Goal: Task Accomplishment & Management: Manage account settings

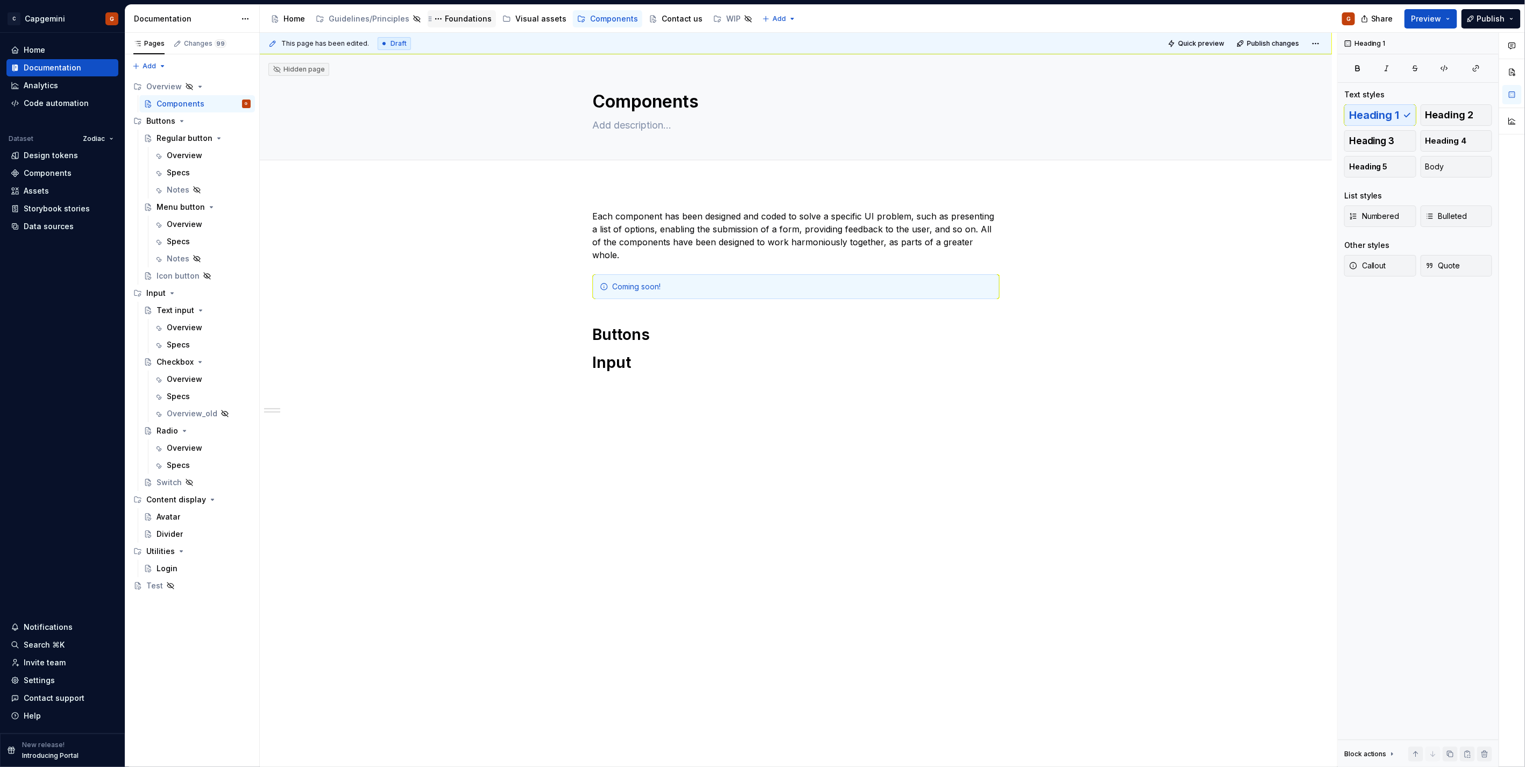
click at [445, 19] on div "Foundations" at bounding box center [468, 18] width 47 height 11
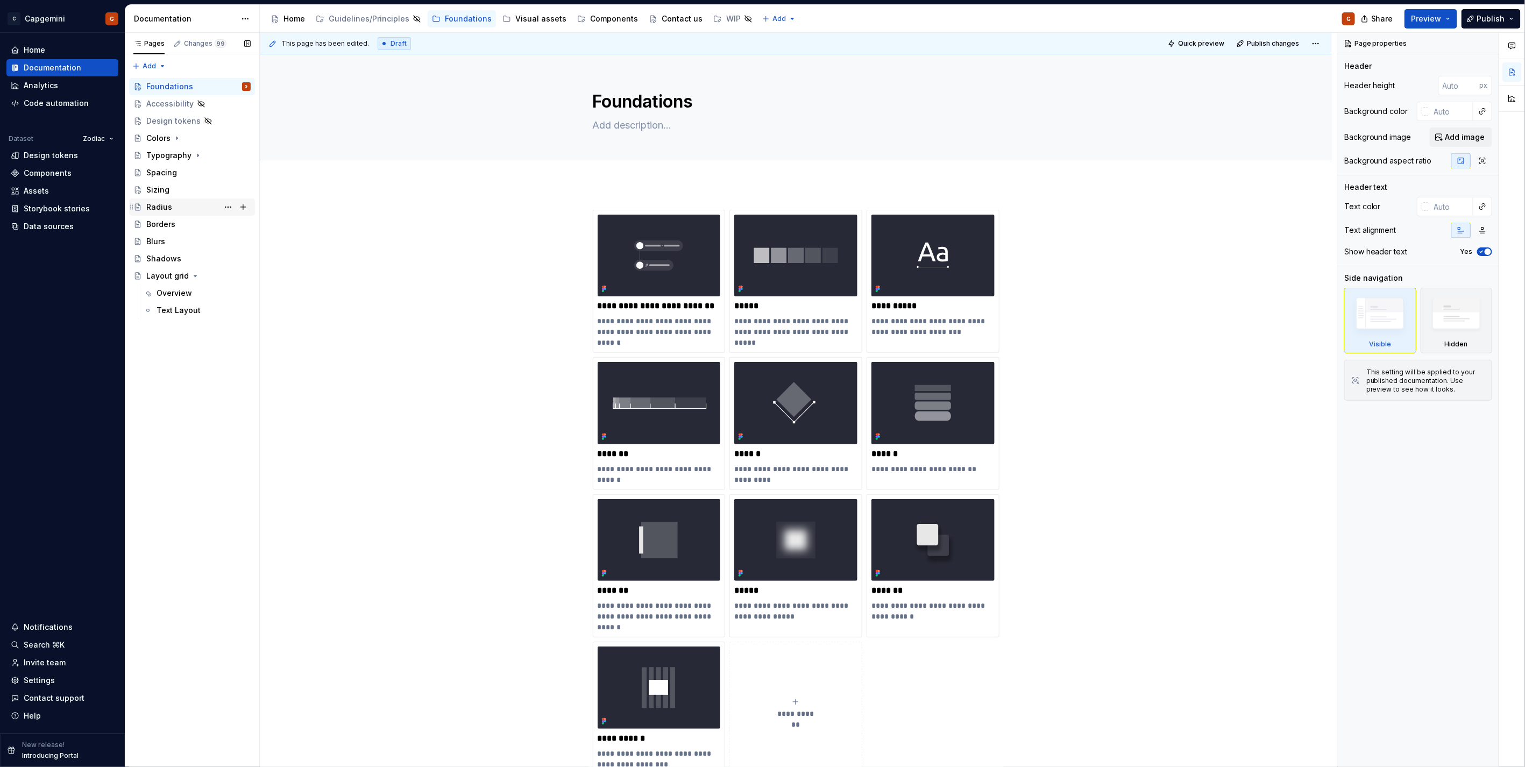
click at [168, 200] on div "Radius" at bounding box center [198, 207] width 104 height 15
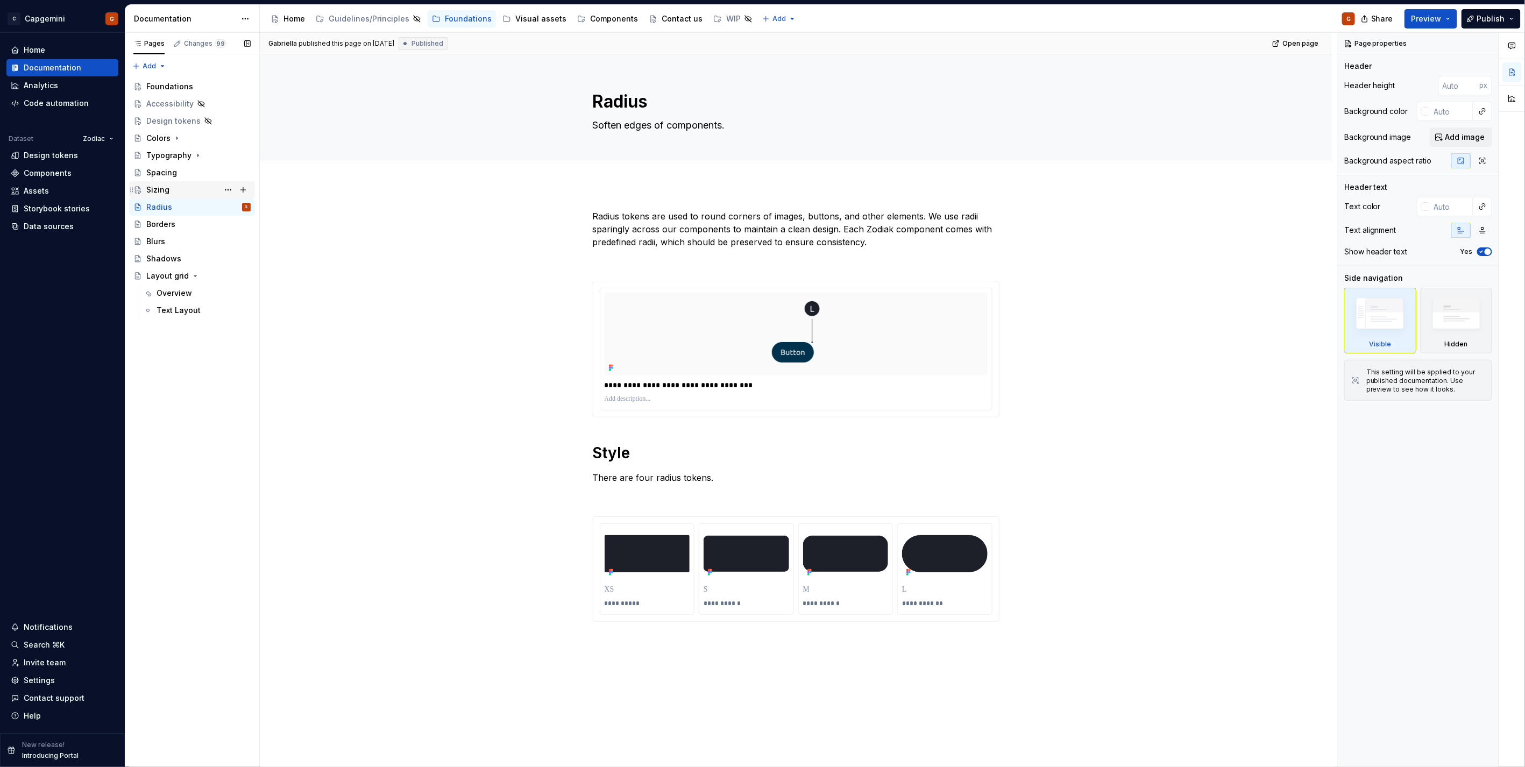
click at [173, 186] on div "Sizing" at bounding box center [198, 189] width 104 height 15
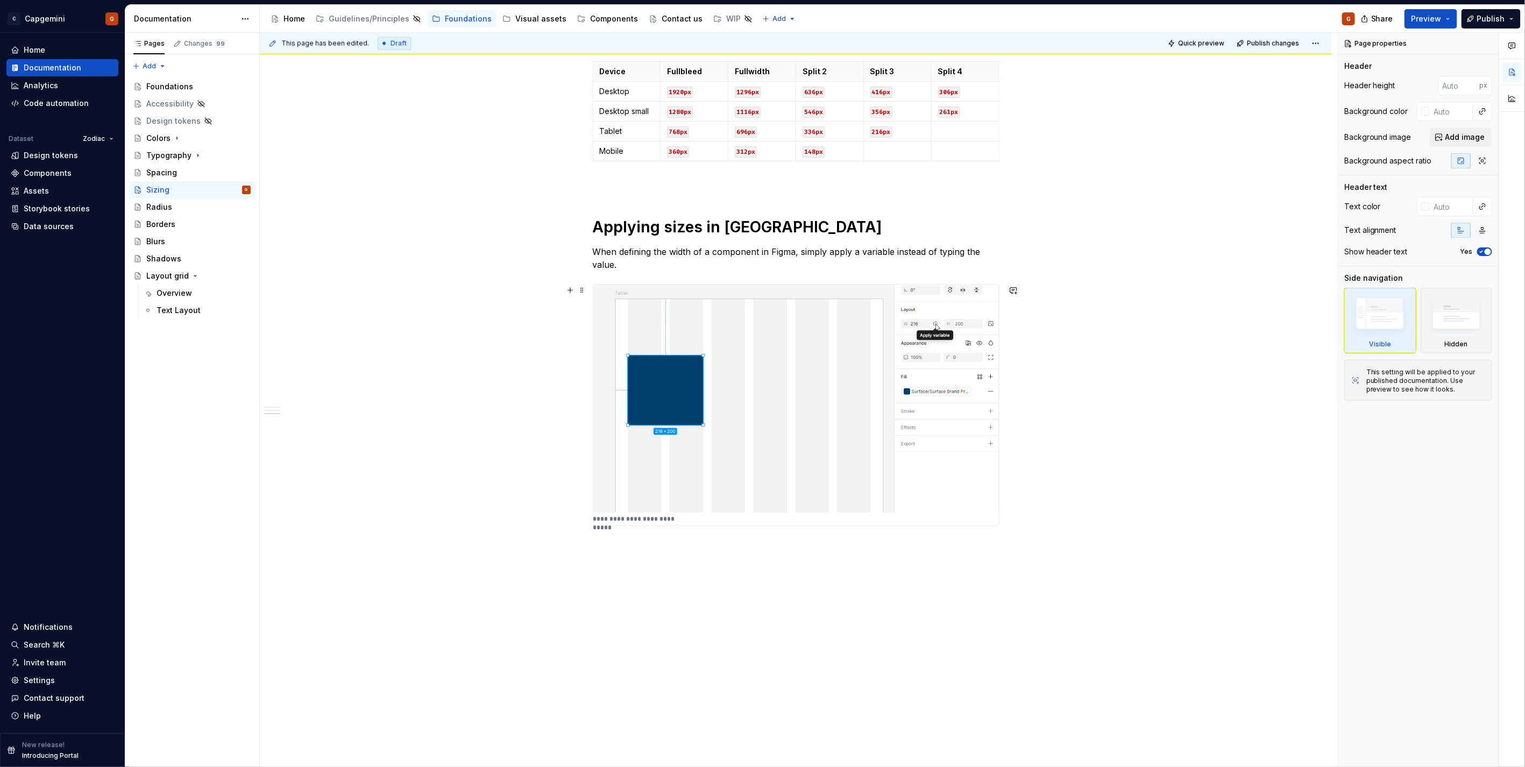
scroll to position [1264, 0]
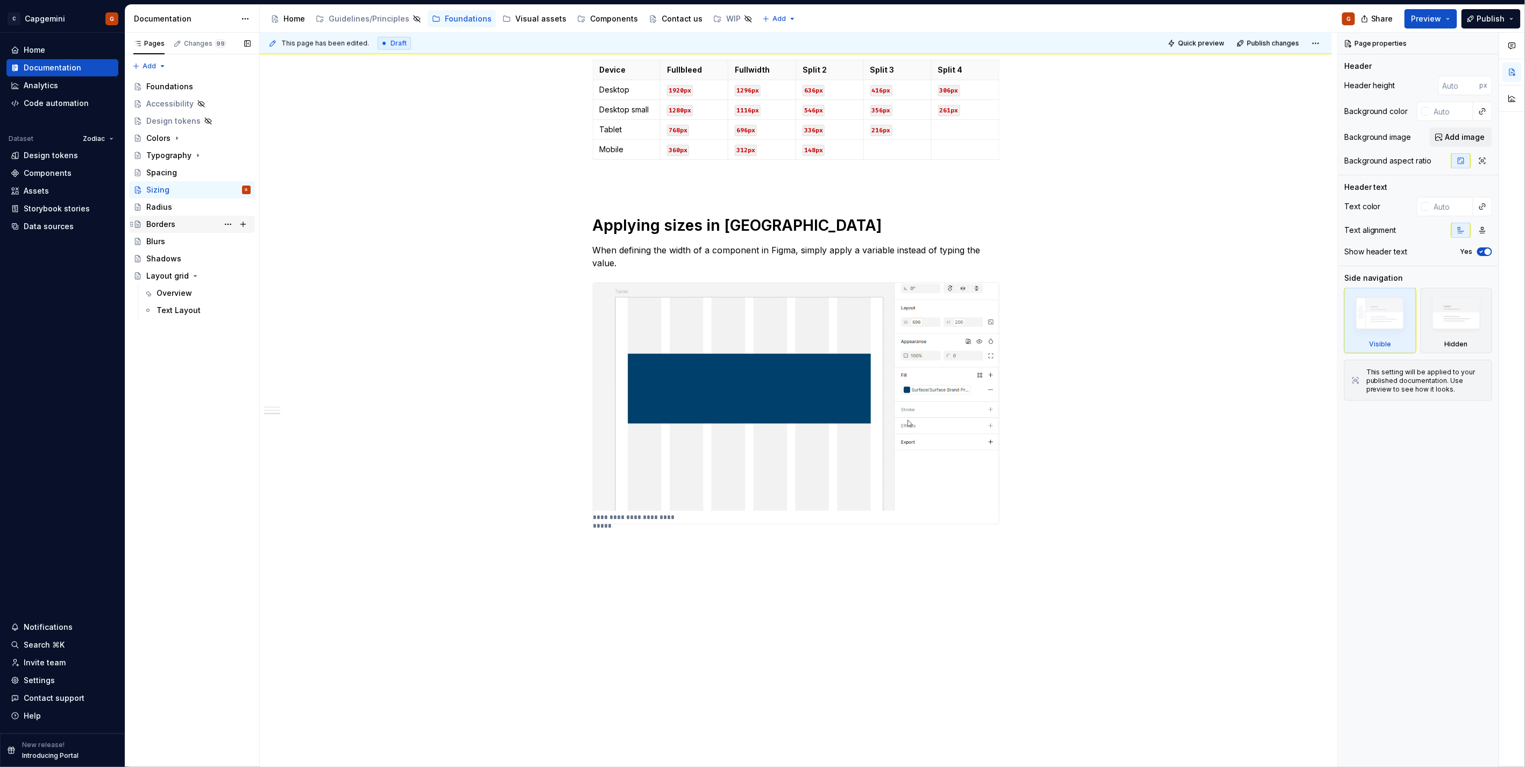
click at [164, 219] on div "Borders" at bounding box center [160, 224] width 29 height 11
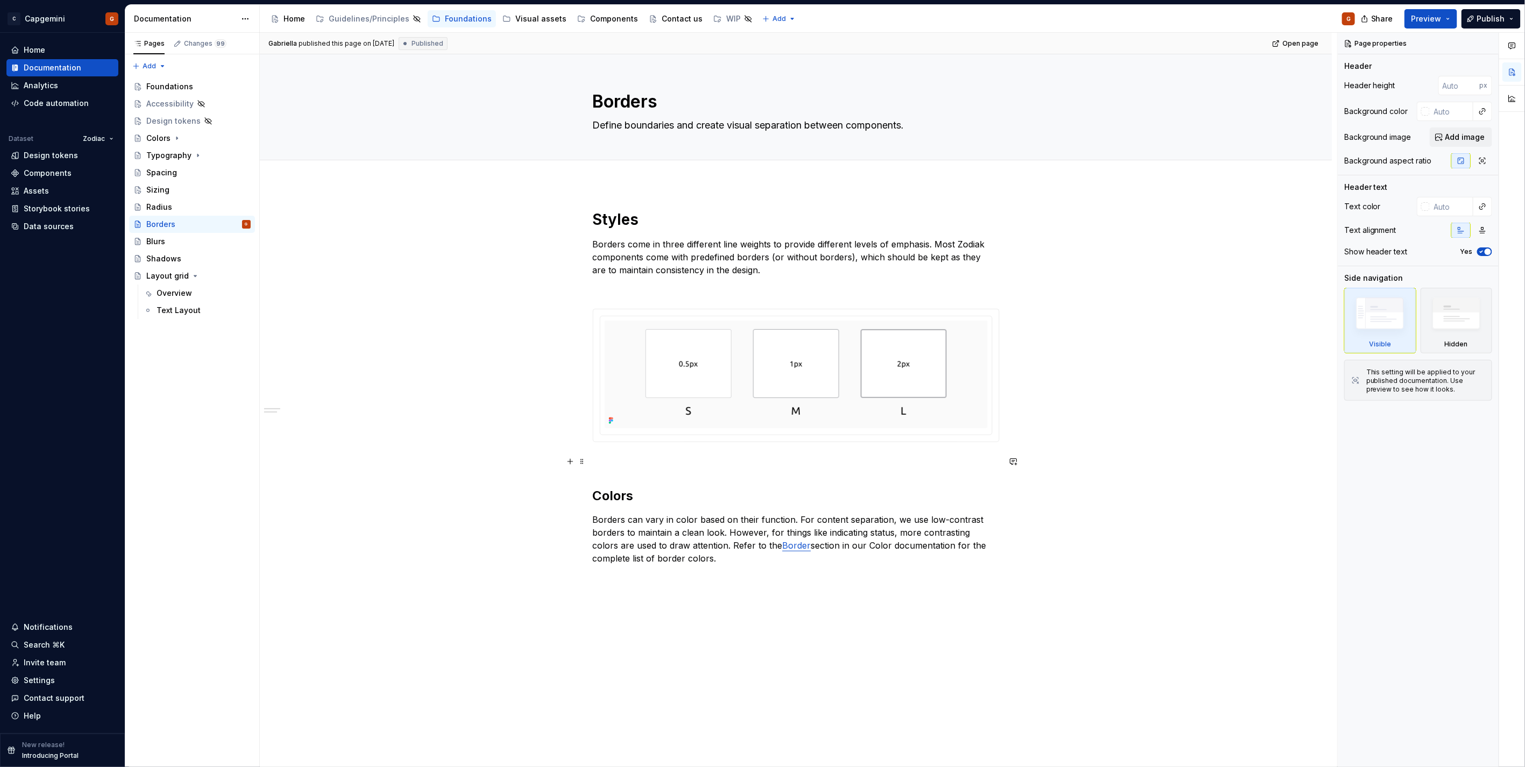
click at [608, 463] on p at bounding box center [796, 461] width 407 height 13
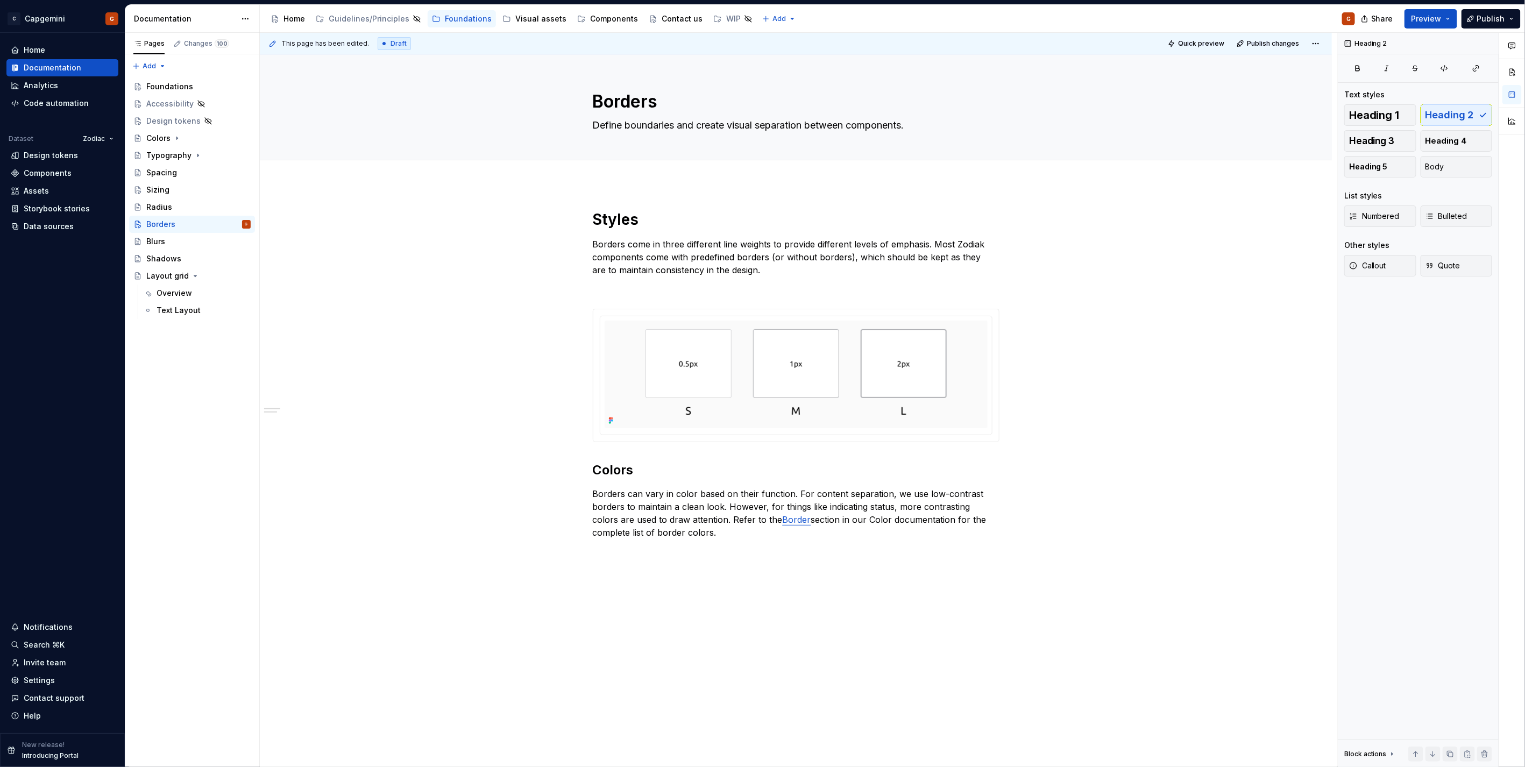
type textarea "*"
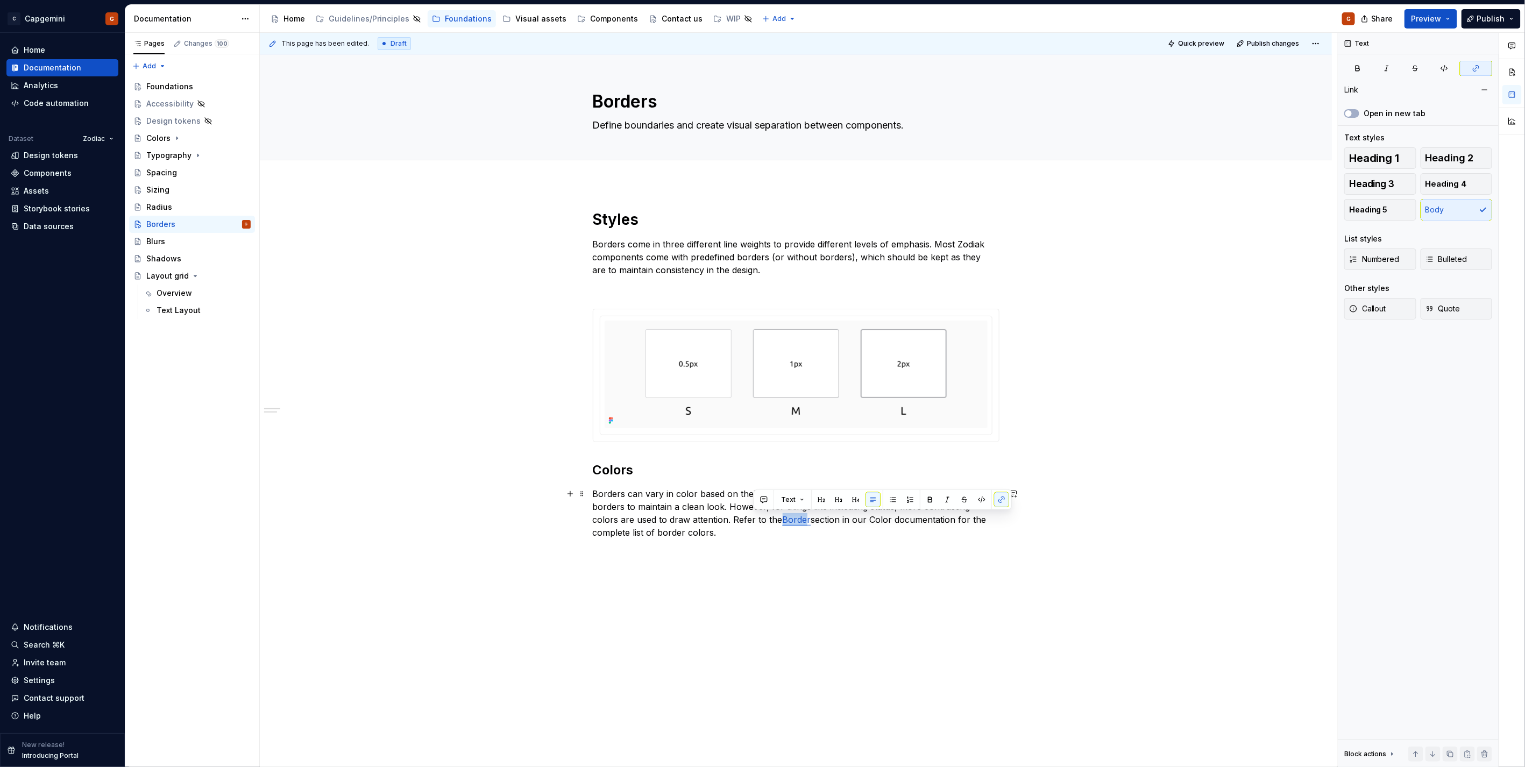
drag, startPoint x: 778, startPoint y: 519, endPoint x: 754, endPoint y: 520, distance: 24.8
click at [783, 520] on link "Border" at bounding box center [797, 519] width 29 height 11
click at [1001, 498] on button "button" at bounding box center [1001, 499] width 15 height 15
drag, startPoint x: 779, startPoint y: 520, endPoint x: 752, endPoint y: 524, distance: 27.2
click at [752, 524] on p "Borders can vary in color based on their function. For content separation, we u…" at bounding box center [796, 513] width 407 height 52
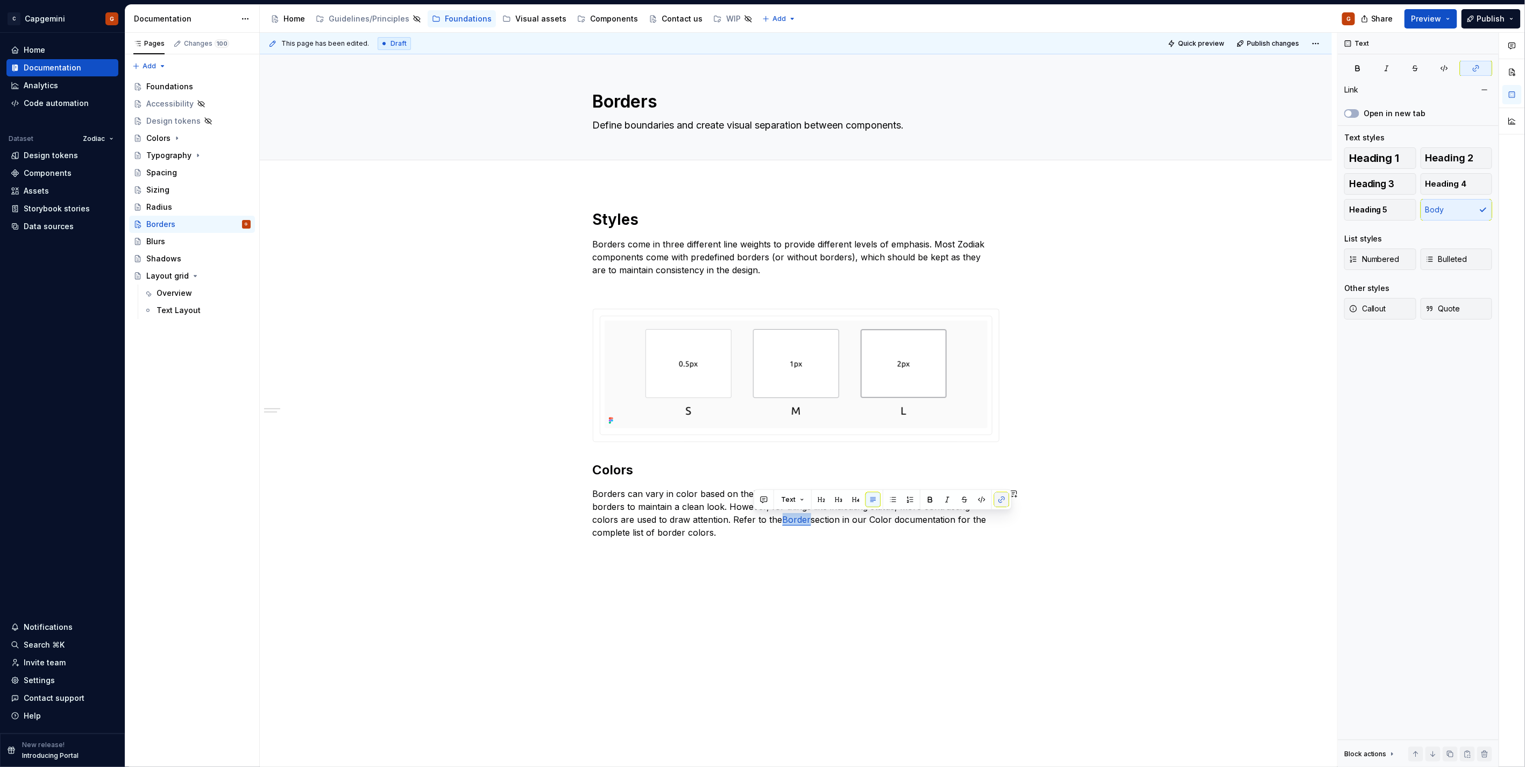
click at [1001, 501] on button "button" at bounding box center [1001, 499] width 15 height 15
click at [999, 506] on button "button" at bounding box center [1001, 499] width 15 height 15
click at [877, 536] on p "Borders can vary in color based on their function. For content separation, we u…" at bounding box center [796, 513] width 407 height 52
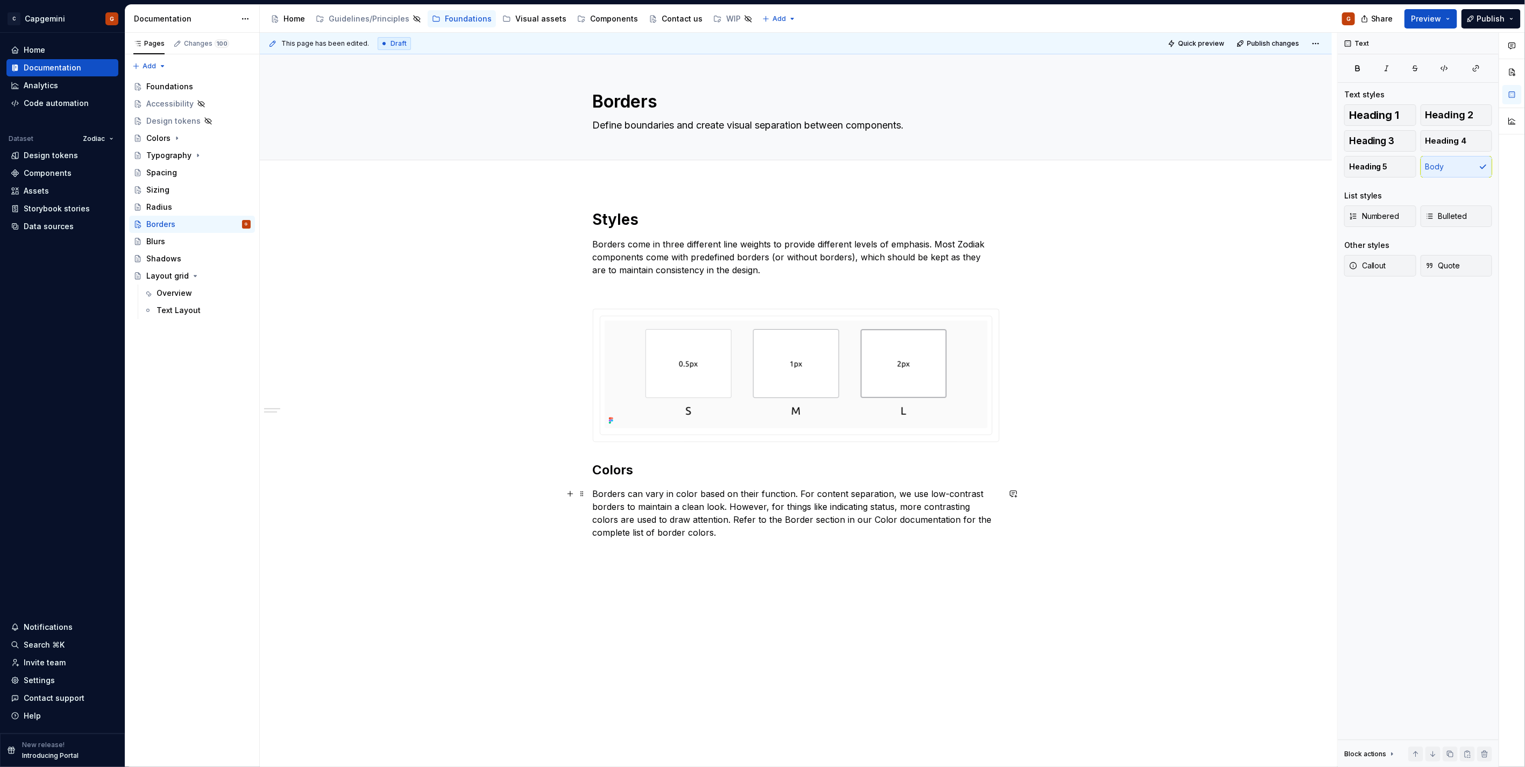
click at [766, 522] on p "Borders can vary in color based on their function. For content separation, we u…" at bounding box center [796, 513] width 407 height 52
click at [1003, 496] on button "button" at bounding box center [1001, 499] width 15 height 15
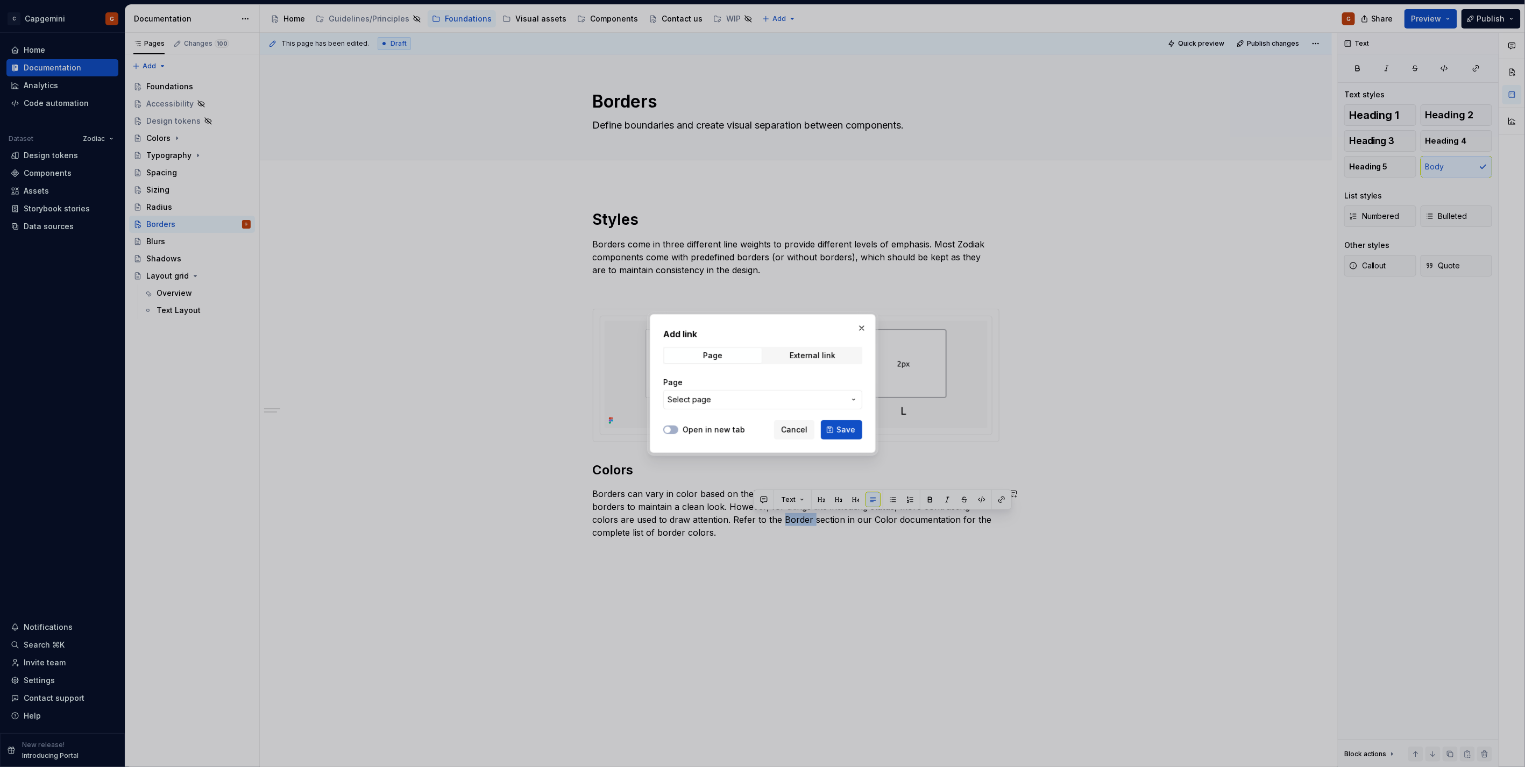
click at [768, 396] on span "Select page" at bounding box center [757, 399] width 178 height 11
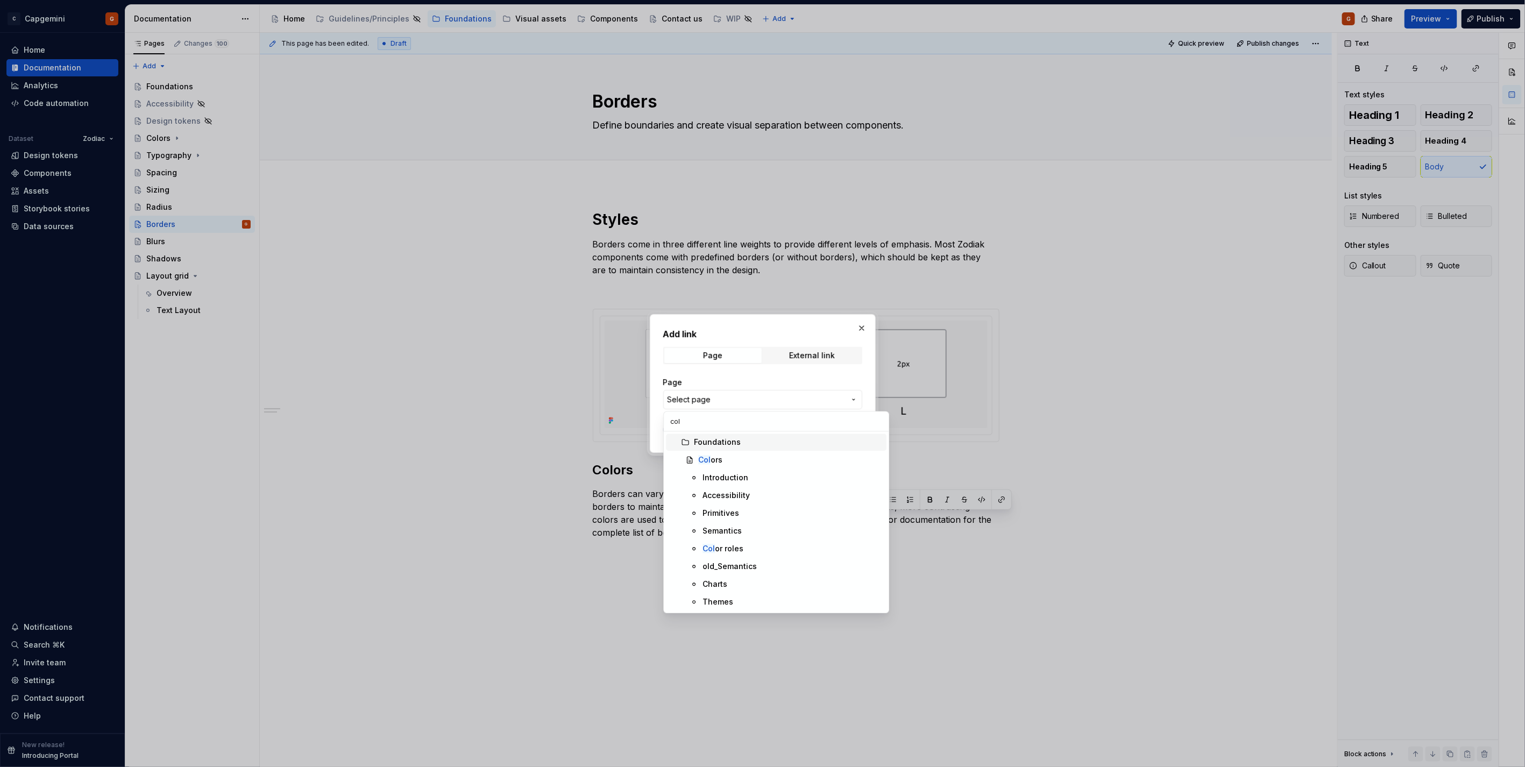
type input "colo"
click at [770, 529] on div "Semantics" at bounding box center [793, 531] width 180 height 11
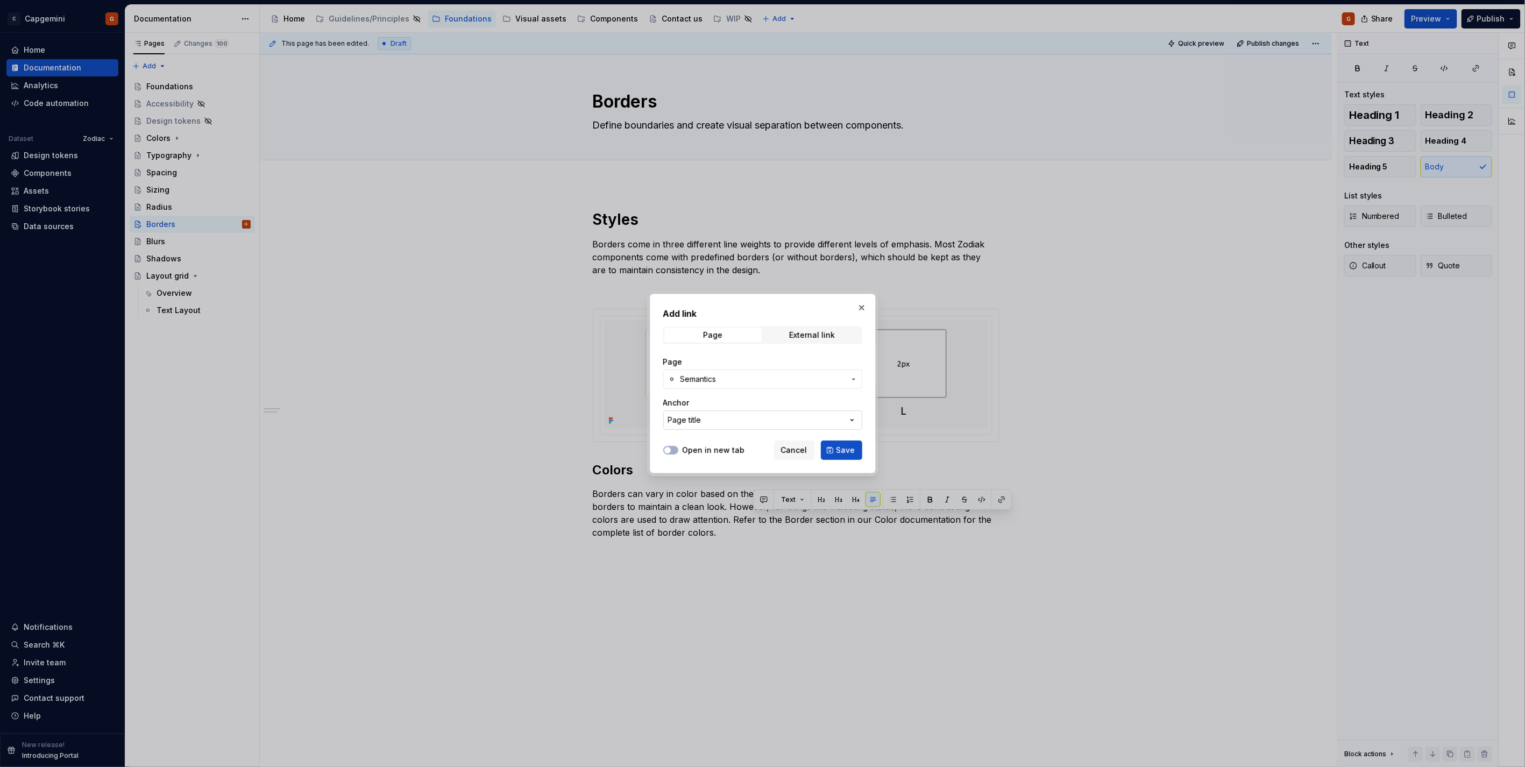
click at [706, 418] on button "Page title" at bounding box center [762, 419] width 199 height 19
click at [714, 381] on div "Add link Page External link Page Semantics Anchor Page title Open in new tab Ca…" at bounding box center [762, 383] width 1525 height 767
click at [714, 381] on span "Semantics" at bounding box center [699, 379] width 36 height 11
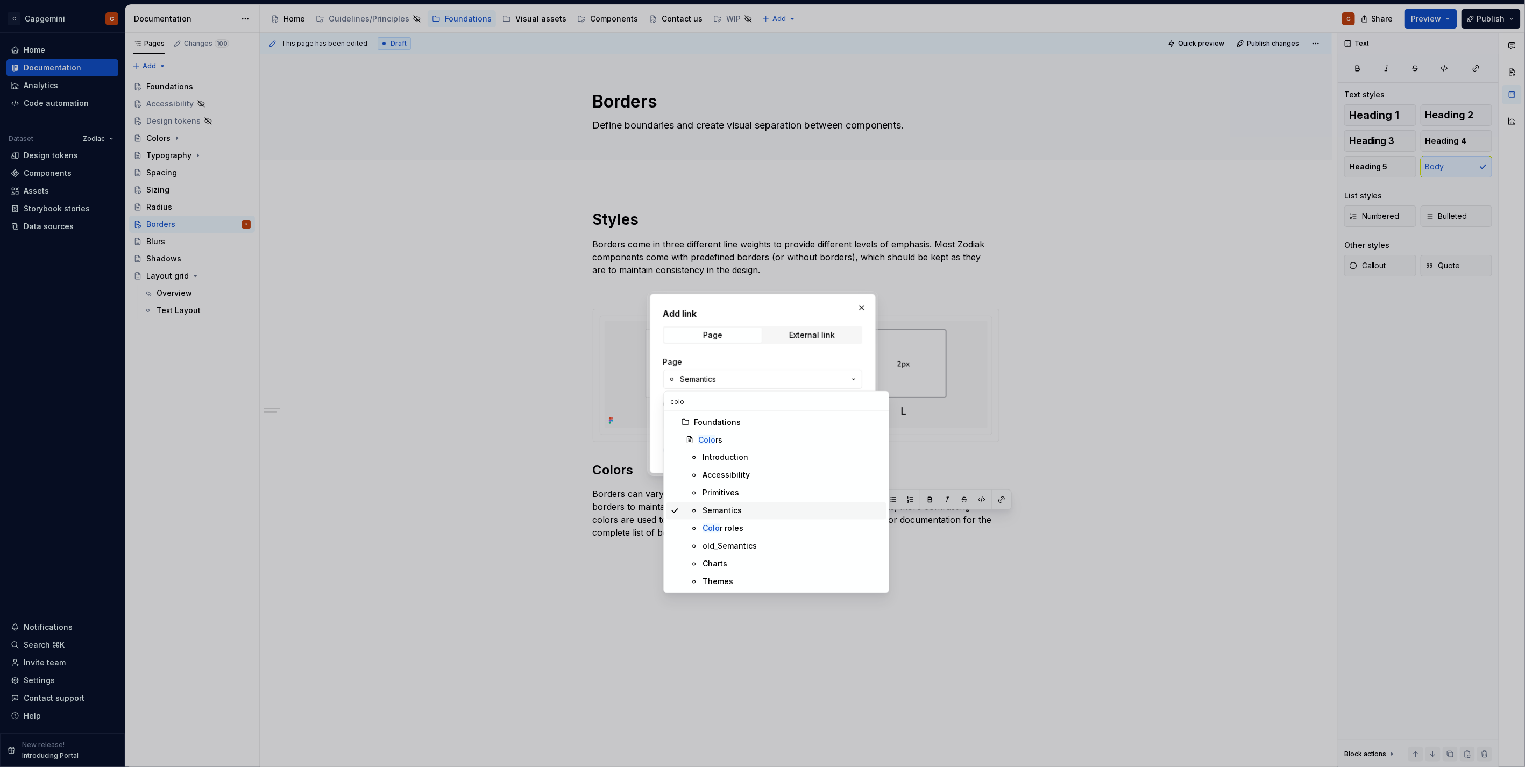
type input "colo"
click at [743, 517] on span "Semantics" at bounding box center [776, 510] width 221 height 17
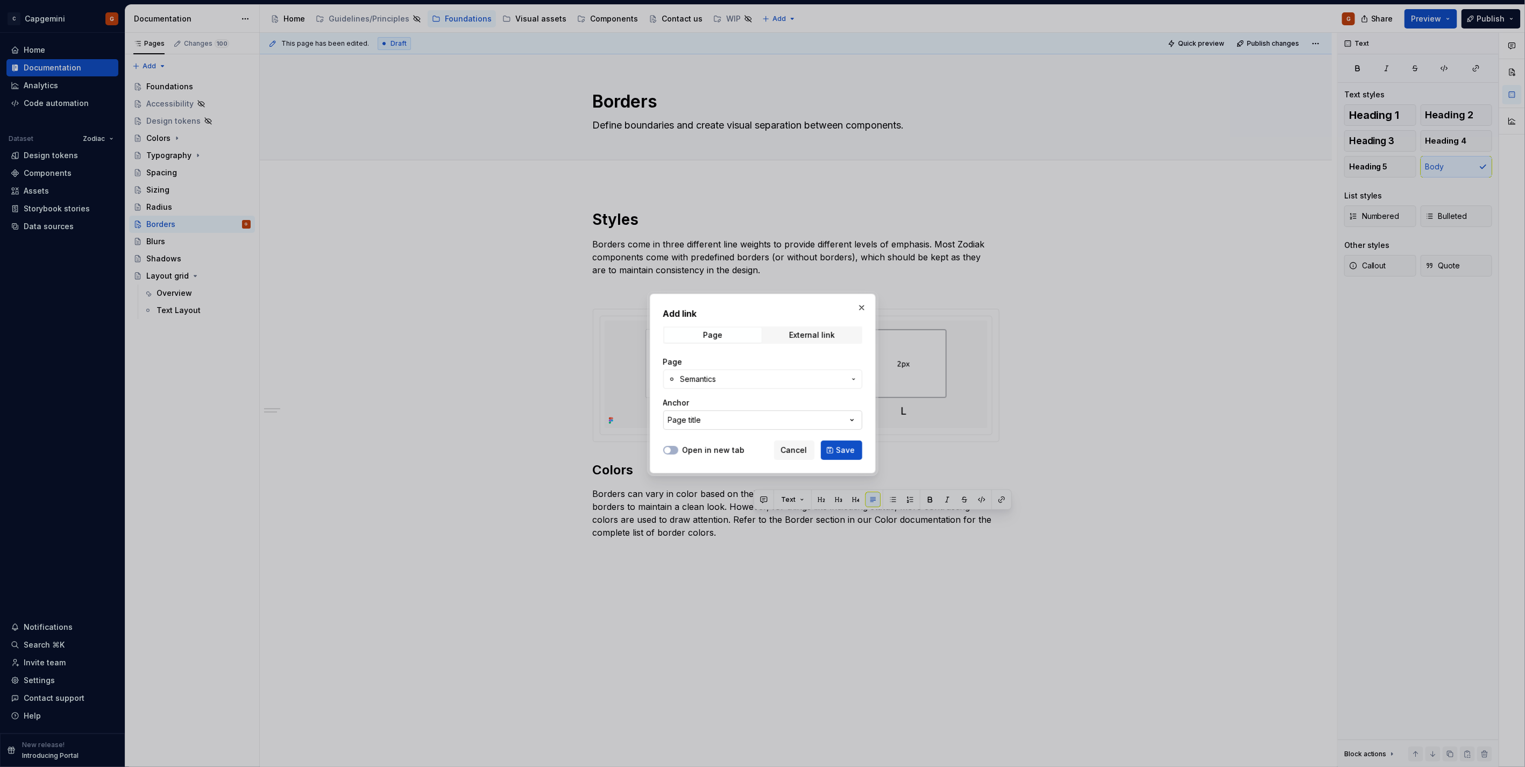
click at [841, 422] on button "Page title" at bounding box center [762, 419] width 199 height 19
click at [841, 422] on div "Add link Page External link Page Semantics Anchor Page title Open in new tab Ca…" at bounding box center [762, 383] width 1525 height 767
type textarea "*"
click at [716, 421] on button "Page title" at bounding box center [762, 419] width 199 height 19
click at [716, 421] on div "Add link Page External link Page Semantics Anchor Page title Open in new tab Ca…" at bounding box center [762, 383] width 1525 height 767
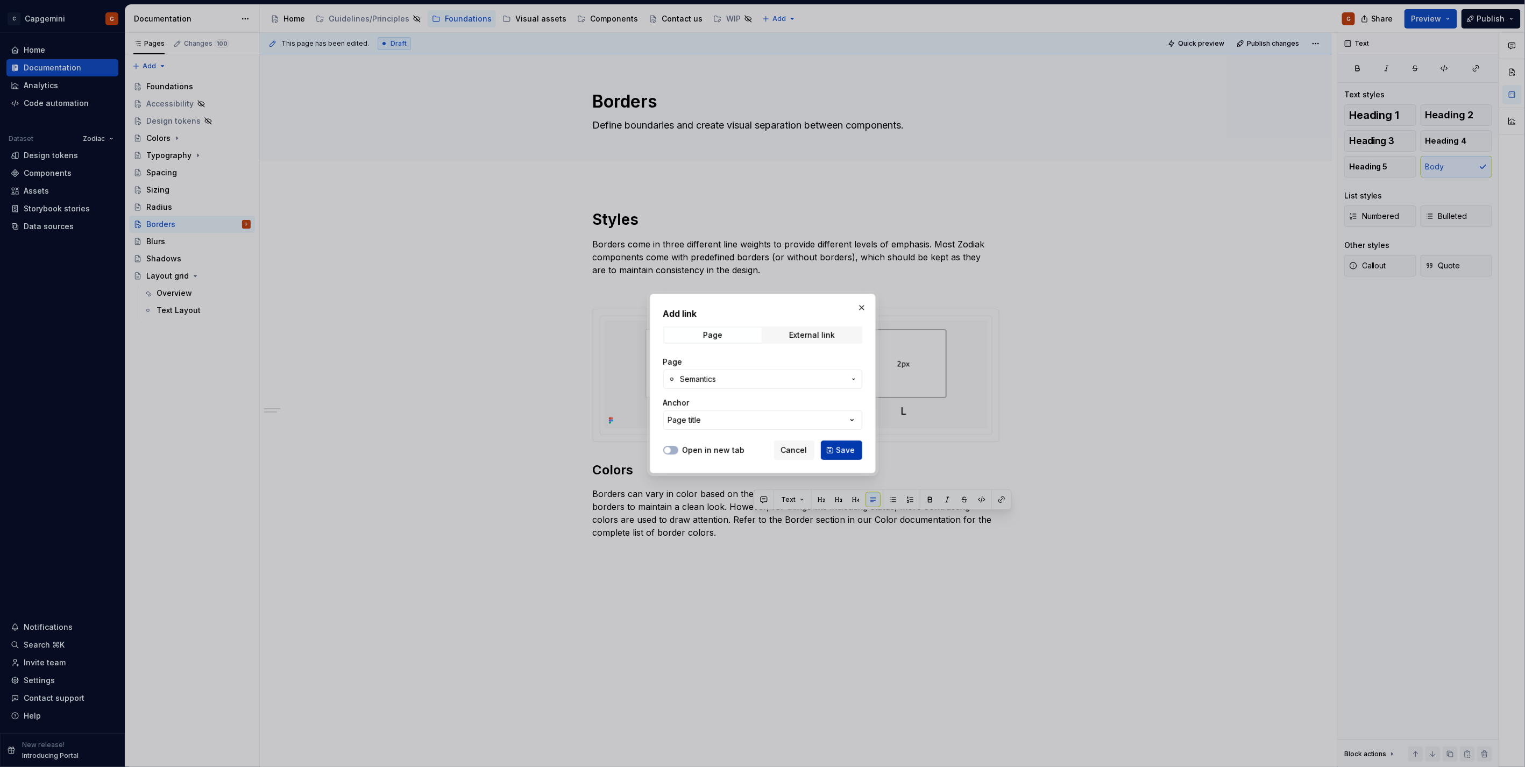
click at [835, 450] on button "Save" at bounding box center [841, 450] width 41 height 19
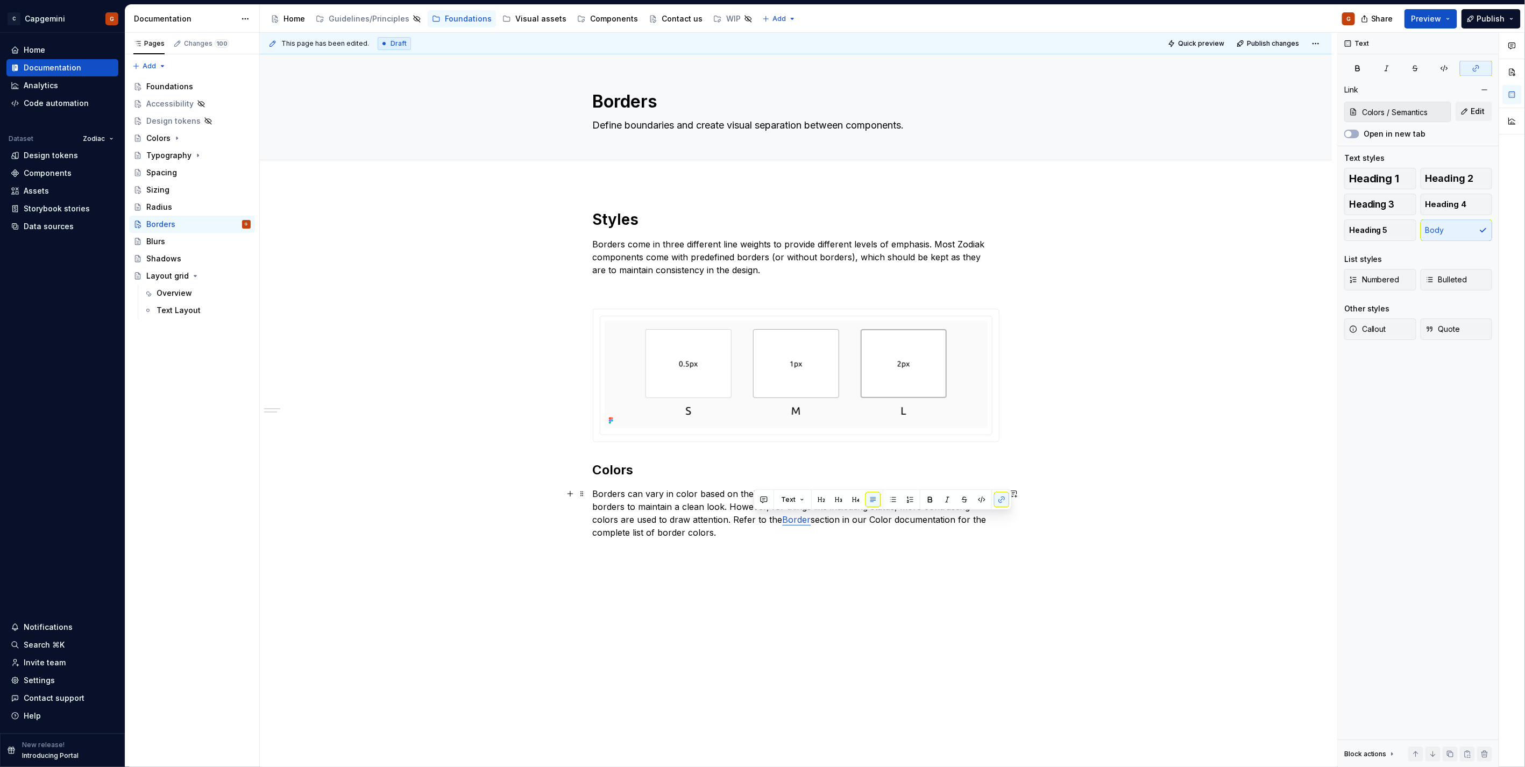
click at [783, 518] on link "Border" at bounding box center [797, 519] width 29 height 11
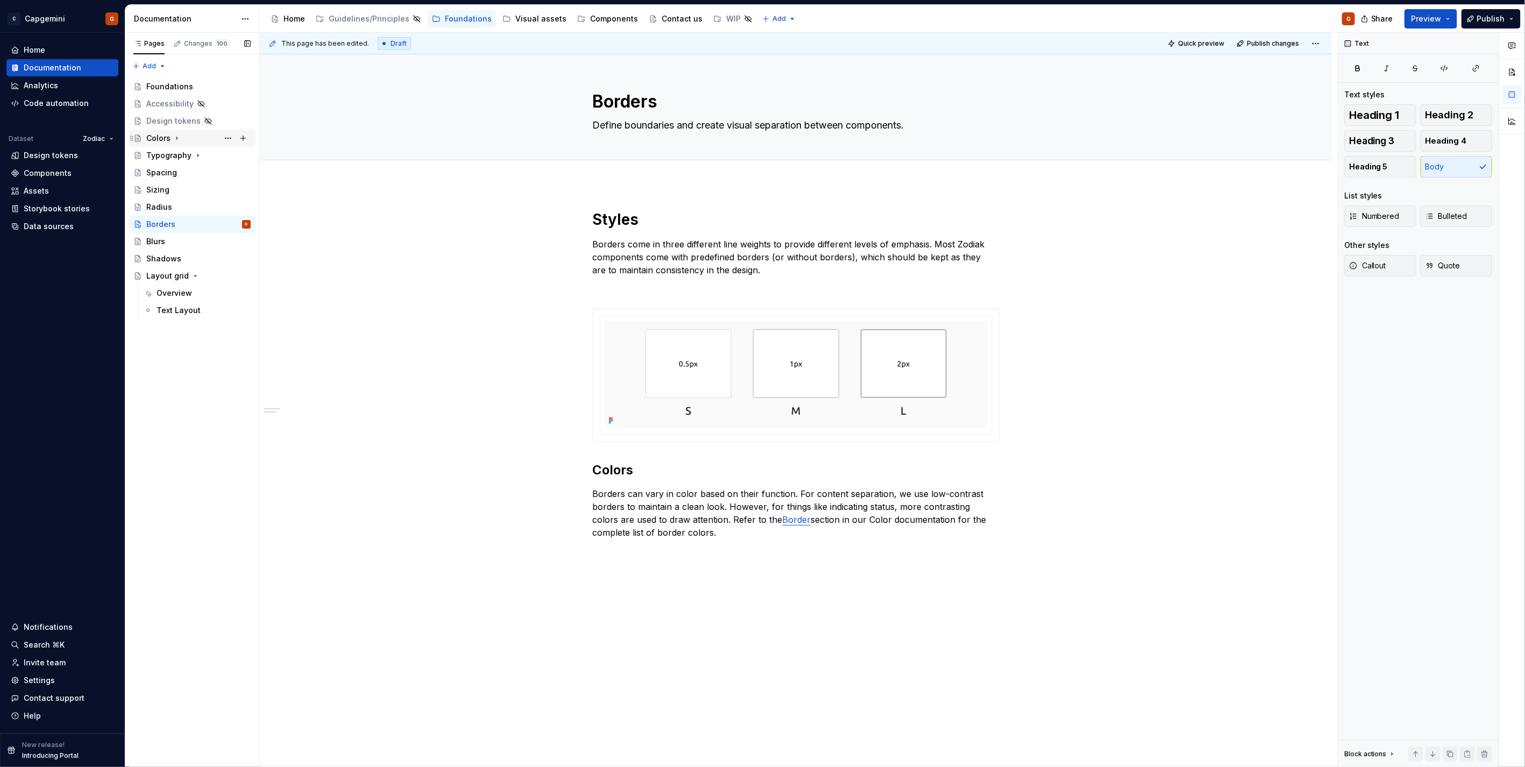
click at [186, 136] on div "Colors" at bounding box center [198, 138] width 104 height 15
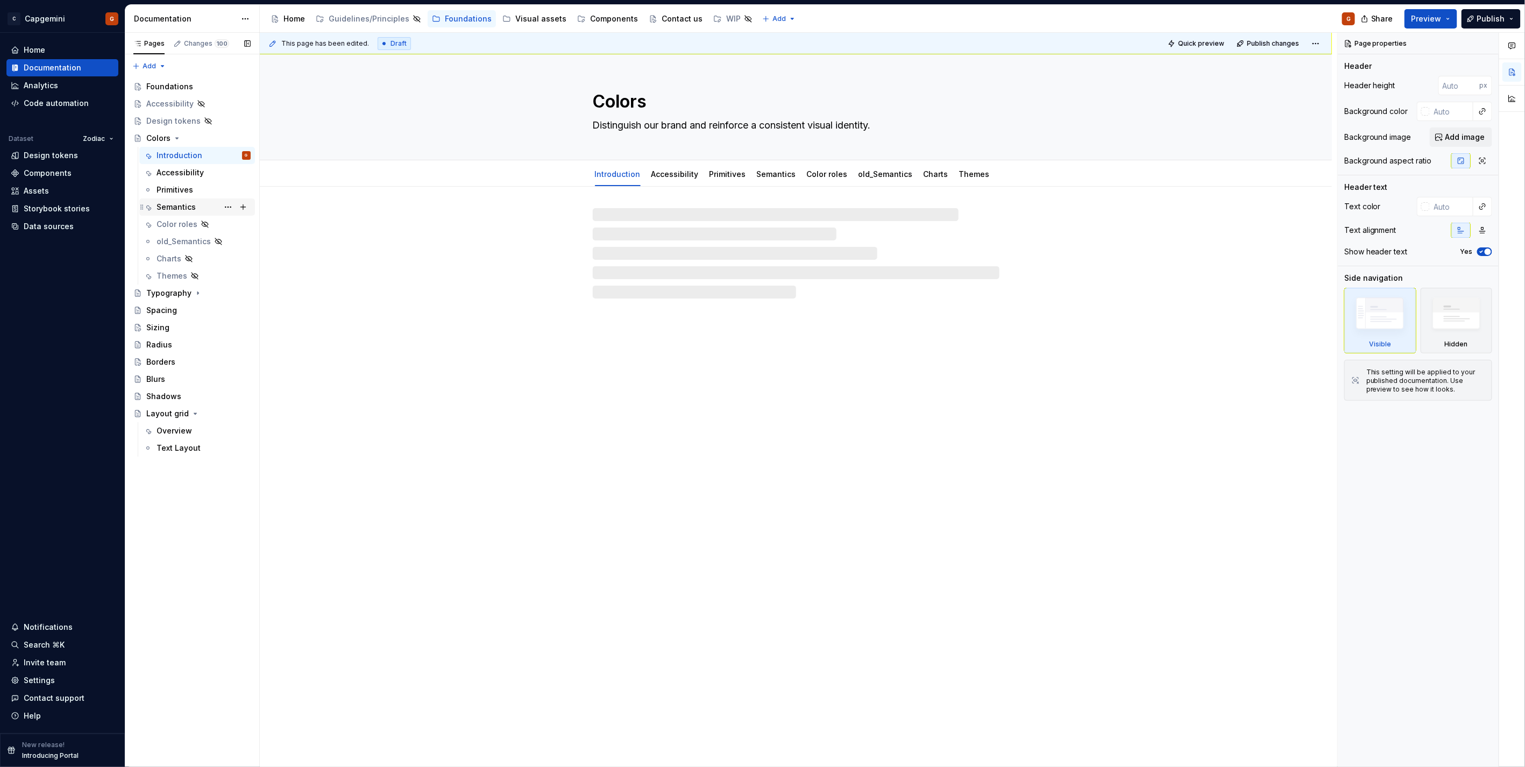
click at [192, 206] on div "Semantics" at bounding box center [176, 207] width 39 height 11
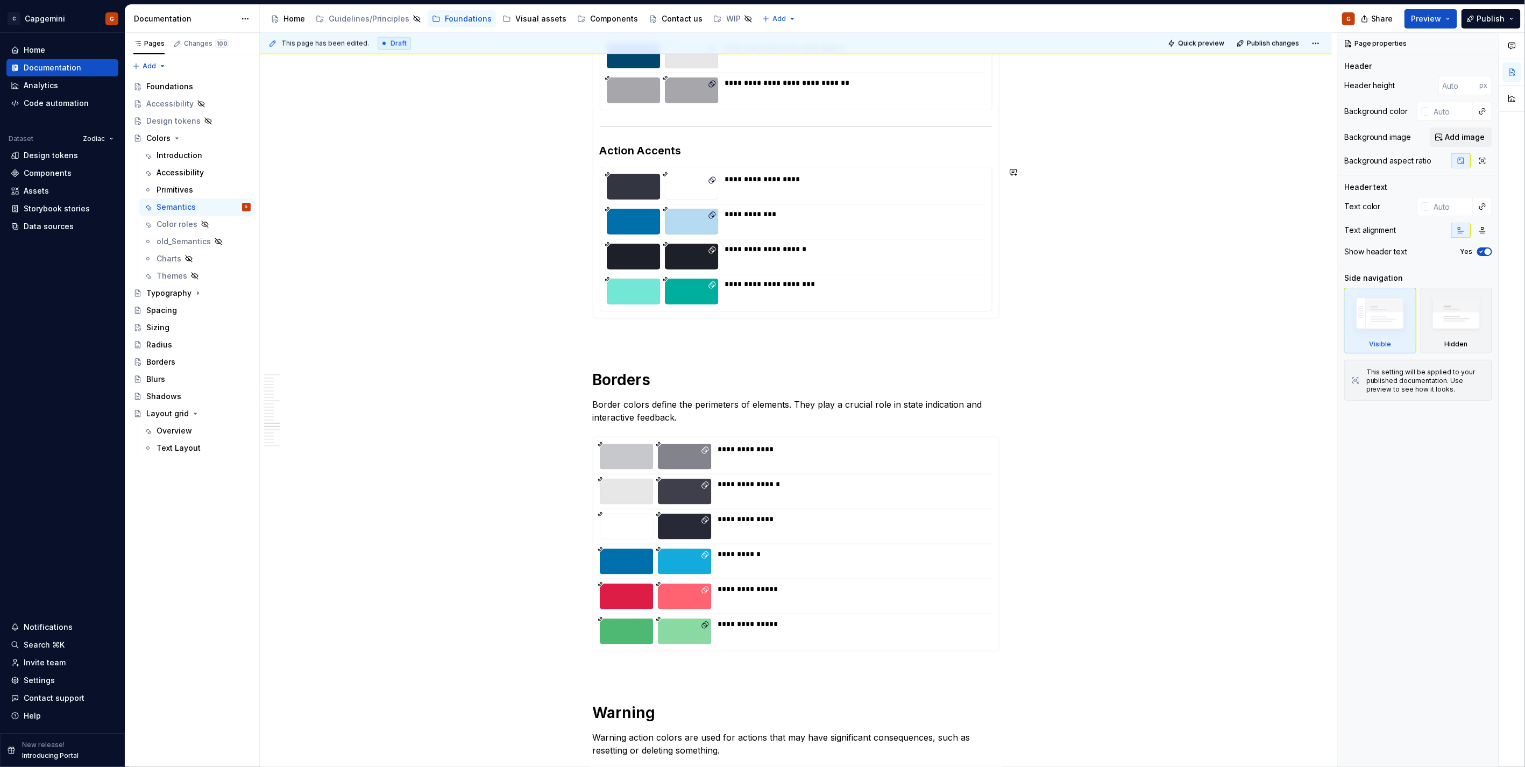
scroll to position [1375, 0]
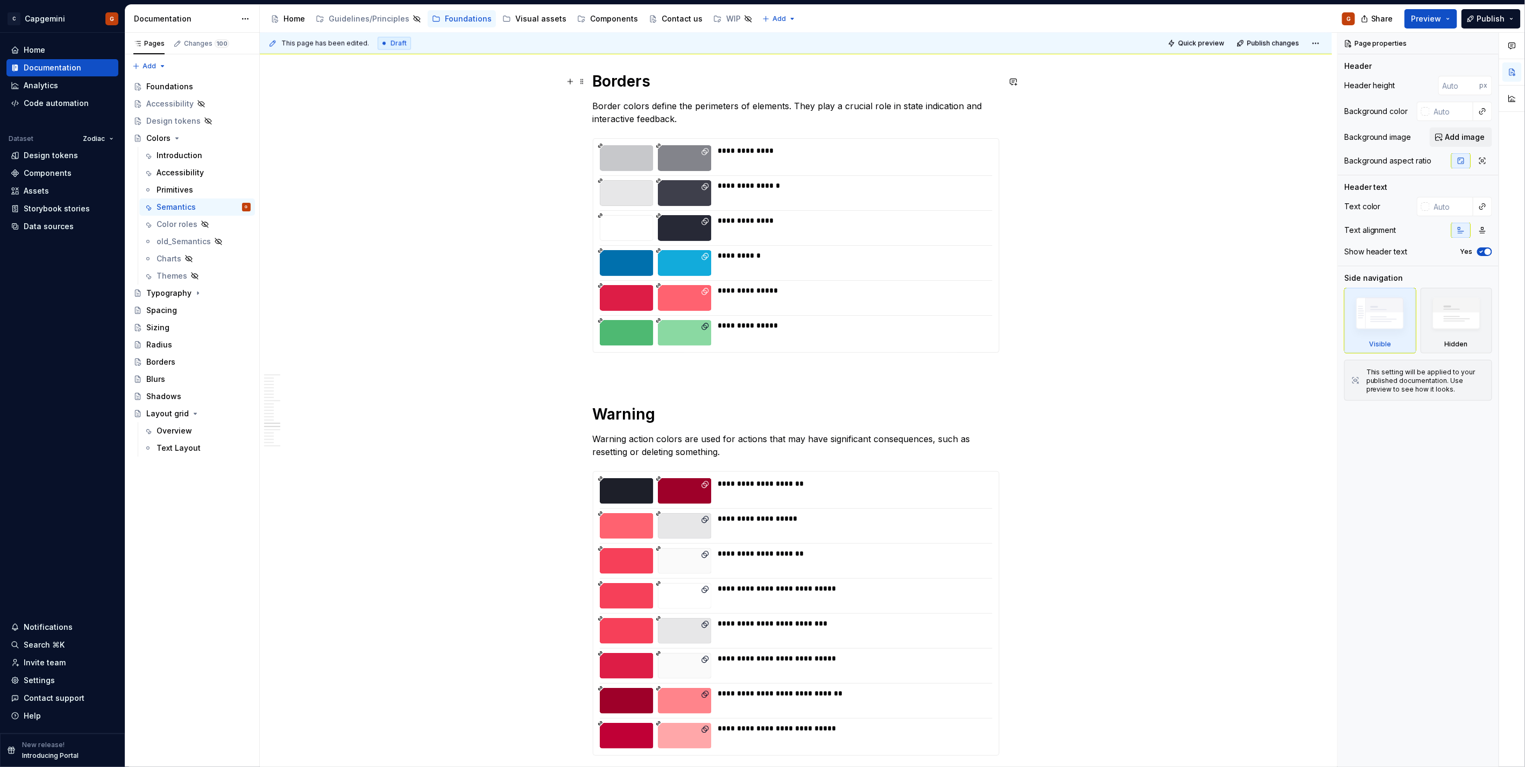
click at [610, 84] on h1 "Borders" at bounding box center [796, 81] width 407 height 19
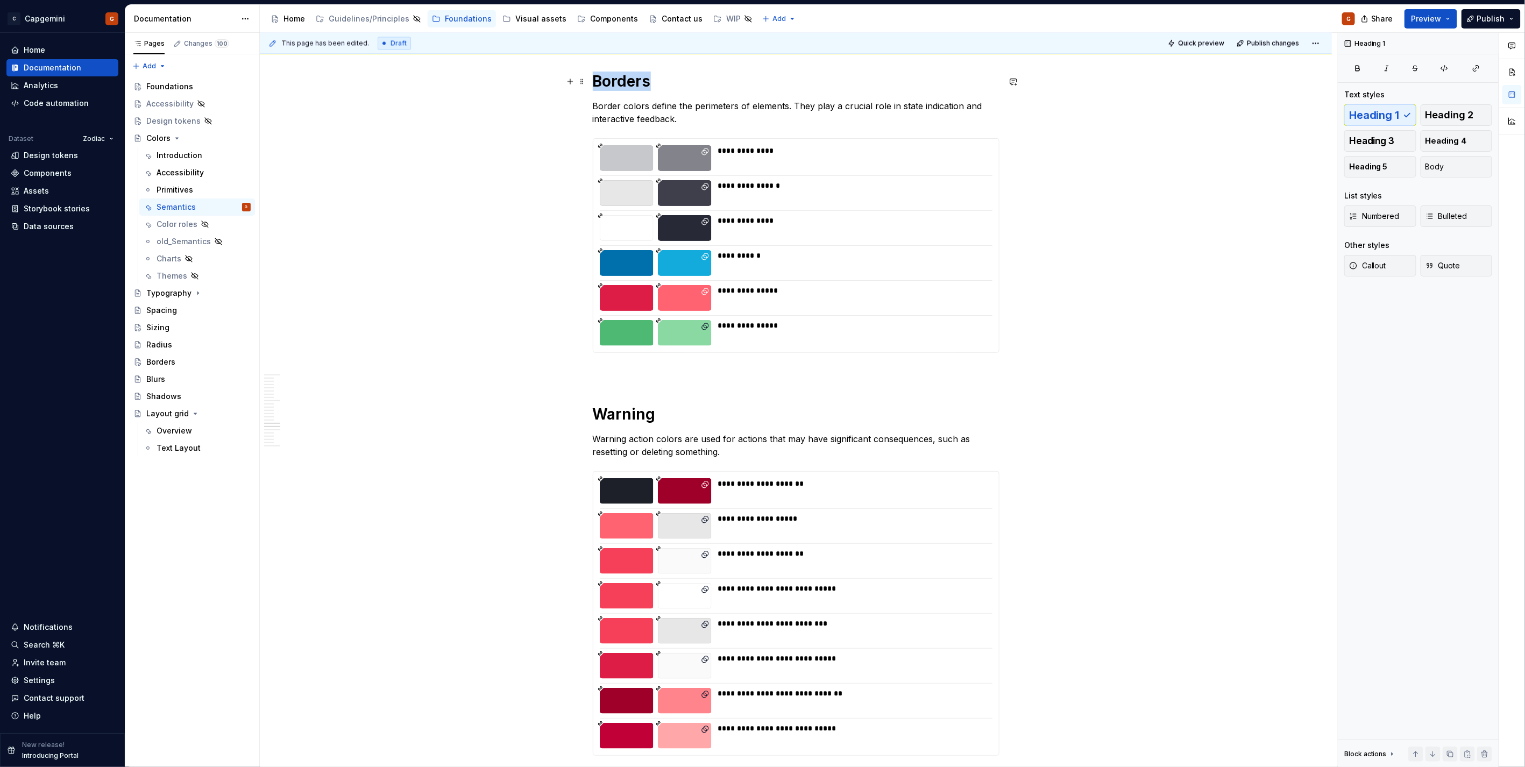
click at [610, 84] on h1 "Borders" at bounding box center [796, 81] width 407 height 19
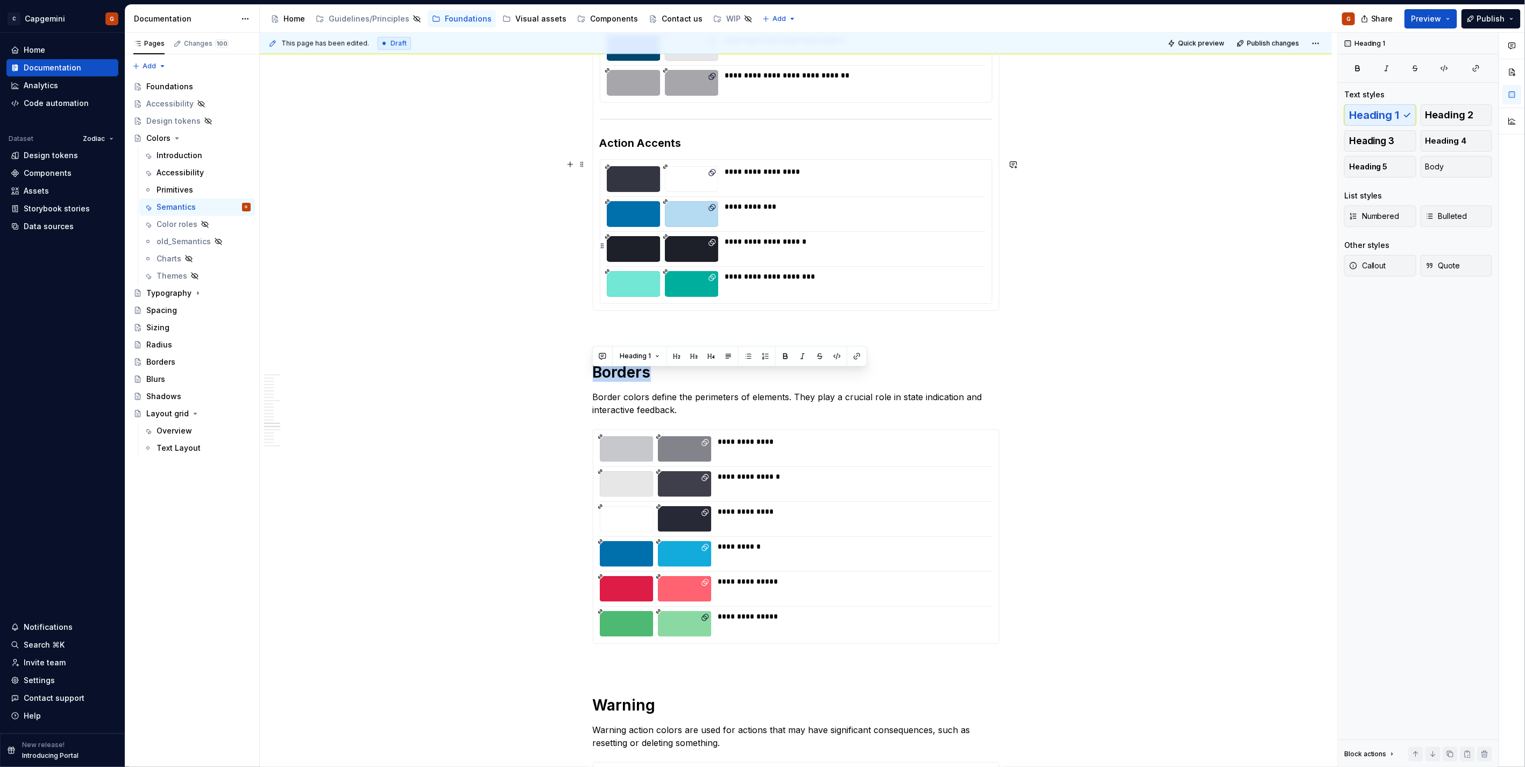
scroll to position [1076, 0]
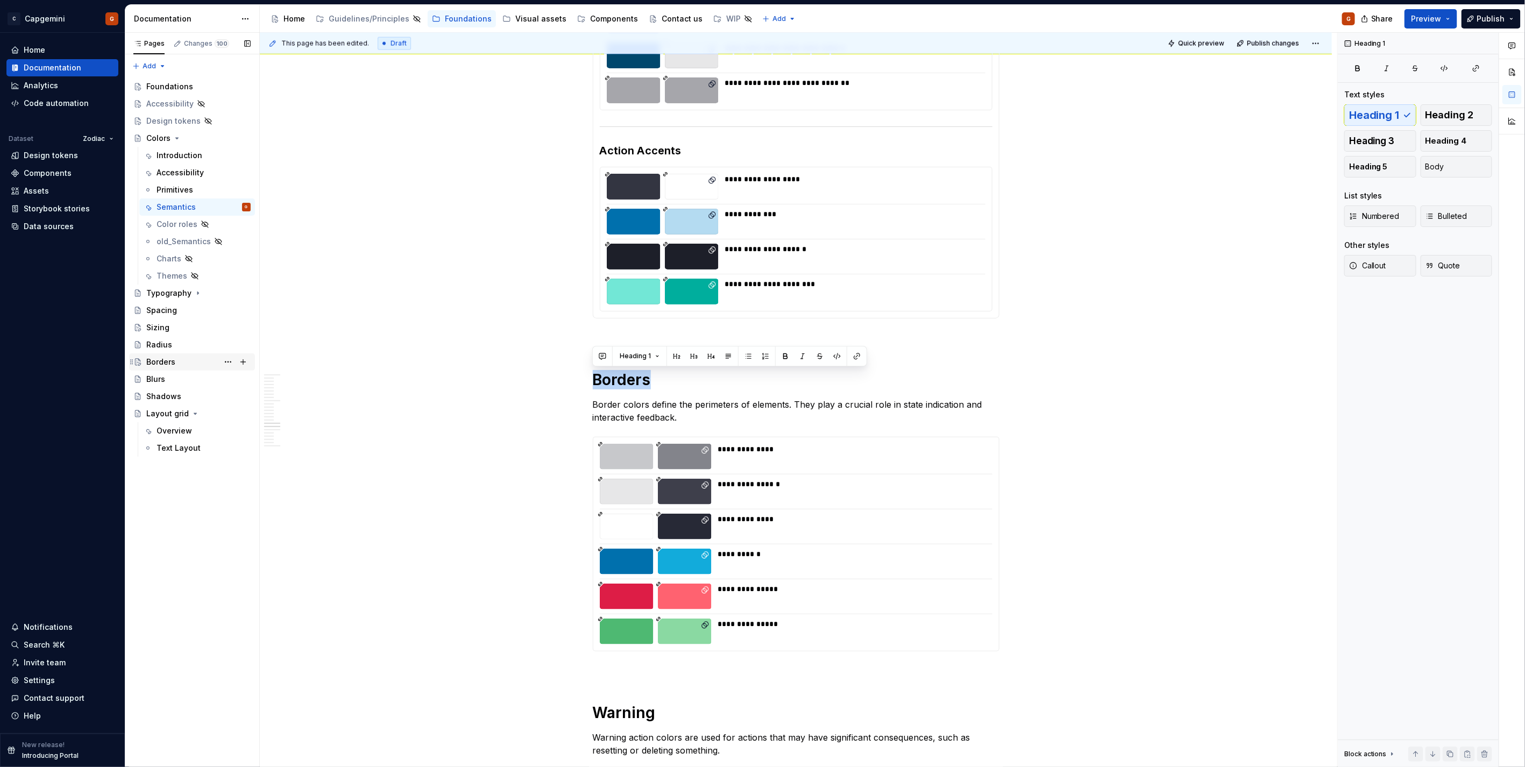
click at [183, 359] on div "Borders" at bounding box center [198, 362] width 104 height 15
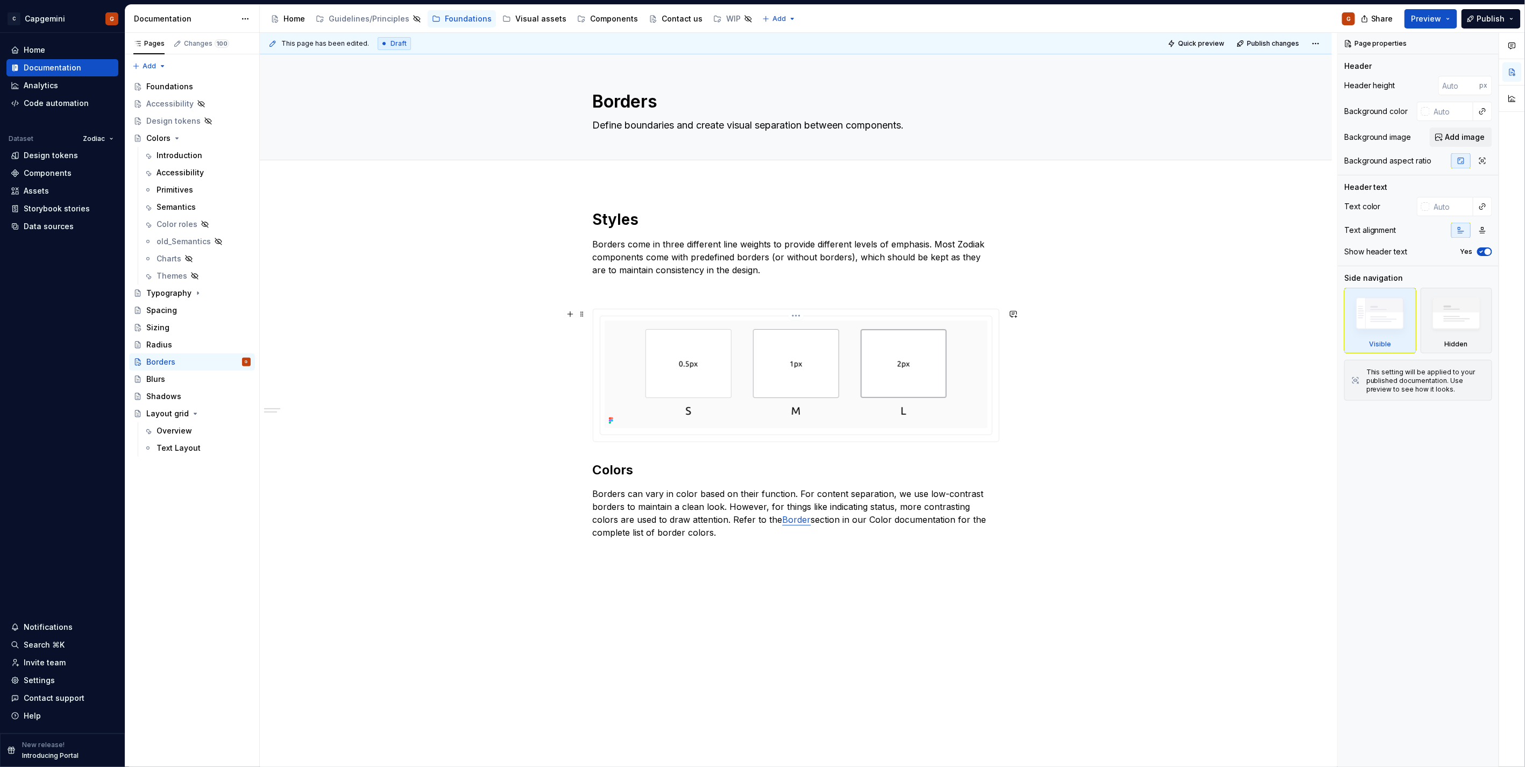
scroll to position [53, 0]
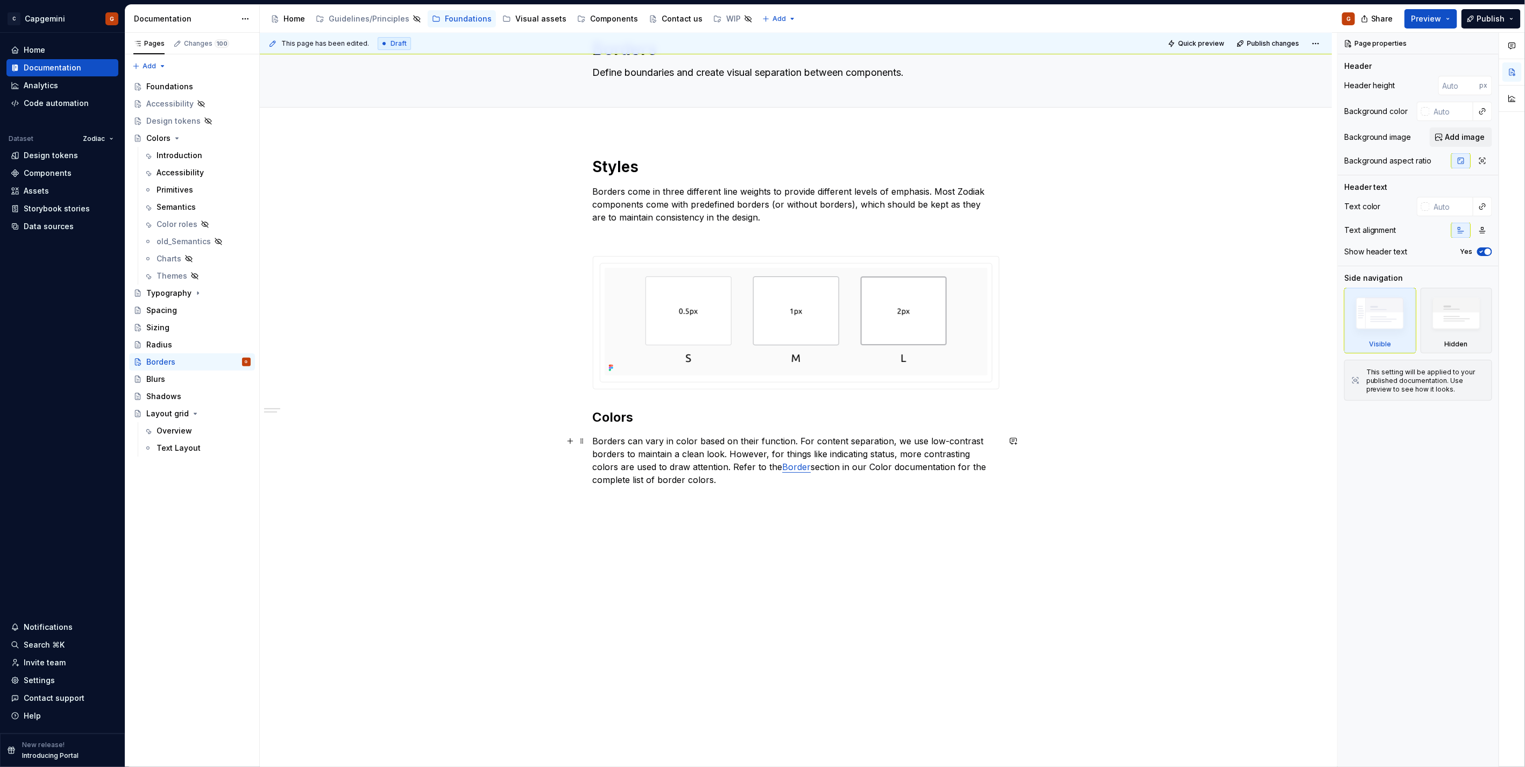
click at [783, 464] on link "Border" at bounding box center [797, 467] width 29 height 11
type textarea "*"
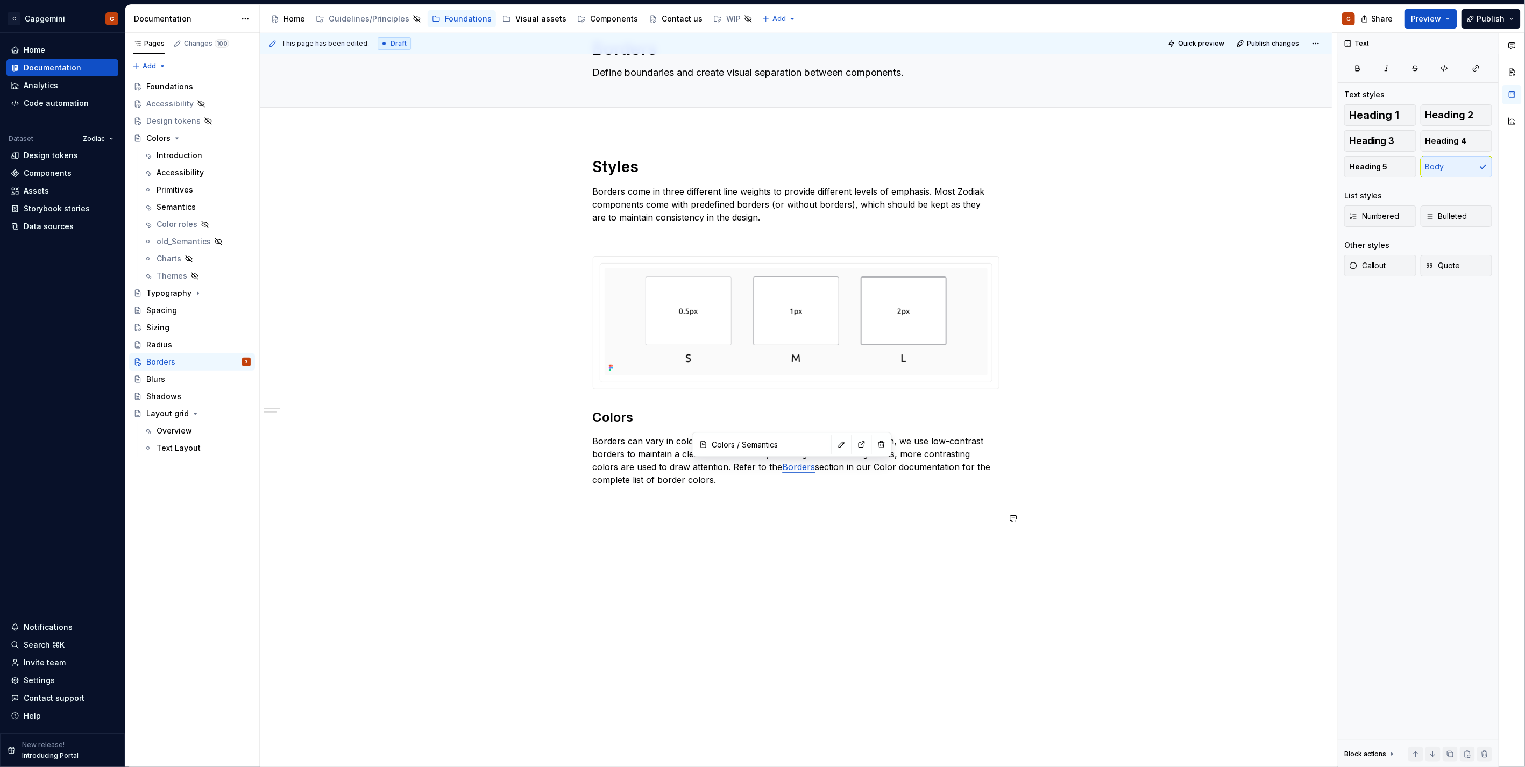
click at [847, 519] on p at bounding box center [796, 518] width 407 height 13
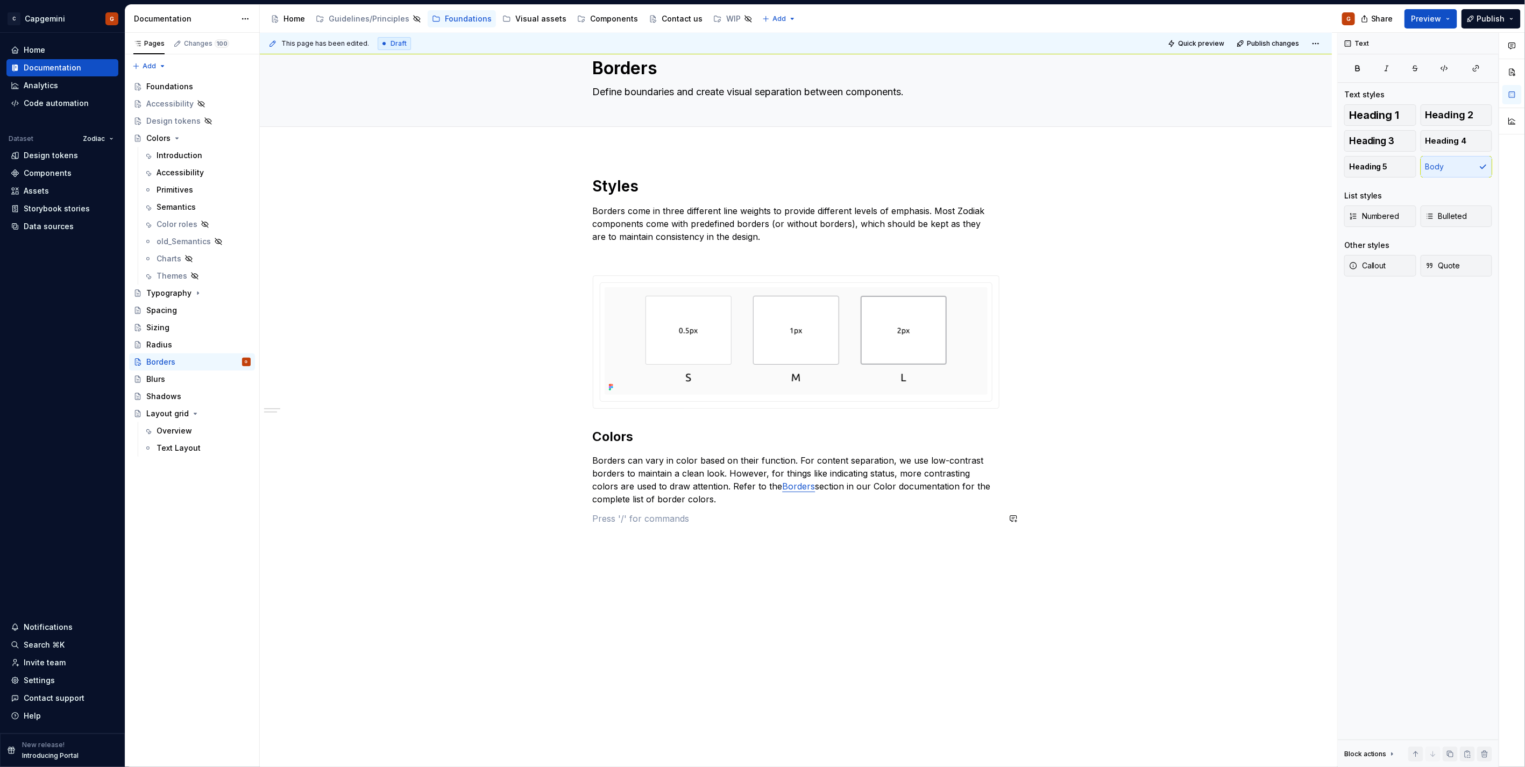
scroll to position [14, 0]
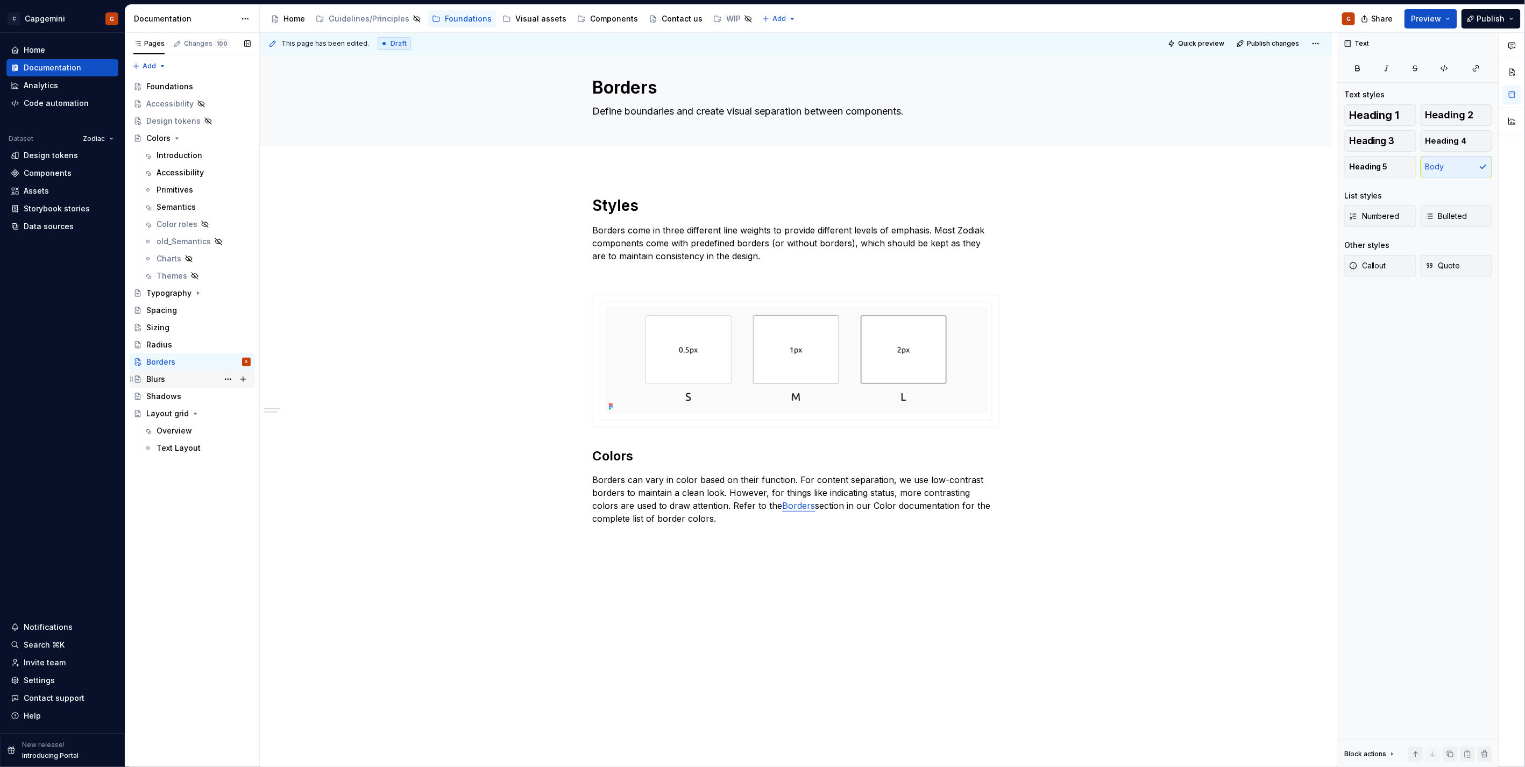
click at [178, 380] on div "Blurs" at bounding box center [198, 379] width 104 height 15
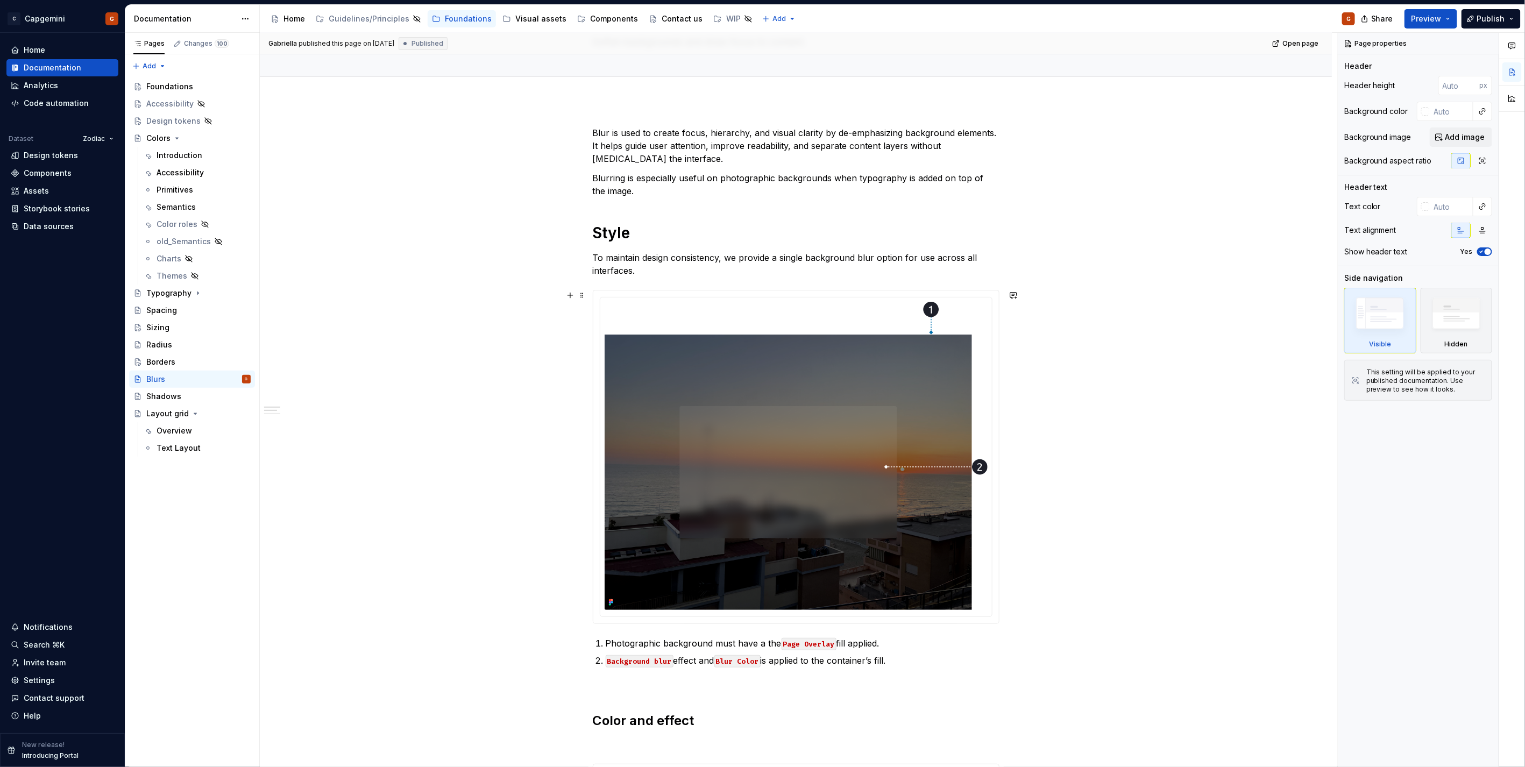
scroll to position [119, 0]
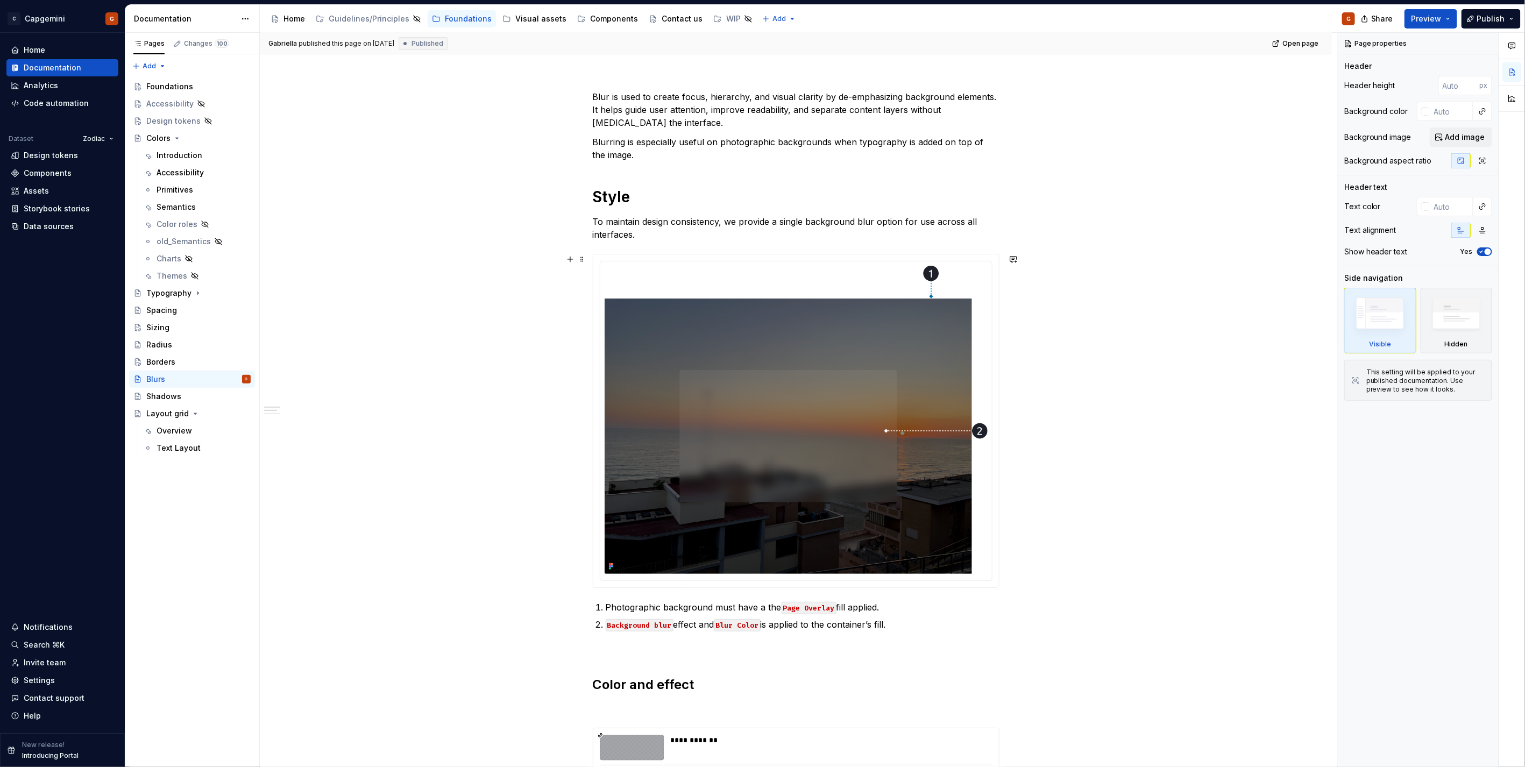
click at [610, 256] on div at bounding box center [796, 420] width 406 height 333
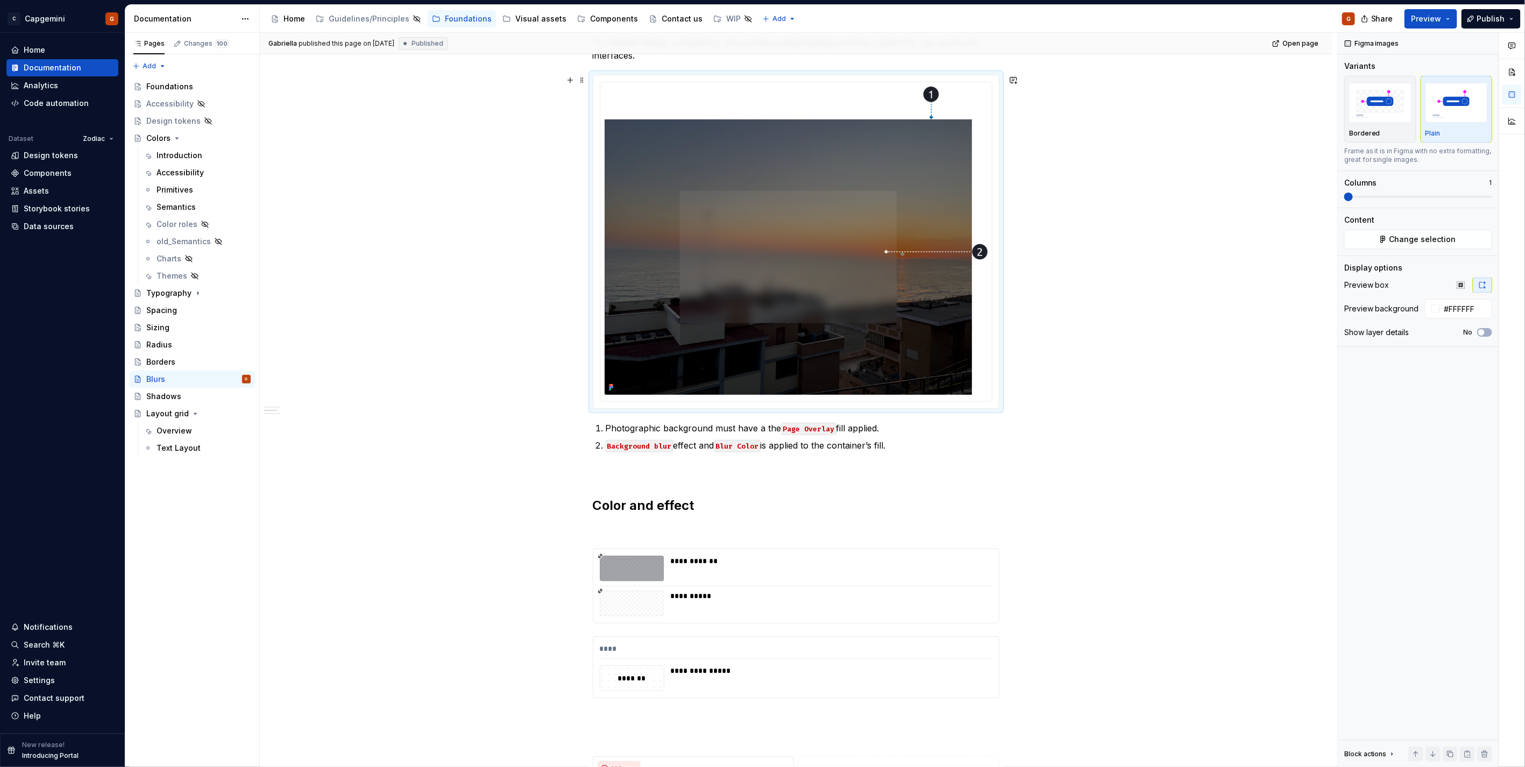
scroll to position [239, 0]
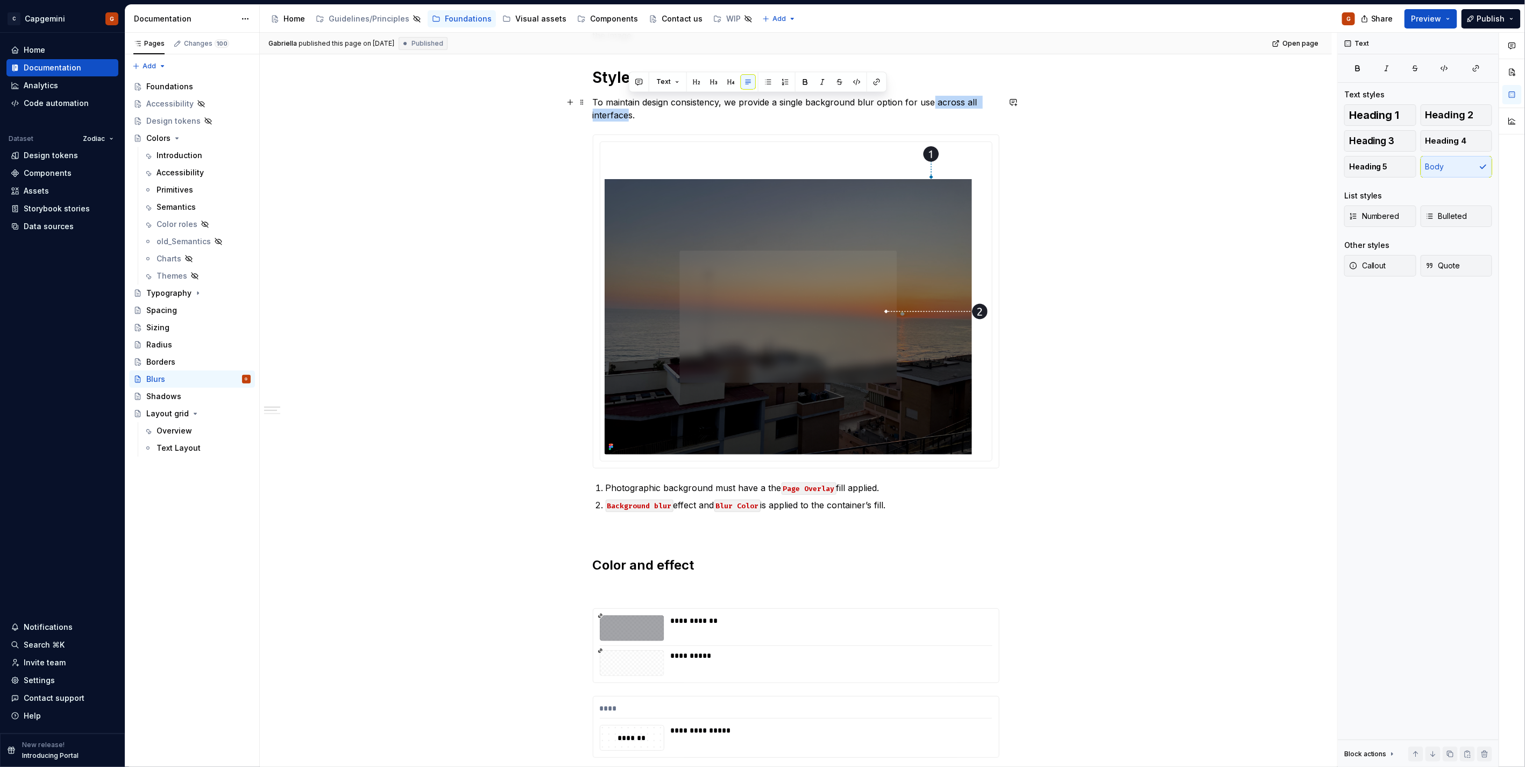
drag, startPoint x: 630, startPoint y: 114, endPoint x: 929, endPoint y: 98, distance: 299.0
click at [929, 98] on p "To maintain design consistency, we provide a single background blur option for …" at bounding box center [796, 109] width 407 height 26
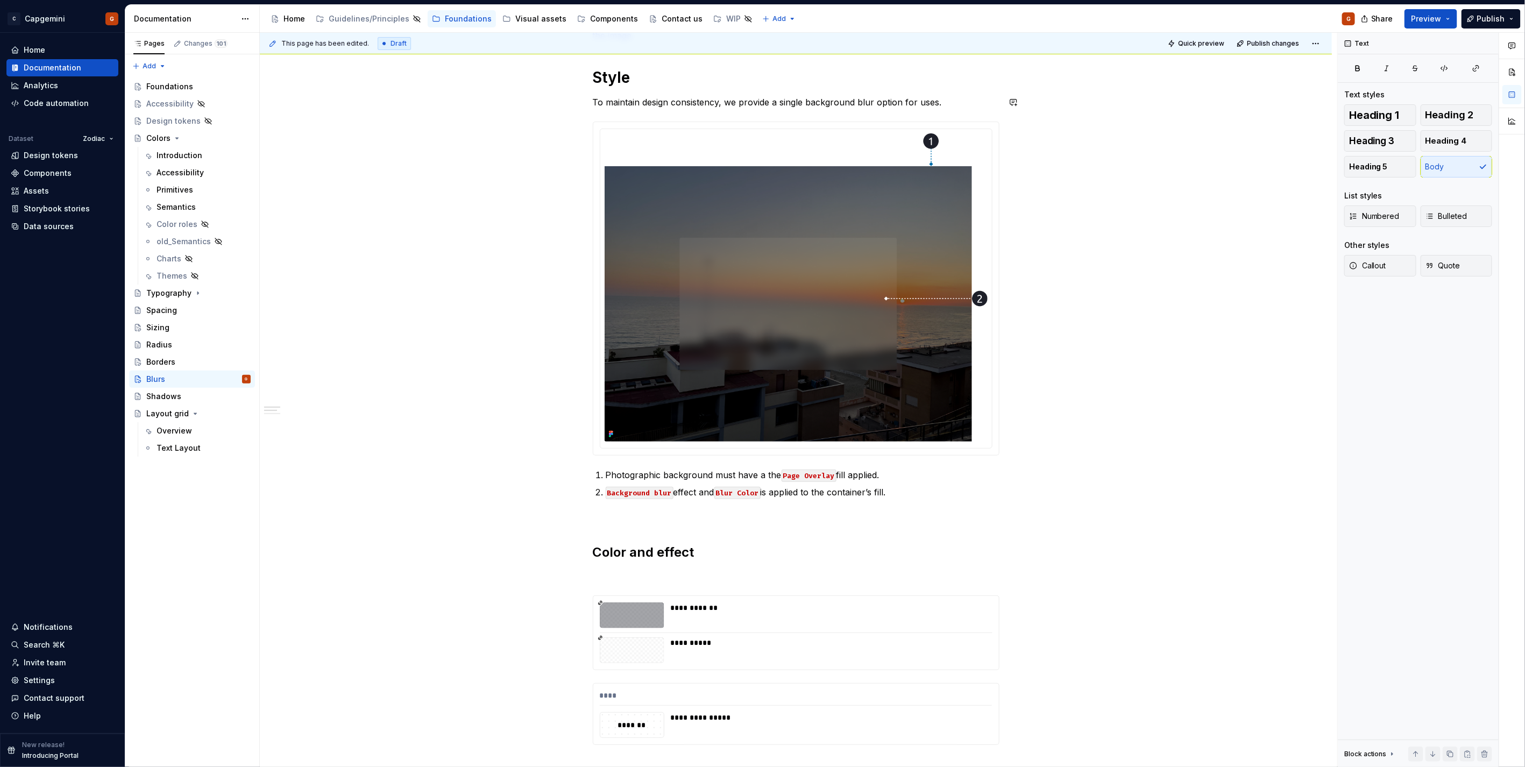
type textarea "*"
click at [805, 472] on code "Page Overlay" at bounding box center [809, 476] width 55 height 12
click at [608, 492] on code "Background blur" at bounding box center [640, 493] width 68 height 12
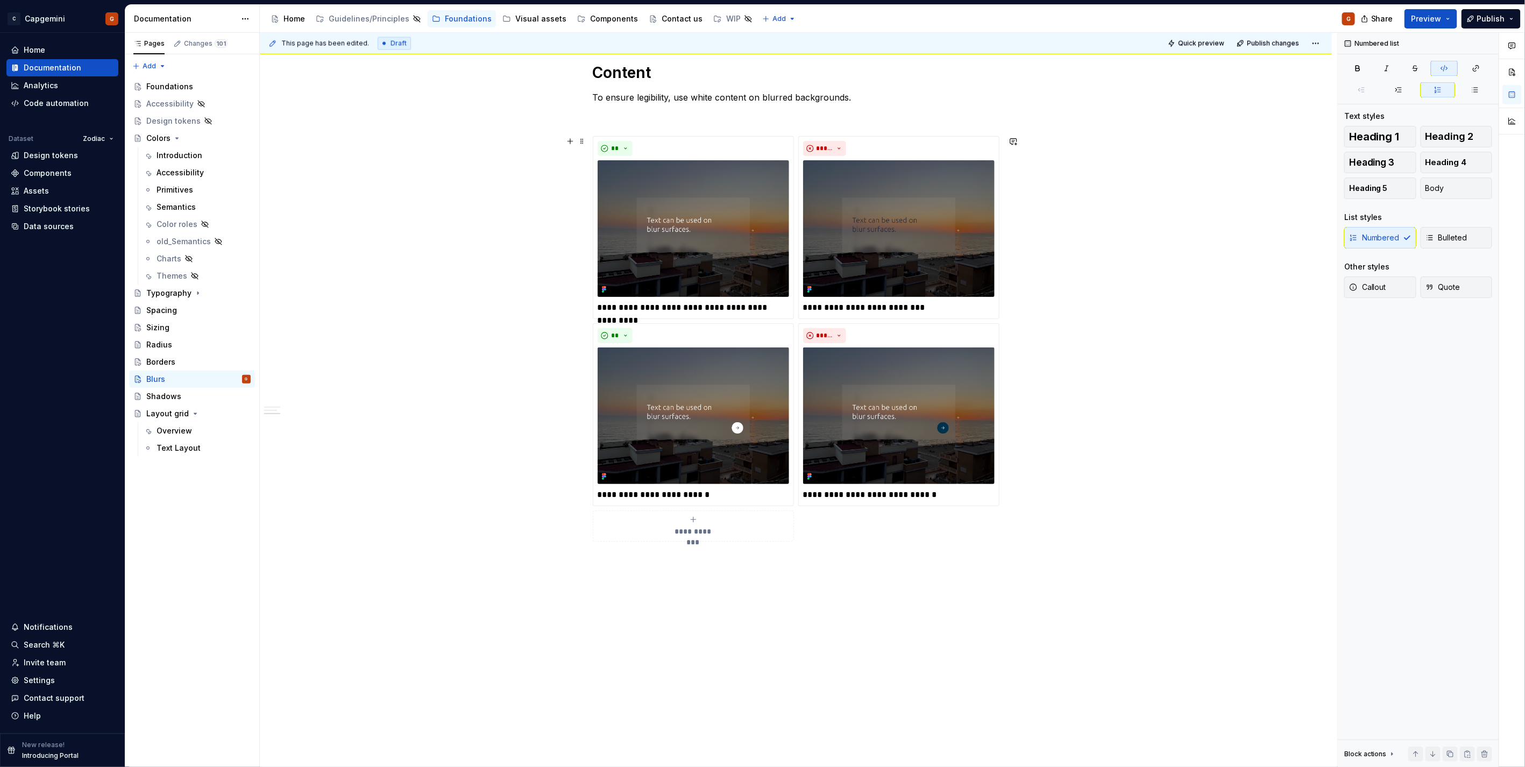
scroll to position [1270, 0]
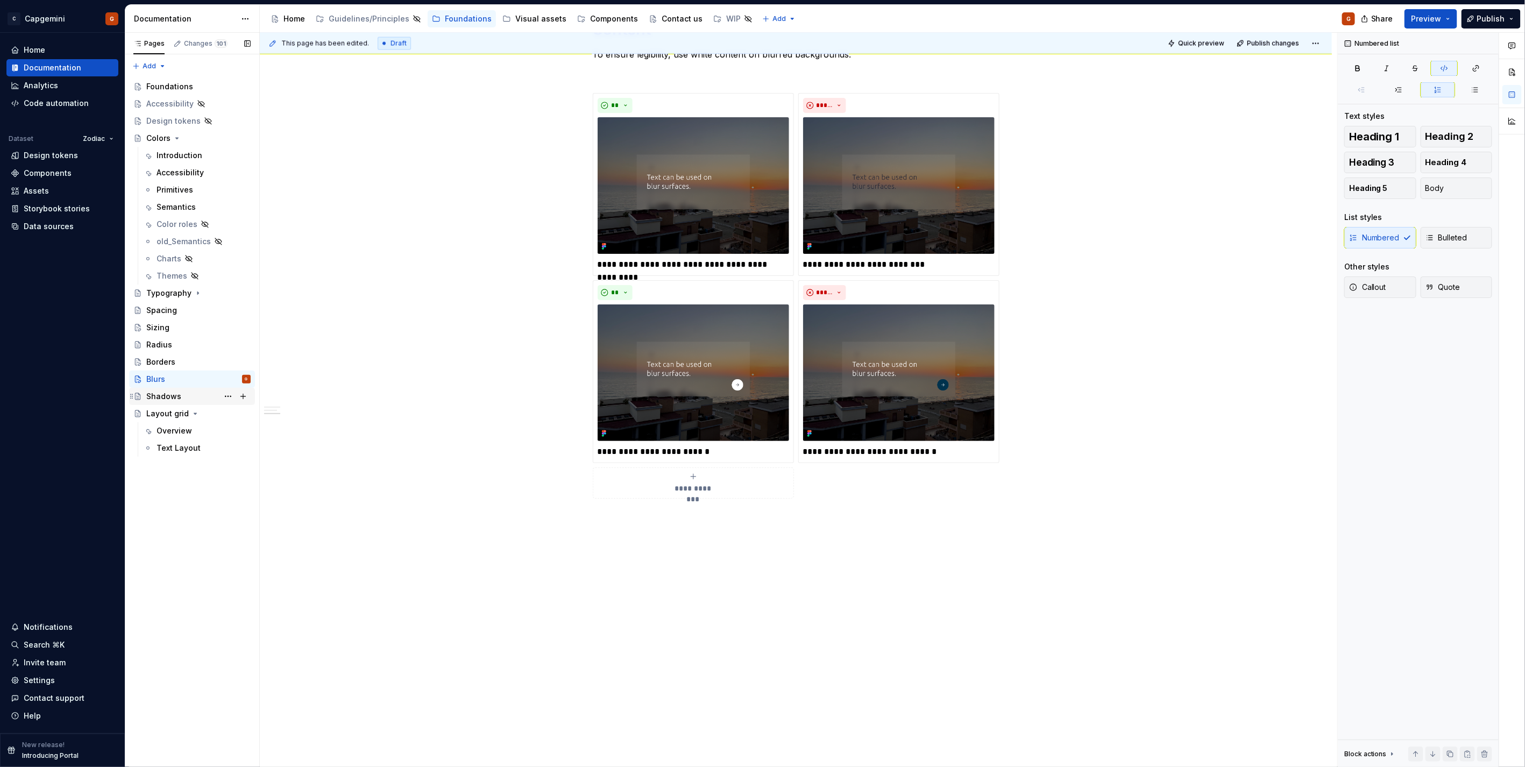
click at [164, 401] on div "Shadows" at bounding box center [163, 396] width 35 height 11
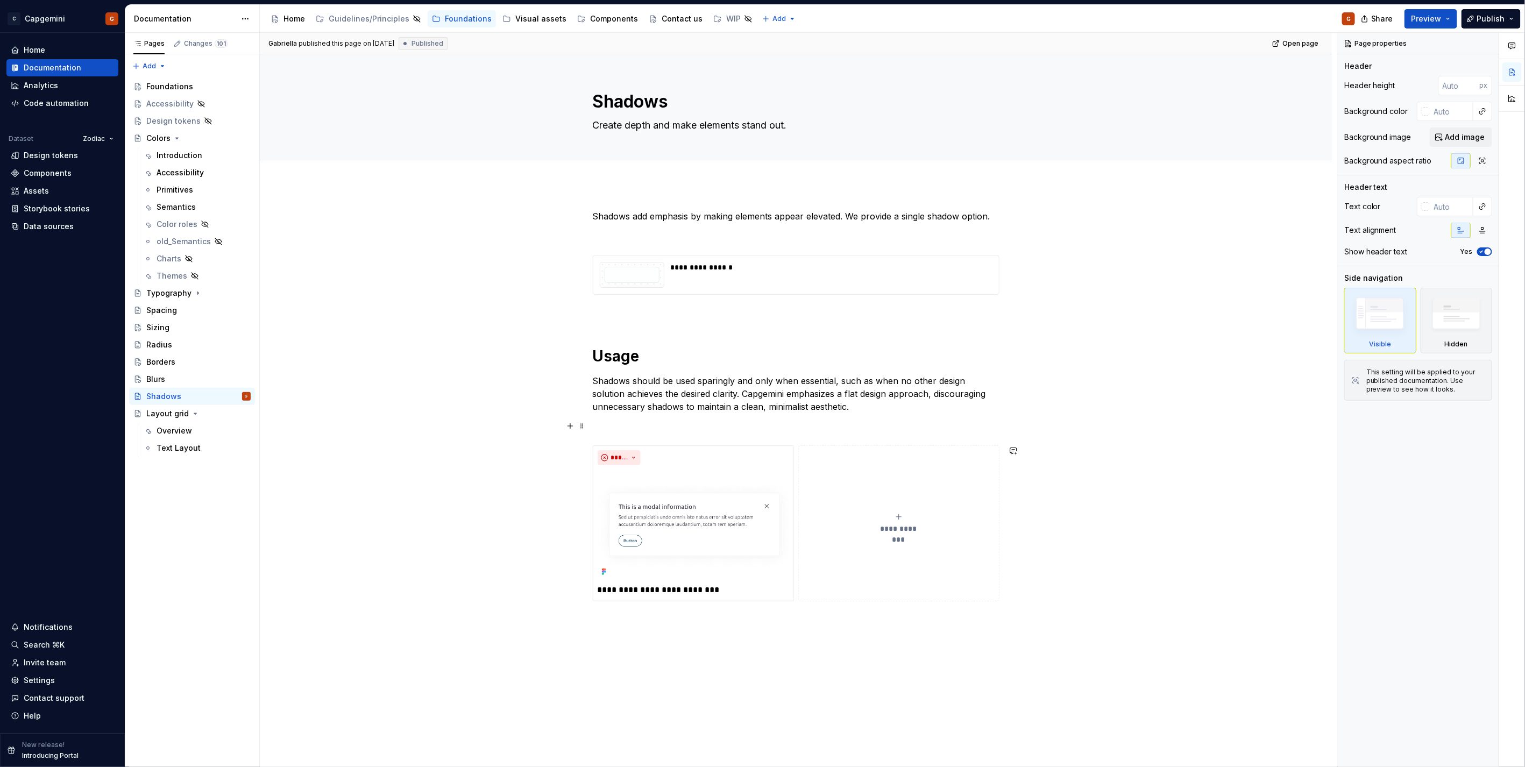
click at [681, 426] on p at bounding box center [796, 426] width 407 height 13
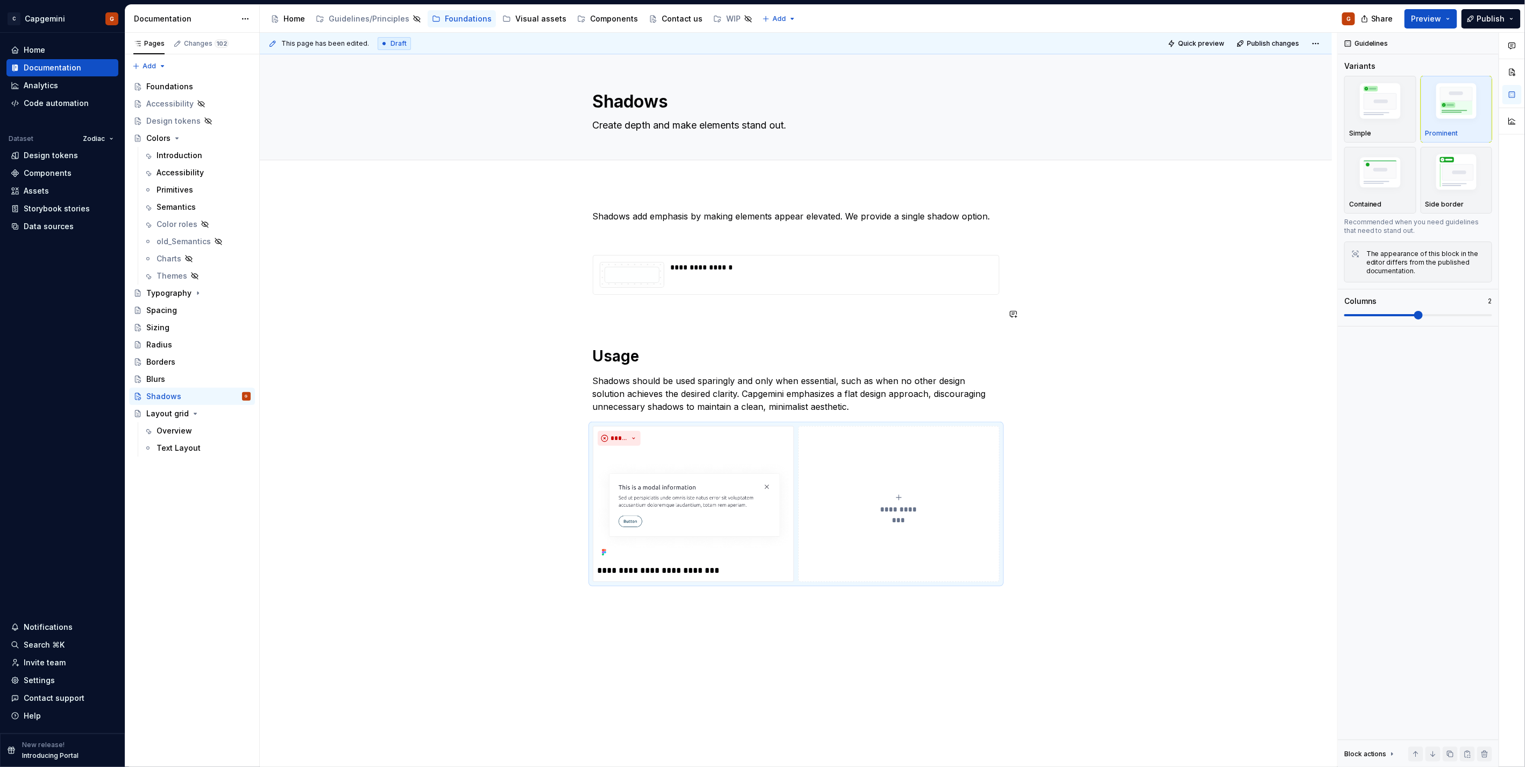
click at [653, 300] on div "**********" at bounding box center [796, 409] width 407 height 398
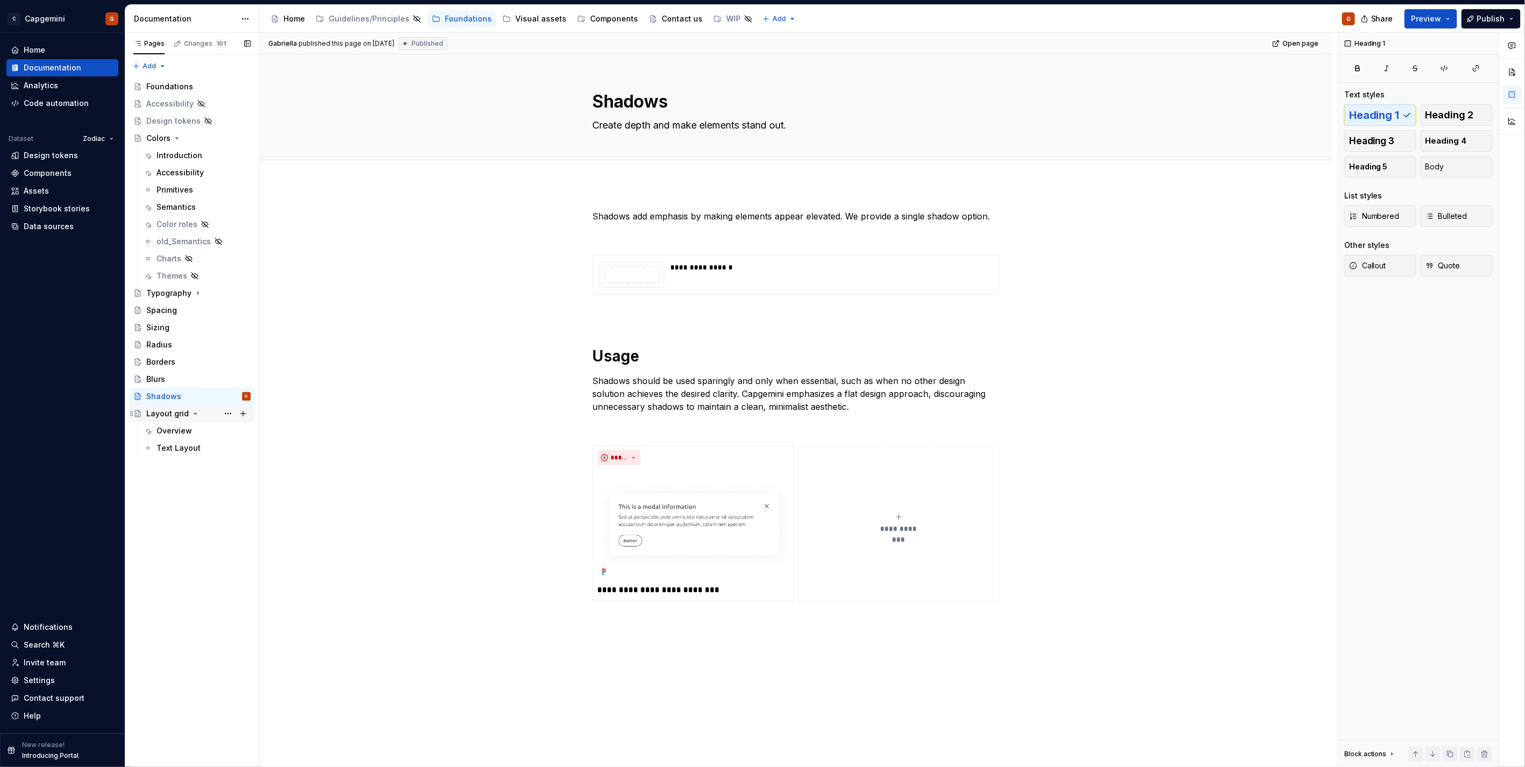
click at [164, 418] on div "Layout grid" at bounding box center [167, 413] width 42 height 11
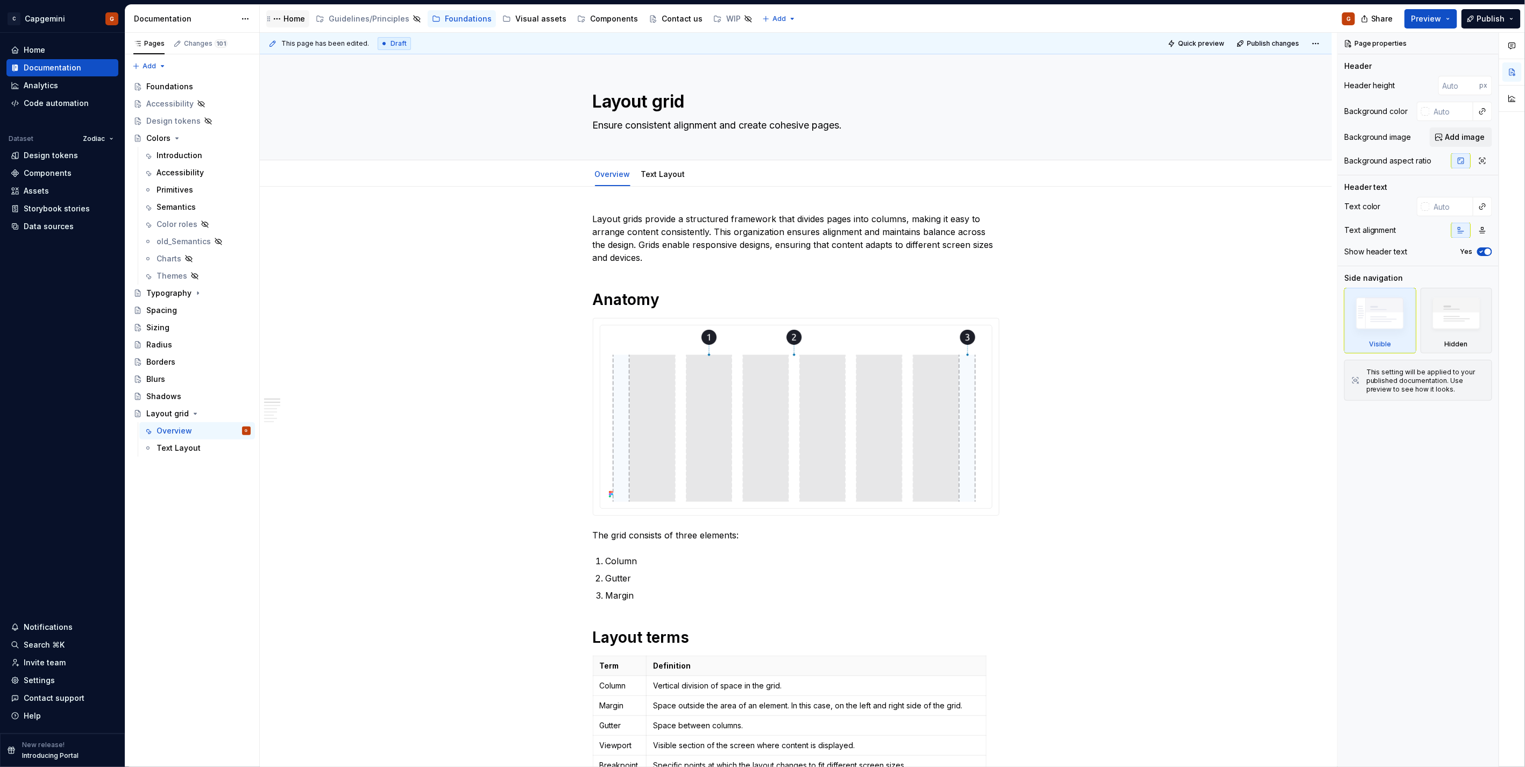
click at [293, 23] on div "Home" at bounding box center [295, 18] width 22 height 11
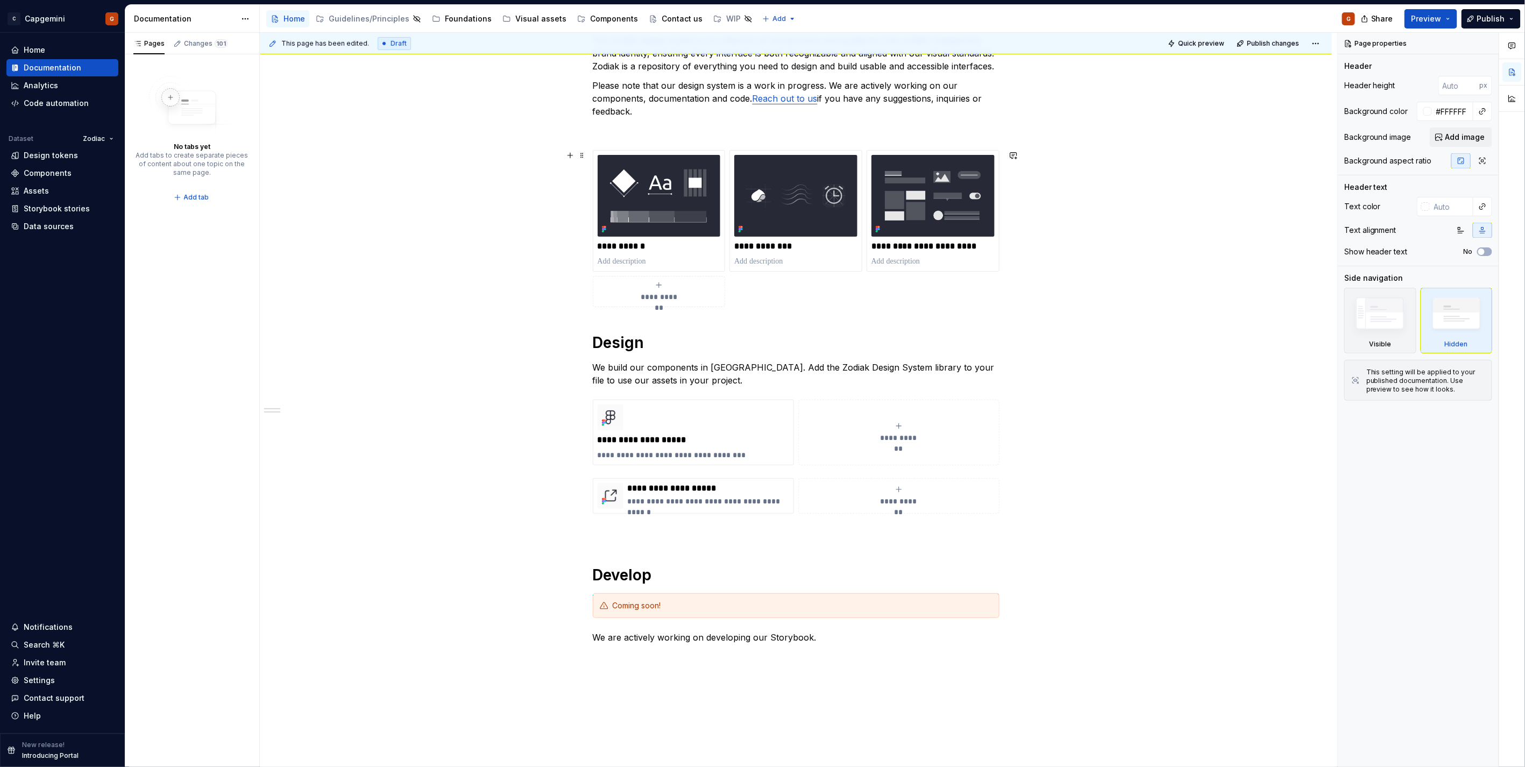
scroll to position [544, 0]
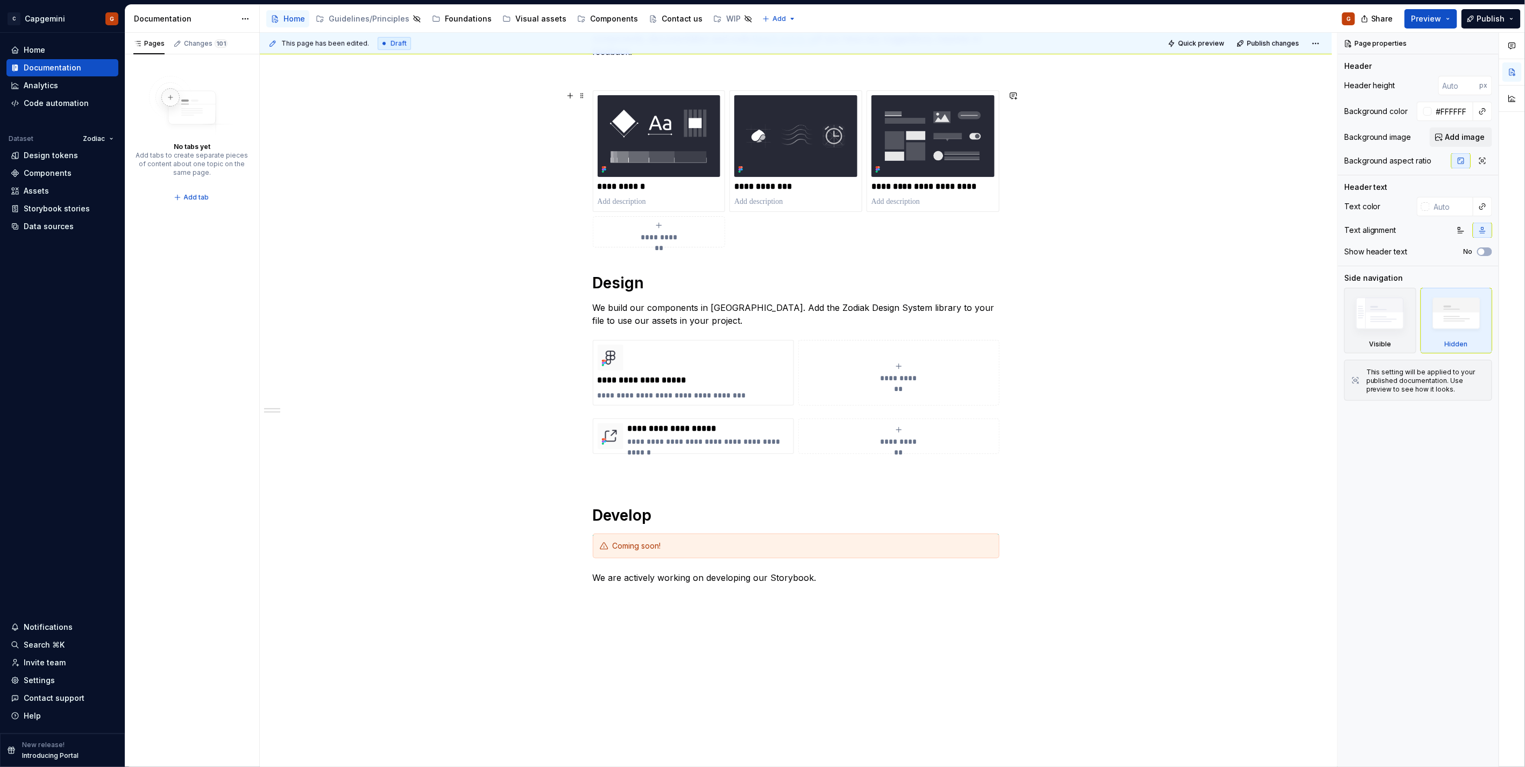
click at [789, 229] on div "**********" at bounding box center [796, 168] width 407 height 157
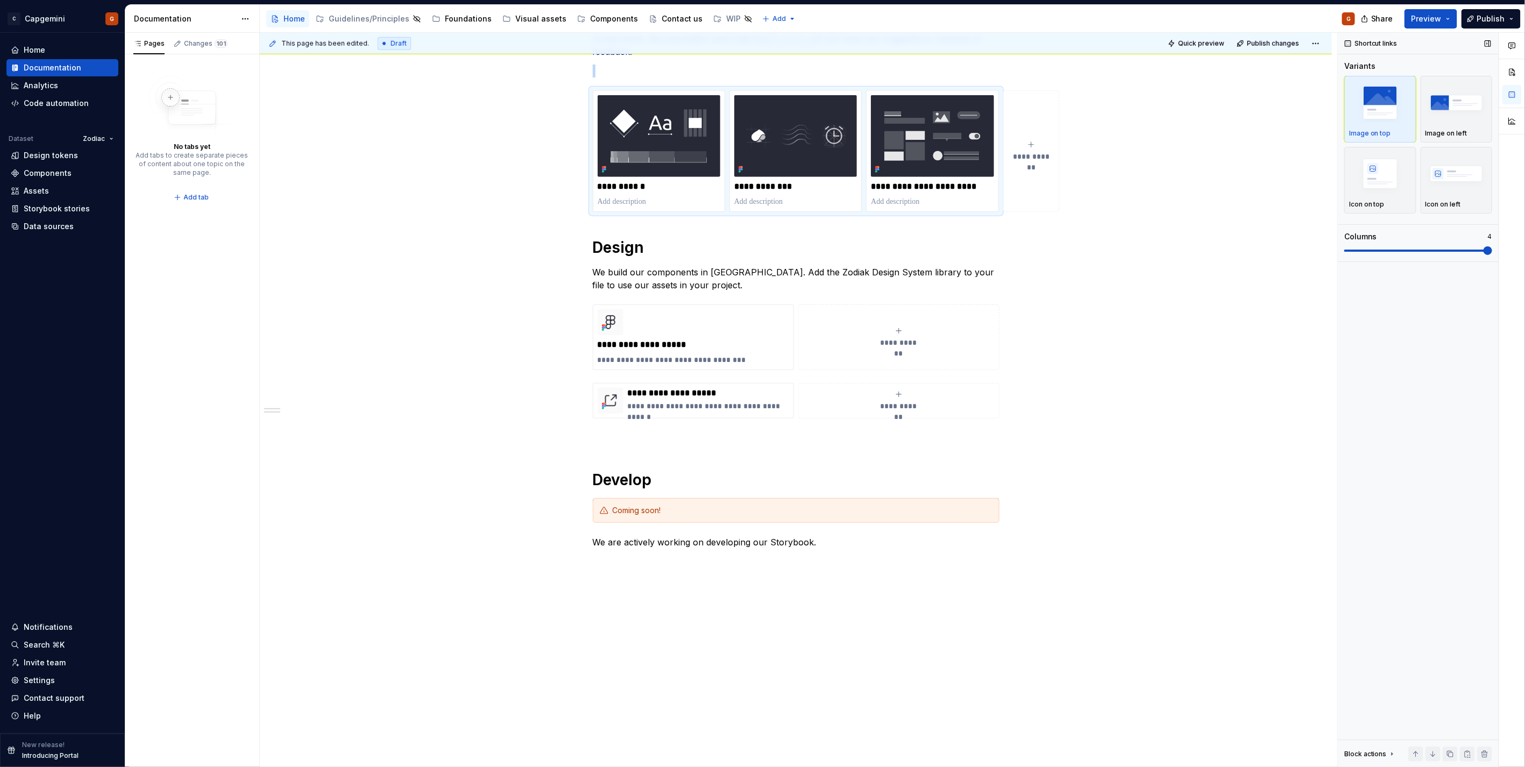
click at [1472, 250] on span at bounding box center [1418, 251] width 148 height 2
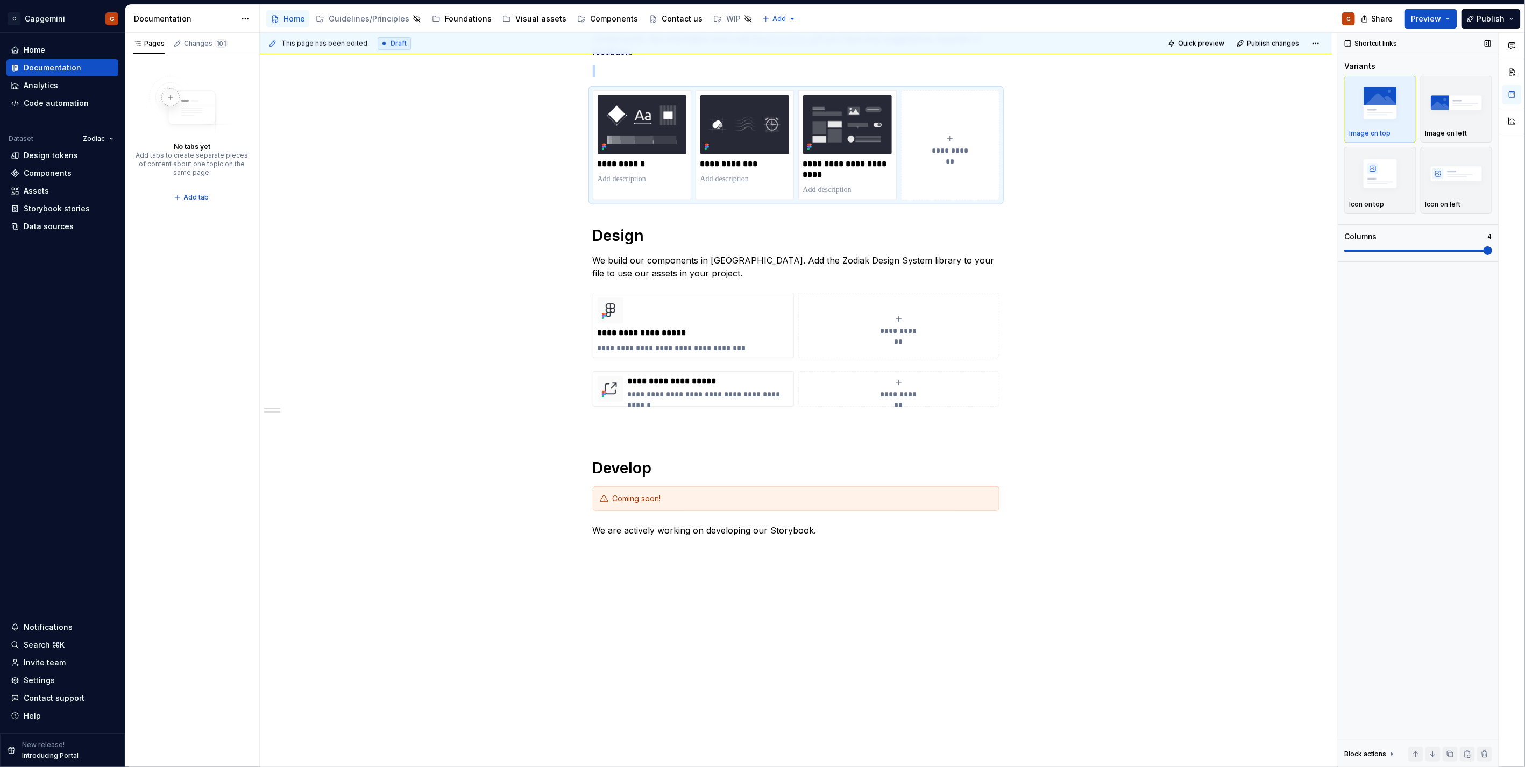
click at [1416, 253] on span at bounding box center [1418, 250] width 148 height 9
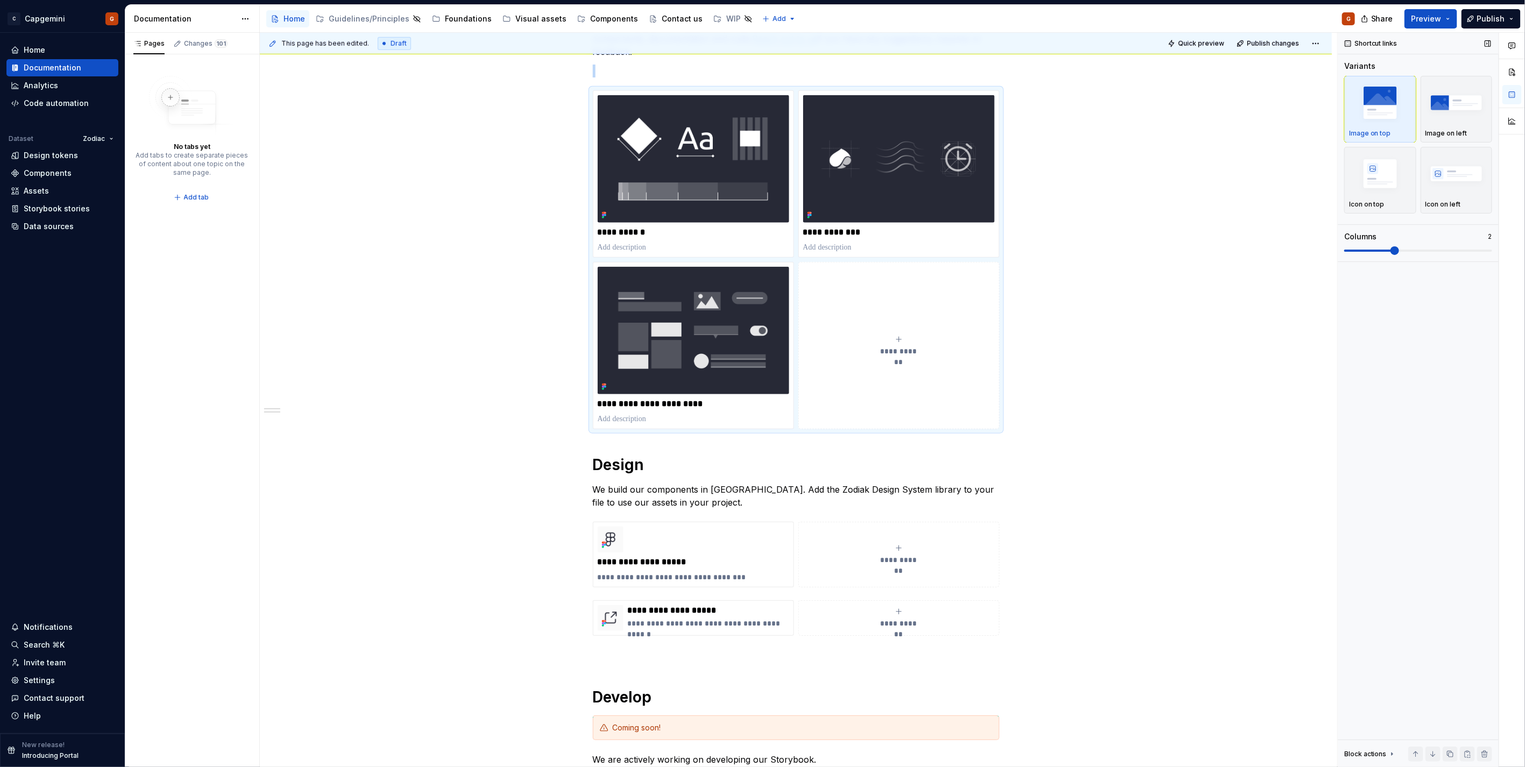
click at [1433, 251] on span at bounding box center [1418, 251] width 148 height 2
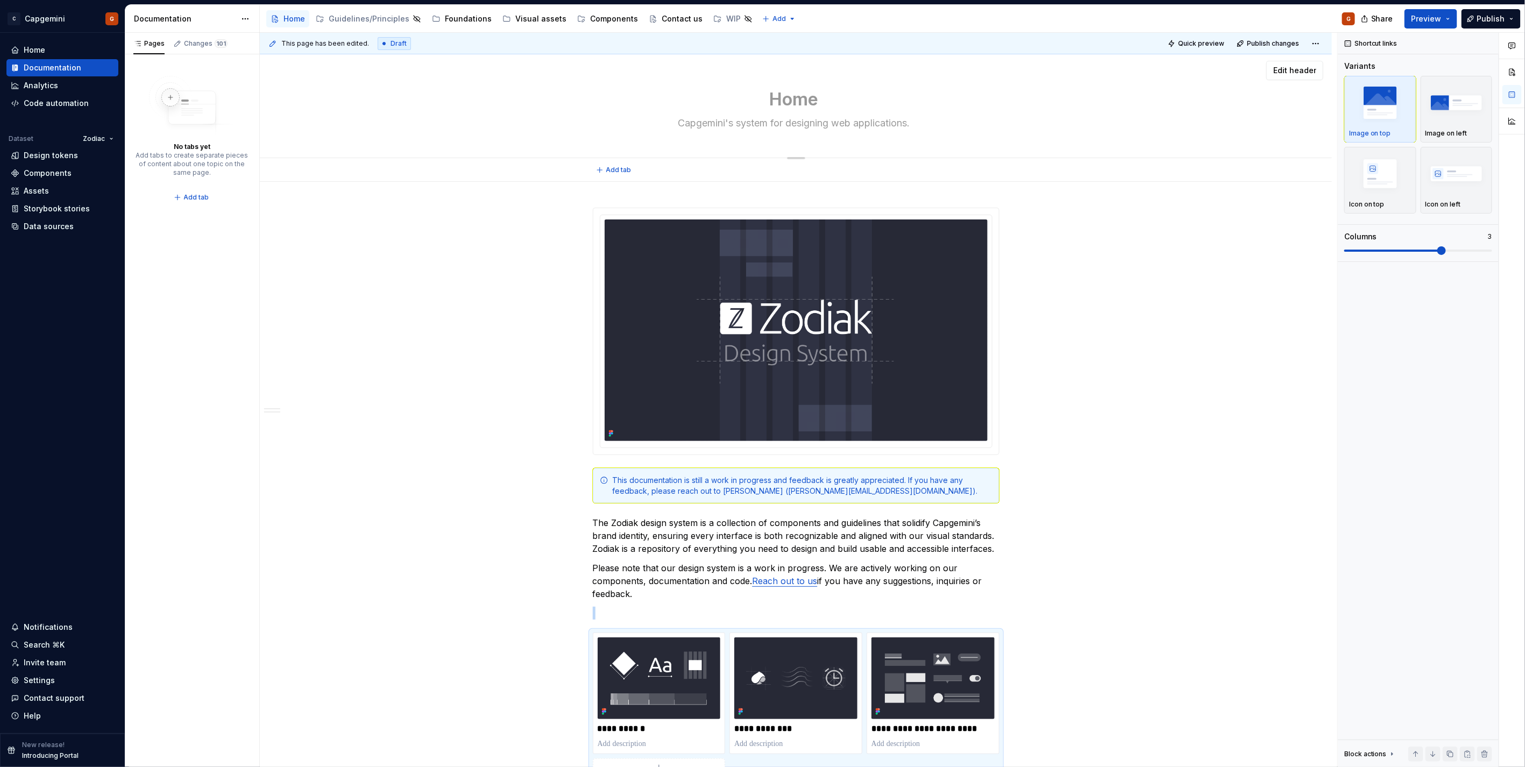
scroll to position [0, 0]
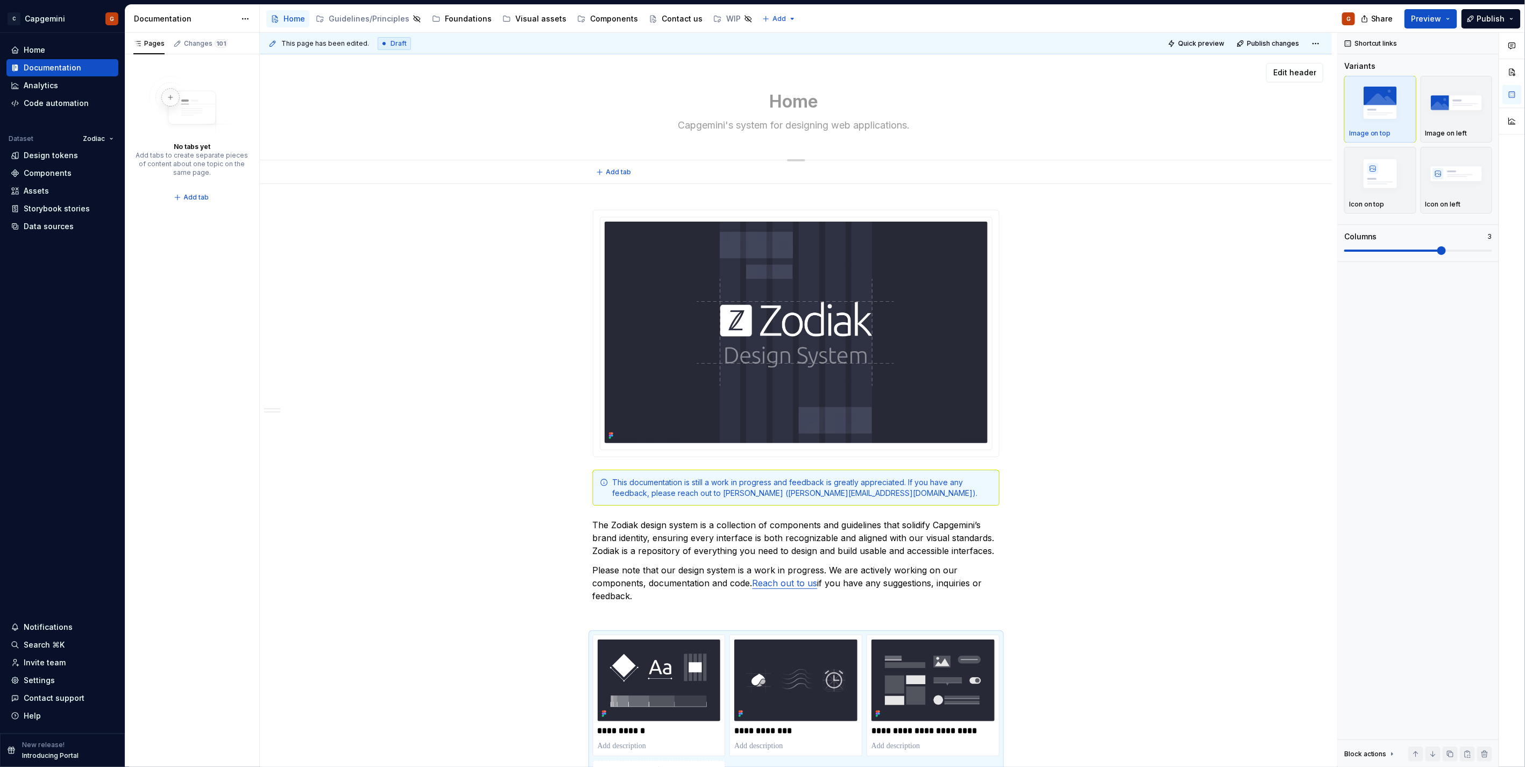
click at [848, 108] on textarea "Home" at bounding box center [794, 102] width 407 height 26
click at [971, 116] on div "Home Capgemini's system for designing web applications." at bounding box center [796, 106] width 407 height 105
click at [606, 195] on div "**********" at bounding box center [796, 778] width 1072 height 1188
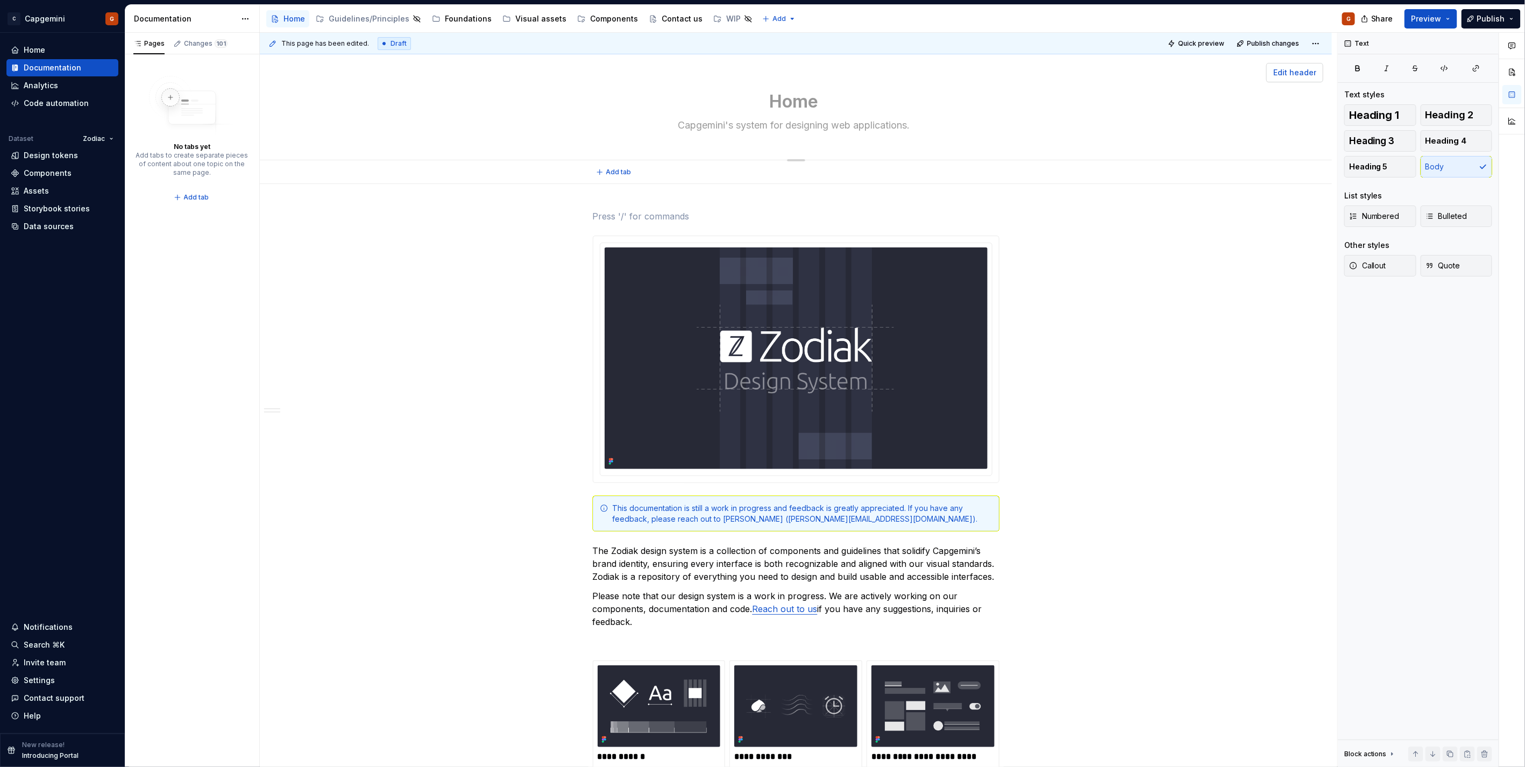
click at [1277, 76] on span "Edit header" at bounding box center [1294, 72] width 43 height 11
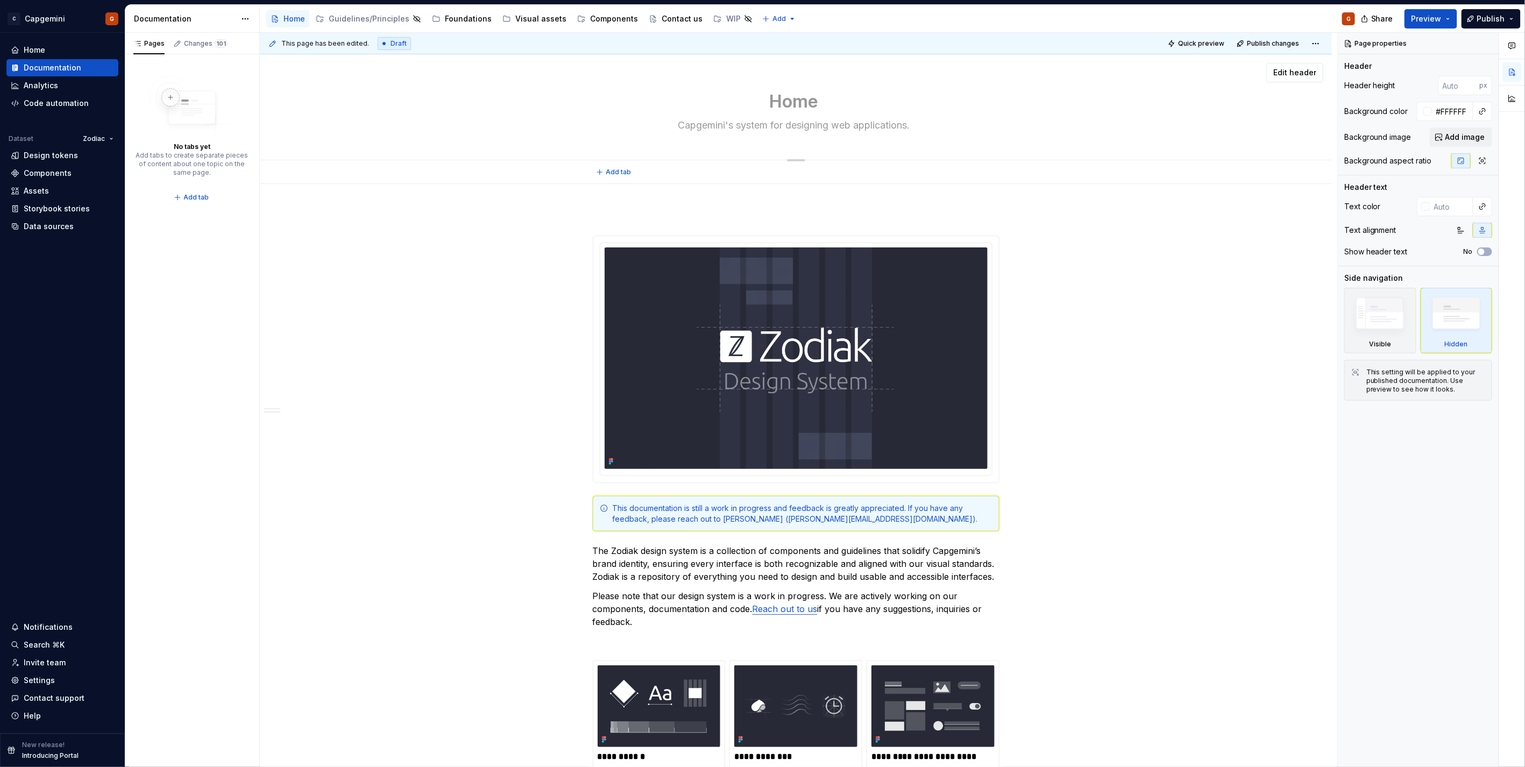
click at [875, 121] on textarea "Capgemini's system for designing web applications." at bounding box center [794, 125] width 407 height 17
click at [1130, 117] on div "Home Capgemini's system for designing web applications." at bounding box center [796, 106] width 986 height 105
click at [1451, 130] on button "Add image" at bounding box center [1461, 136] width 62 height 19
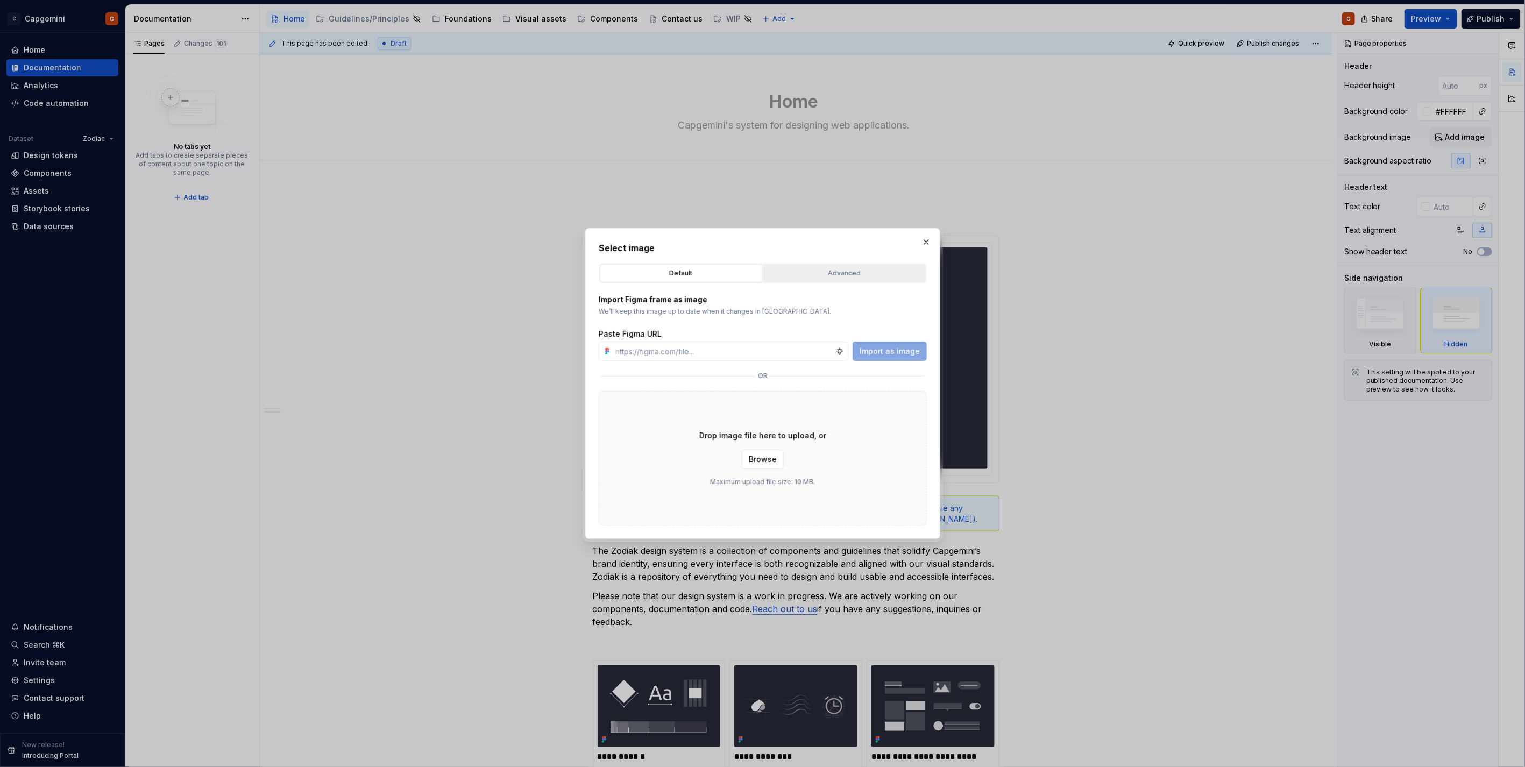
click at [799, 275] on div "Advanced" at bounding box center [844, 273] width 155 height 11
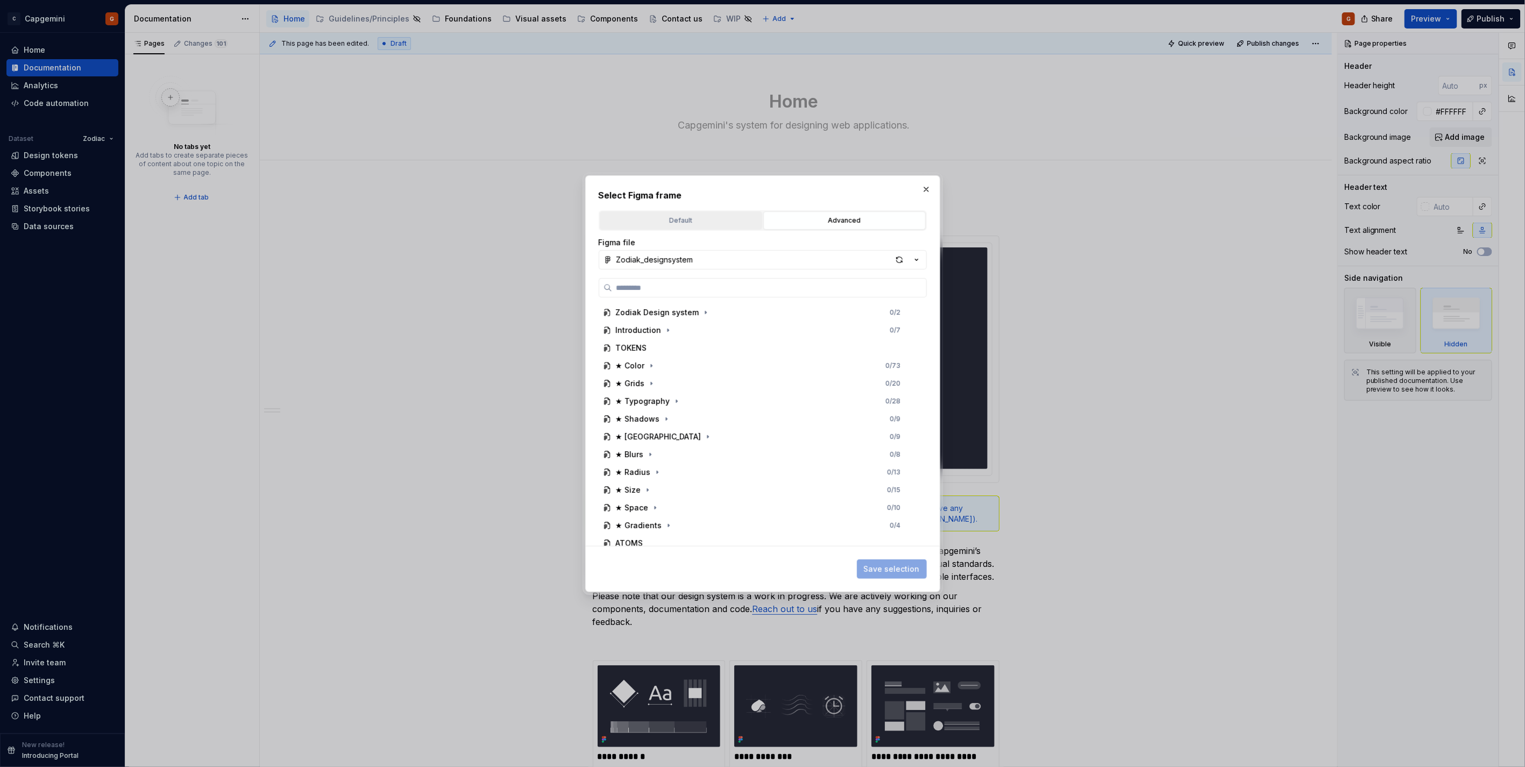
click at [702, 219] on div "Default" at bounding box center [681, 220] width 155 height 11
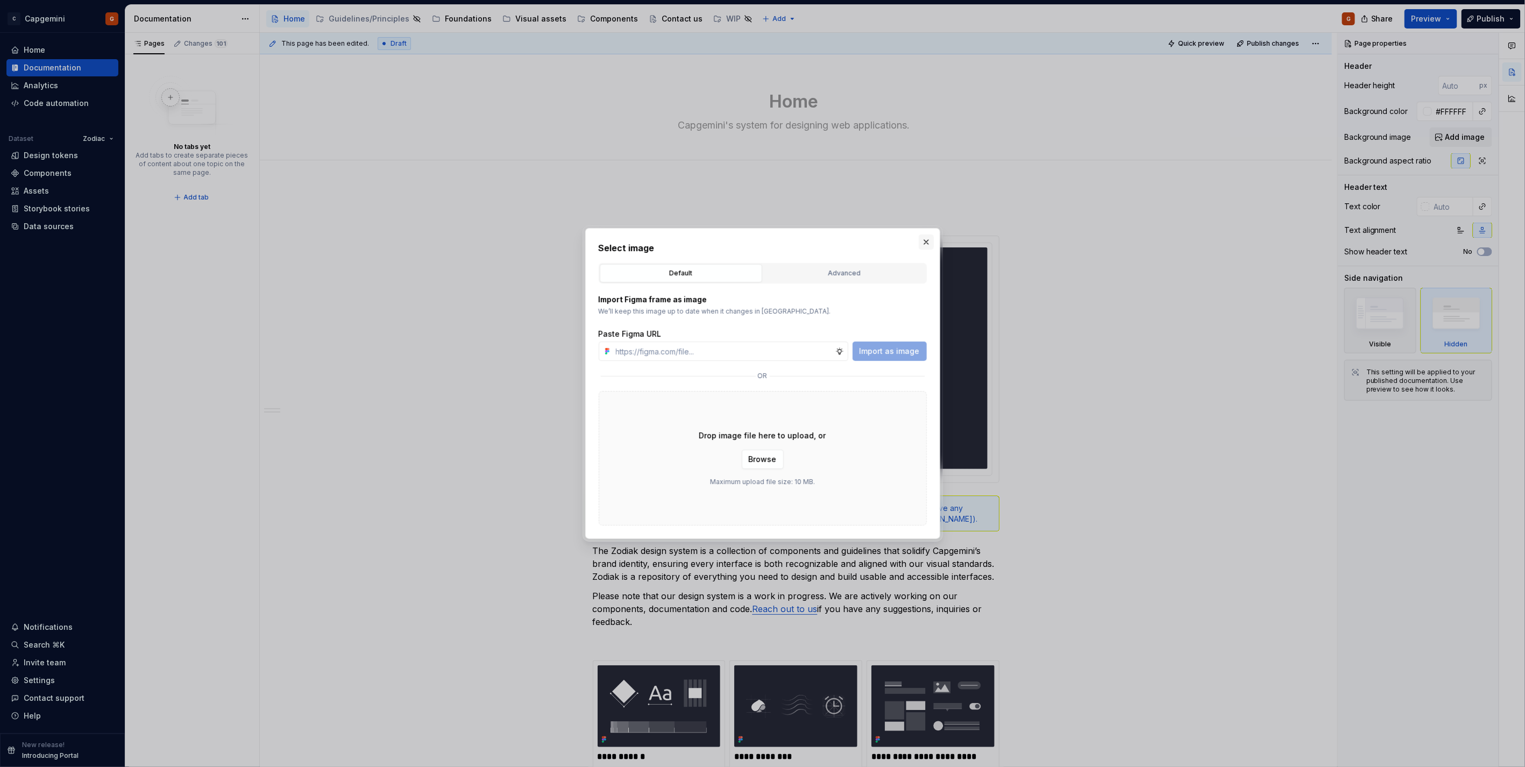
click at [925, 243] on button "button" at bounding box center [926, 242] width 15 height 15
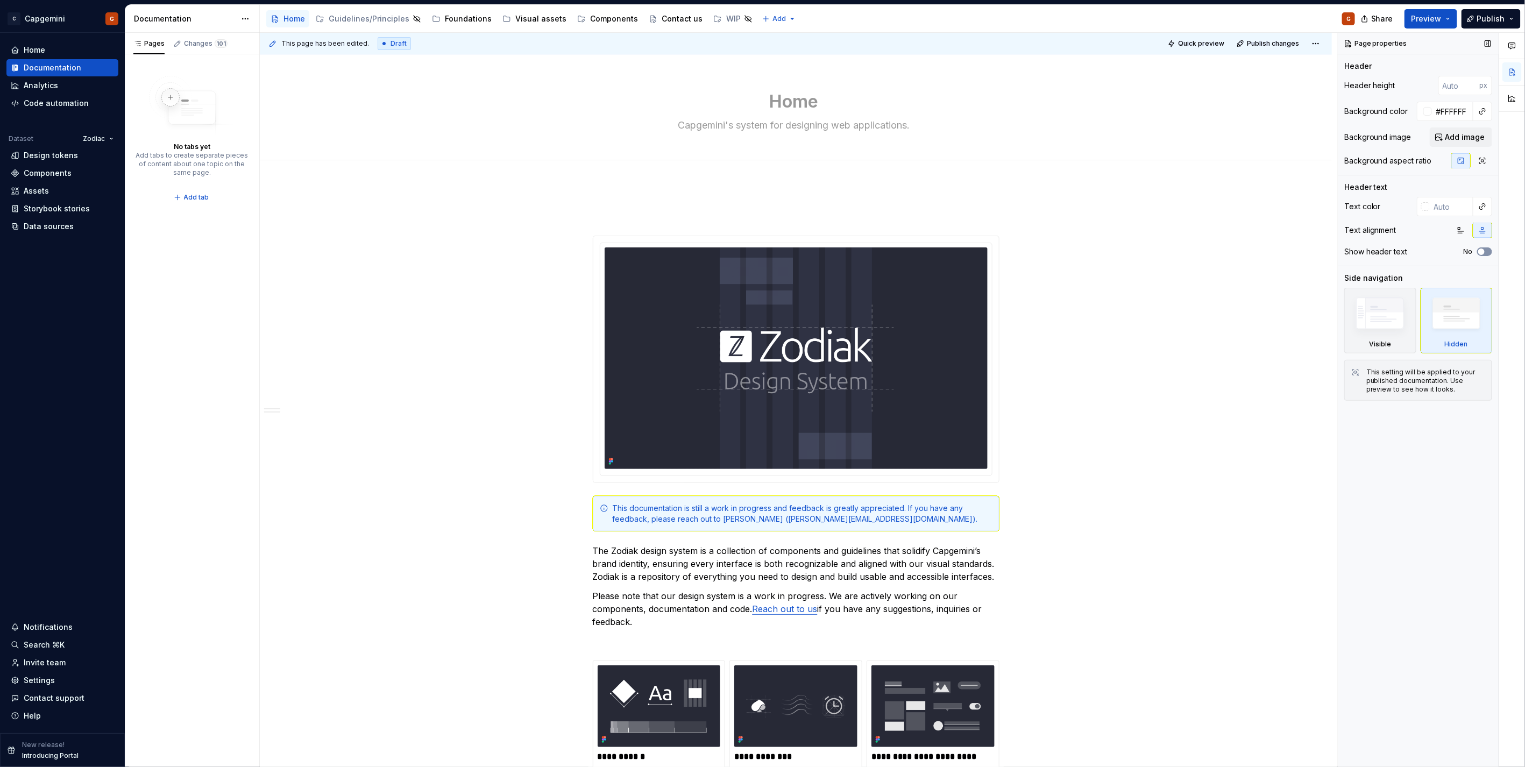
click at [1486, 255] on button "No" at bounding box center [1484, 251] width 15 height 9
type textarea "*"
click at [52, 674] on div "Settings" at bounding box center [62, 680] width 112 height 17
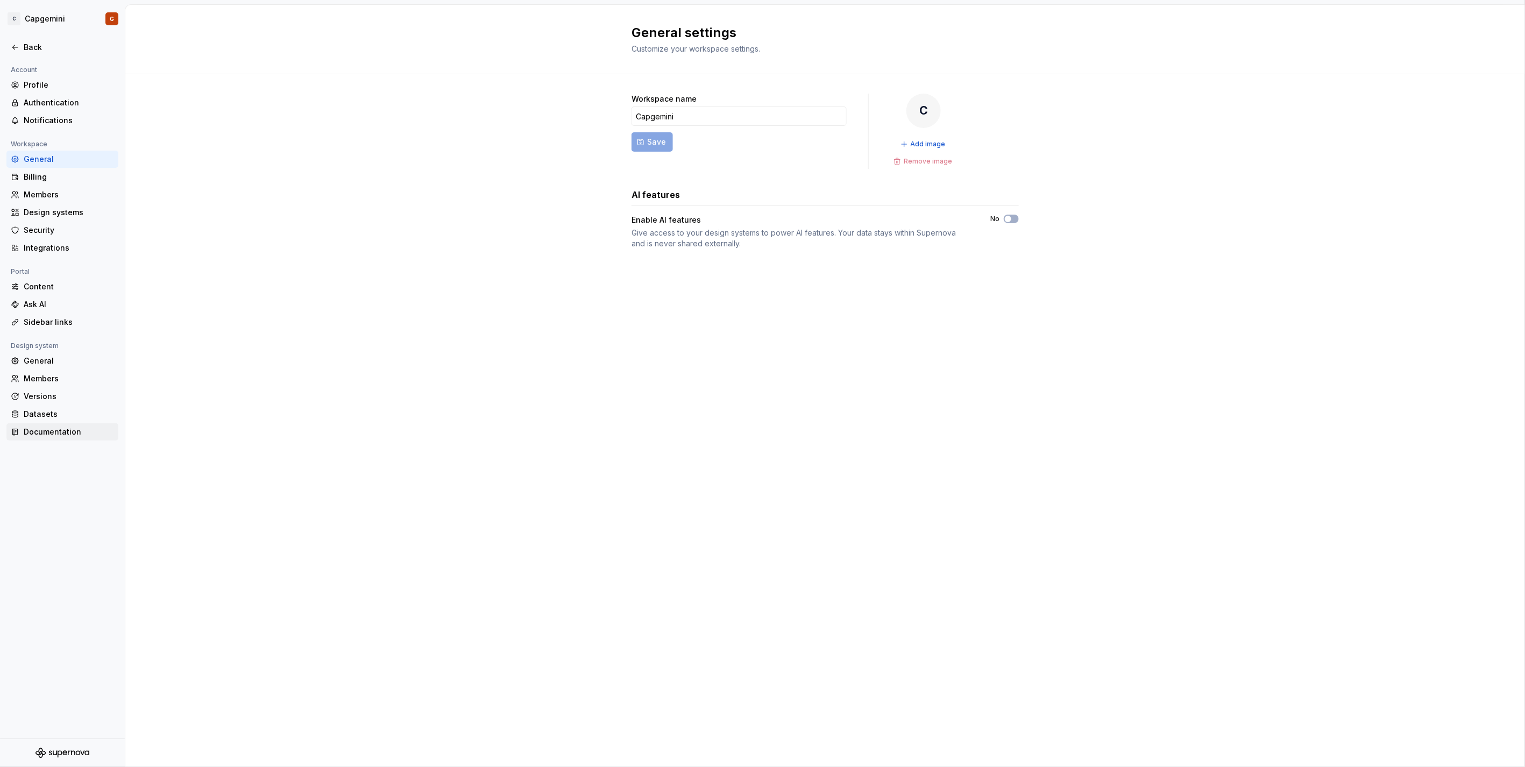
click at [85, 434] on div "Documentation" at bounding box center [69, 432] width 90 height 11
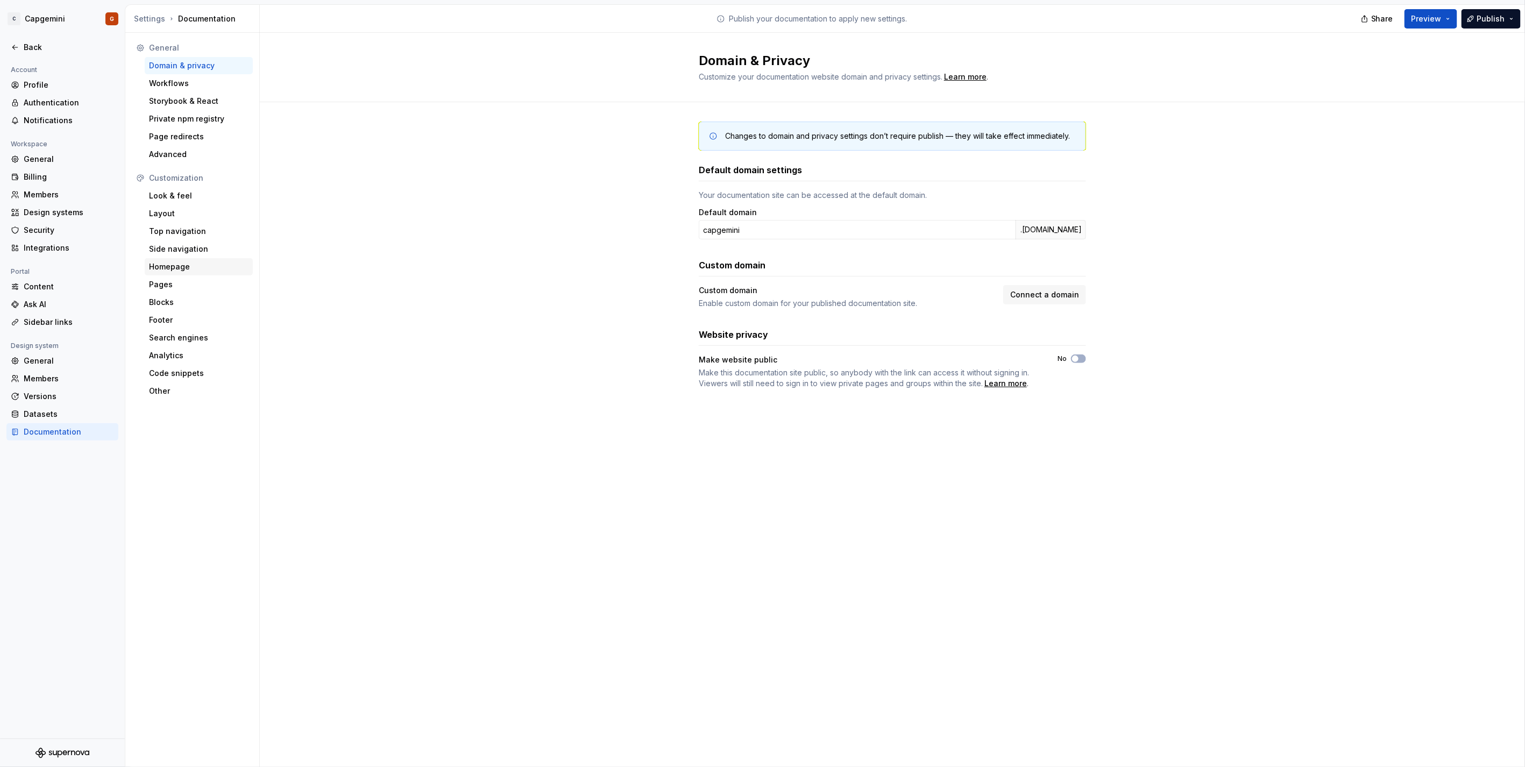
click at [152, 266] on div "Homepage" at bounding box center [199, 266] width 100 height 11
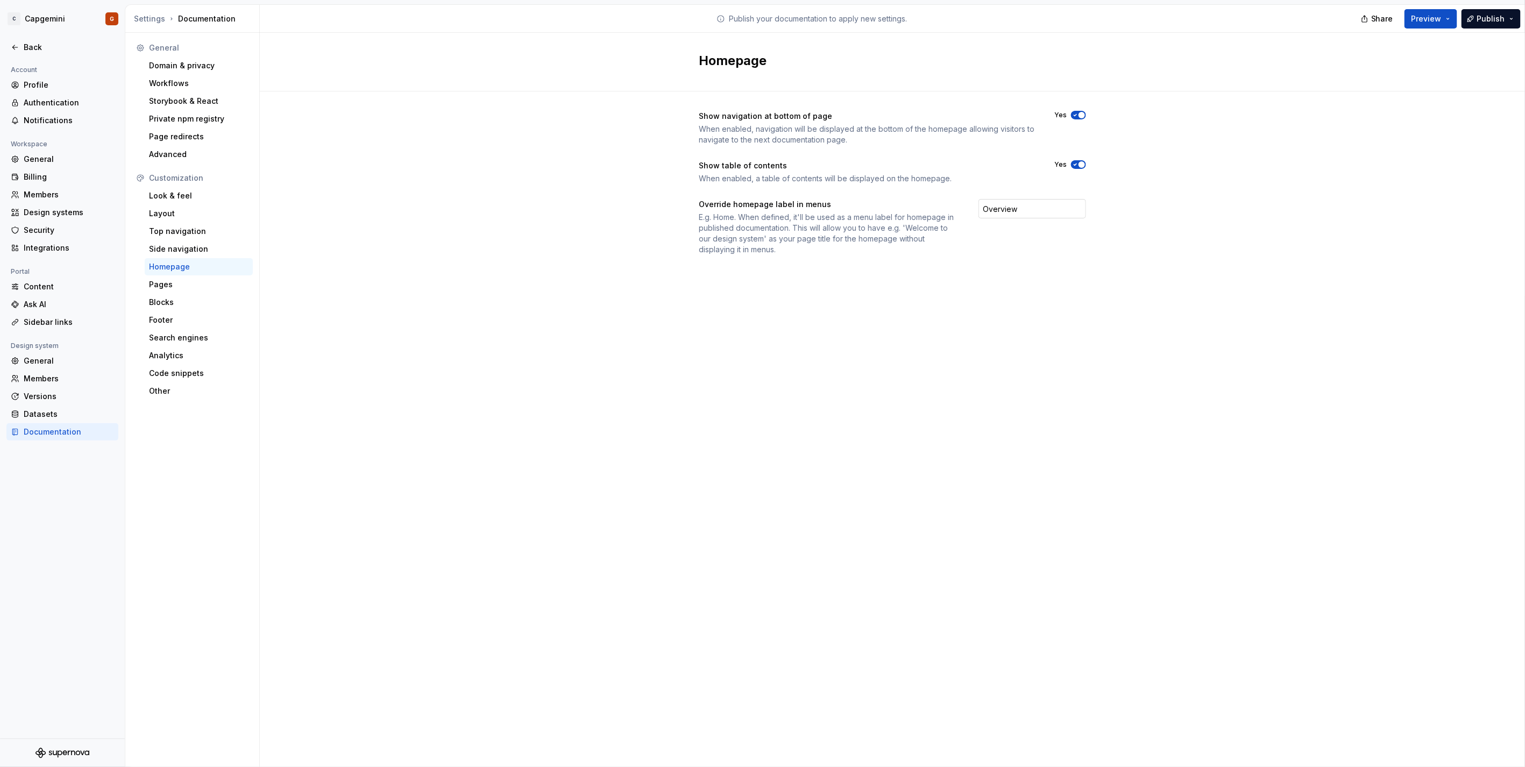
click at [1024, 200] on input "Overview" at bounding box center [1033, 208] width 108 height 19
type input "Home"
click at [1036, 304] on div "Homepage Show navigation at bottom of page When enabled, navigation will be dis…" at bounding box center [892, 400] width 1265 height 734
click at [1079, 165] on span "button" at bounding box center [1082, 164] width 6 height 6
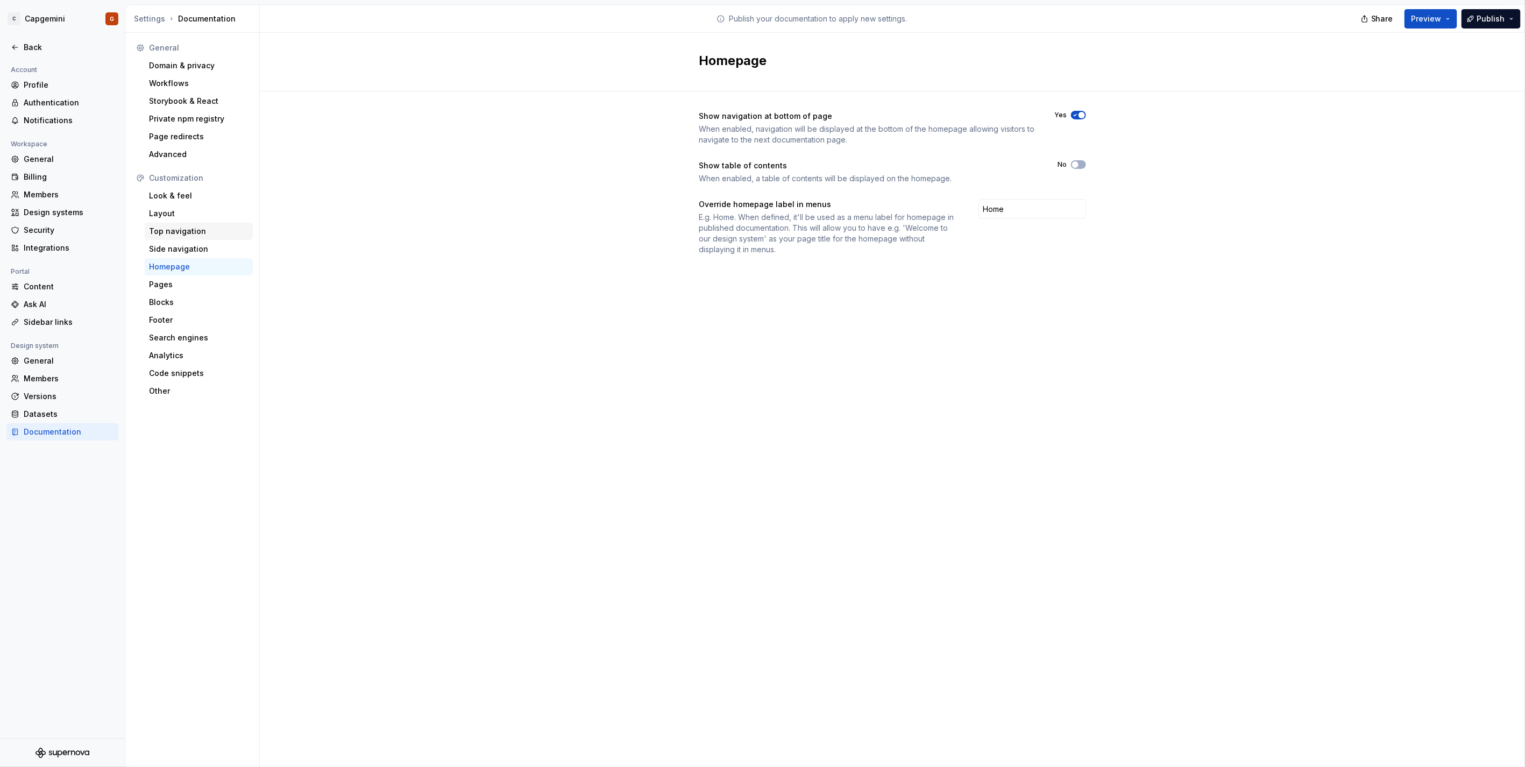
click at [187, 231] on div "Top navigation" at bounding box center [199, 231] width 100 height 11
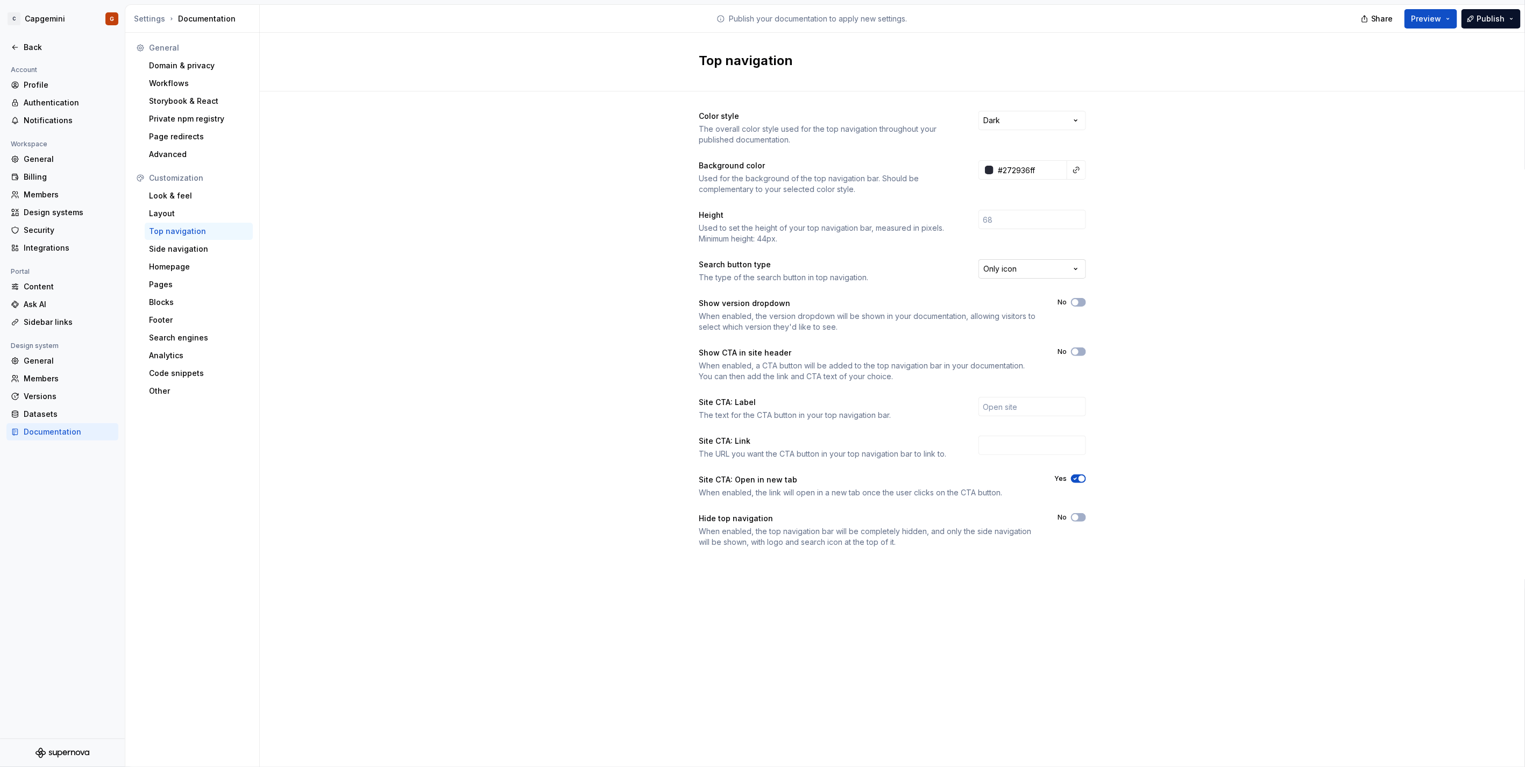
click at [1014, 277] on html "C Capgemini G Back Account Profile Authentication Notifications Workspace Gener…" at bounding box center [762, 383] width 1525 height 767
click at [204, 264] on div "Homepage" at bounding box center [199, 266] width 100 height 11
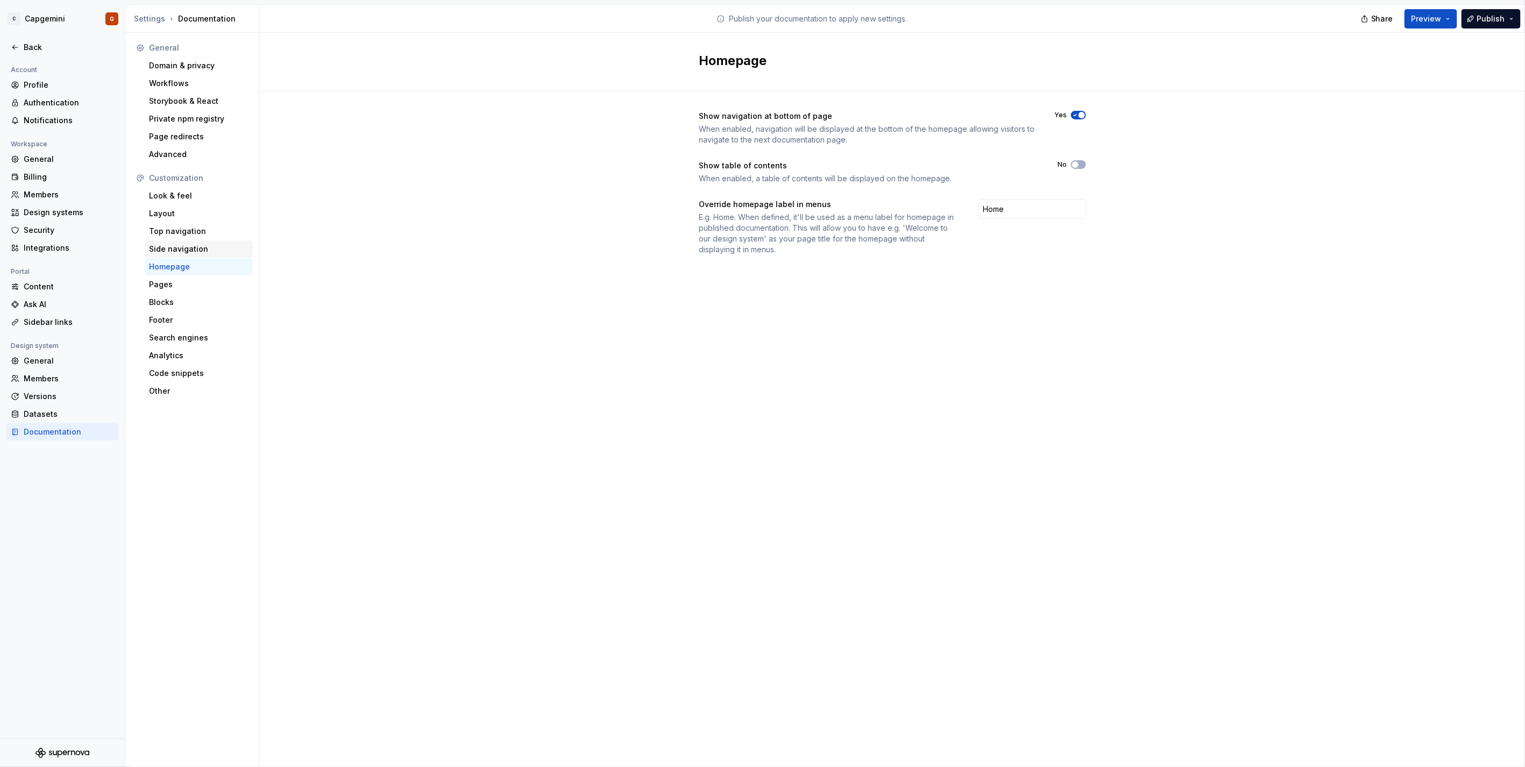
click at [206, 246] on div "Side navigation" at bounding box center [199, 249] width 100 height 11
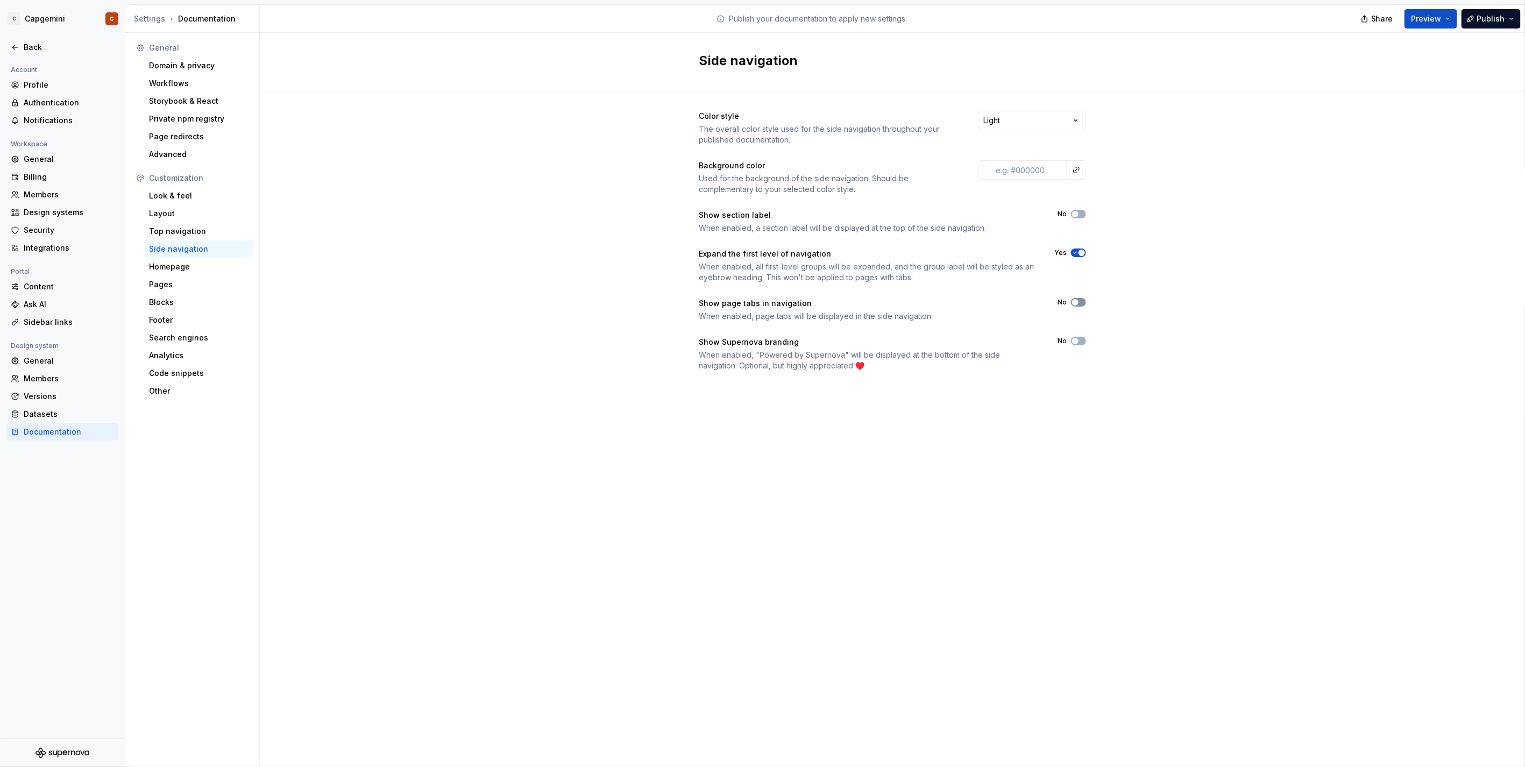
click at [1078, 305] on icon "button" at bounding box center [1075, 302] width 9 height 6
click at [1433, 18] on span "Preview" at bounding box center [1427, 18] width 30 height 11
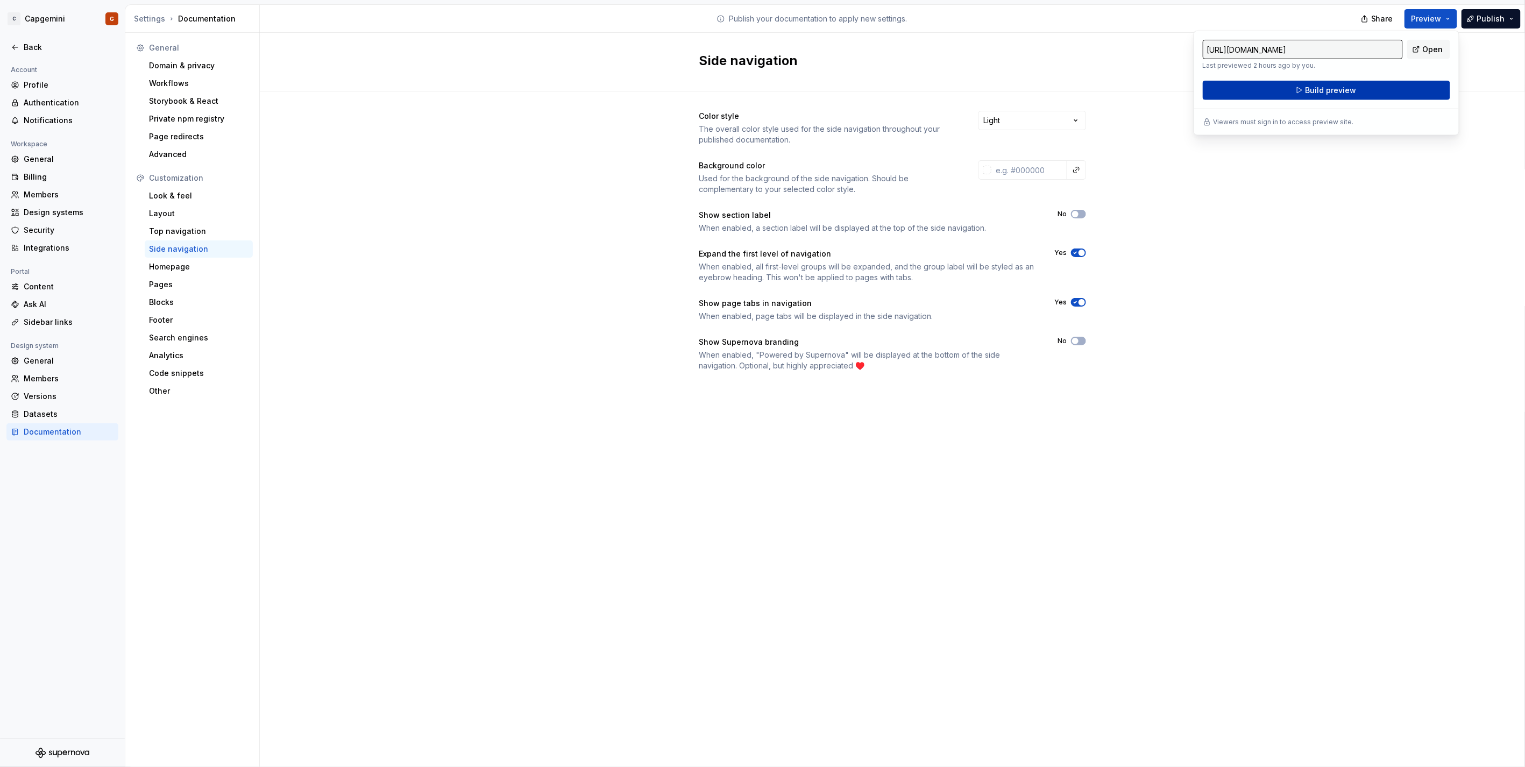
drag, startPoint x: 1433, startPoint y: 18, endPoint x: 1362, endPoint y: 95, distance: 104.7
click at [1362, 95] on button "Build preview" at bounding box center [1326, 90] width 247 height 19
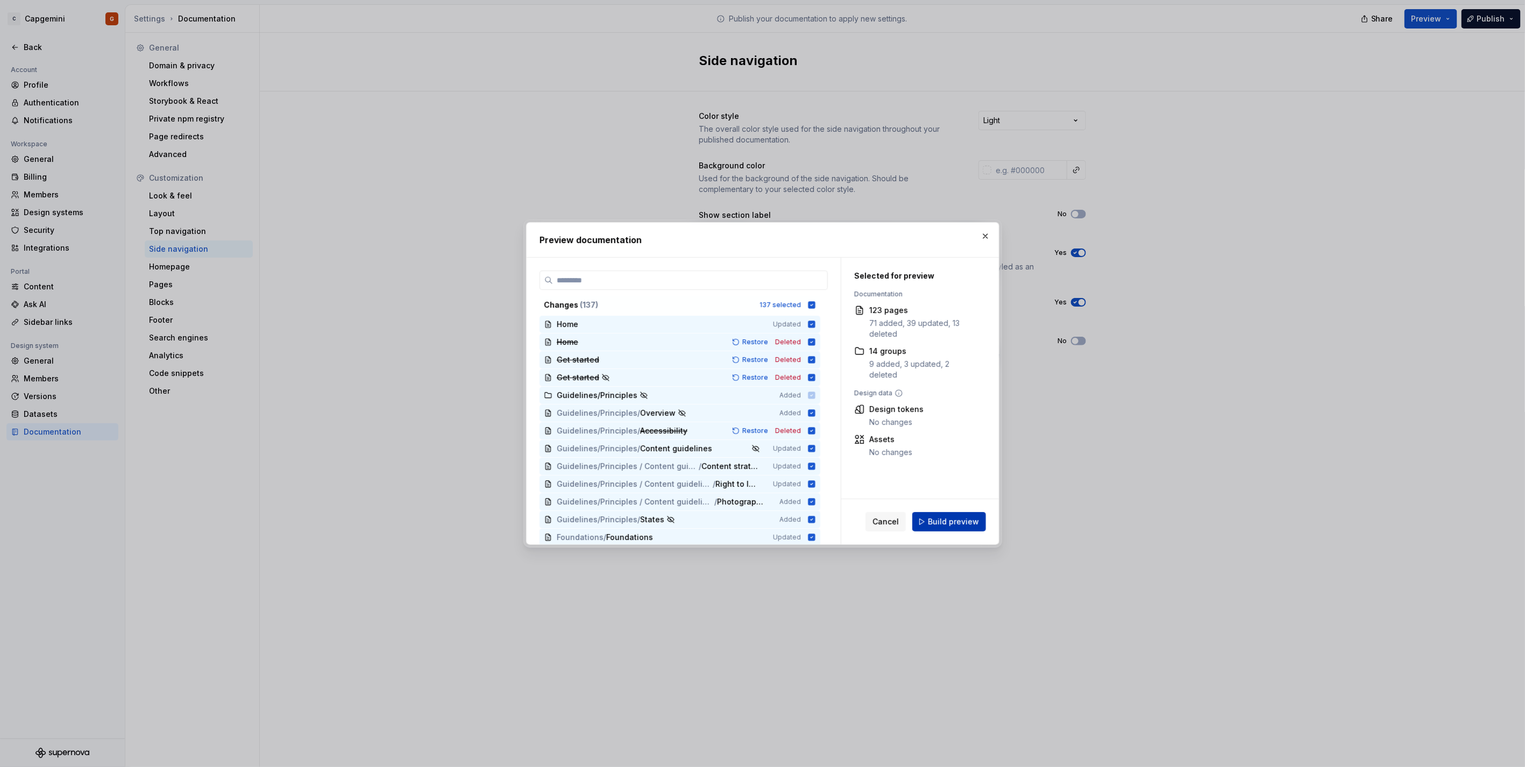
click at [972, 522] on span "Build preview" at bounding box center [953, 521] width 51 height 11
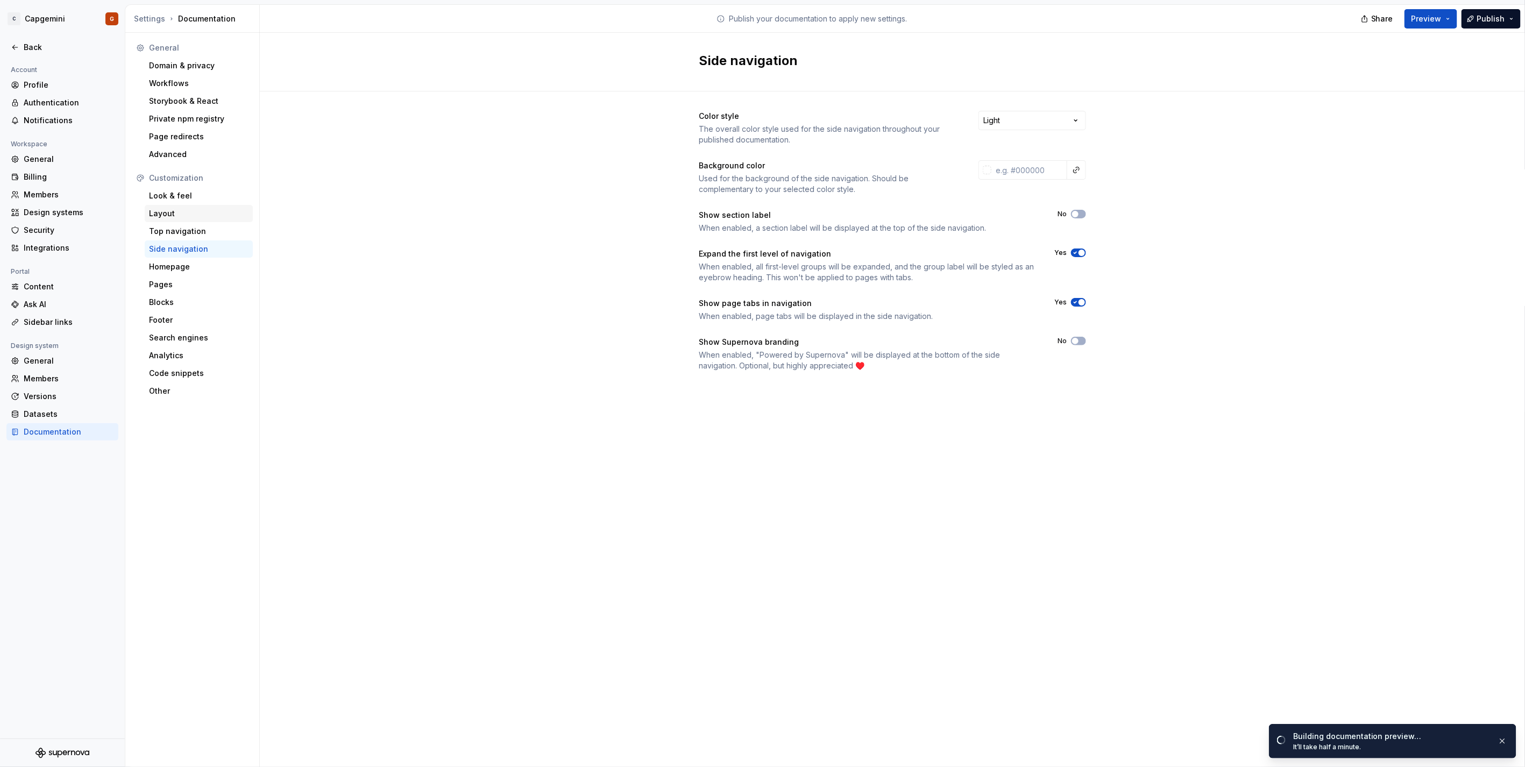
click at [176, 210] on div "Layout" at bounding box center [199, 213] width 100 height 11
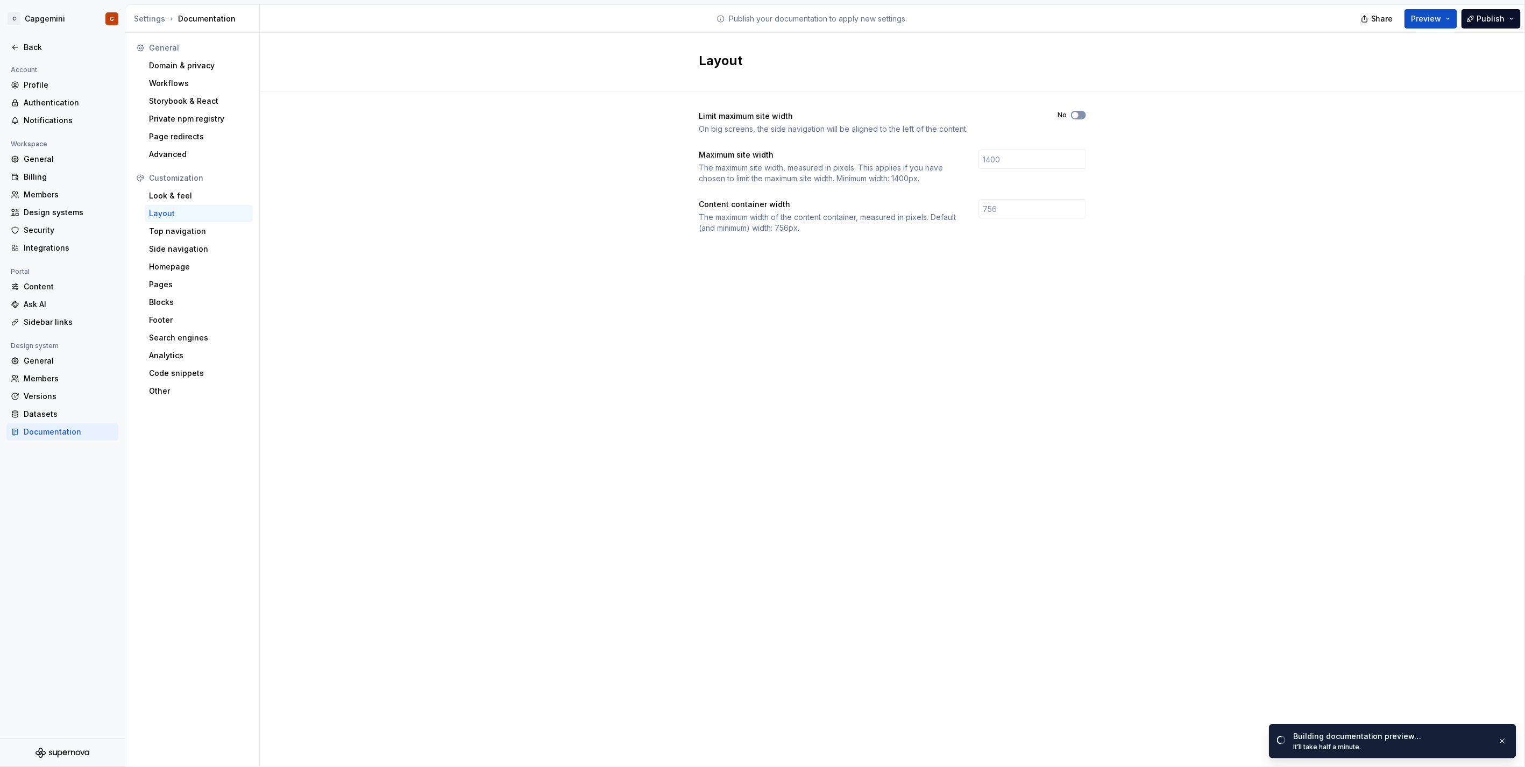
click at [1078, 117] on icon "button" at bounding box center [1075, 115] width 9 height 6
click at [993, 150] on input "number" at bounding box center [1033, 159] width 108 height 19
click at [1082, 116] on span "button" at bounding box center [1082, 115] width 6 height 6
click at [1415, 20] on span "Preview" at bounding box center [1427, 18] width 30 height 11
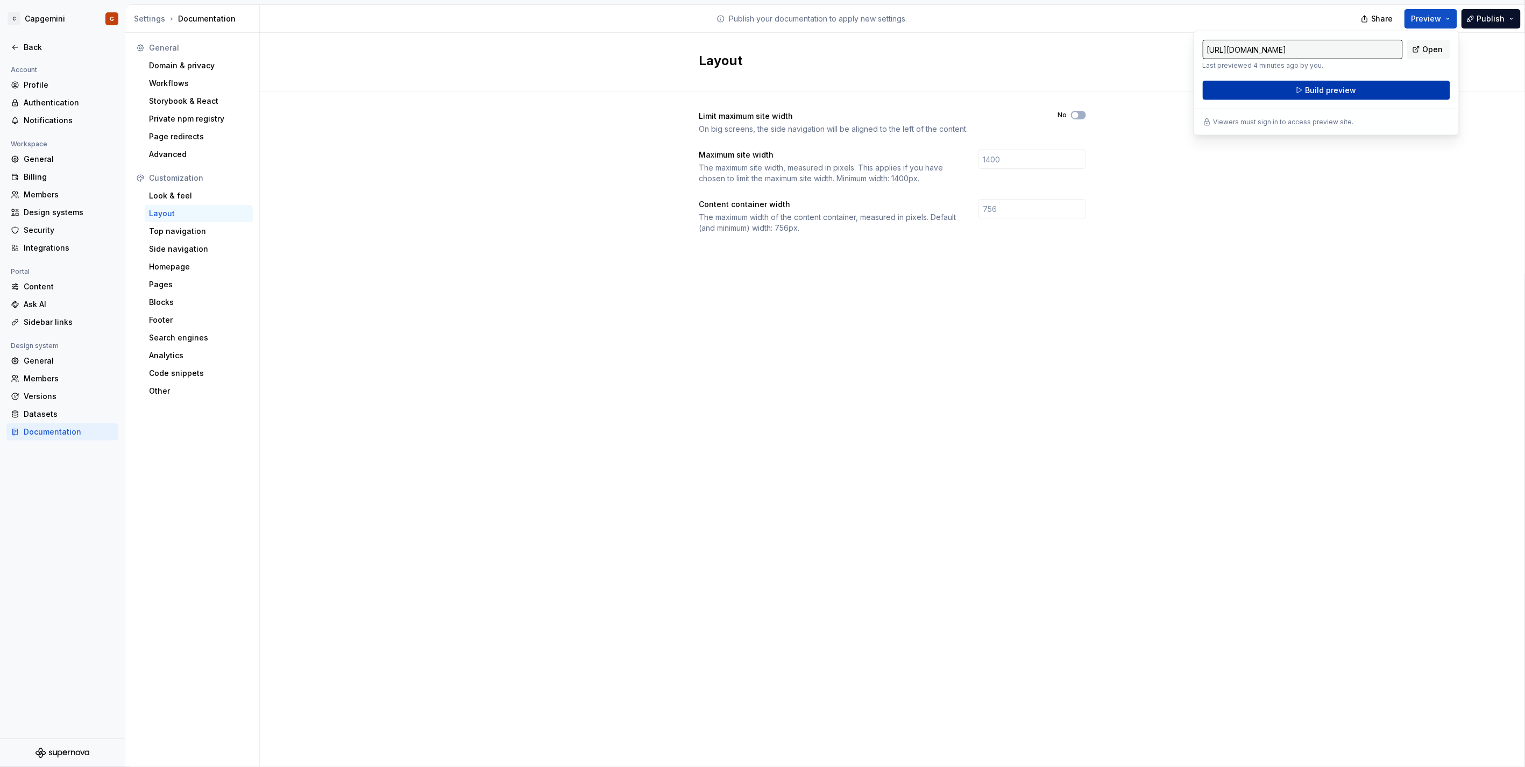
drag, startPoint x: 1415, startPoint y: 20, endPoint x: 1375, endPoint y: 88, distance: 78.1
click at [1375, 88] on button "Build preview" at bounding box center [1326, 90] width 247 height 19
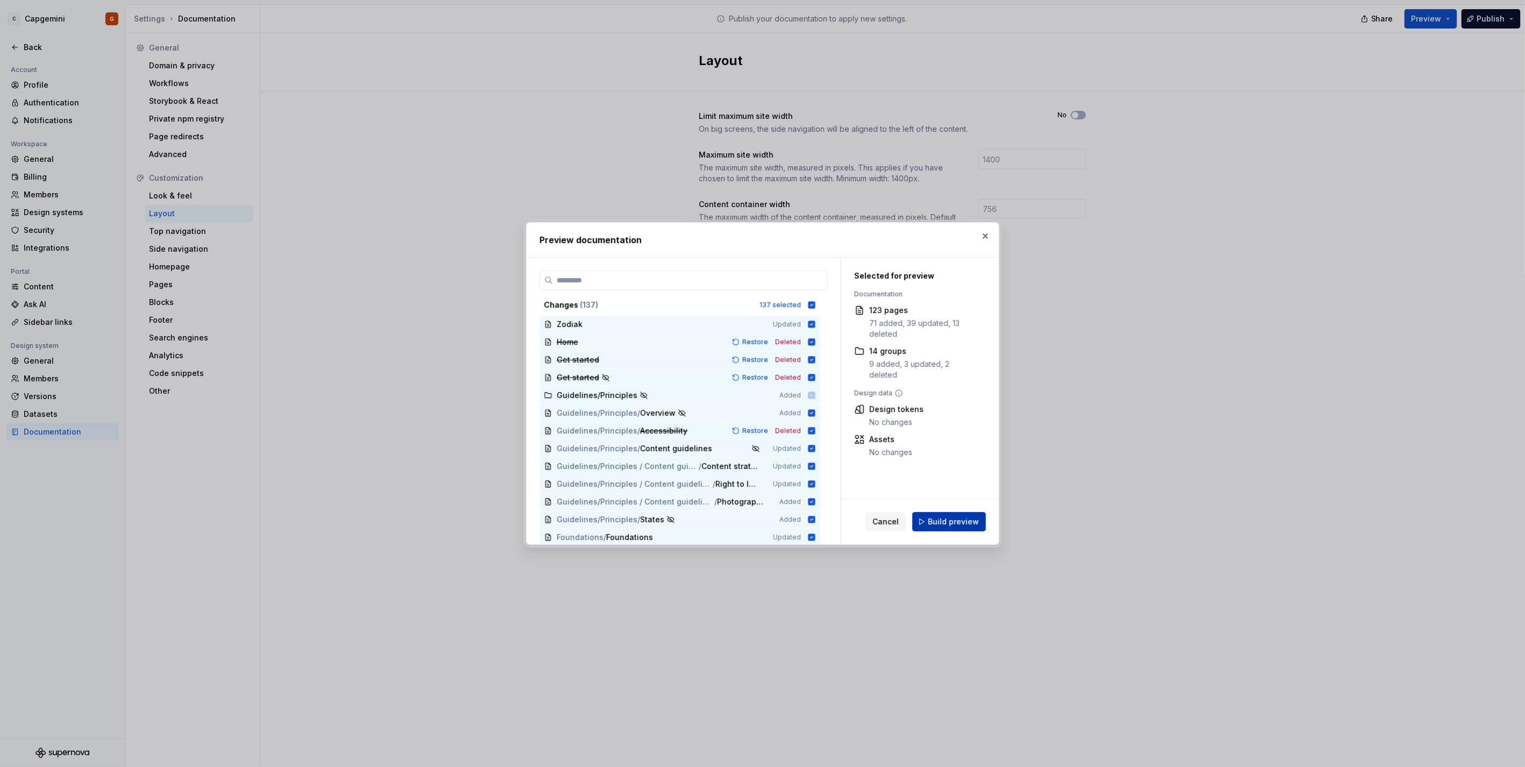
click at [962, 518] on span "Build preview" at bounding box center [953, 521] width 51 height 11
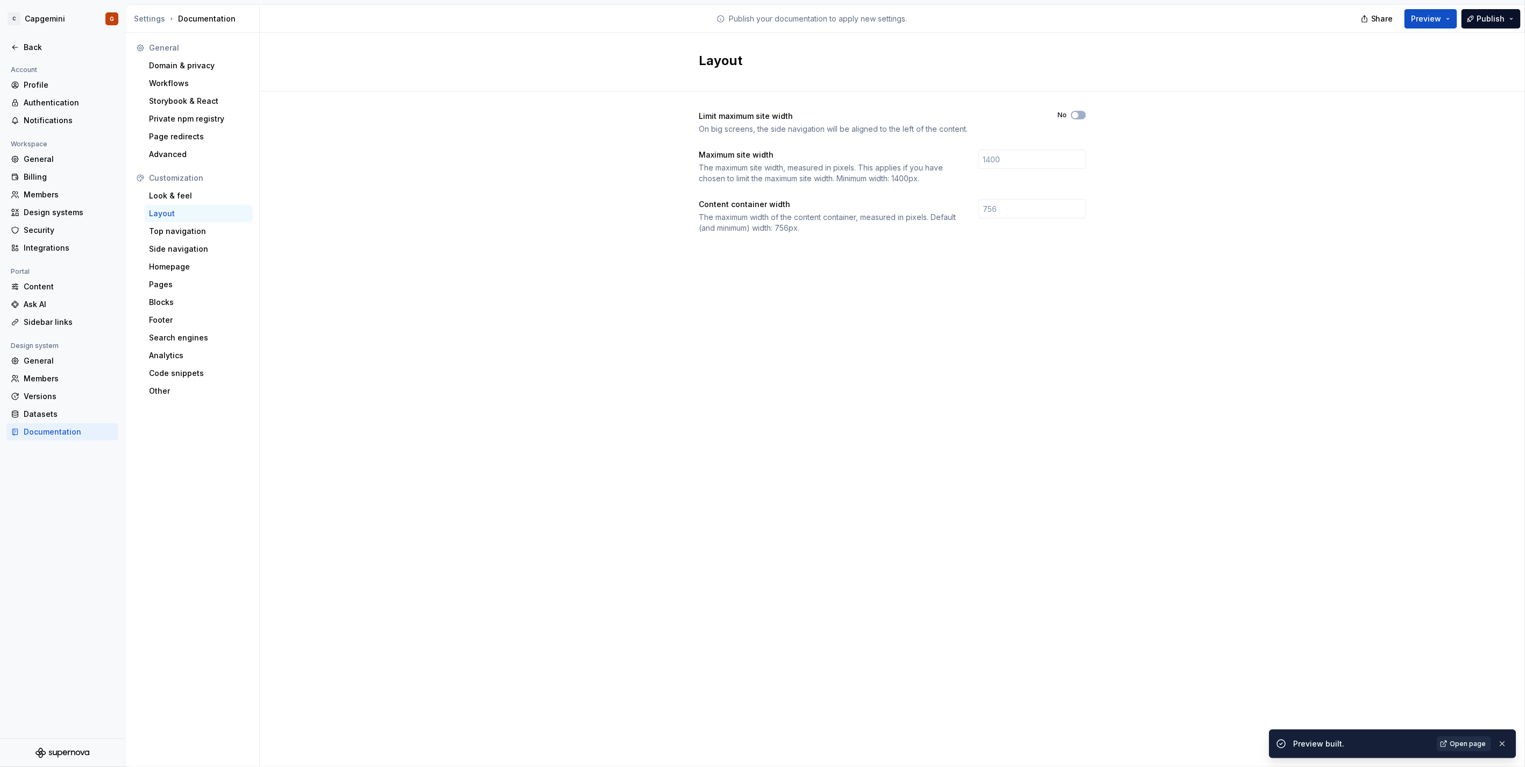
click at [1465, 750] on link "Open page" at bounding box center [1464, 743] width 54 height 15
click at [186, 235] on div "Top navigation" at bounding box center [199, 231] width 100 height 11
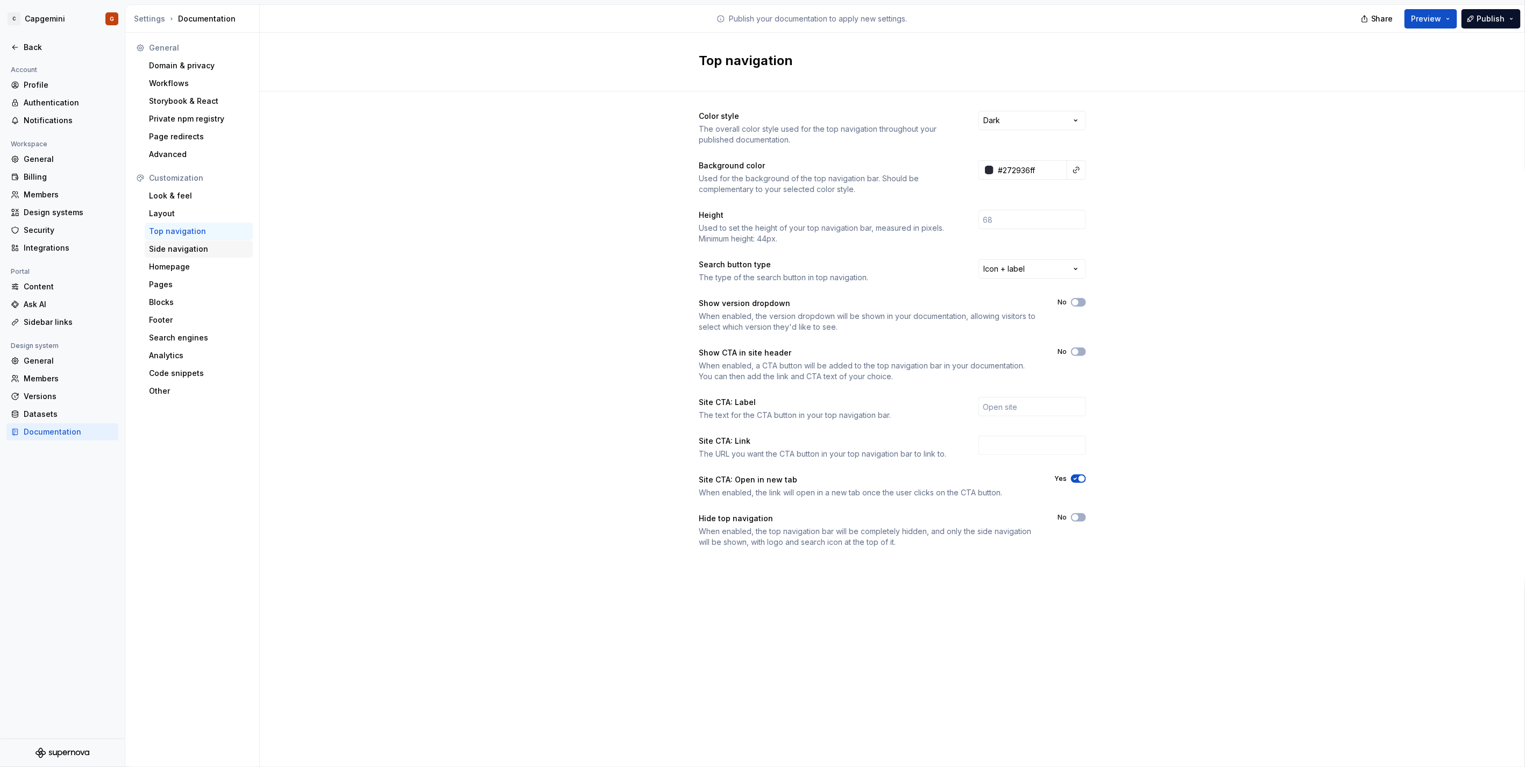
click at [185, 244] on div "Side navigation" at bounding box center [199, 249] width 100 height 11
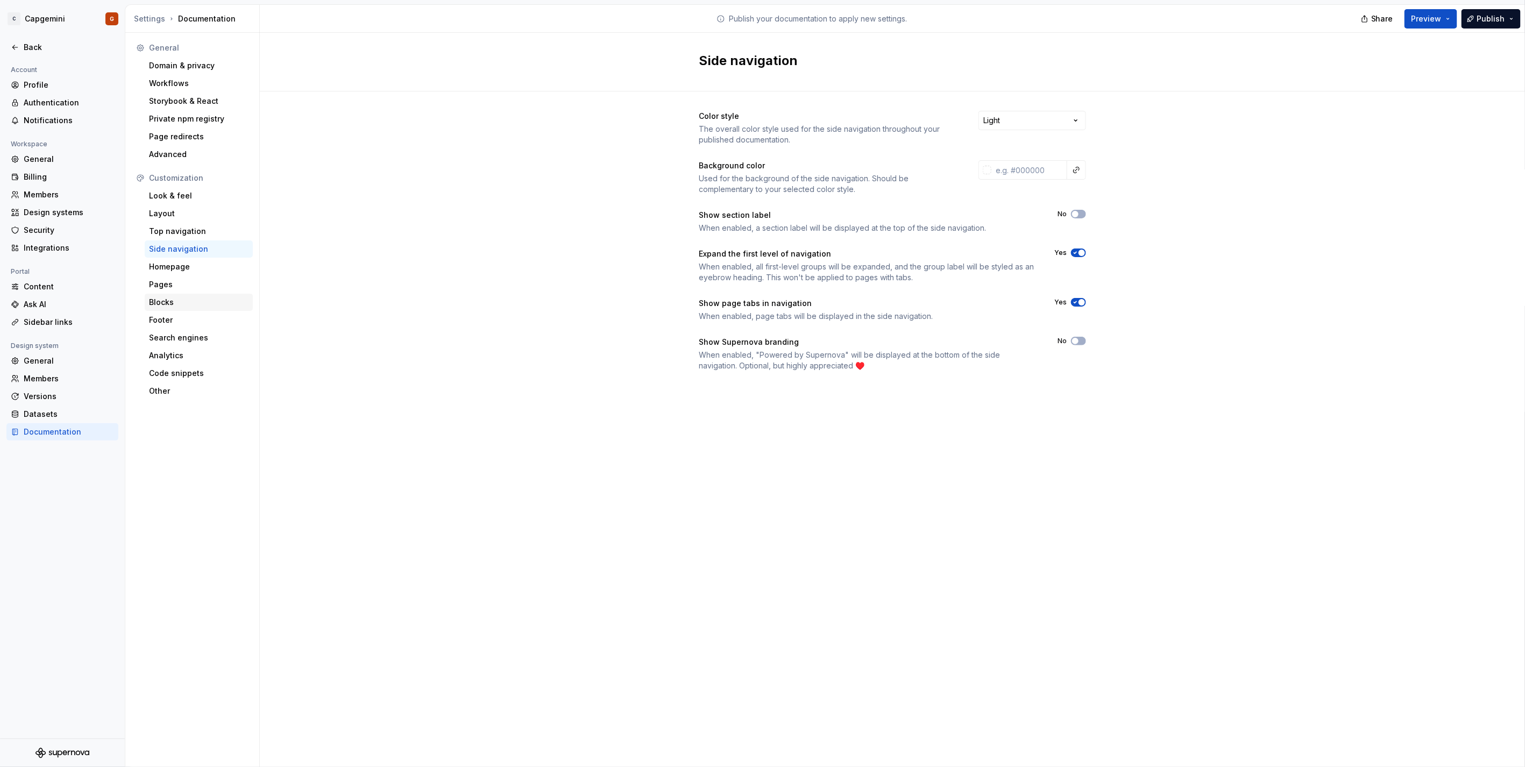
click at [194, 304] on div "Blocks" at bounding box center [199, 302] width 100 height 11
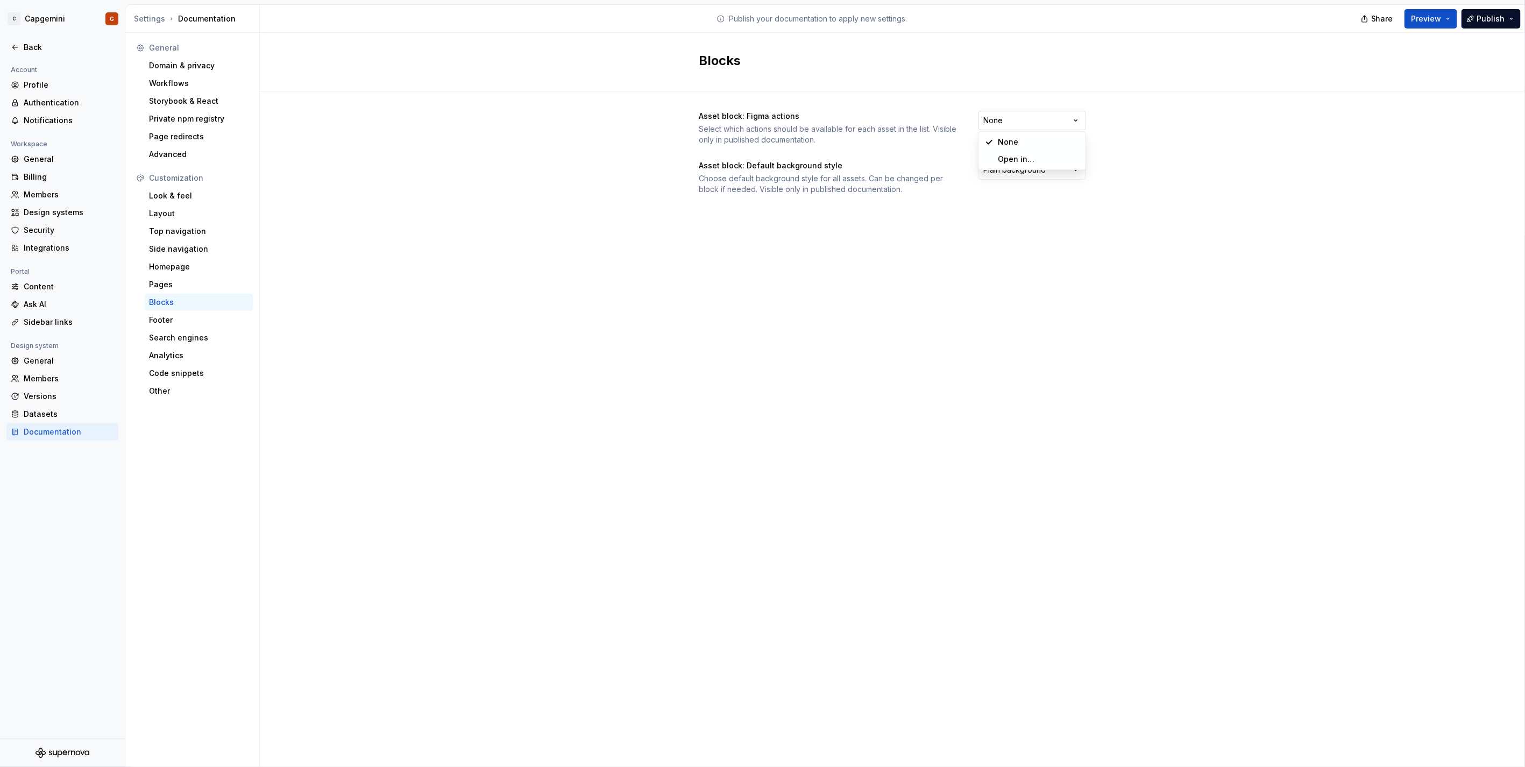
click at [1068, 117] on html "C Capgemini G Back Account Profile Authentication Notifications Workspace Gener…" at bounding box center [762, 383] width 1525 height 767
click at [1052, 169] on html "C Capgemini G Back Account Profile Authentication Notifications Workspace Gener…" at bounding box center [762, 383] width 1525 height 767
click at [885, 239] on html "C Capgemini G Back Account Profile Authentication Notifications Workspace Gener…" at bounding box center [762, 383] width 1525 height 767
click at [206, 318] on div "Footer" at bounding box center [199, 320] width 100 height 11
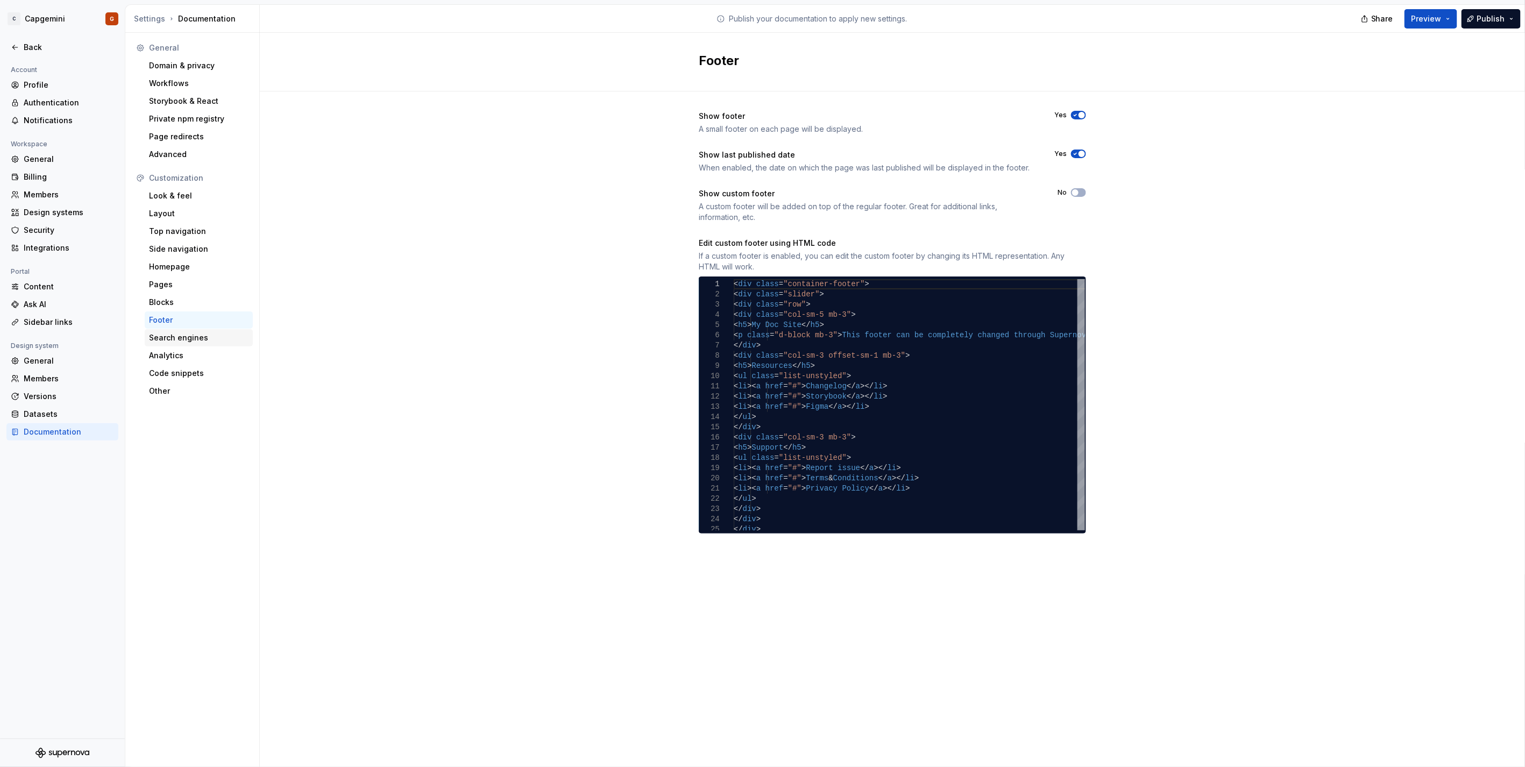
click at [208, 344] on div "Search engines" at bounding box center [199, 337] width 108 height 17
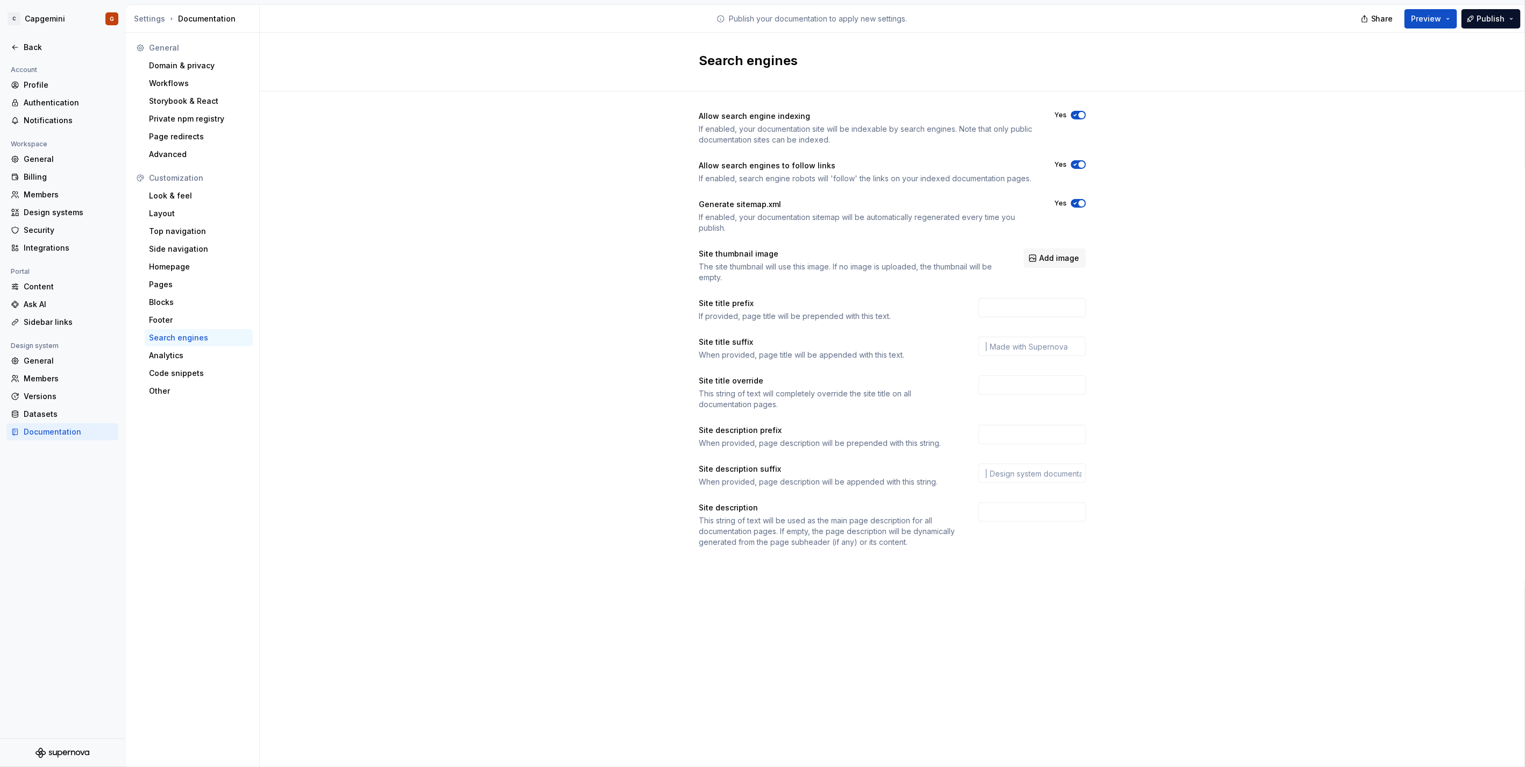
click at [1082, 115] on span "button" at bounding box center [1082, 115] width 6 height 6
click at [1077, 162] on icon "button" at bounding box center [1075, 164] width 9 height 6
click at [193, 361] on div "Analytics" at bounding box center [199, 355] width 108 height 17
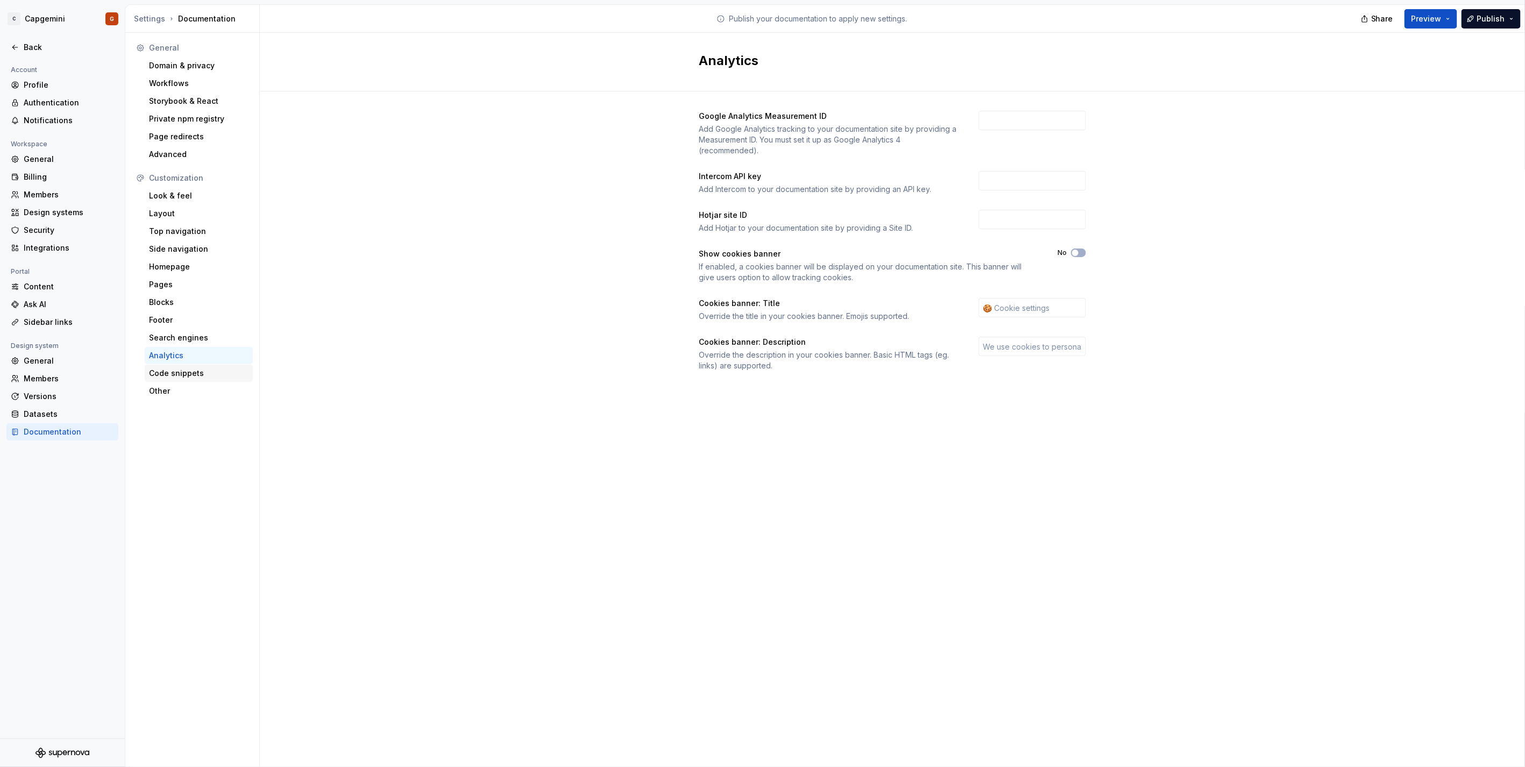
click at [200, 374] on div "Code snippets" at bounding box center [199, 373] width 100 height 11
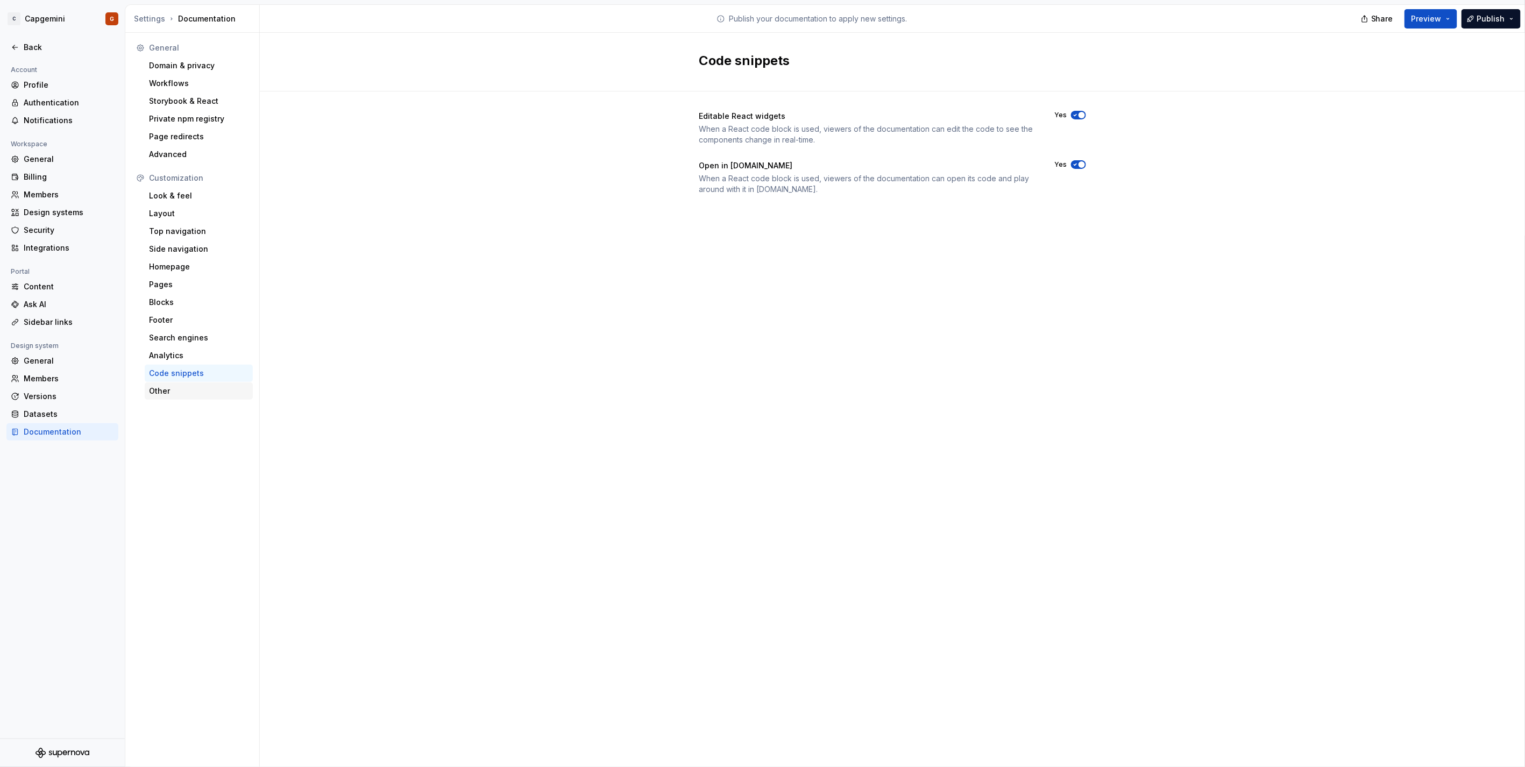
click at [194, 388] on div "Other" at bounding box center [199, 391] width 100 height 11
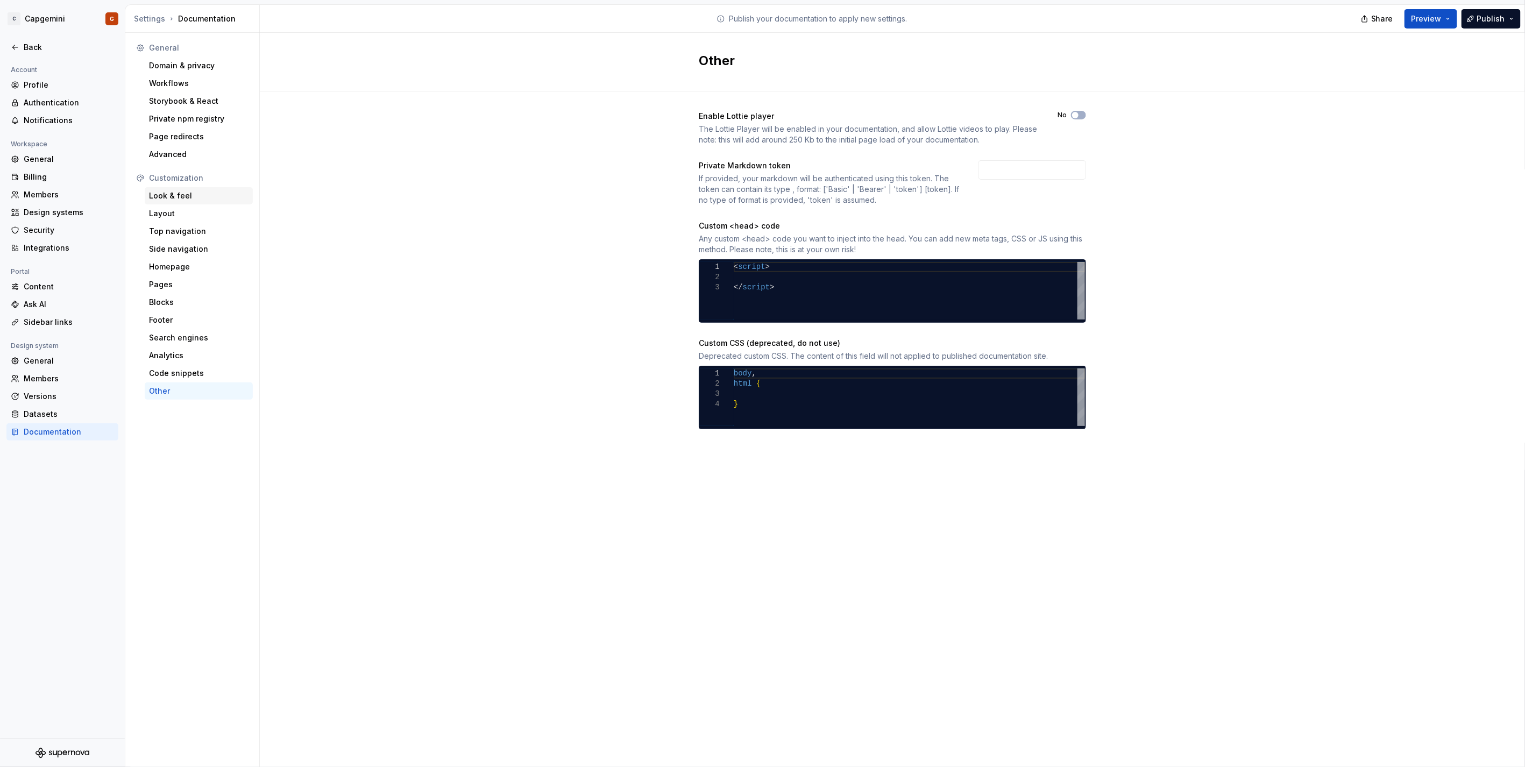
click at [175, 200] on div "Look & feel" at bounding box center [199, 195] width 100 height 11
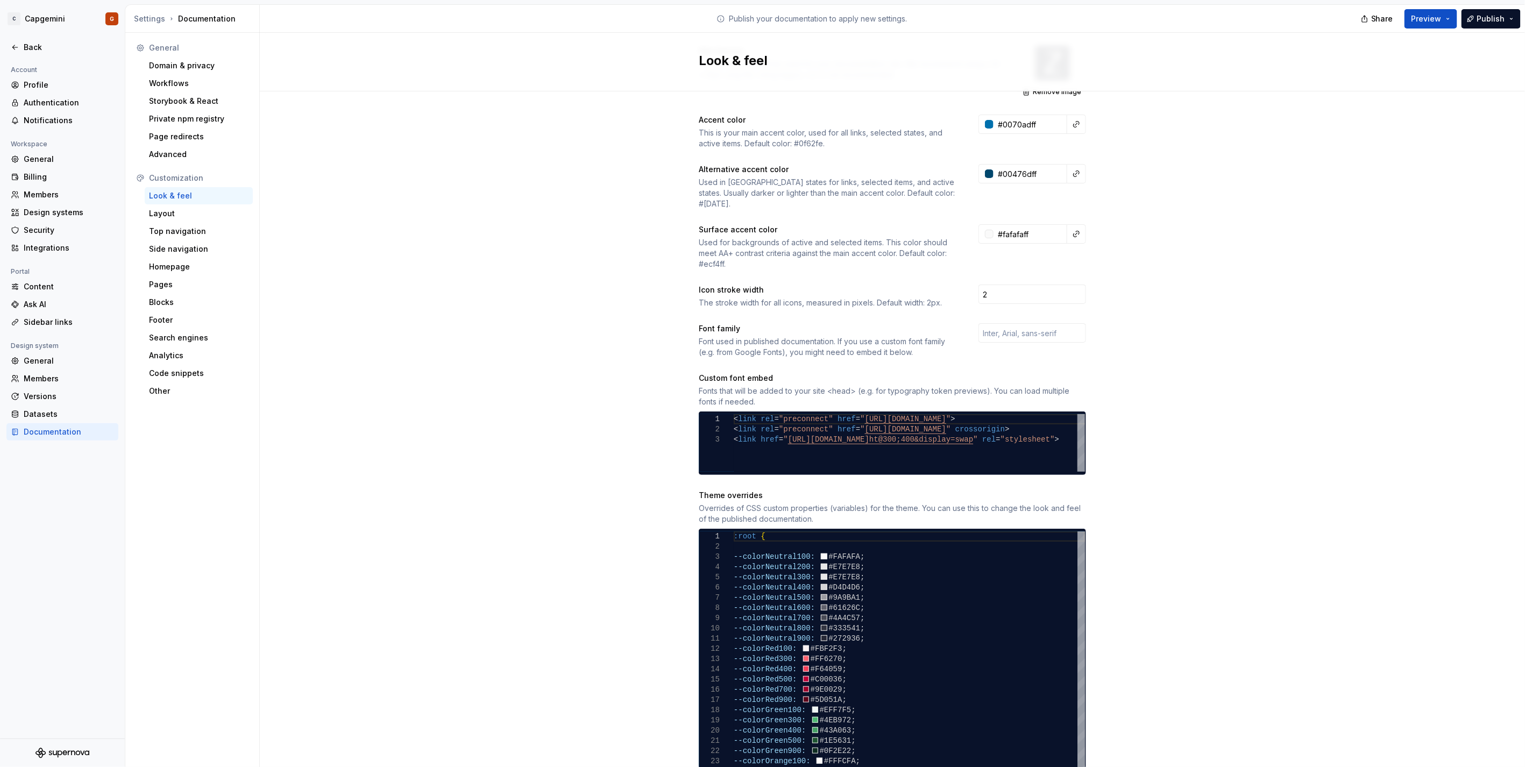
scroll to position [179, 0]
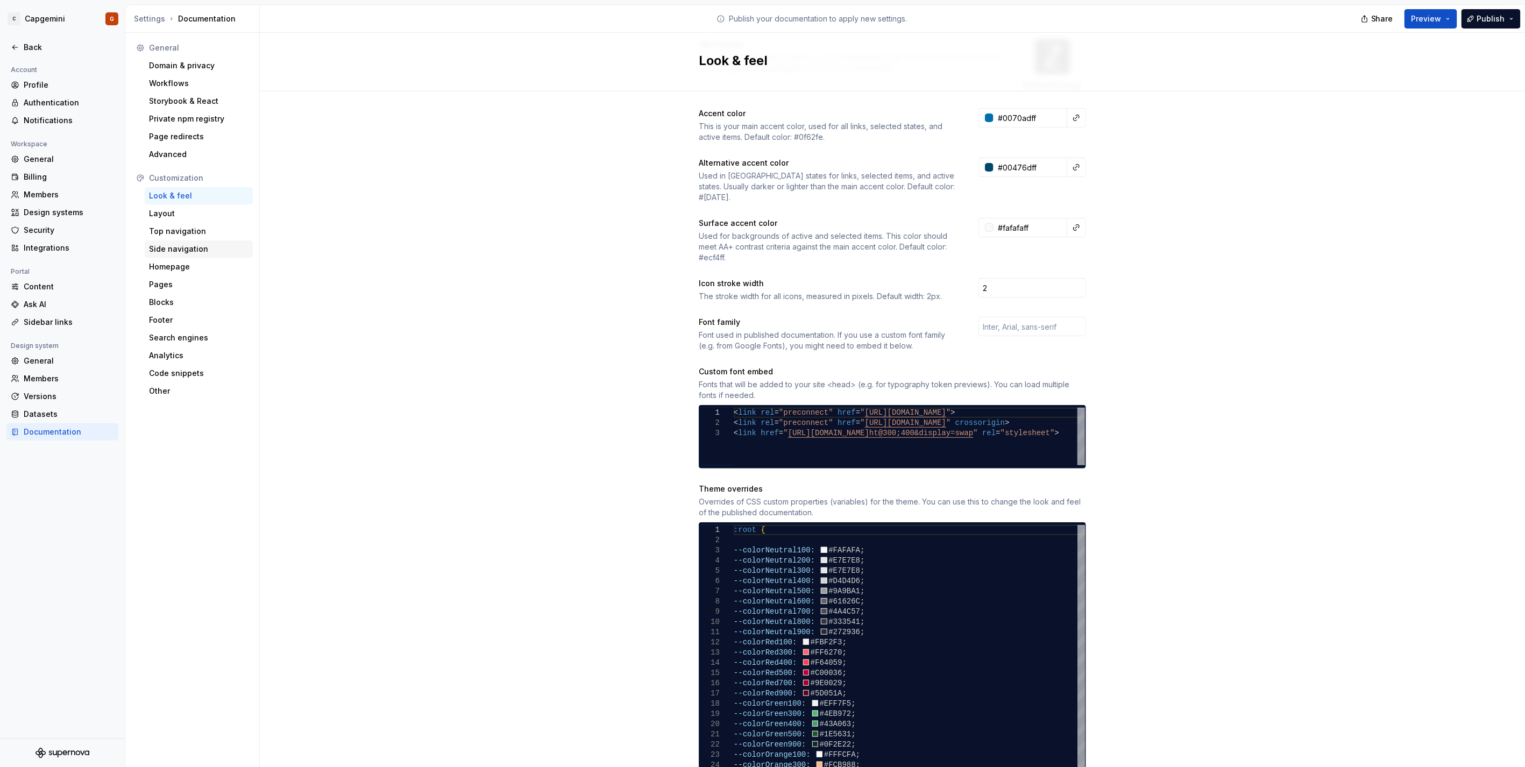
click at [171, 251] on div "Side navigation" at bounding box center [199, 249] width 100 height 11
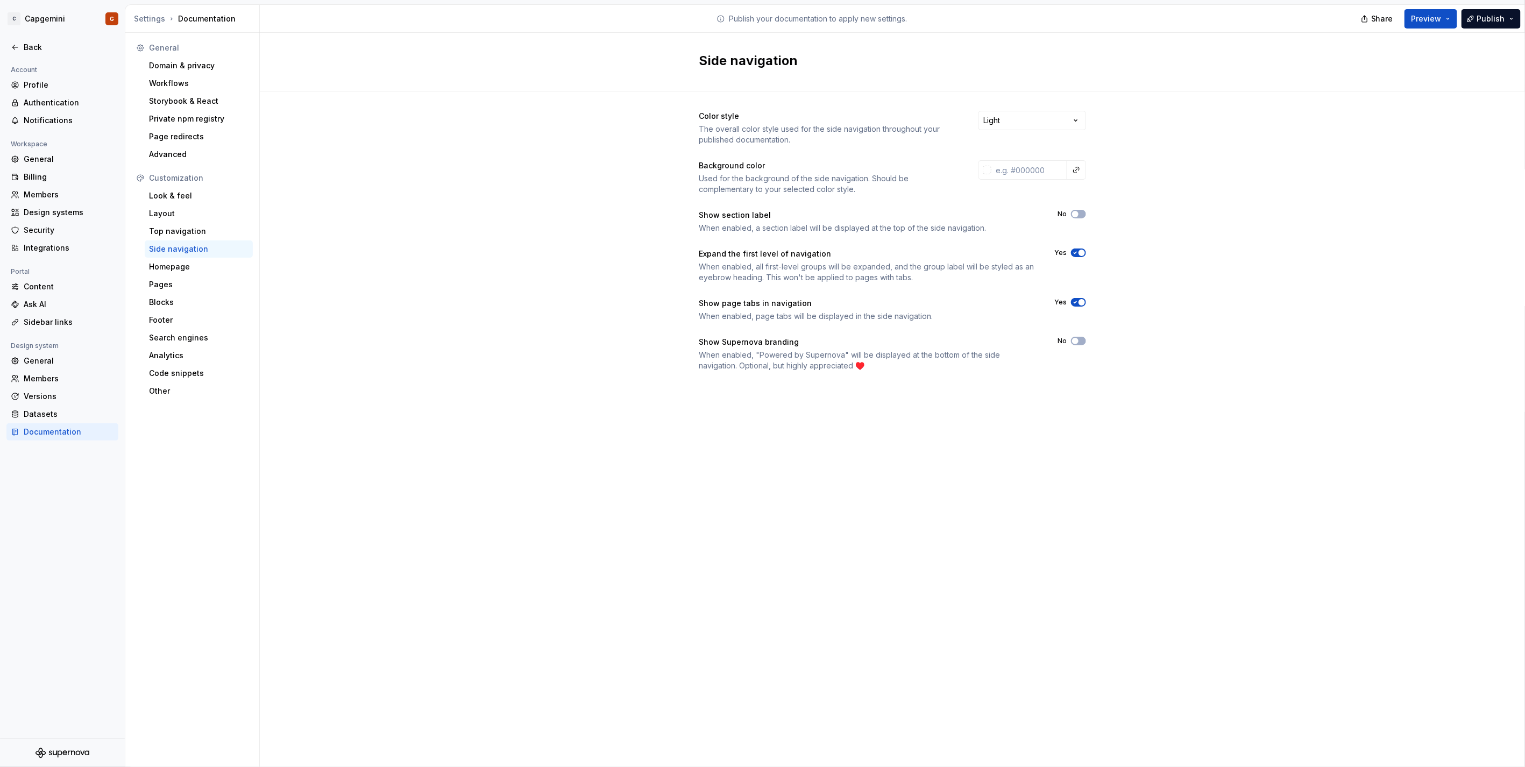
click at [1079, 254] on span "button" at bounding box center [1082, 253] width 6 height 6
click at [208, 237] on div "Top navigation" at bounding box center [199, 231] width 108 height 17
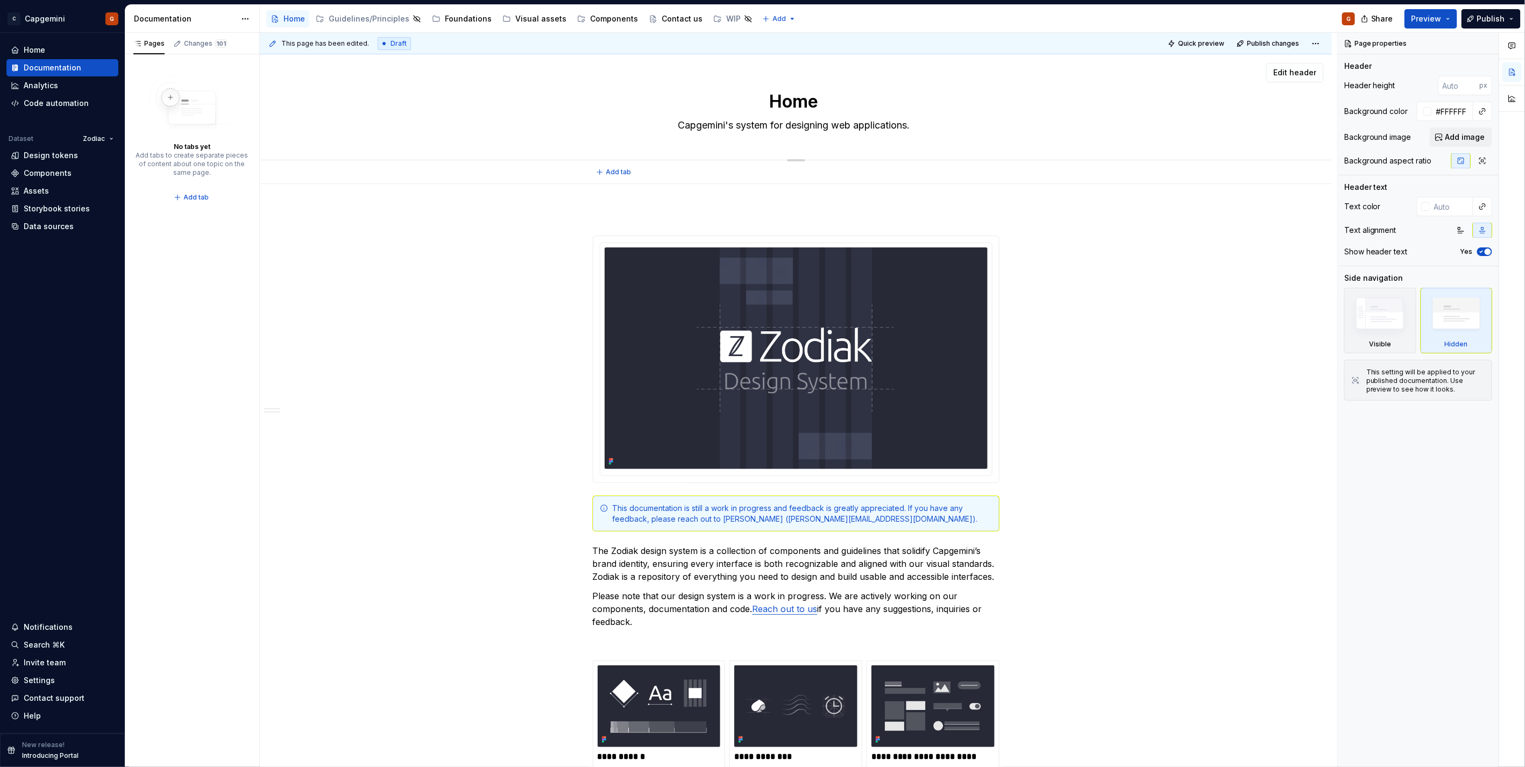
click at [789, 98] on textarea "Home" at bounding box center [794, 102] width 407 height 26
type textarea "*"
type textarea "Z"
type textarea "*"
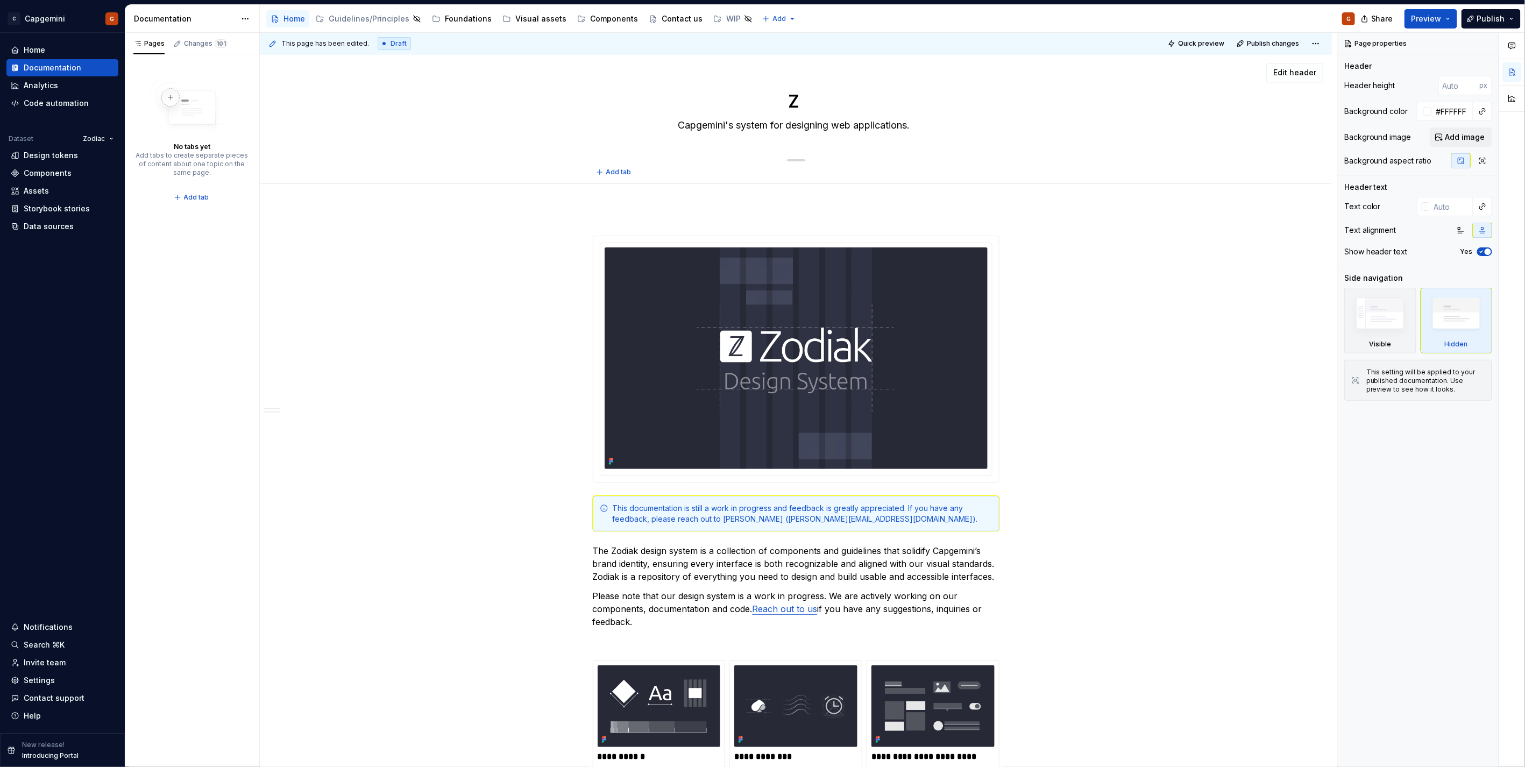
type textarea "Zo"
type textarea "*"
type textarea "Zod"
type textarea "*"
type textarea "Zodi"
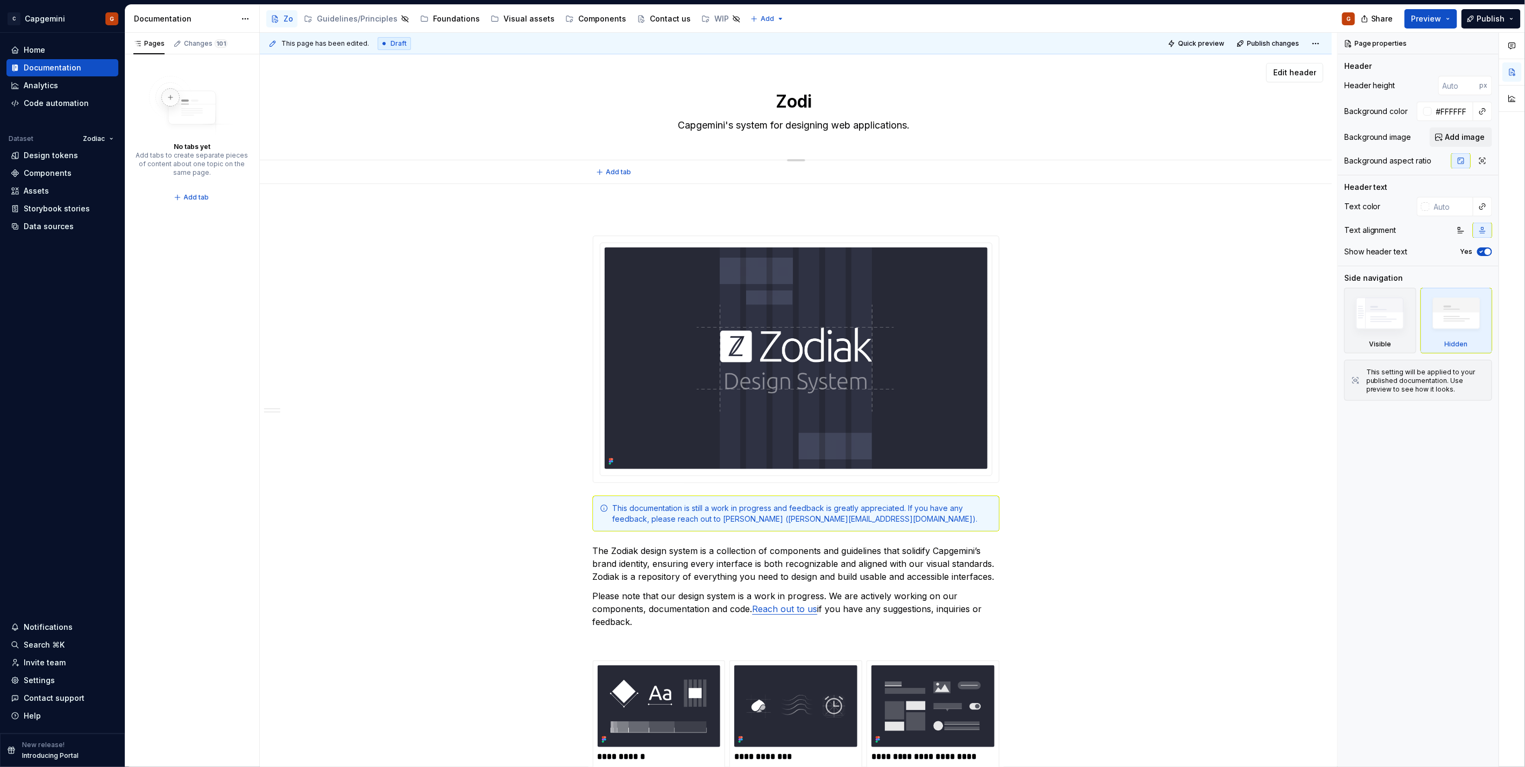
type textarea "*"
type textarea "Zodia"
type textarea "*"
type textarea "Zodiak"
type textarea "*"
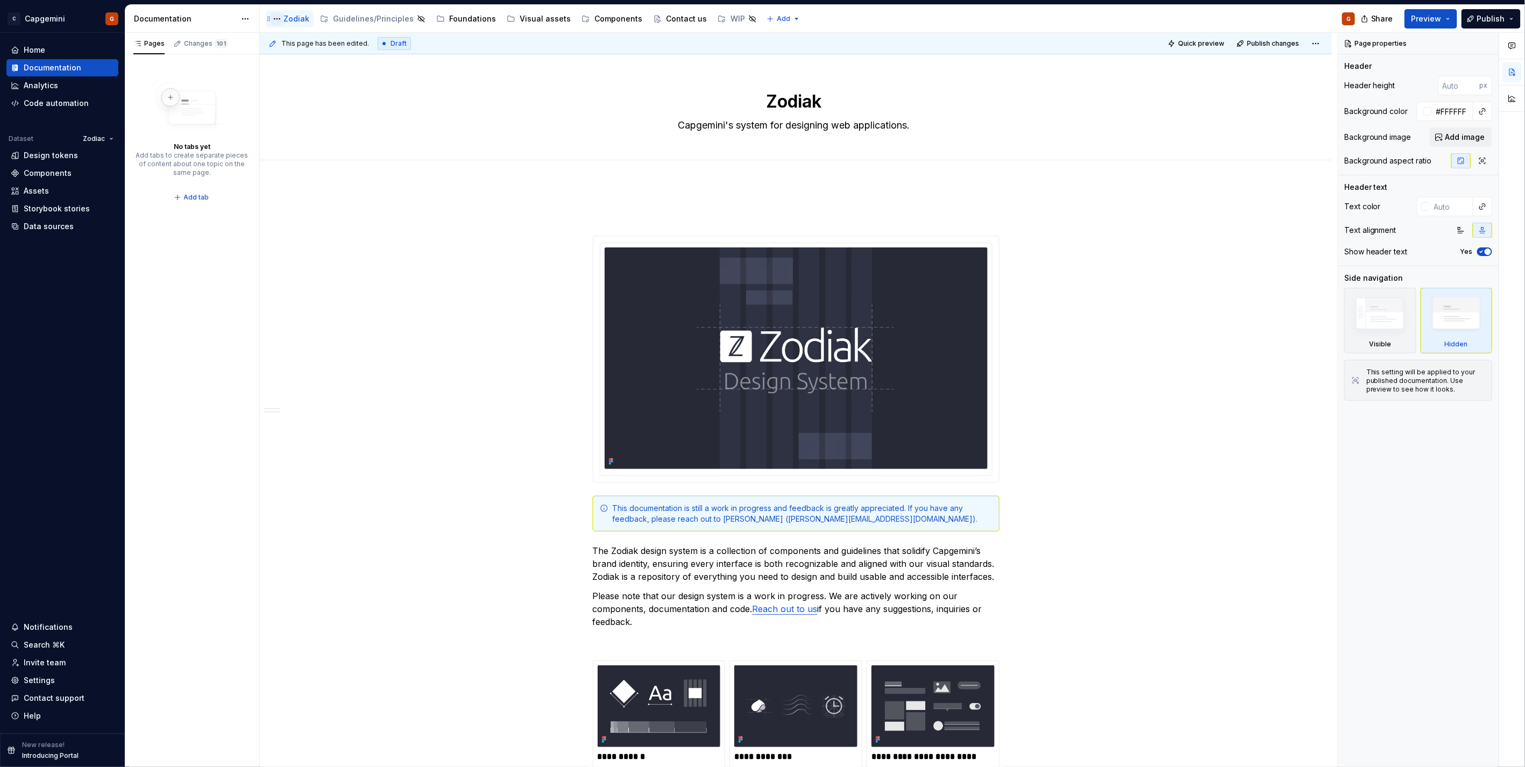
type textarea "Zodiak"
click at [274, 19] on button "Page tree" at bounding box center [277, 18] width 13 height 13
click at [549, 131] on html "C Capgemini G Home Documentation Analytics Code automation Dataset Zodiac Desig…" at bounding box center [762, 383] width 1525 height 767
click at [1314, 44] on html "C Capgemini G Home Documentation Analytics Code automation Dataset Zodiac Desig…" at bounding box center [762, 383] width 1525 height 767
click at [535, 124] on html "C Capgemini G Home Documentation Analytics Code automation Dataset Zodiac Desig…" at bounding box center [762, 383] width 1525 height 767
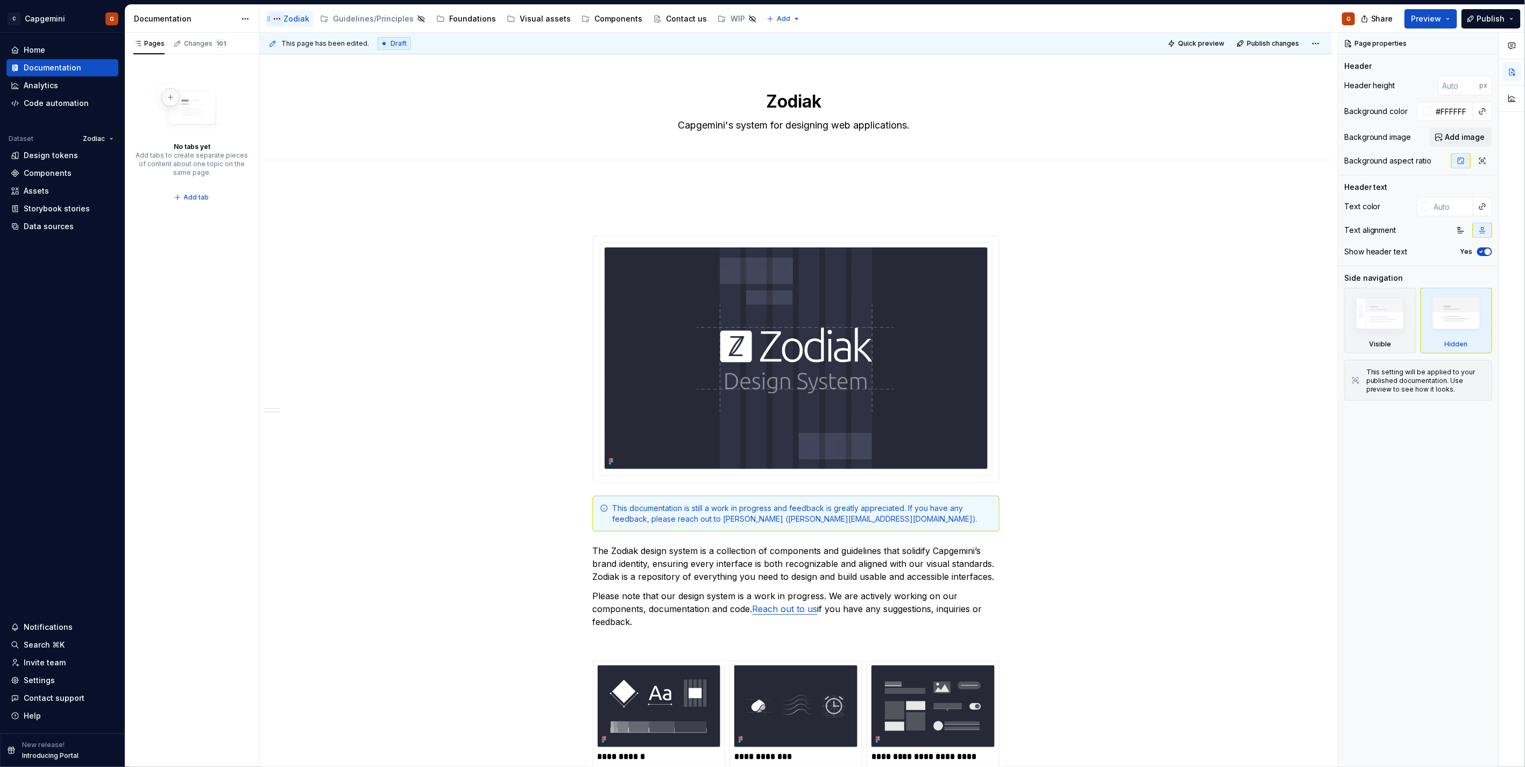
click at [275, 20] on button "Page tree" at bounding box center [277, 18] width 13 height 13
click at [385, 414] on html "C Capgemini G Home Documentation Analytics Code automation Dataset Zodiac Desig…" at bounding box center [762, 383] width 1525 height 767
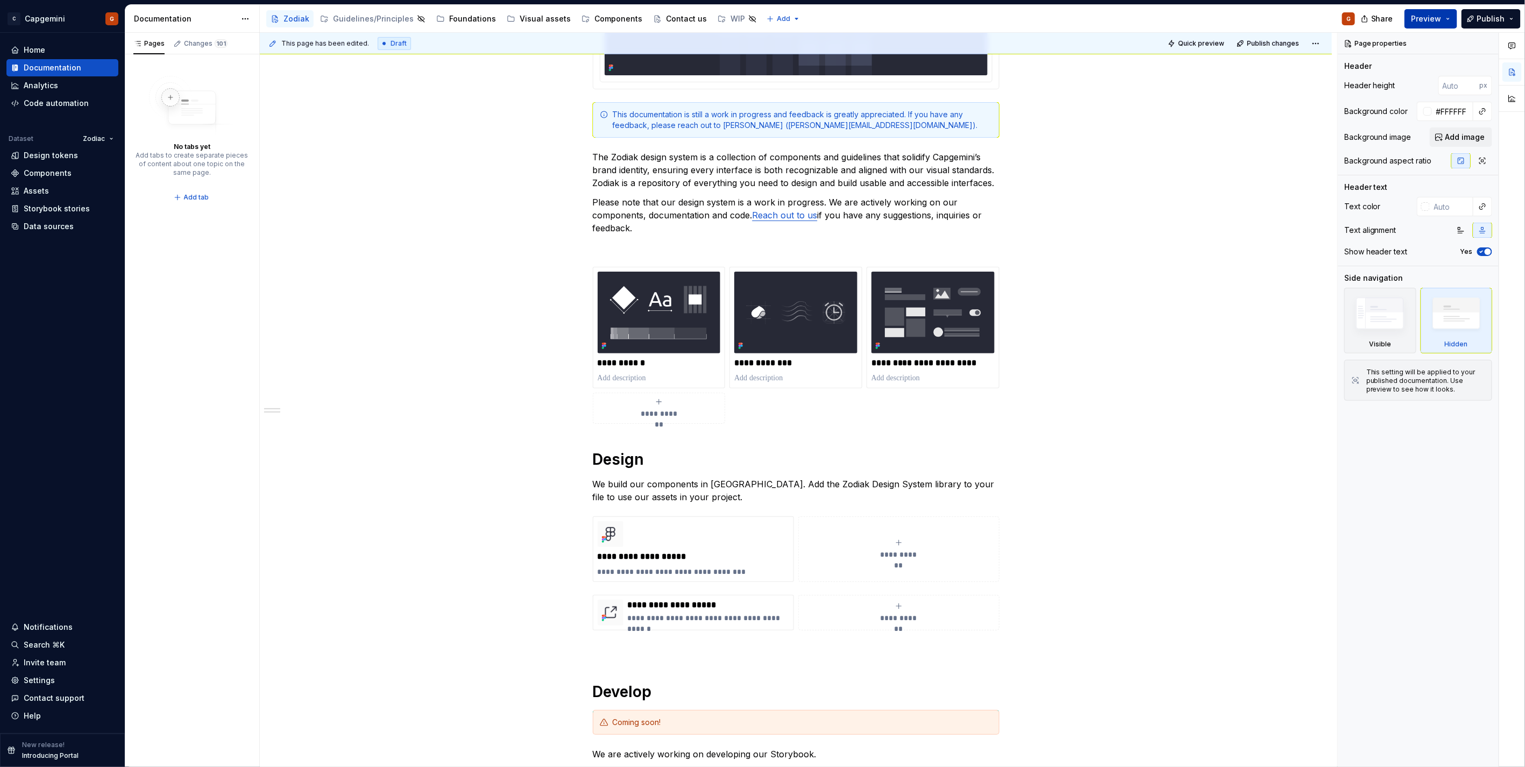
scroll to position [358, 0]
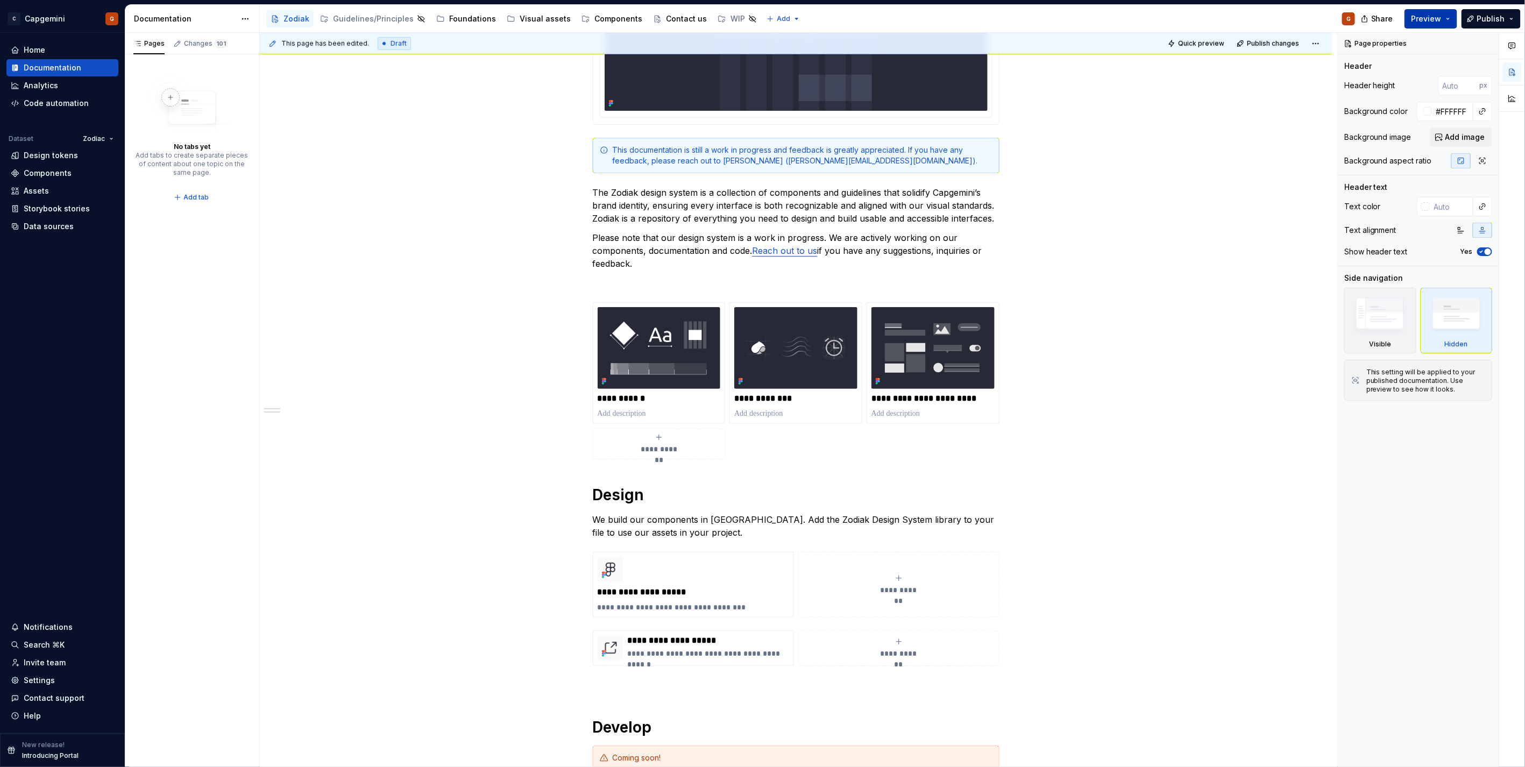
click at [1441, 18] on span "Preview" at bounding box center [1427, 18] width 30 height 11
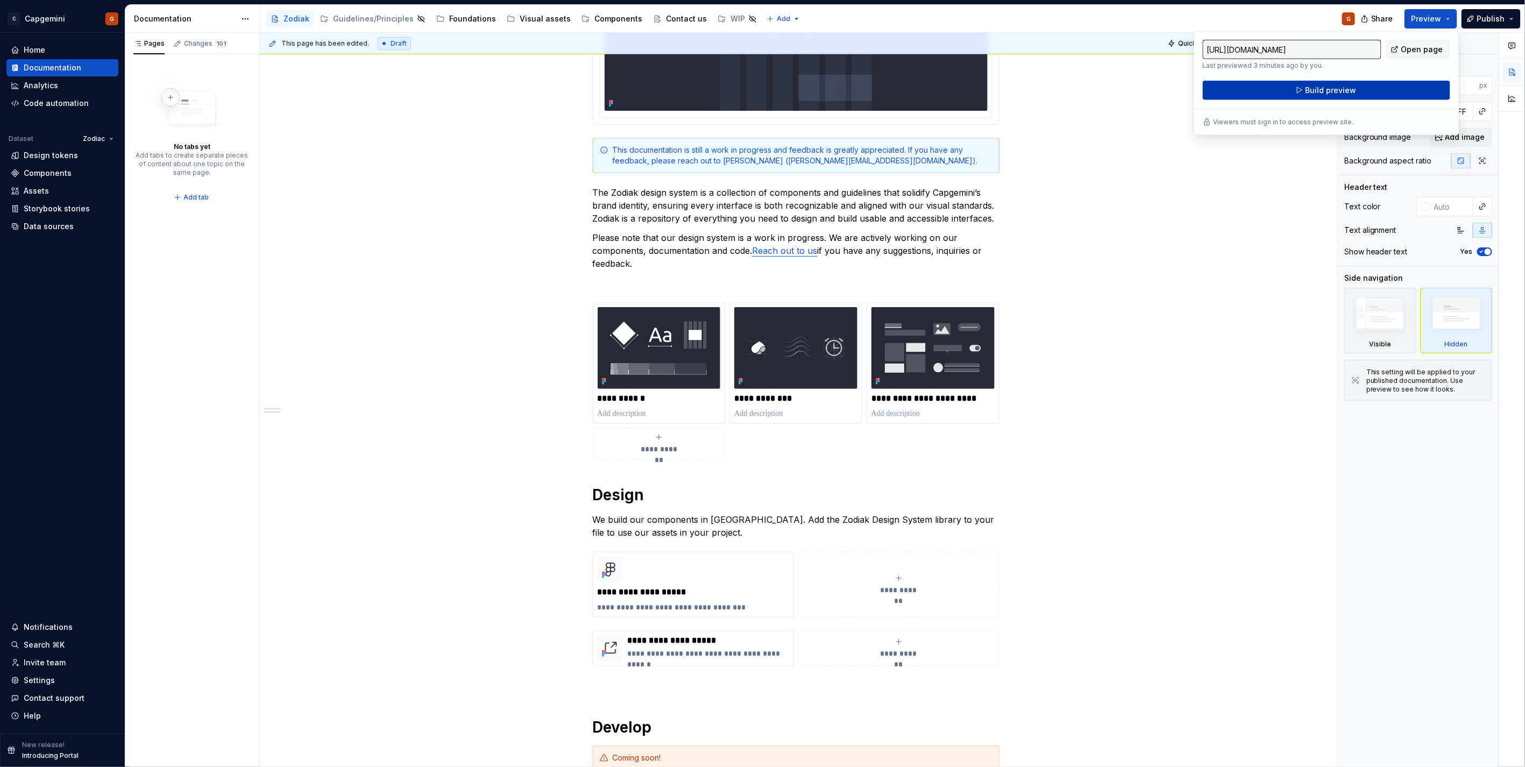
click at [1341, 93] on span "Build preview" at bounding box center [1330, 90] width 51 height 11
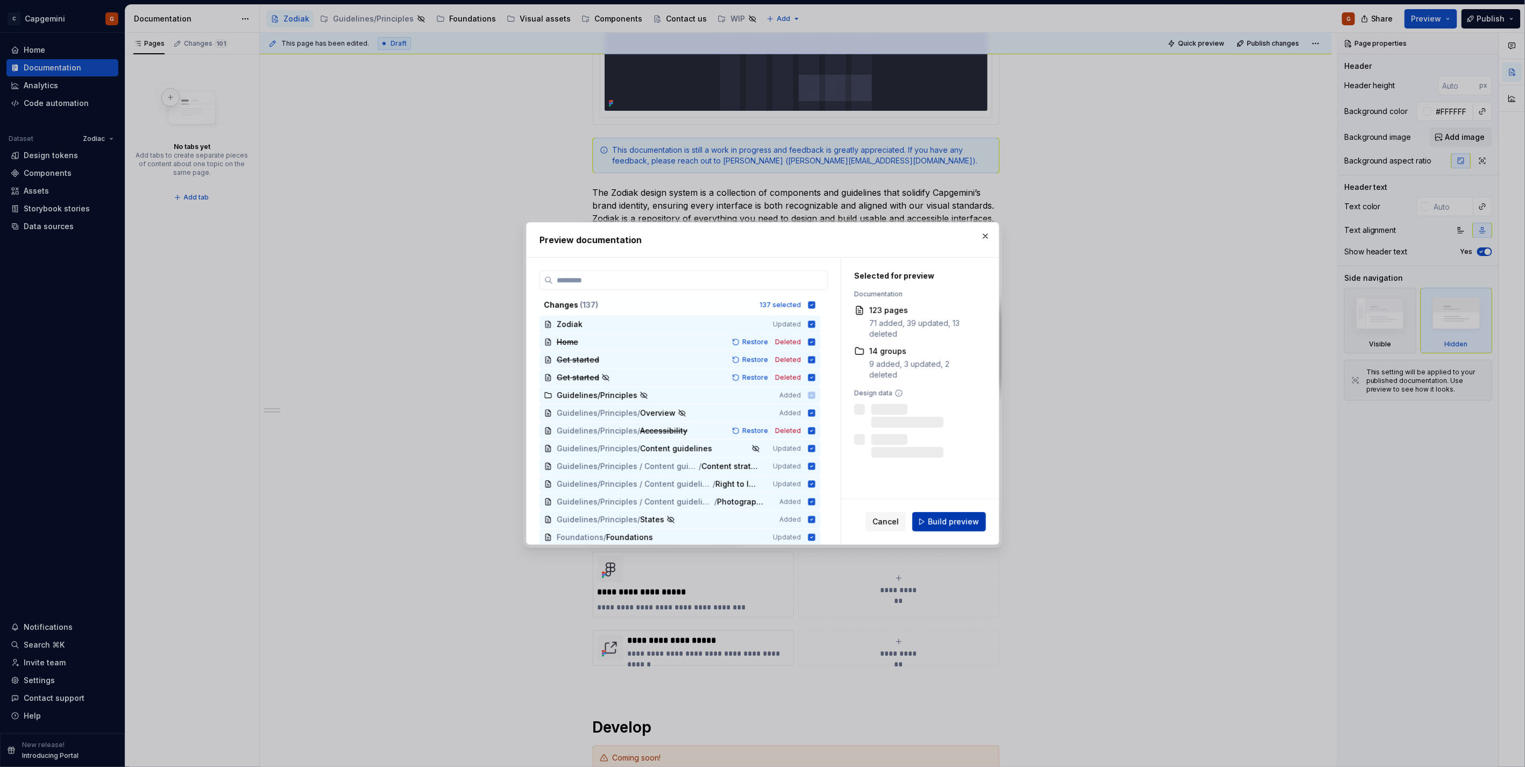
click at [944, 520] on span "Build preview" at bounding box center [953, 521] width 51 height 11
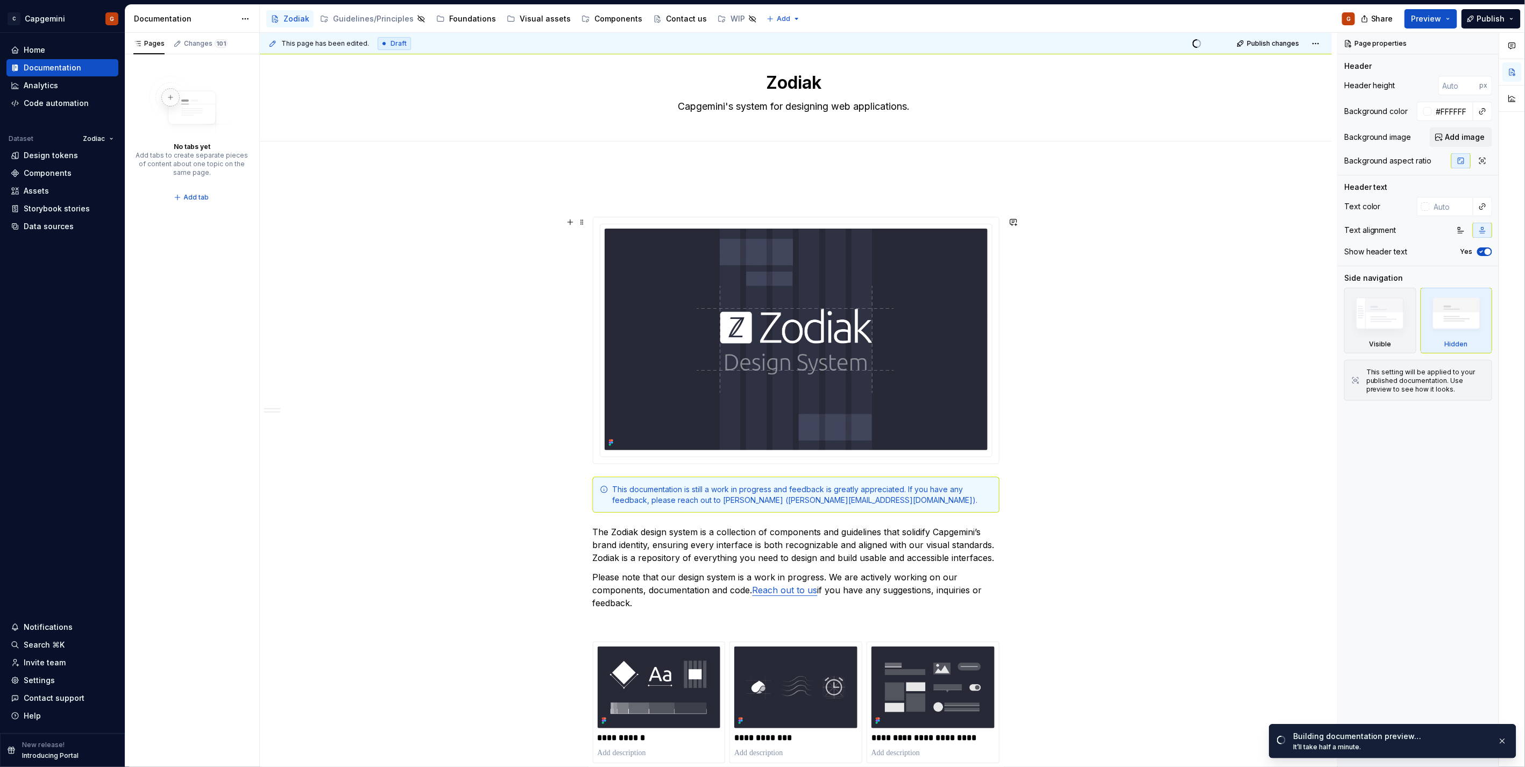
scroll to position [0, 0]
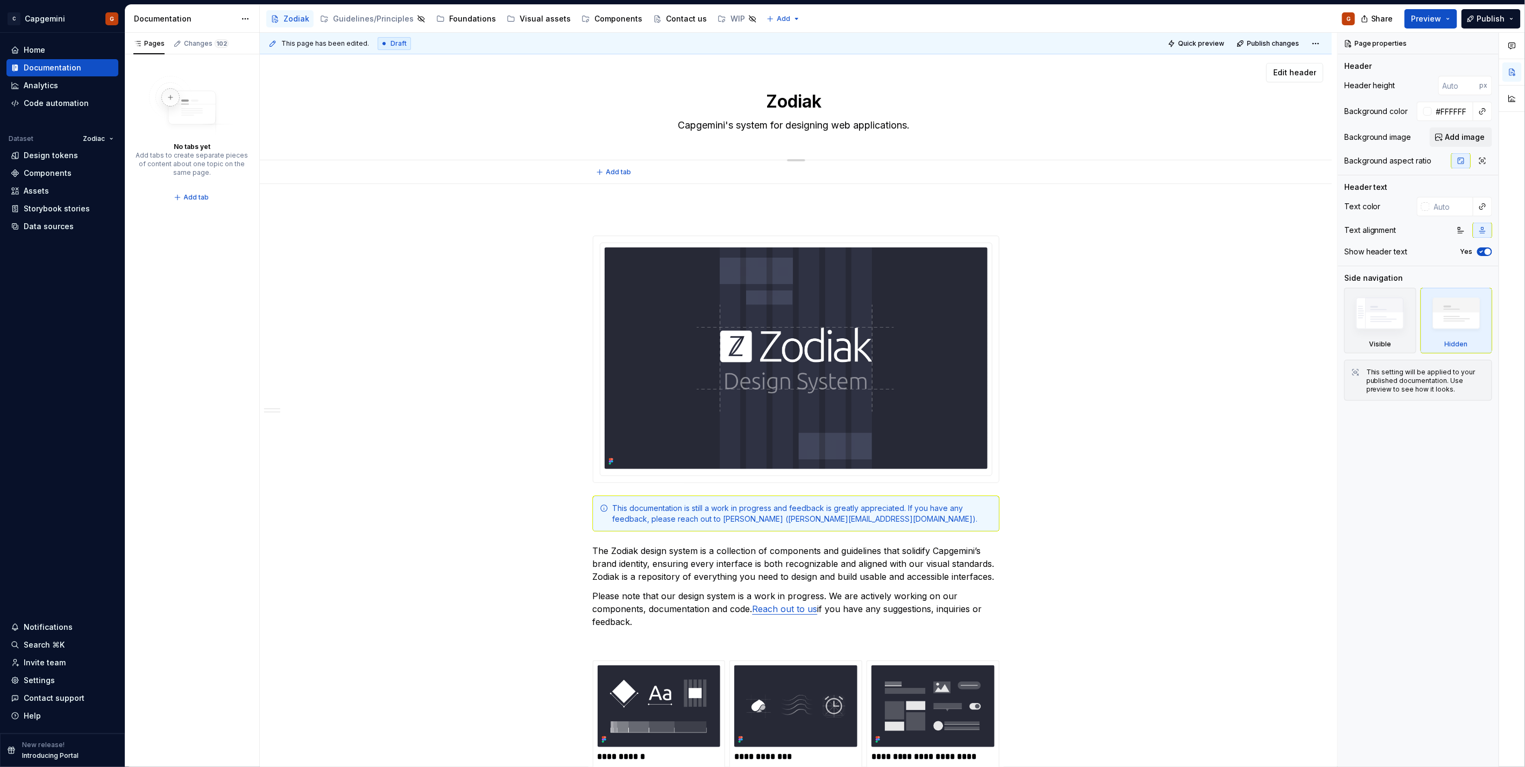
click at [831, 93] on textarea "Zodiak" at bounding box center [794, 102] width 407 height 26
click at [830, 93] on textarea "Zodiak" at bounding box center [794, 102] width 407 height 26
click at [842, 101] on textarea "Zodiak" at bounding box center [794, 102] width 407 height 26
type textarea "*"
type textarea "Zodiak"
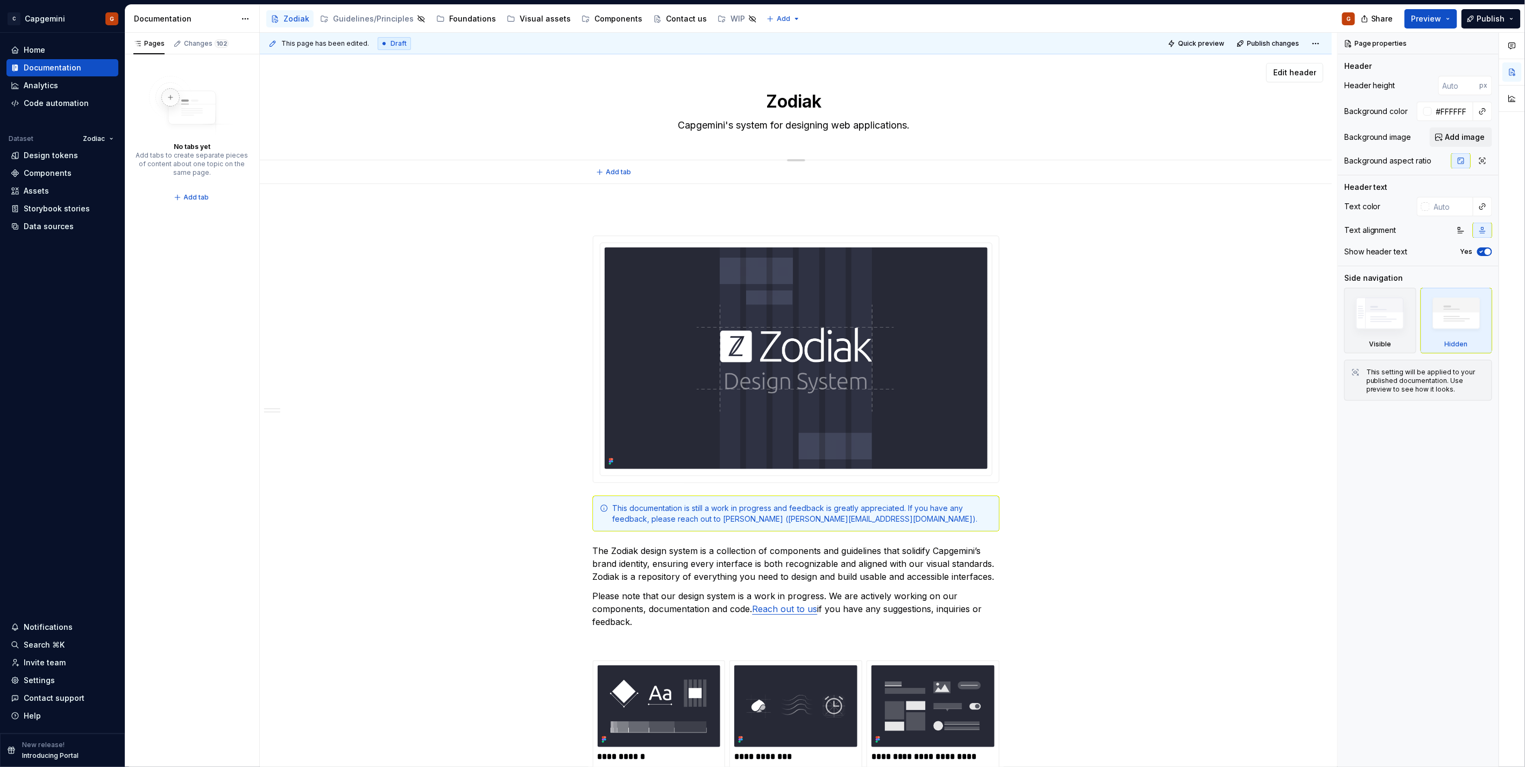
type textarea "*"
type textarea "Zodiak D"
type textarea "*"
type textarea "Zodiak De"
type textarea "*"
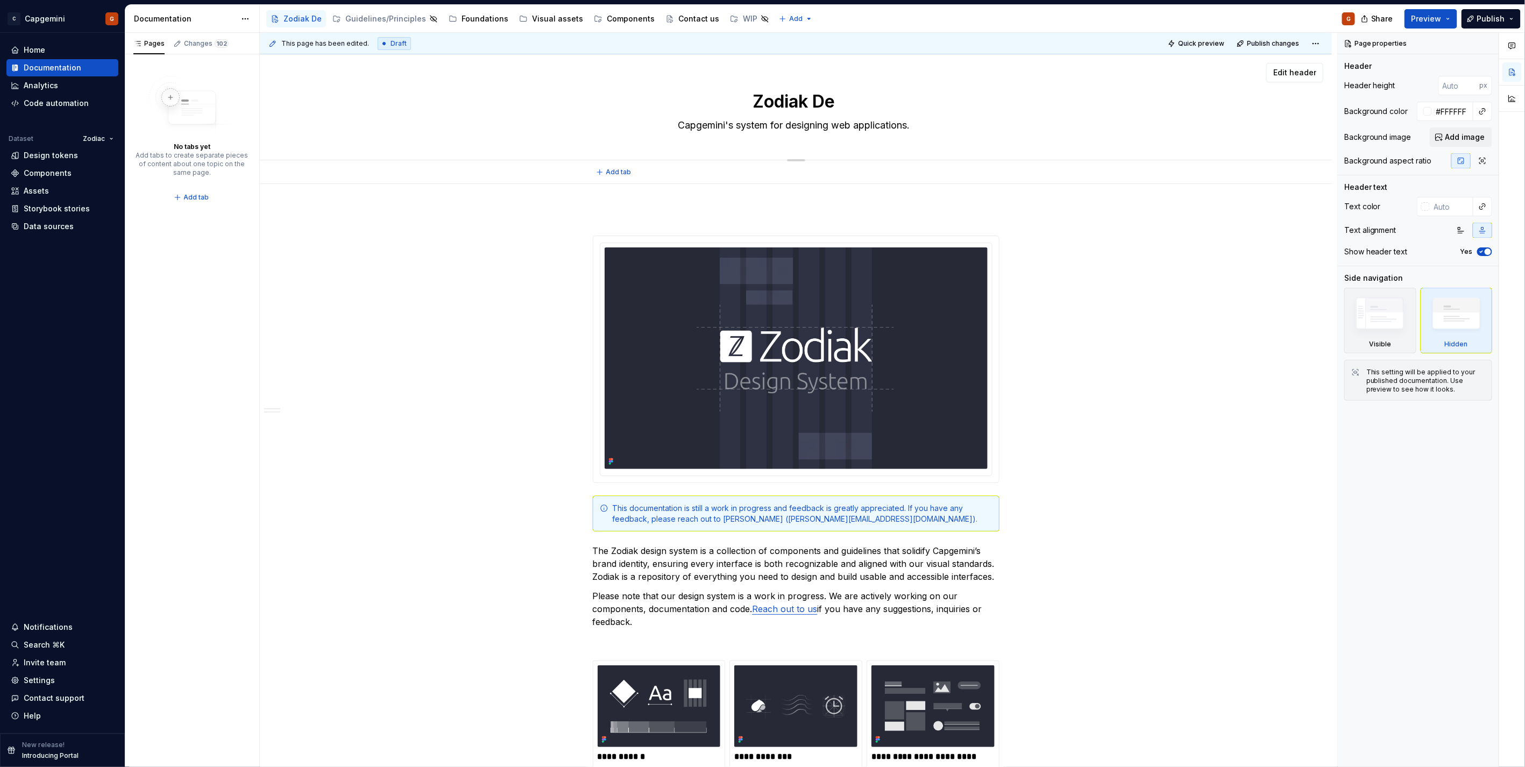
type textarea "Zodiak Des"
type textarea "*"
type textarea "Zodiak Desi"
type textarea "*"
type textarea "Zodiak Desig"
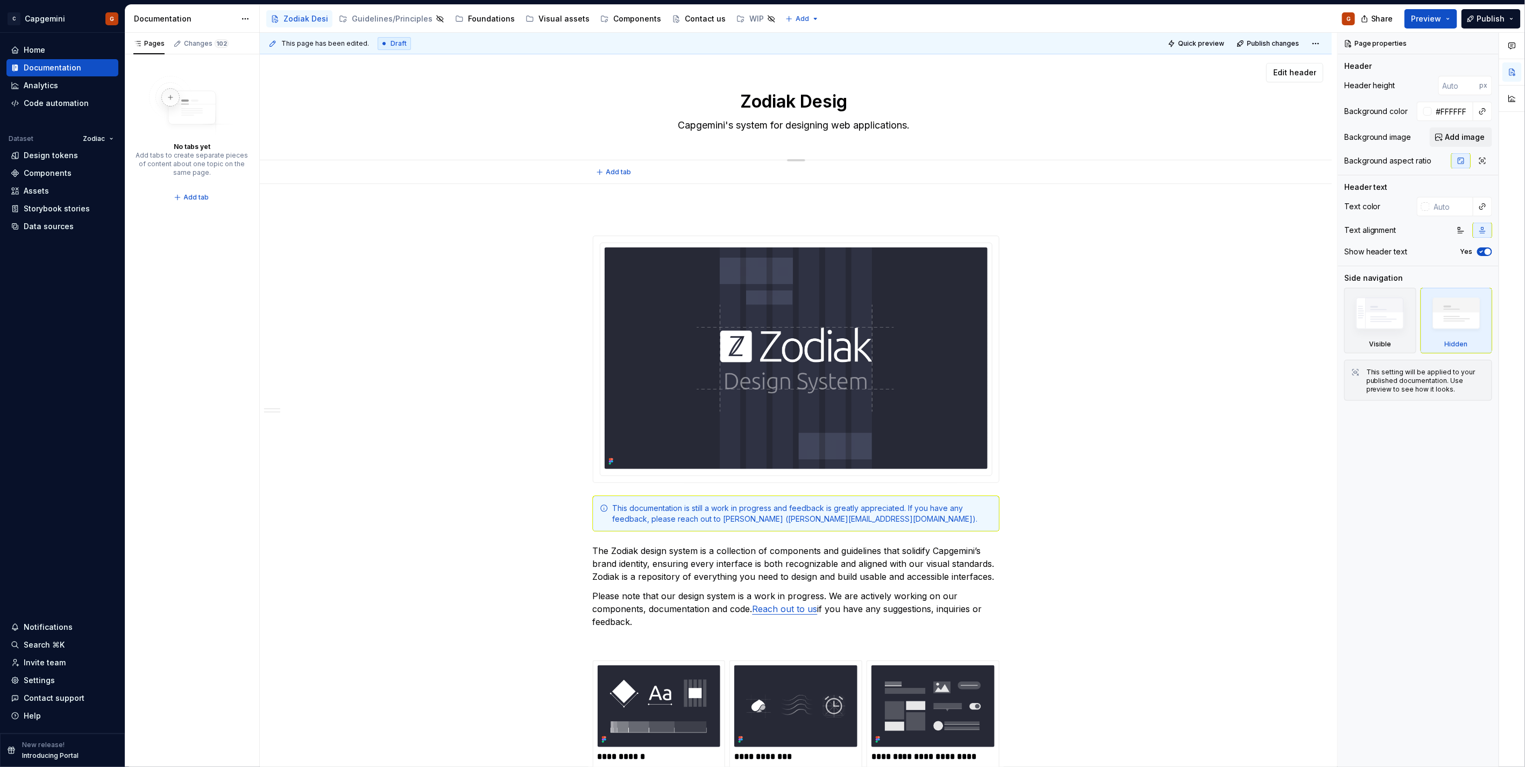
type textarea "*"
type textarea "Zodiak Design"
type textarea "*"
type textarea "Zodiak Design"
type textarea "*"
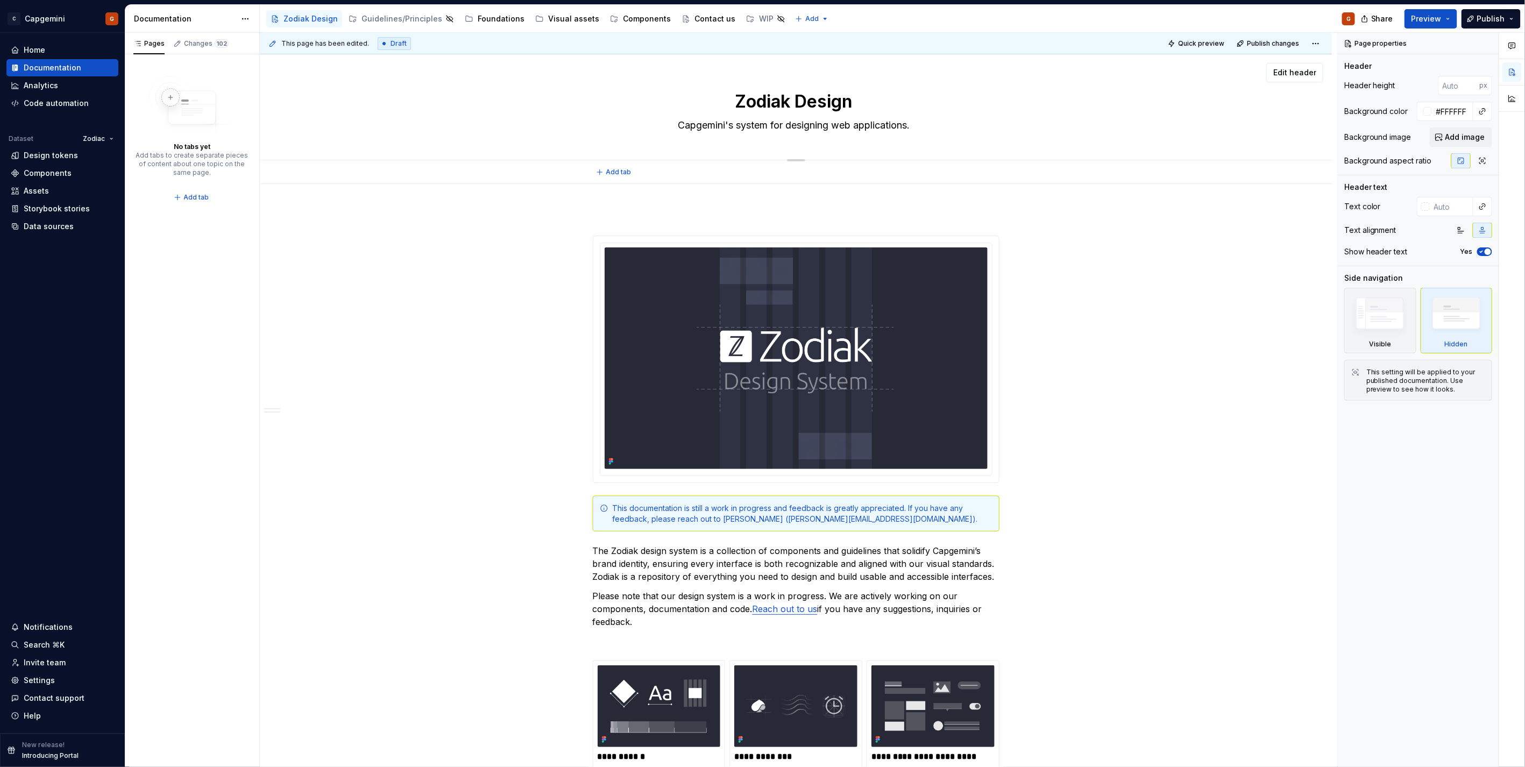
type textarea "Zodiak Design S"
type textarea "*"
type textarea "Zodiak Design St"
type textarea "*"
type textarea "Zodiak Design S"
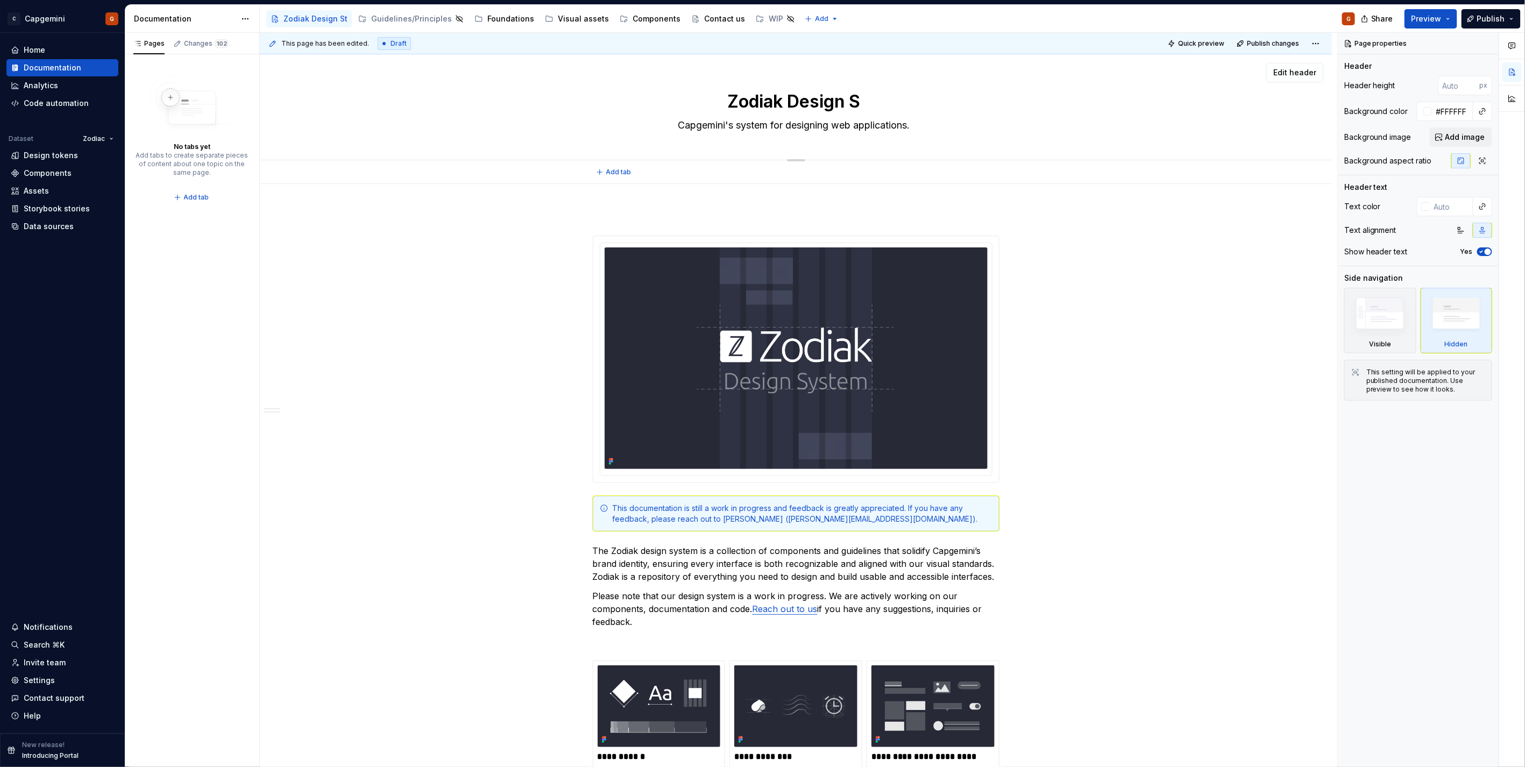
type textarea "*"
type textarea "Zodiak Design Sy"
type textarea "*"
type textarea "Zodiak Design Sys"
type textarea "*"
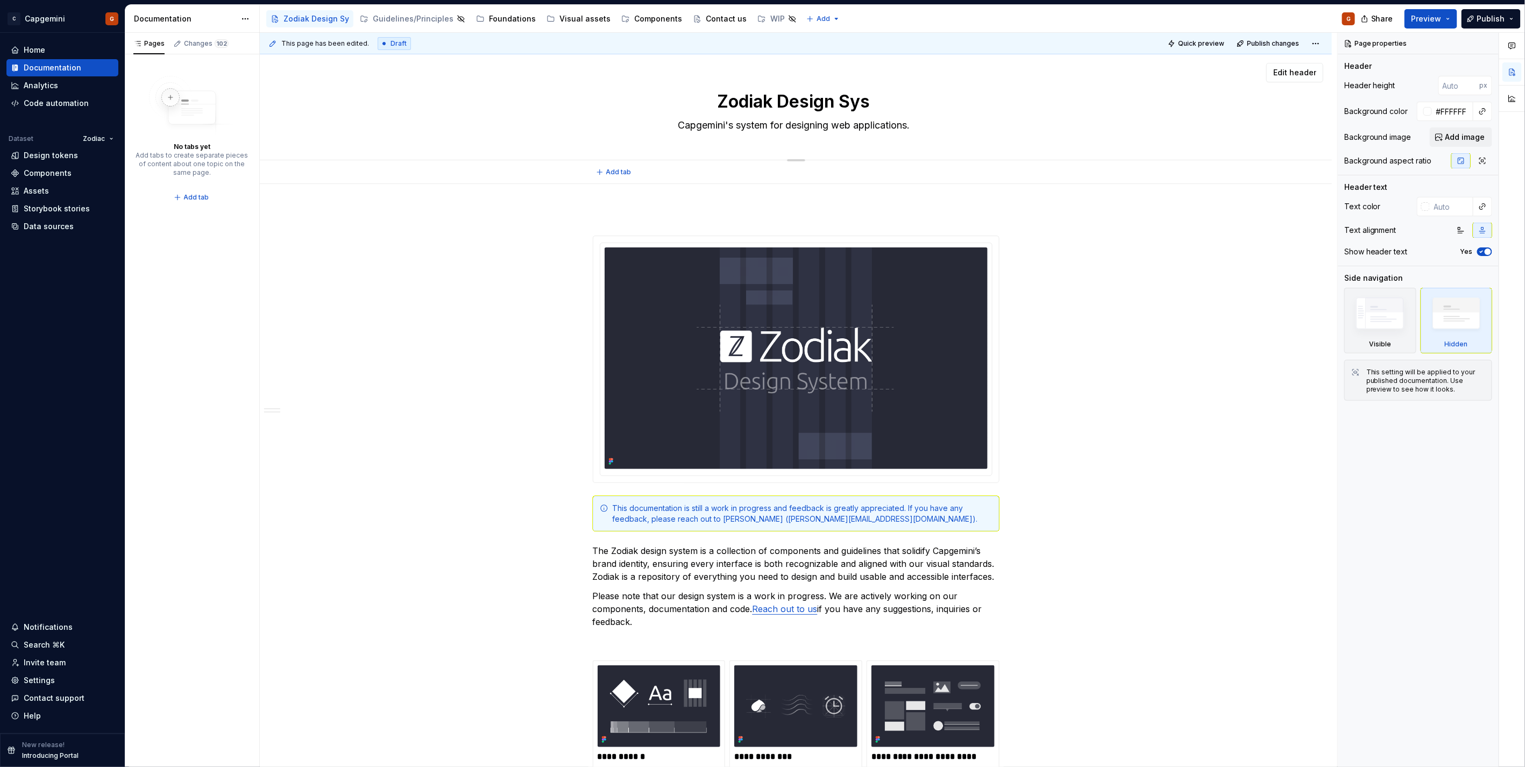
type textarea "Zodiak Design Syst"
type textarea "*"
type textarea "Zodiak Design Syste"
type textarea "*"
type textarea "Zodiak Design System"
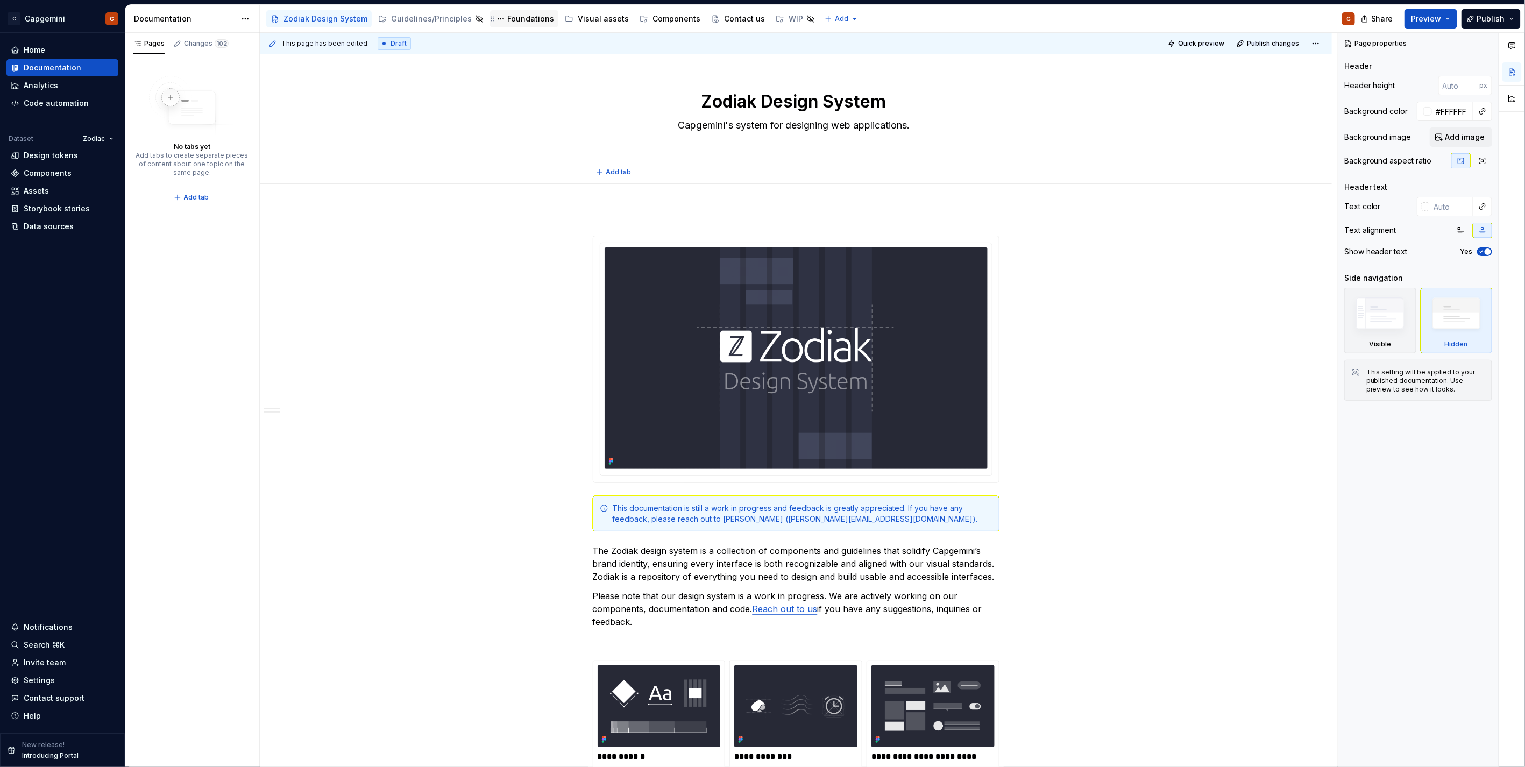
type textarea "*"
type textarea "Zodiak Design System"
type textarea "*"
type input "500"
type input "#272936"
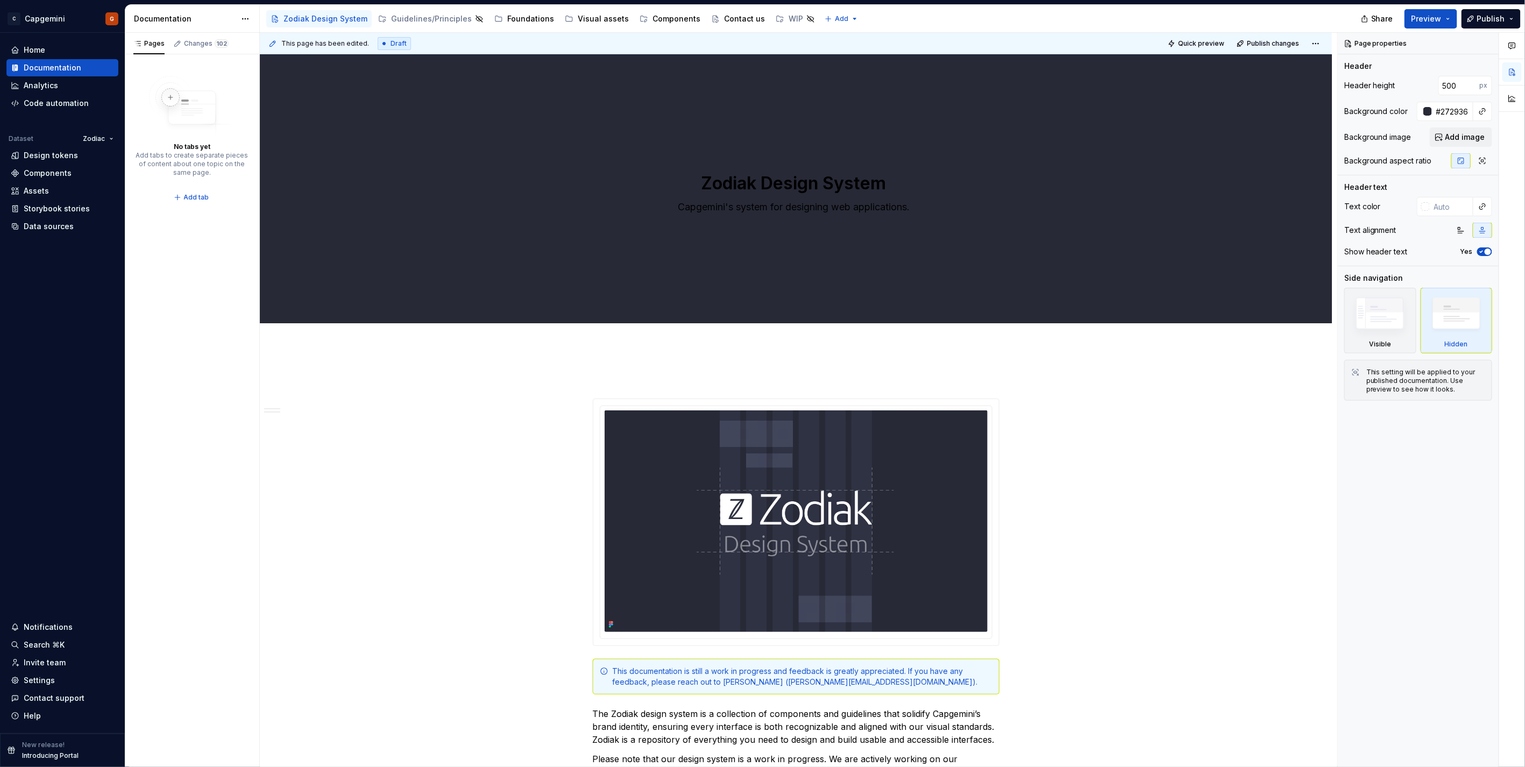
type textarea "*"
type input "#FFFFFF"
type textarea "*"
type input "400"
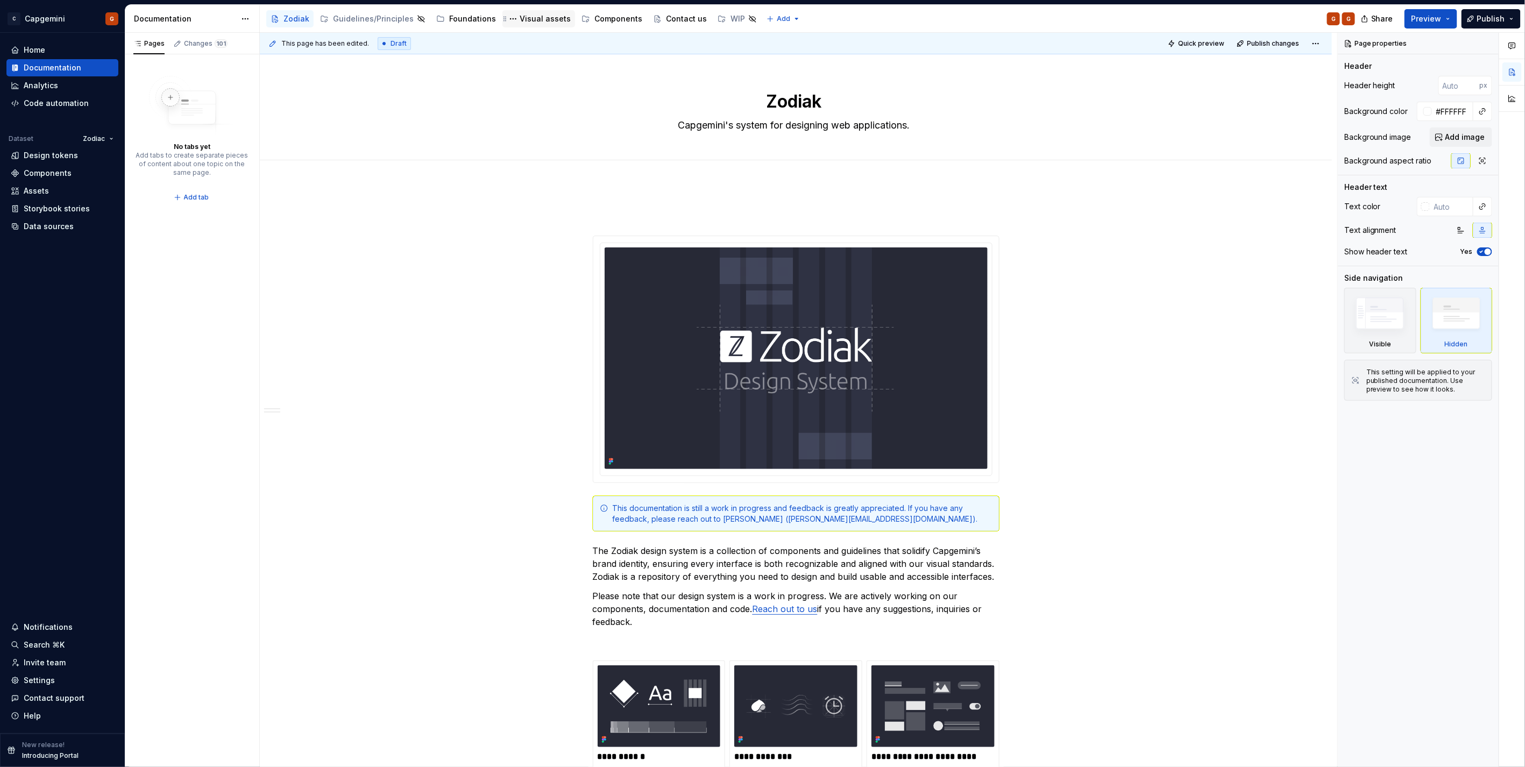
click at [544, 24] on div "Visual assets" at bounding box center [545, 18] width 51 height 11
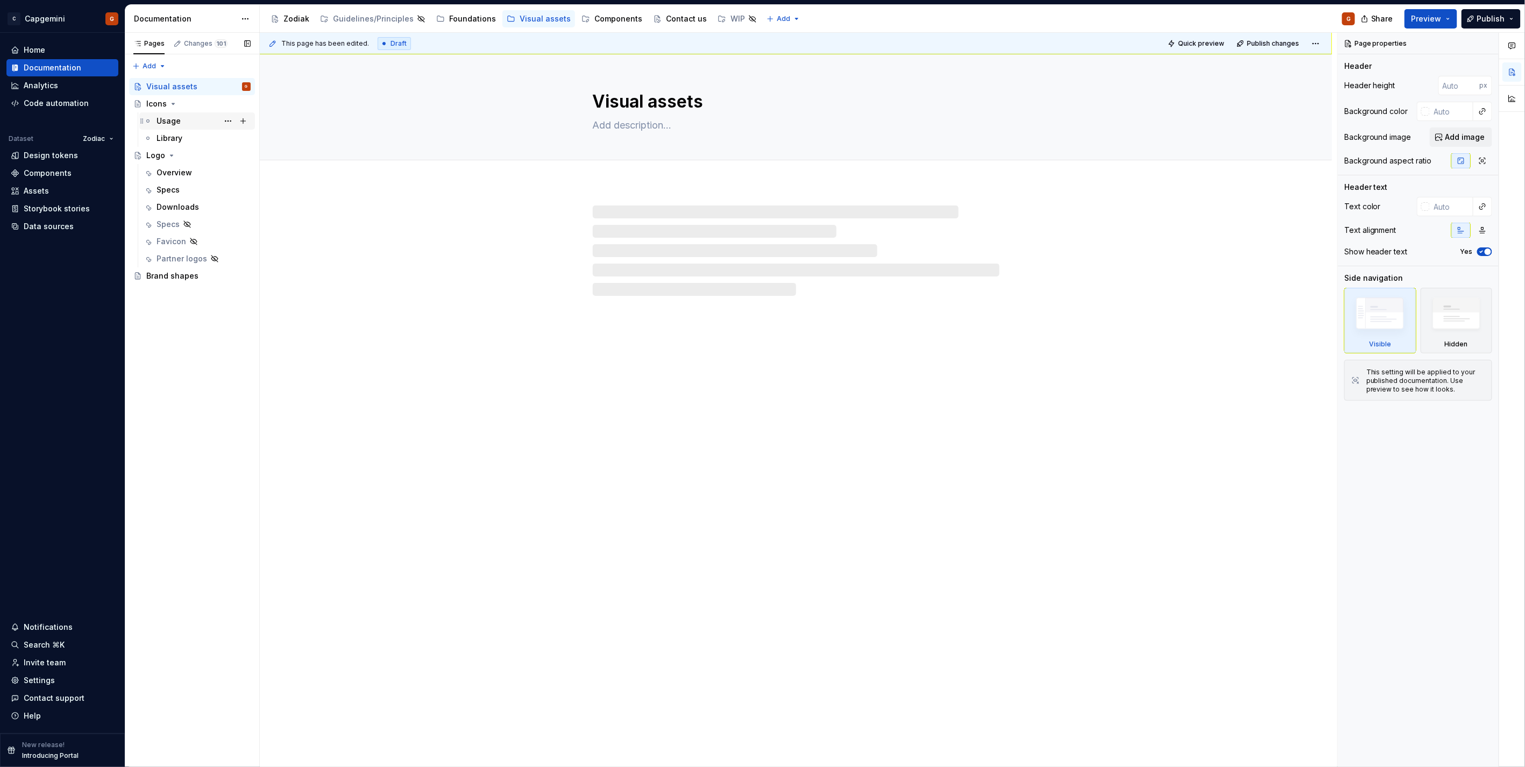
click at [185, 121] on div "Usage" at bounding box center [204, 121] width 94 height 15
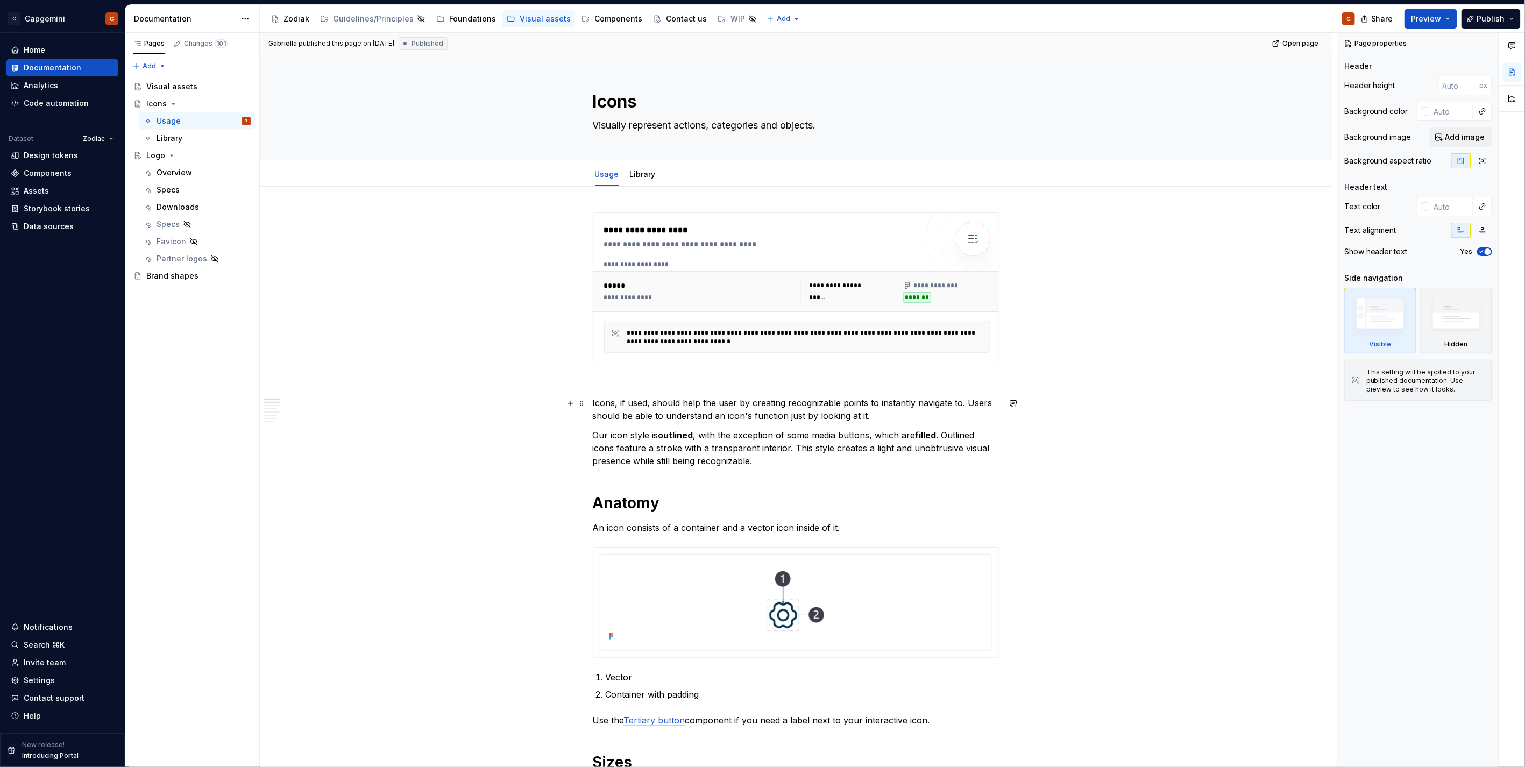
type textarea "*"
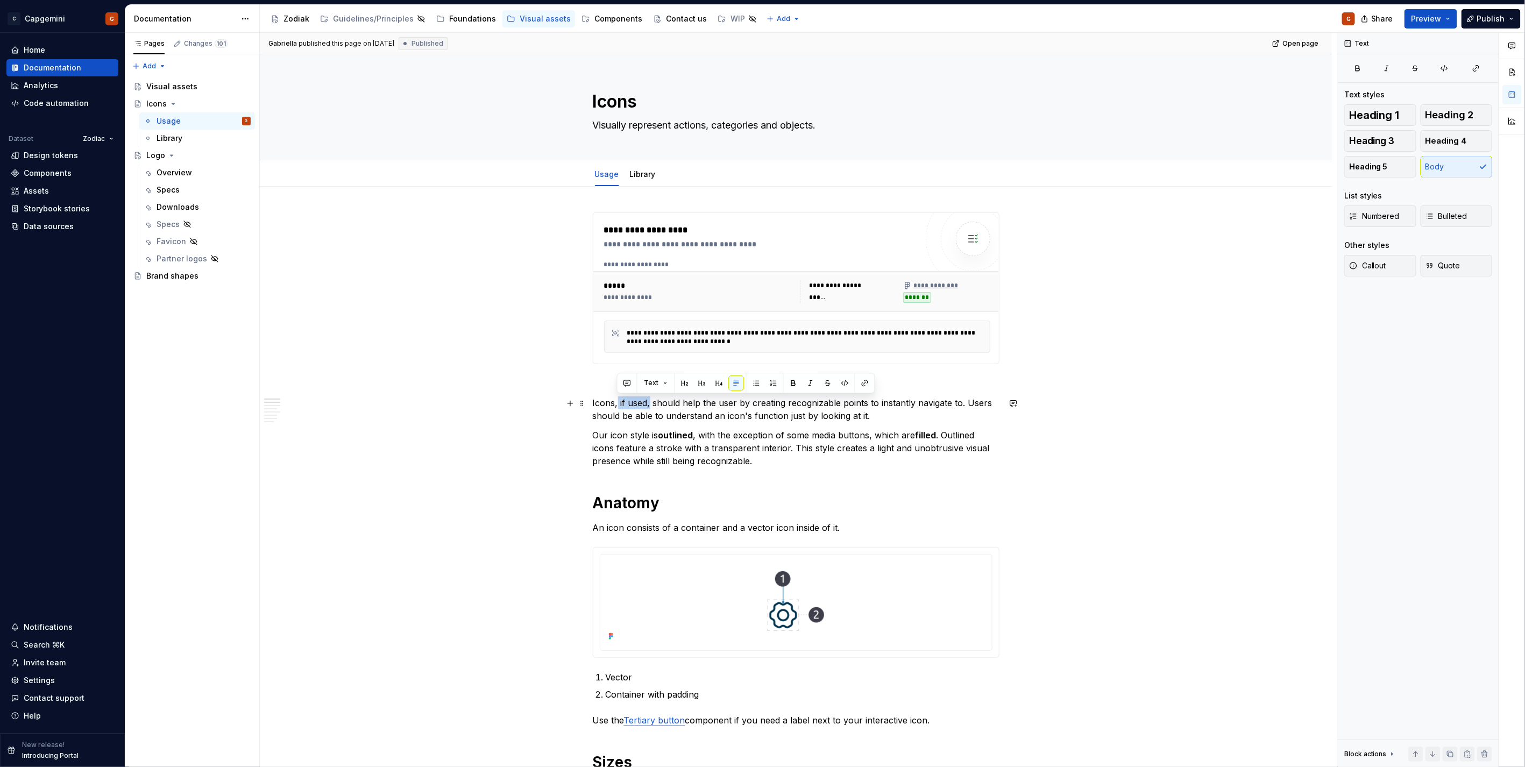
drag, startPoint x: 648, startPoint y: 401, endPoint x: 620, endPoint y: 402, distance: 28.5
click at [618, 400] on p "Icons, if used, should help the user by creating recognizable points to instant…" at bounding box center [796, 409] width 407 height 26
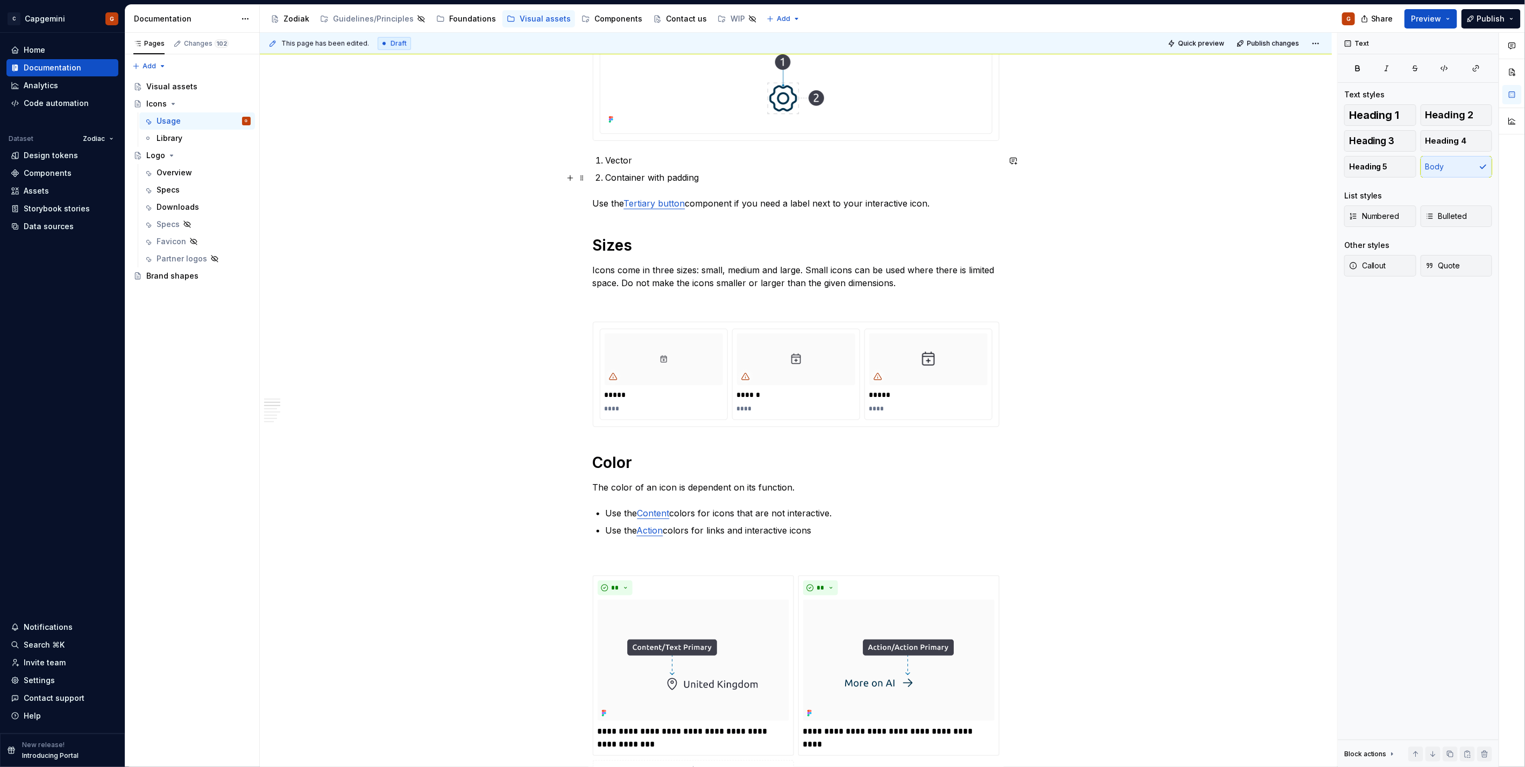
scroll to position [538, 0]
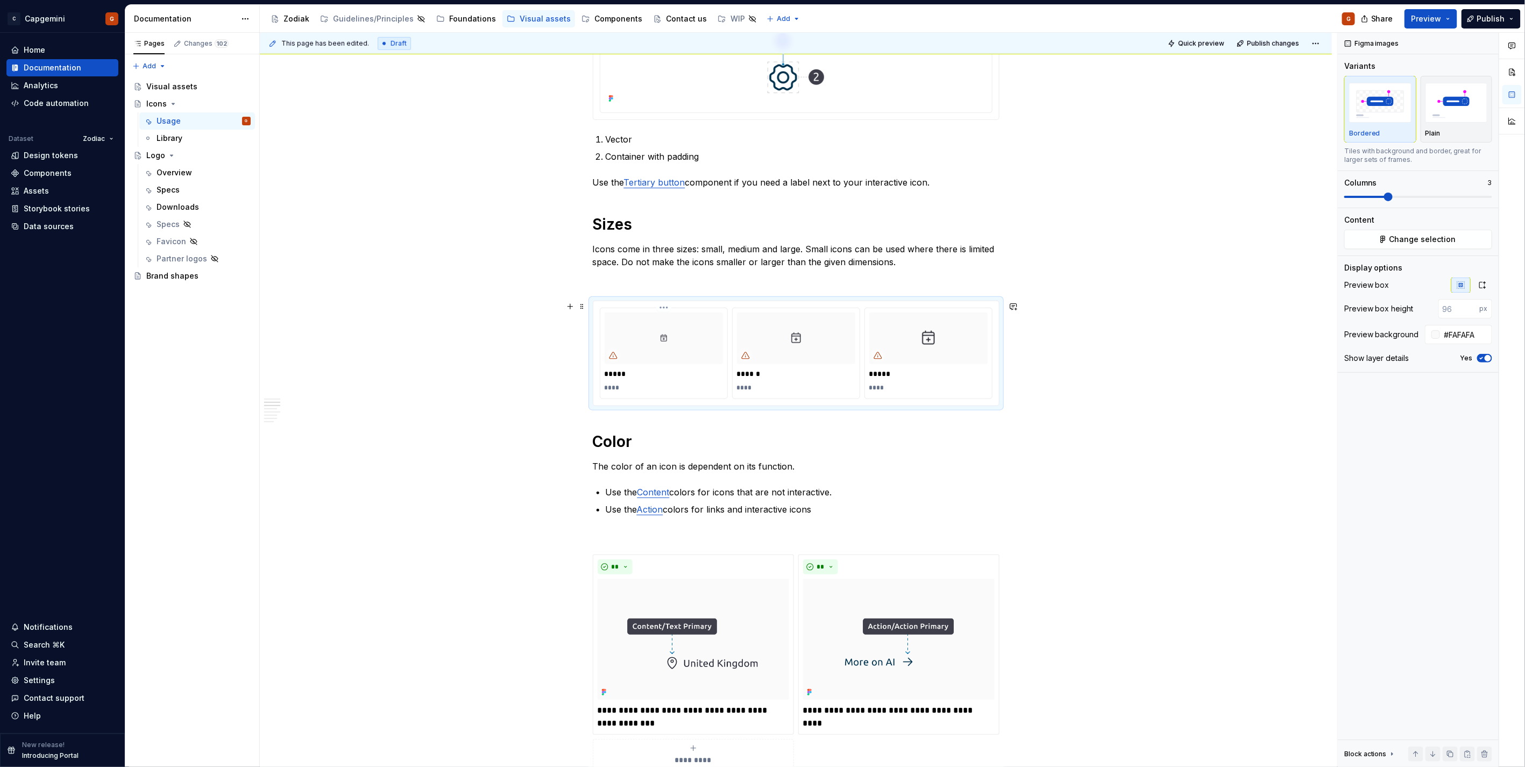
click at [712, 363] on div at bounding box center [664, 339] width 118 height 52
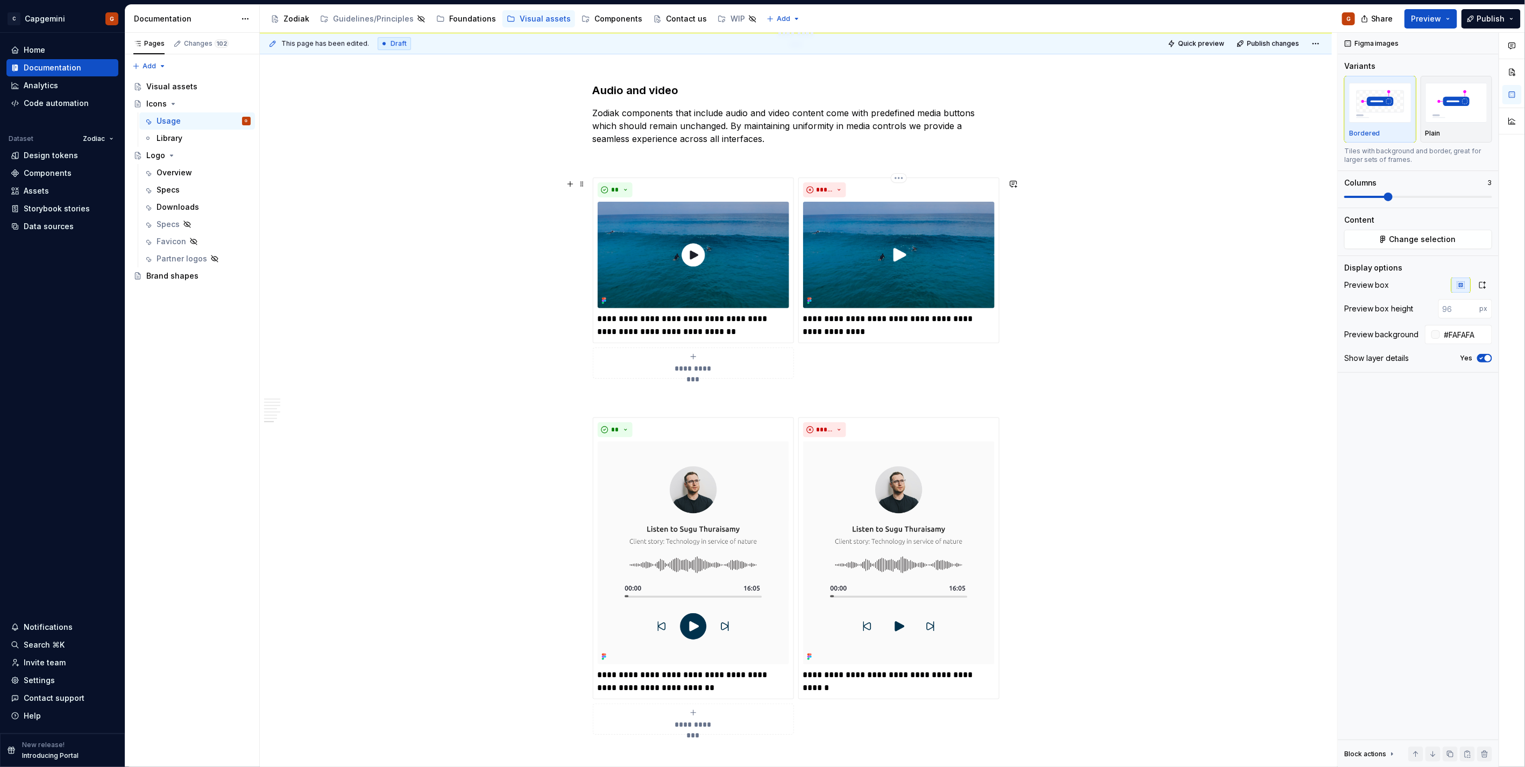
scroll to position [2690, 0]
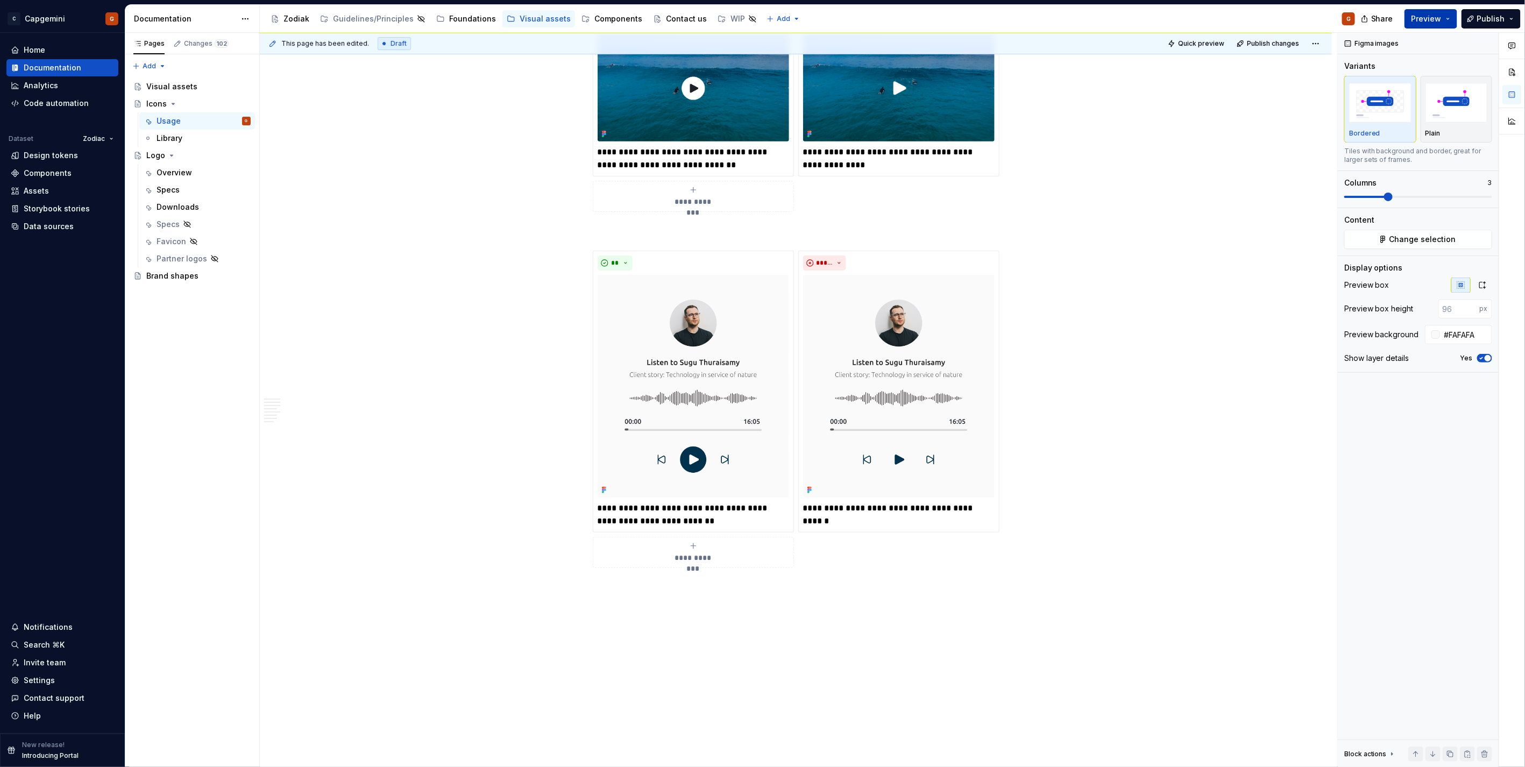
click at [1433, 19] on span "Preview" at bounding box center [1427, 18] width 30 height 11
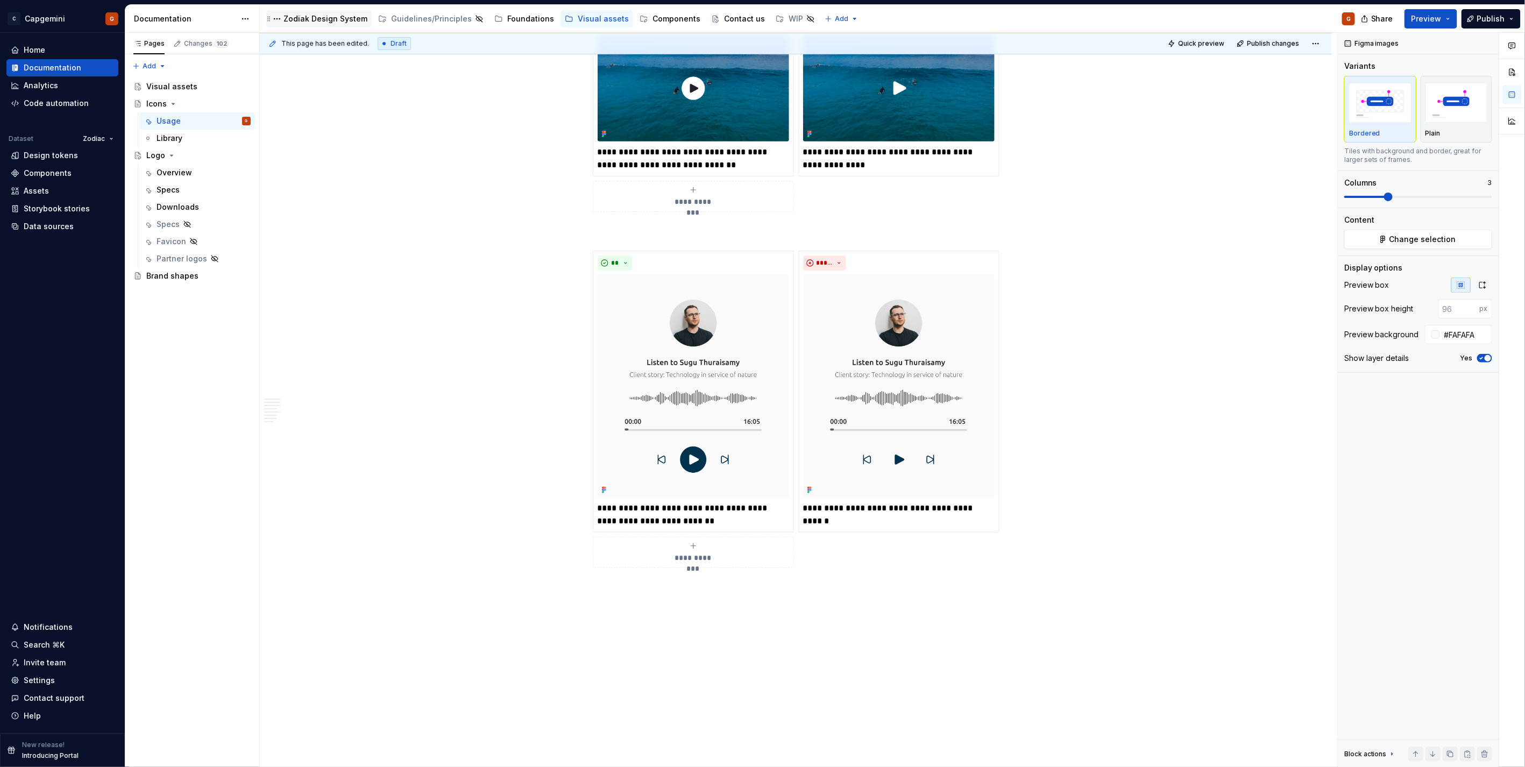
click at [336, 20] on div "Zodiak Design System" at bounding box center [326, 18] width 84 height 11
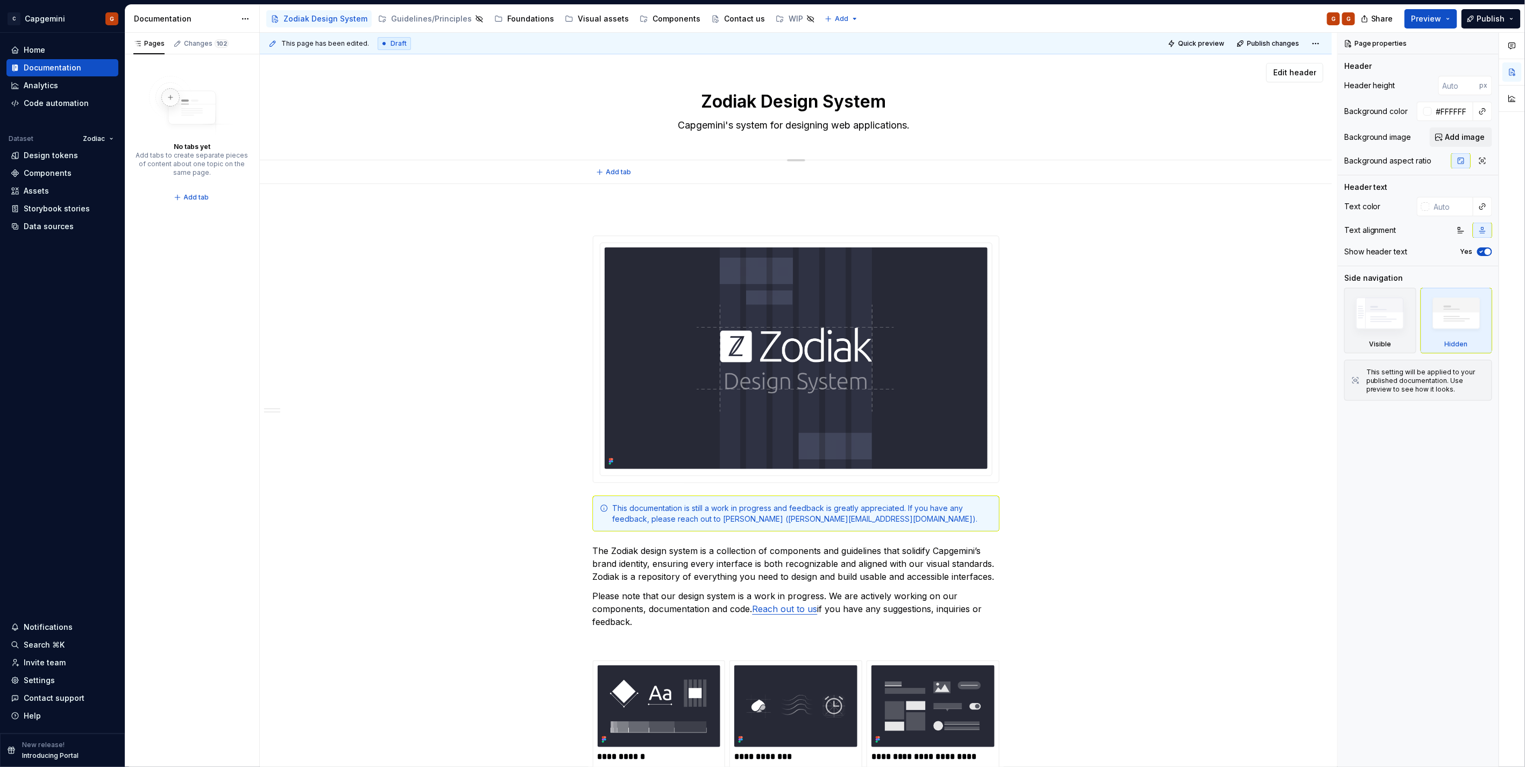
click at [1111, 91] on div "Zodiak Design System Capgemini's system for designing web applications." at bounding box center [796, 106] width 986 height 105
click at [1473, 144] on button "Add image" at bounding box center [1461, 136] width 62 height 19
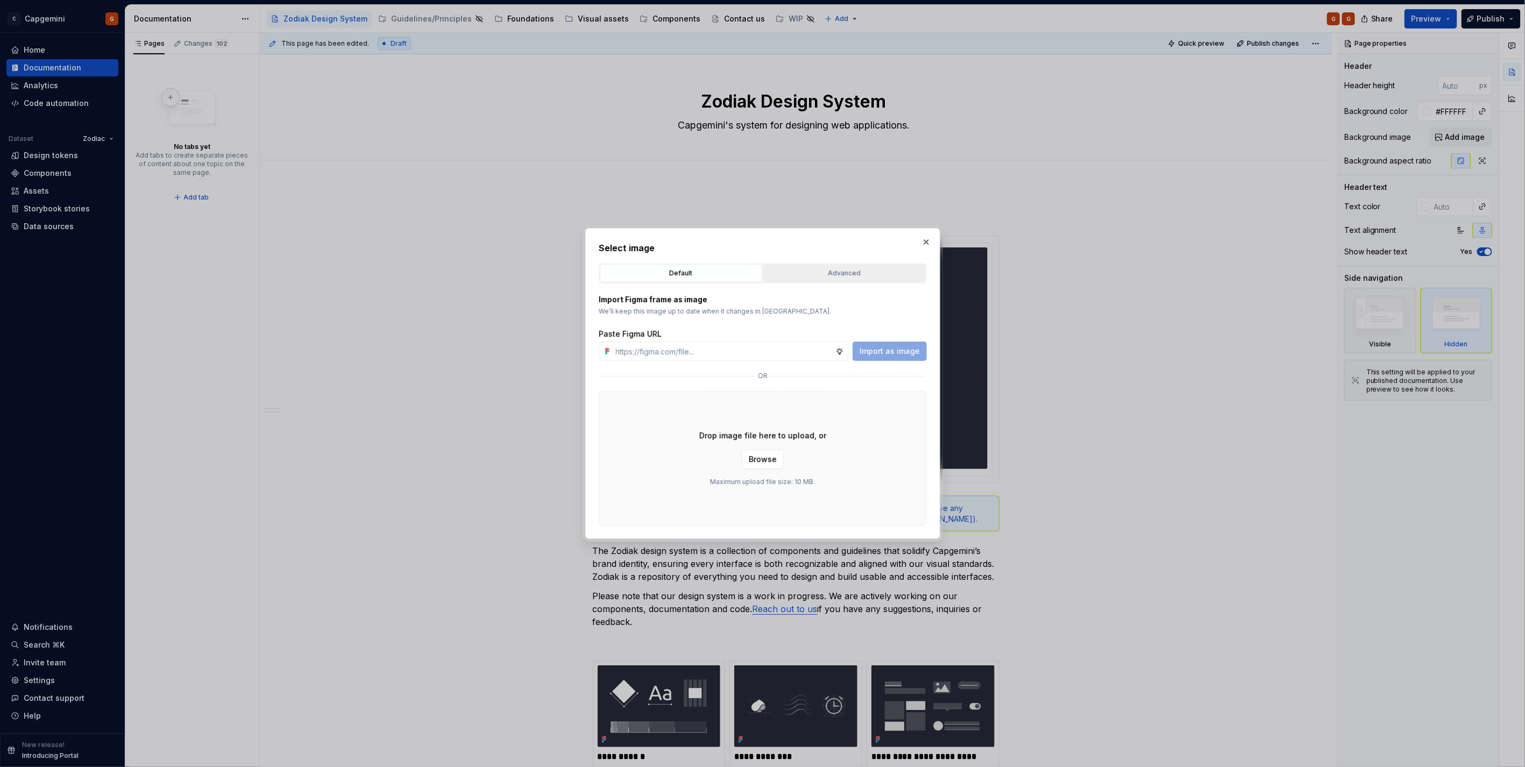
click at [854, 278] on div "Advanced" at bounding box center [844, 273] width 155 height 11
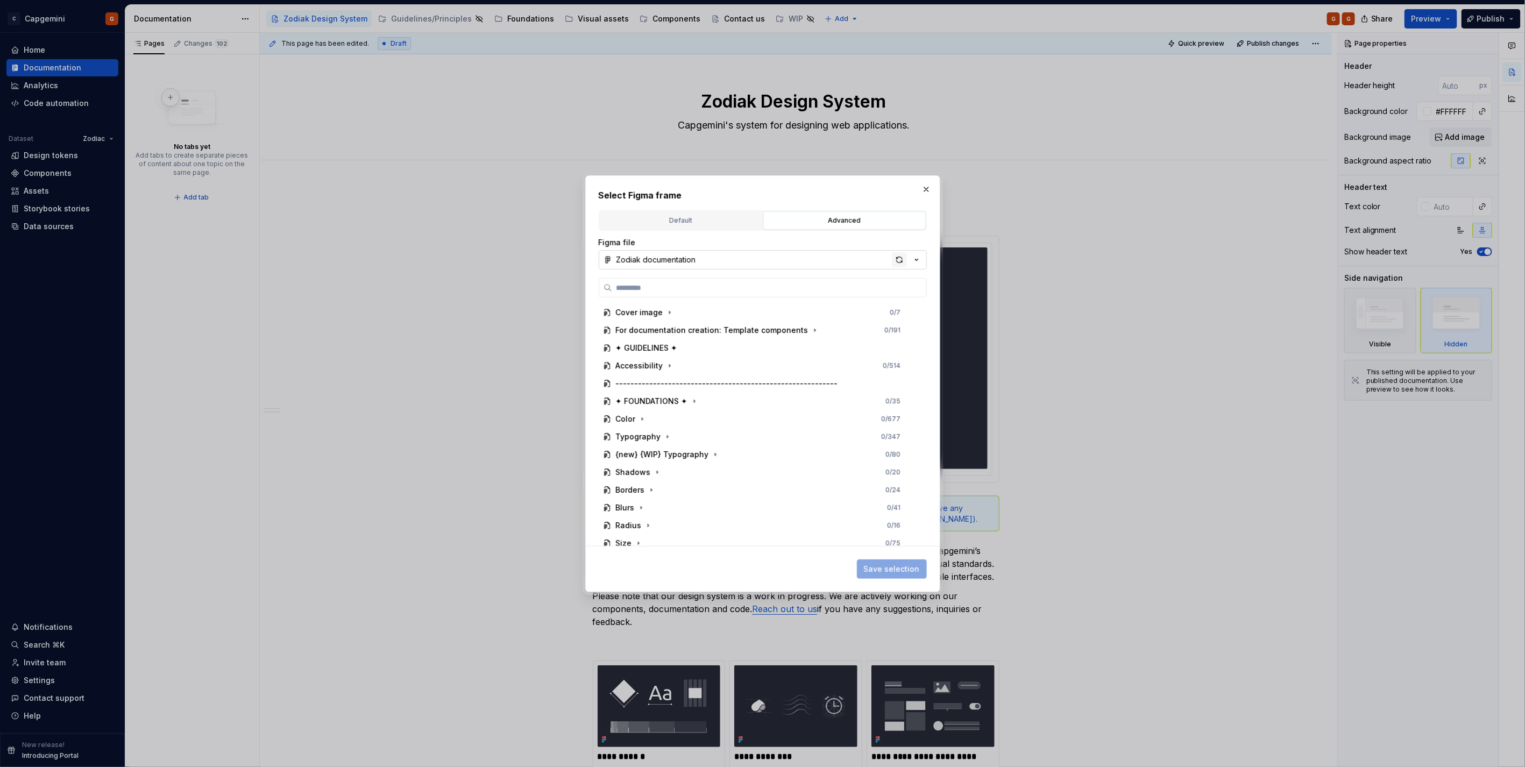
click at [899, 260] on div "button" at bounding box center [899, 259] width 15 height 15
type textarea "*"
type input "******"
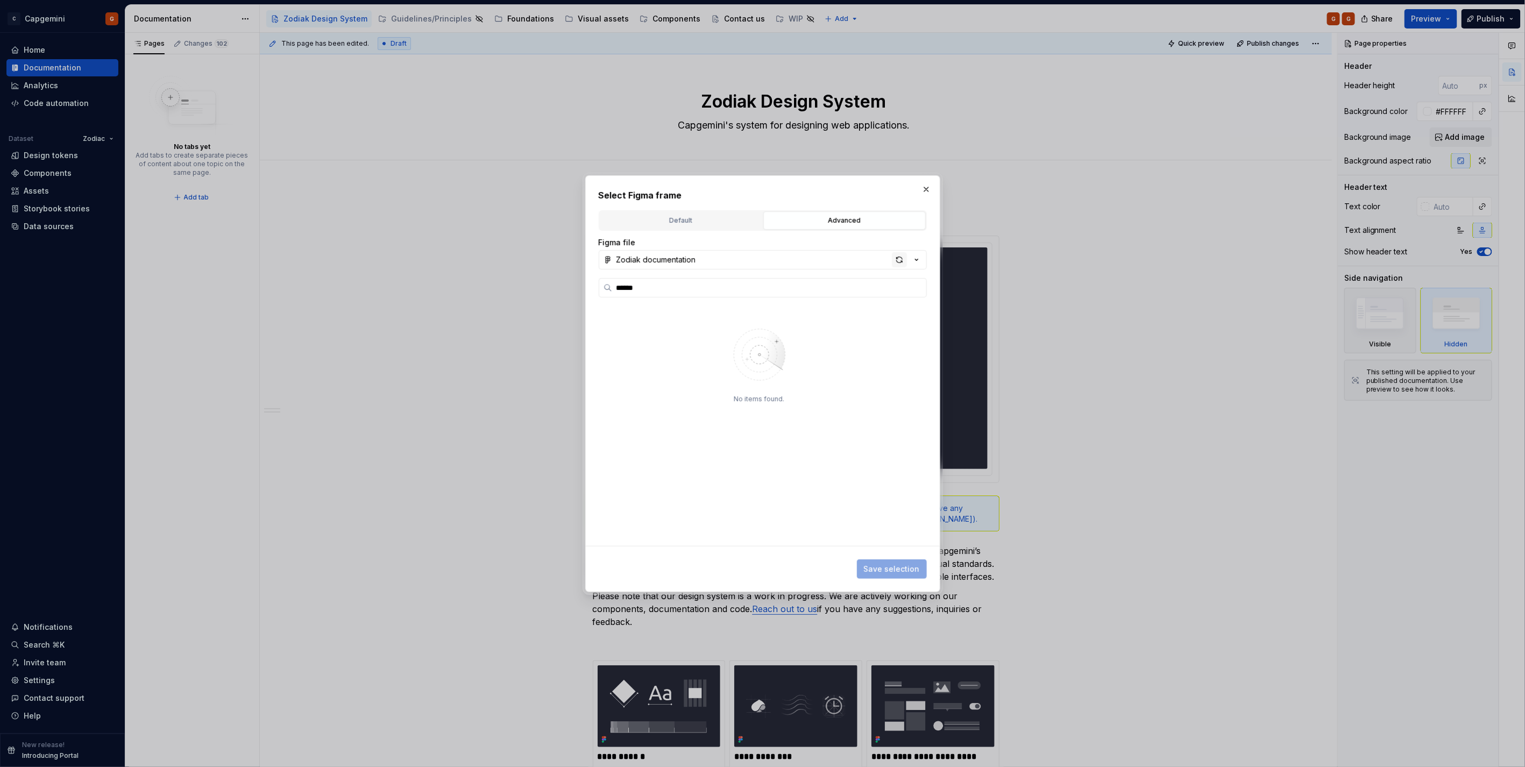
click at [897, 258] on div "button" at bounding box center [899, 259] width 15 height 15
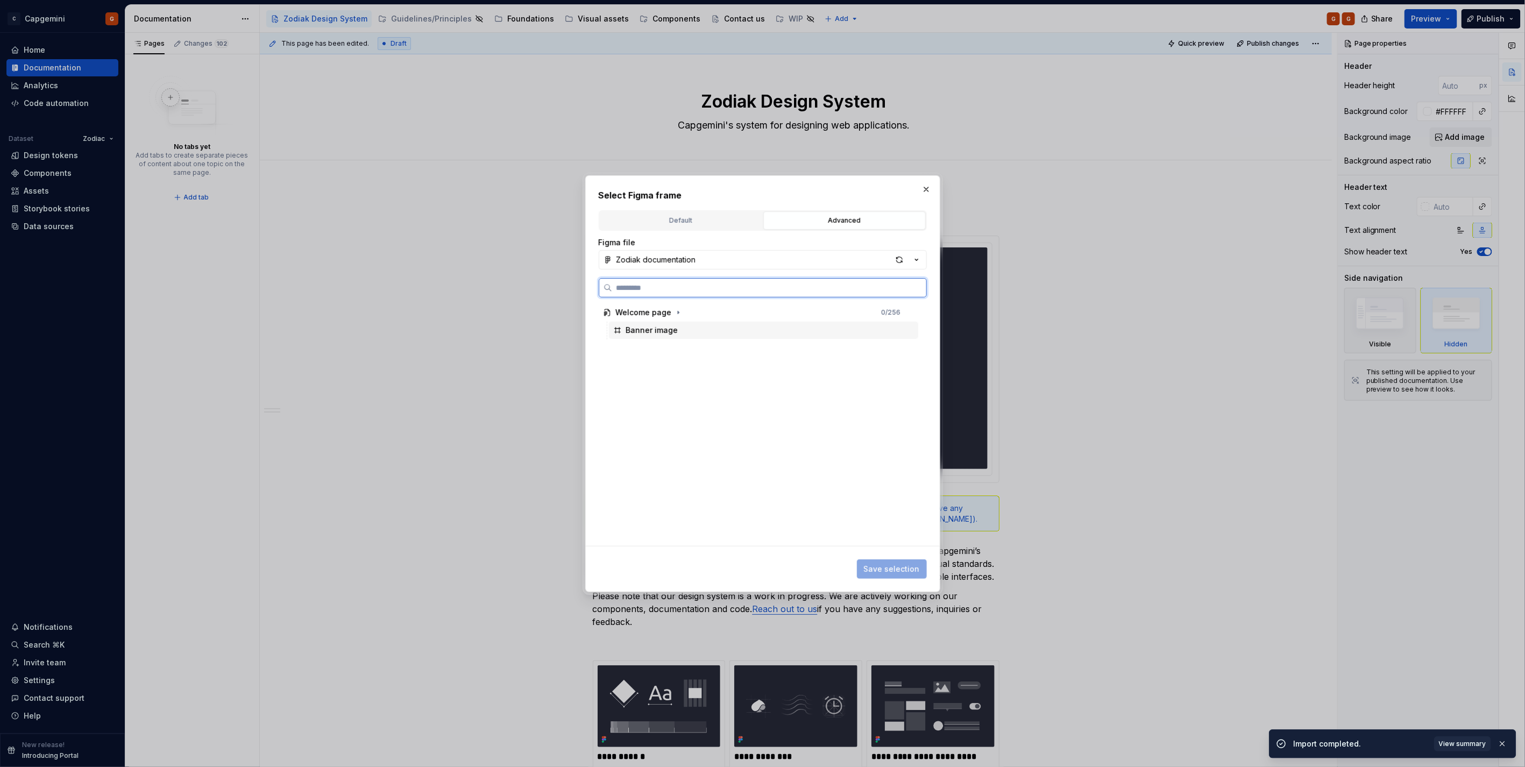
click at [755, 331] on div "Banner image" at bounding box center [763, 330] width 309 height 17
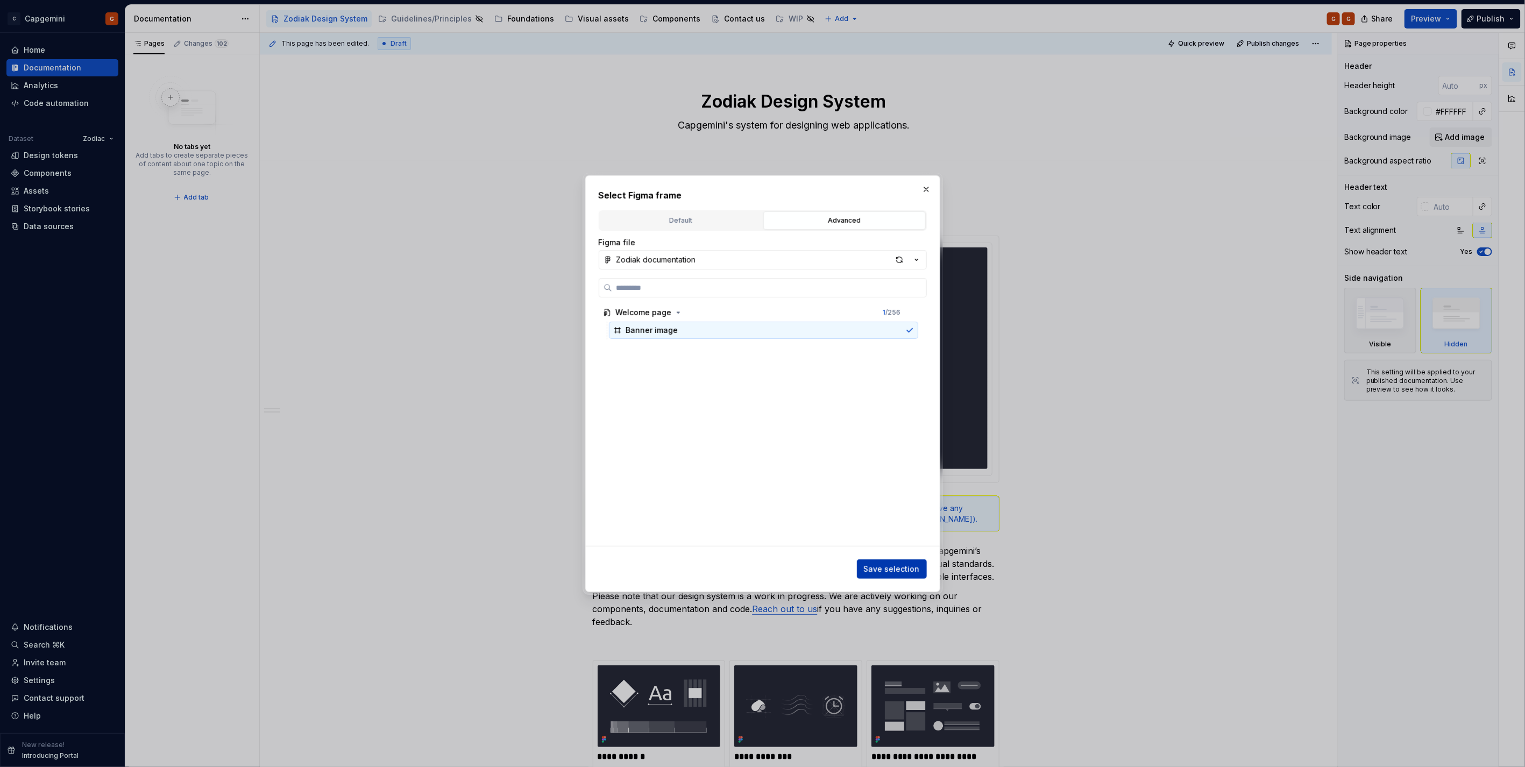
click at [872, 569] on span "Save selection" at bounding box center [892, 569] width 56 height 11
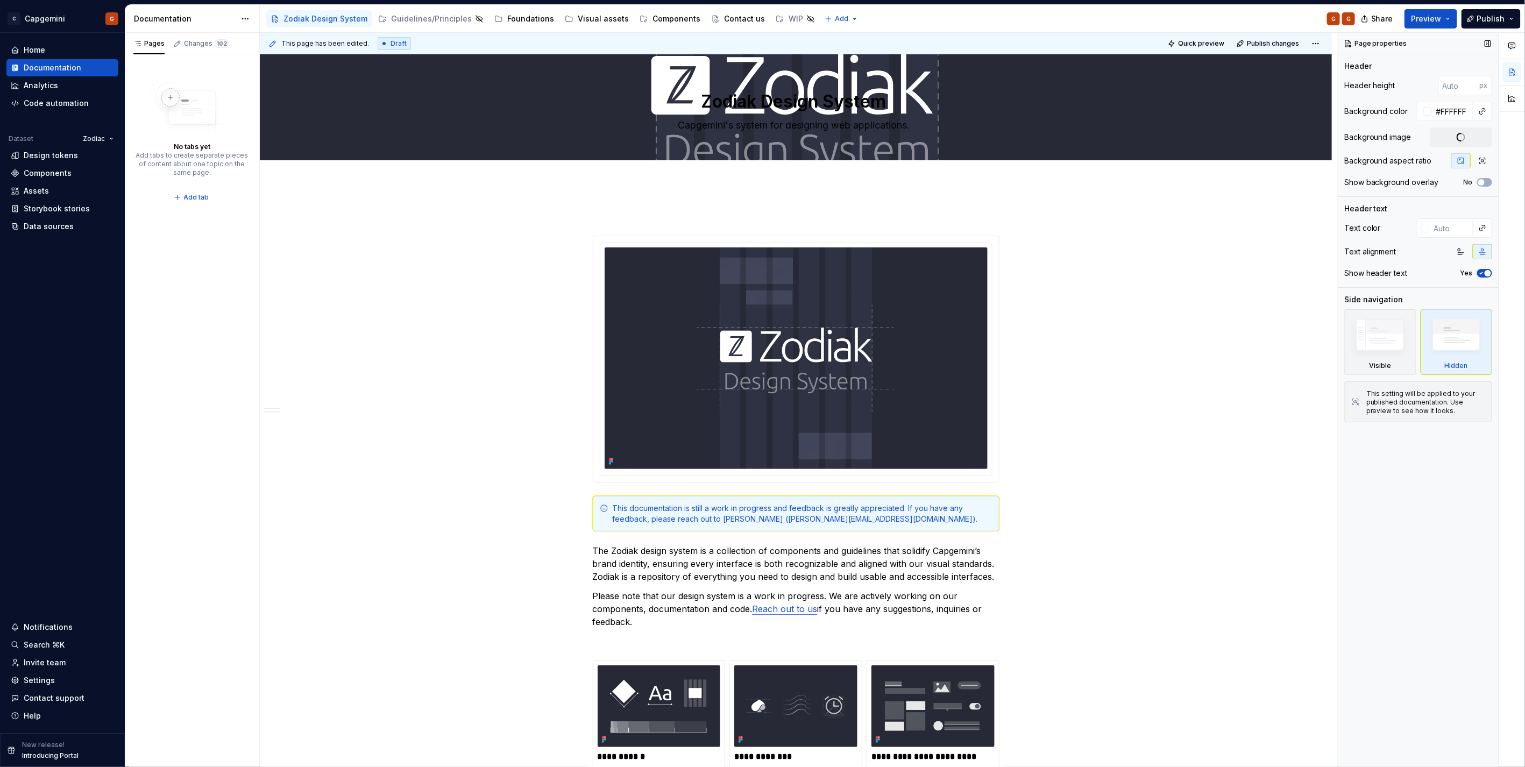
click at [1482, 275] on icon "button" at bounding box center [1481, 273] width 9 height 6
click at [1459, 117] on input "#FFFFFF" at bounding box center [1452, 111] width 41 height 19
click at [1031, 119] on div "Zodiak Design System Capgemini's system for designing web applications." at bounding box center [796, 106] width 986 height 105
type textarea "*"
click at [1458, 117] on input "#FFFFFF" at bounding box center [1452, 111] width 41 height 19
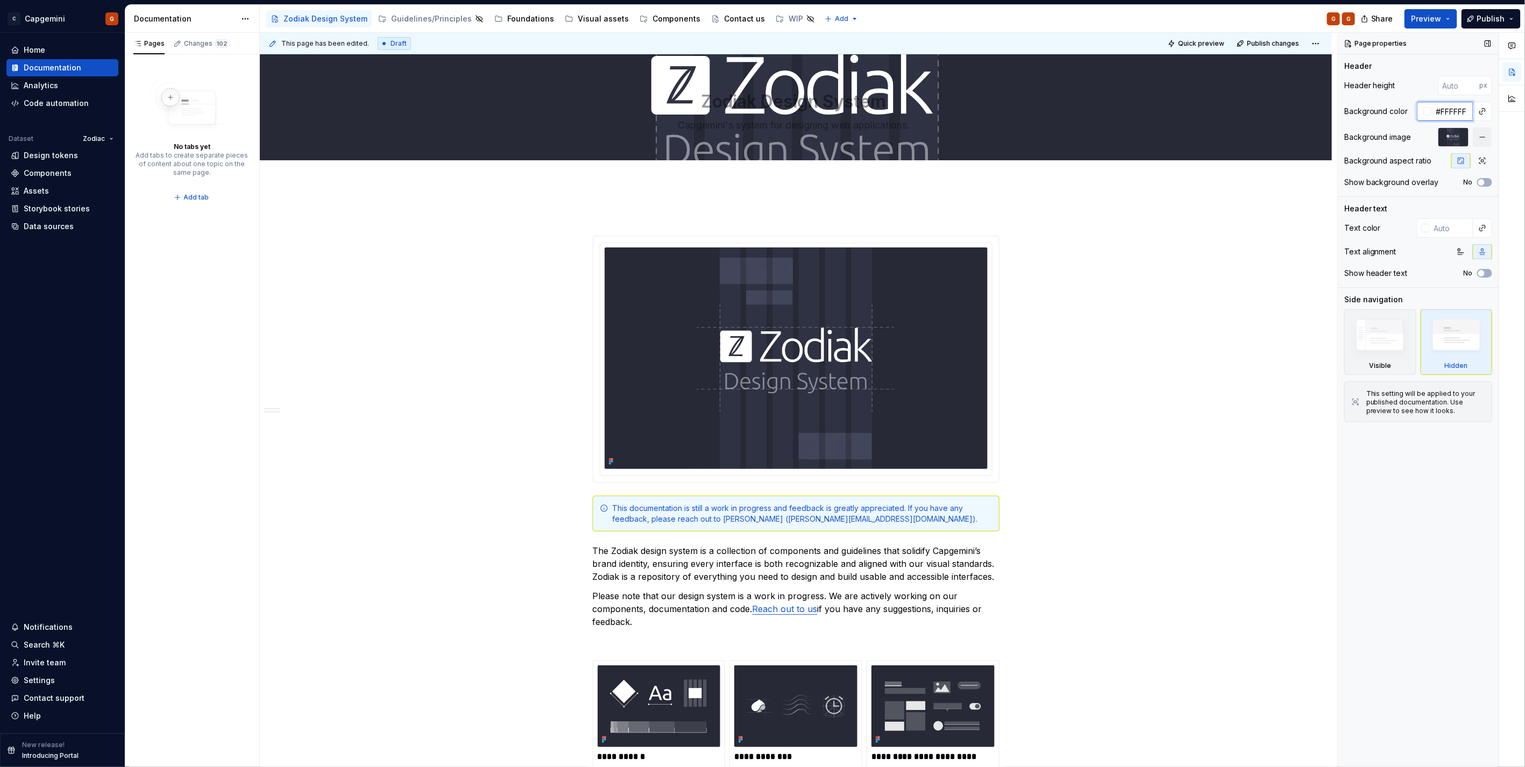
paste input "272936"
type input "272936"
type textarea "*"
type input "272936"
type textarea "*"
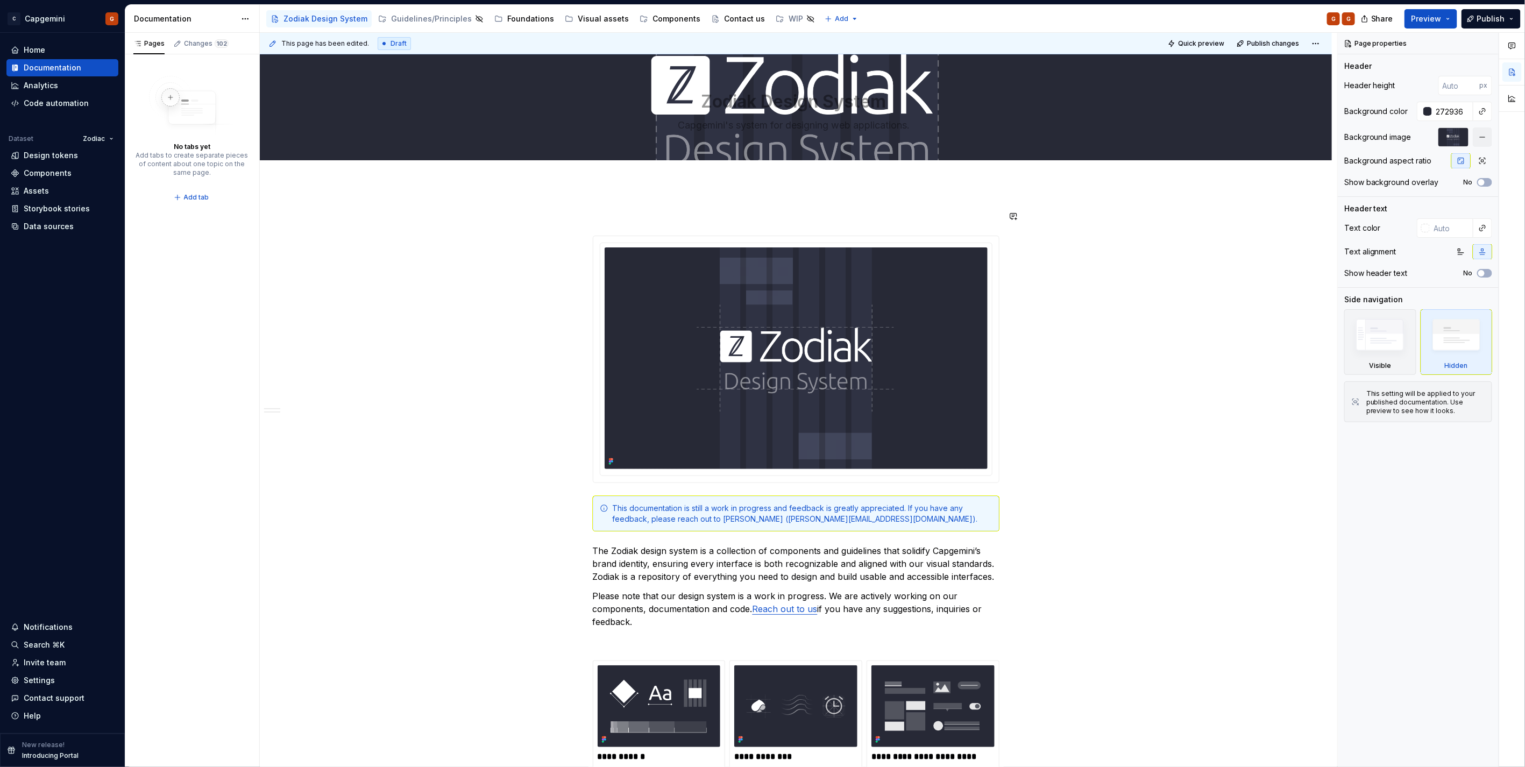
type input "#272936"
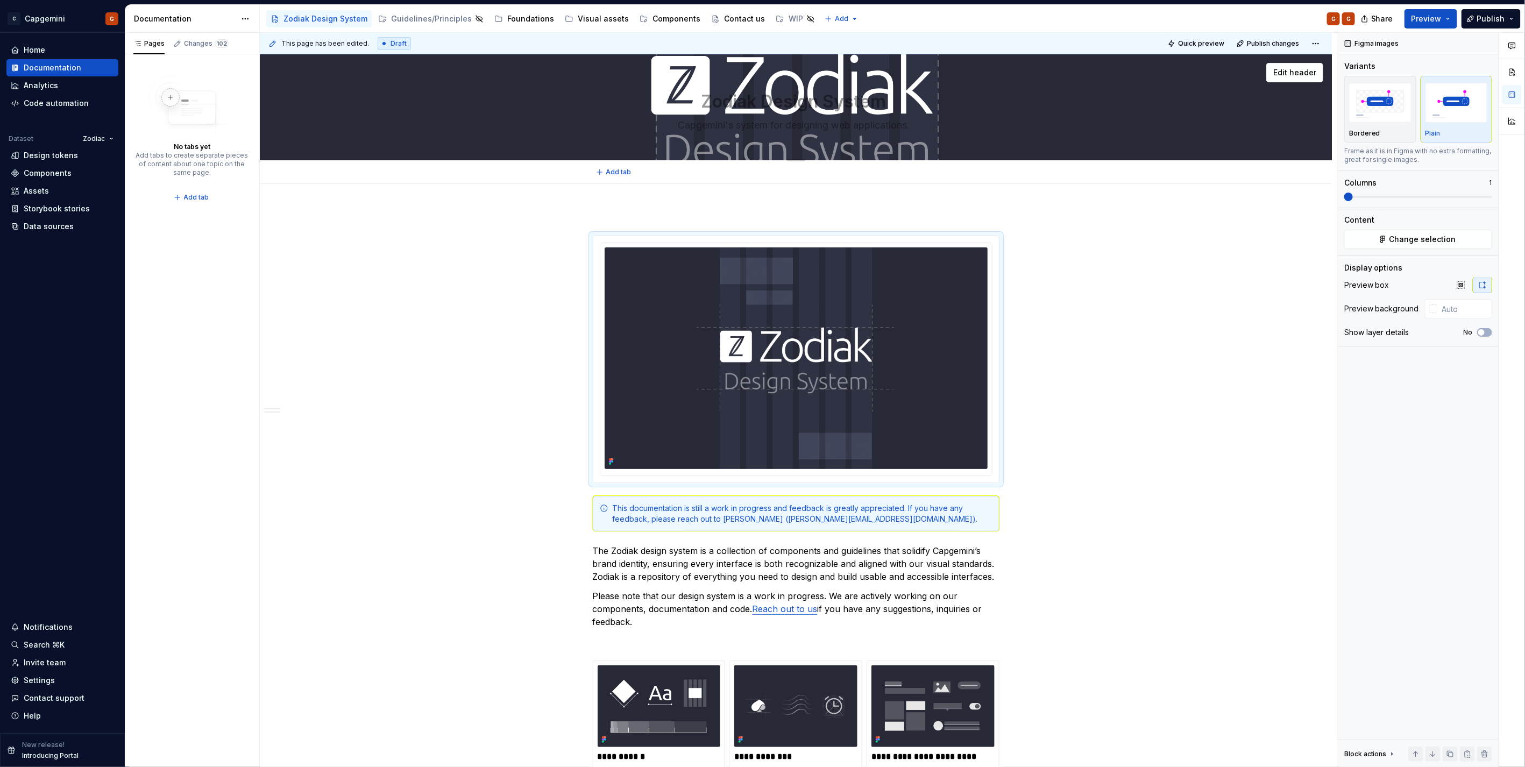
click at [1069, 117] on div "Zodiak Design System Capgemini's system for designing web applications." at bounding box center [796, 106] width 986 height 105
click at [1291, 76] on span "Edit header" at bounding box center [1294, 72] width 43 height 11
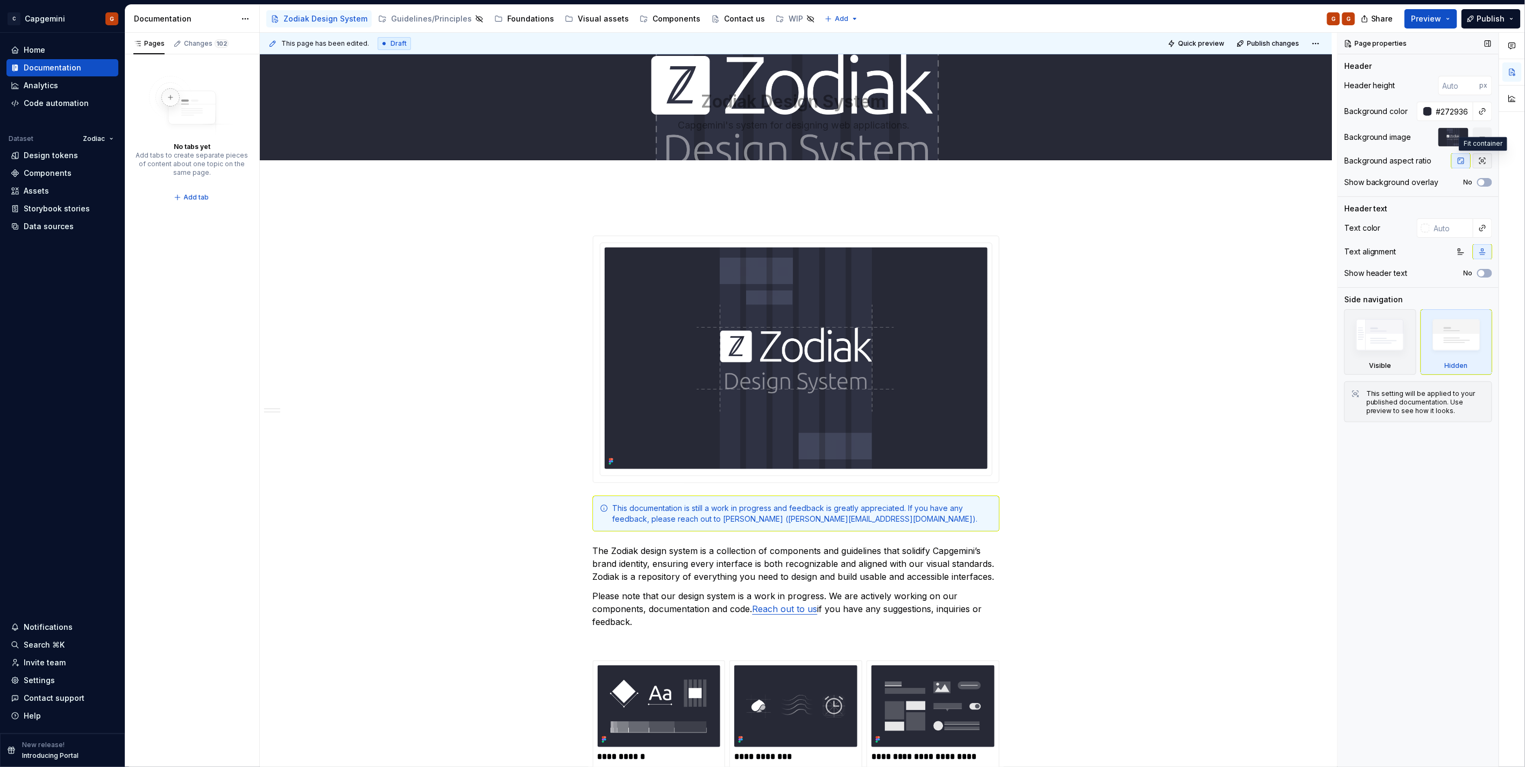
click at [1482, 158] on icon "button" at bounding box center [1482, 161] width 9 height 9
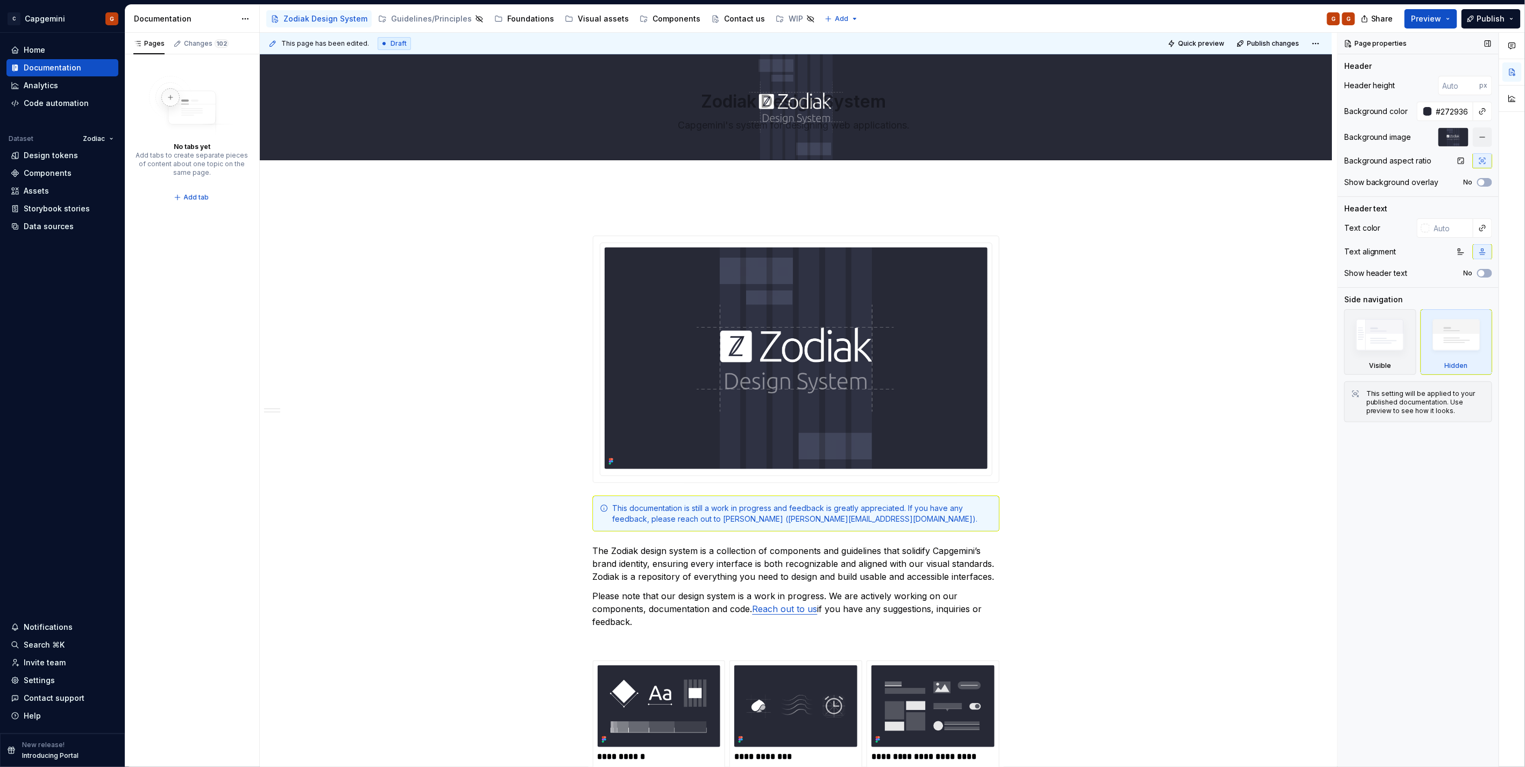
type textarea "*"
click at [1467, 88] on input "number" at bounding box center [1459, 85] width 41 height 19
click at [1463, 82] on input "number" at bounding box center [1459, 85] width 41 height 19
click at [1447, 445] on div "Page properties Header Header height px Background color #272936 Background ima…" at bounding box center [1418, 400] width 161 height 735
click at [1465, 87] on input "number" at bounding box center [1459, 85] width 41 height 19
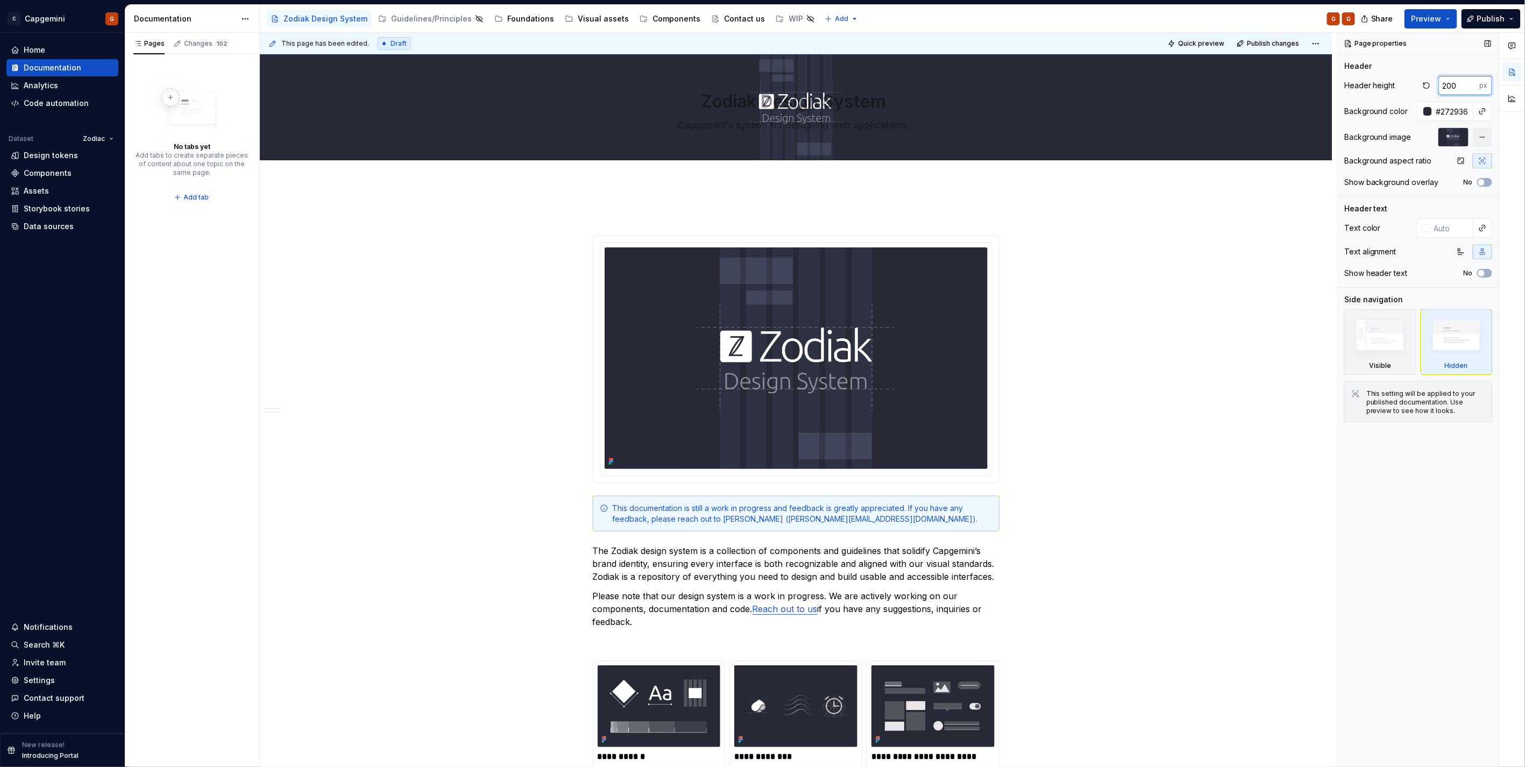
type input "200"
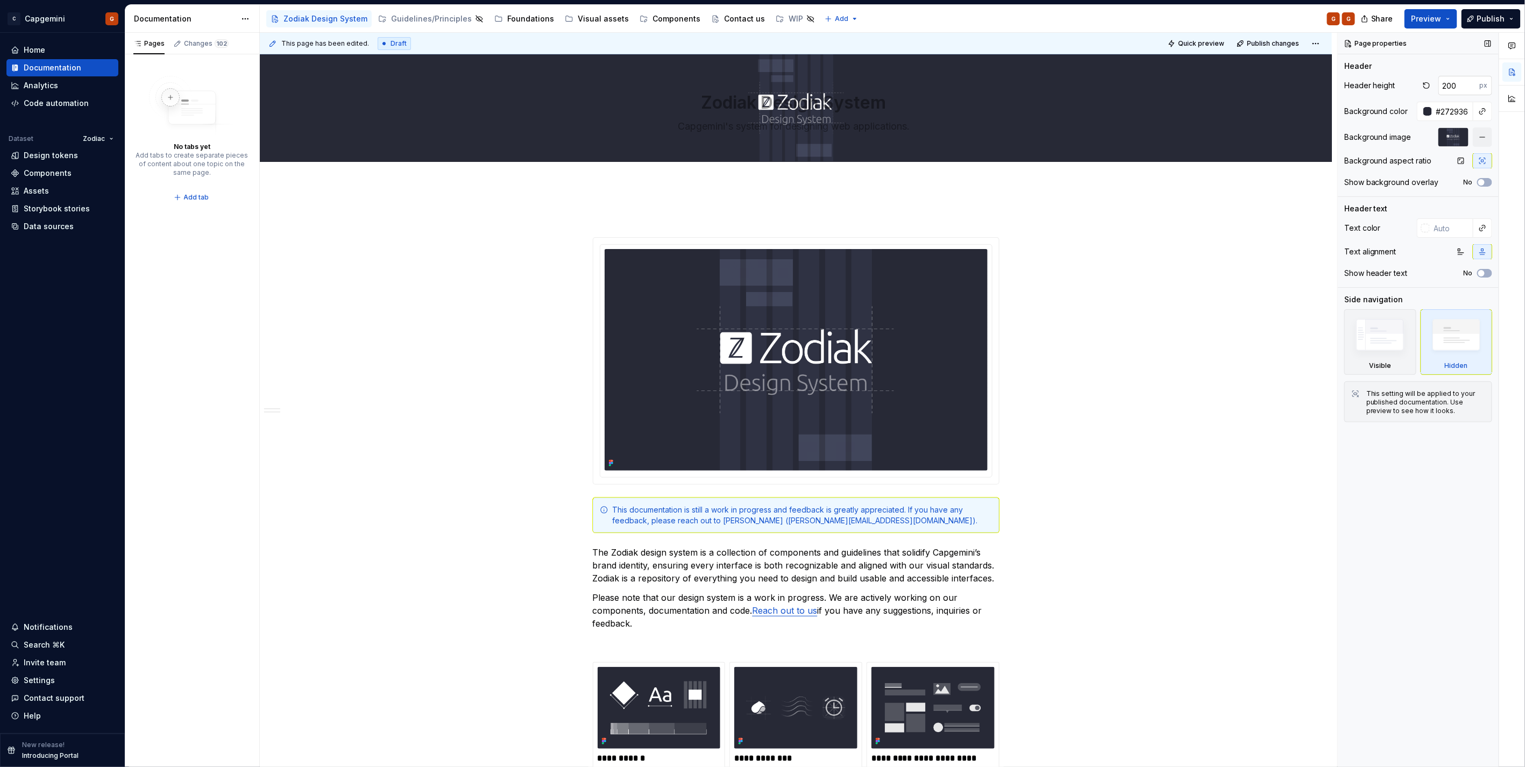
type textarea "*"
click at [1459, 85] on input "200" at bounding box center [1459, 85] width 41 height 19
type input "500"
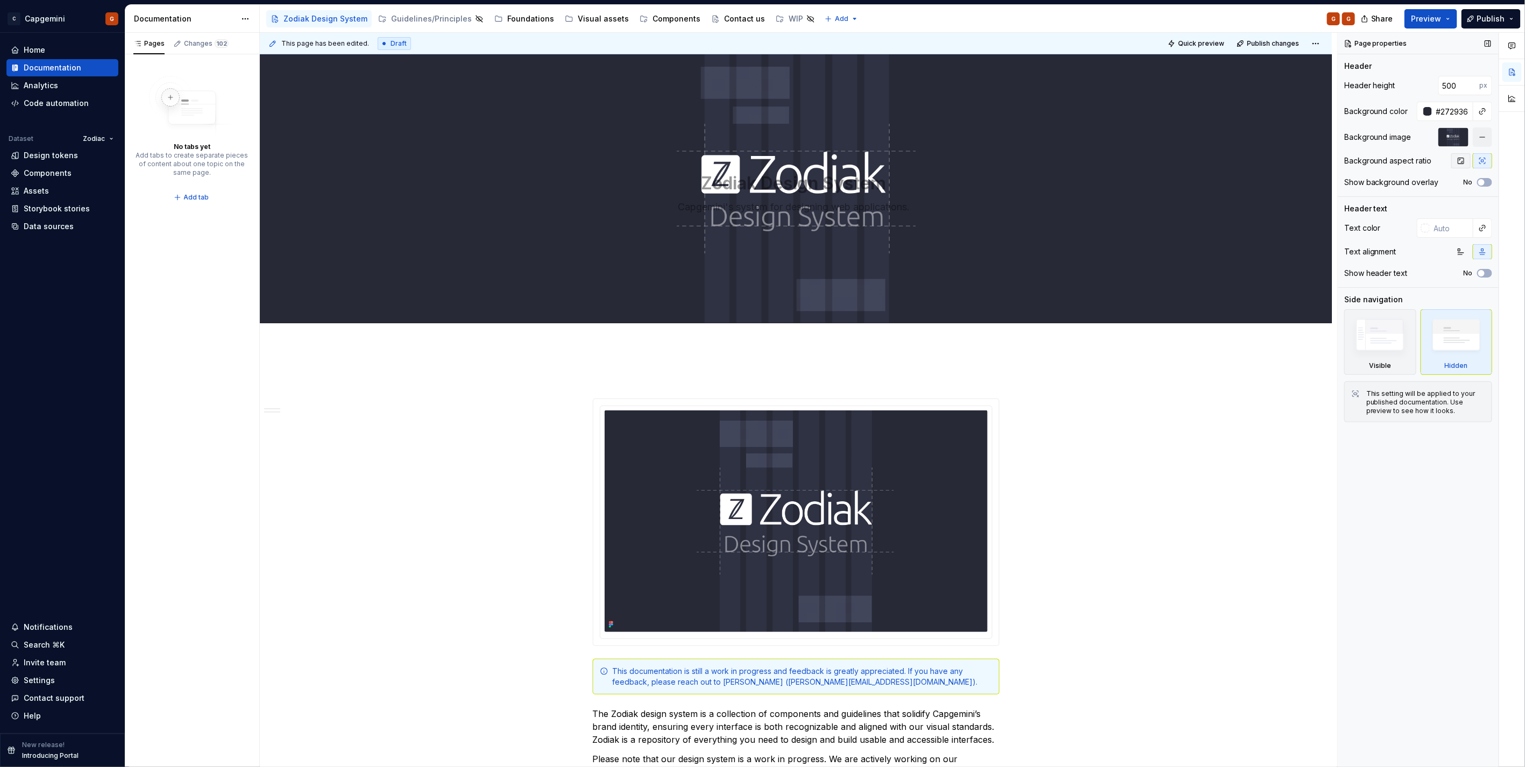
click at [1463, 162] on icon "button" at bounding box center [1461, 161] width 9 height 9
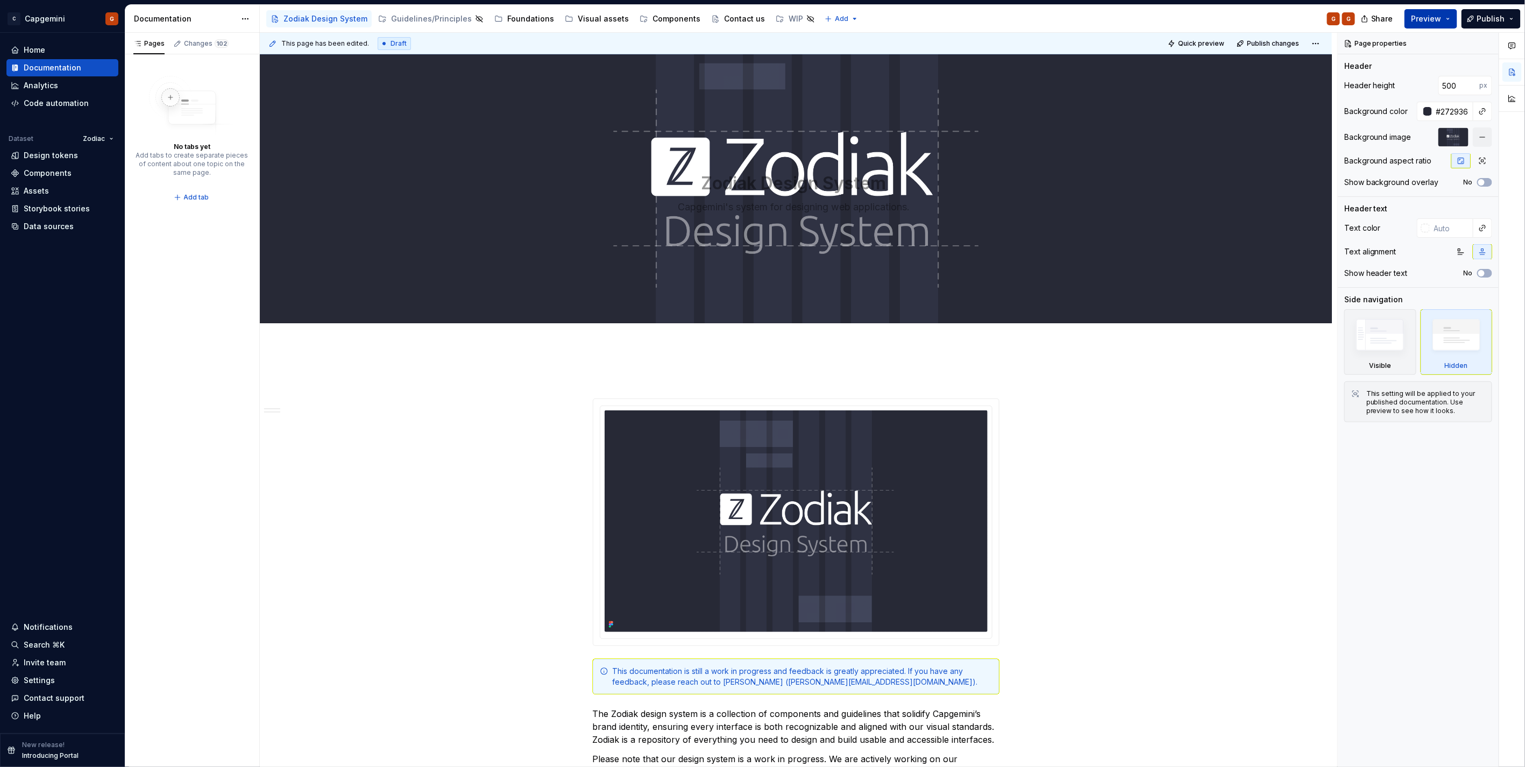
click at [1450, 19] on button "Preview" at bounding box center [1431, 18] width 53 height 19
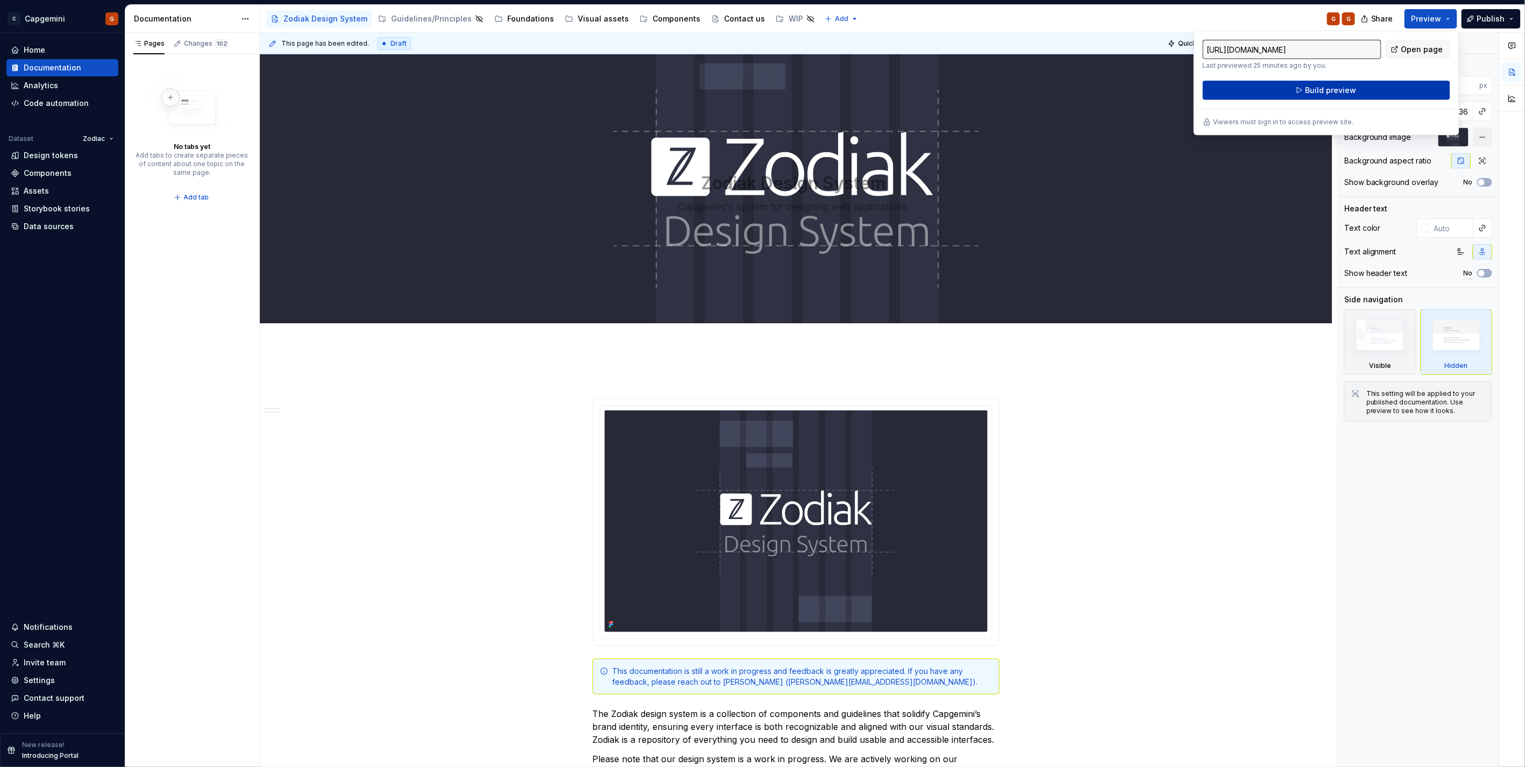
click at [1345, 95] on span "Build preview" at bounding box center [1330, 90] width 51 height 11
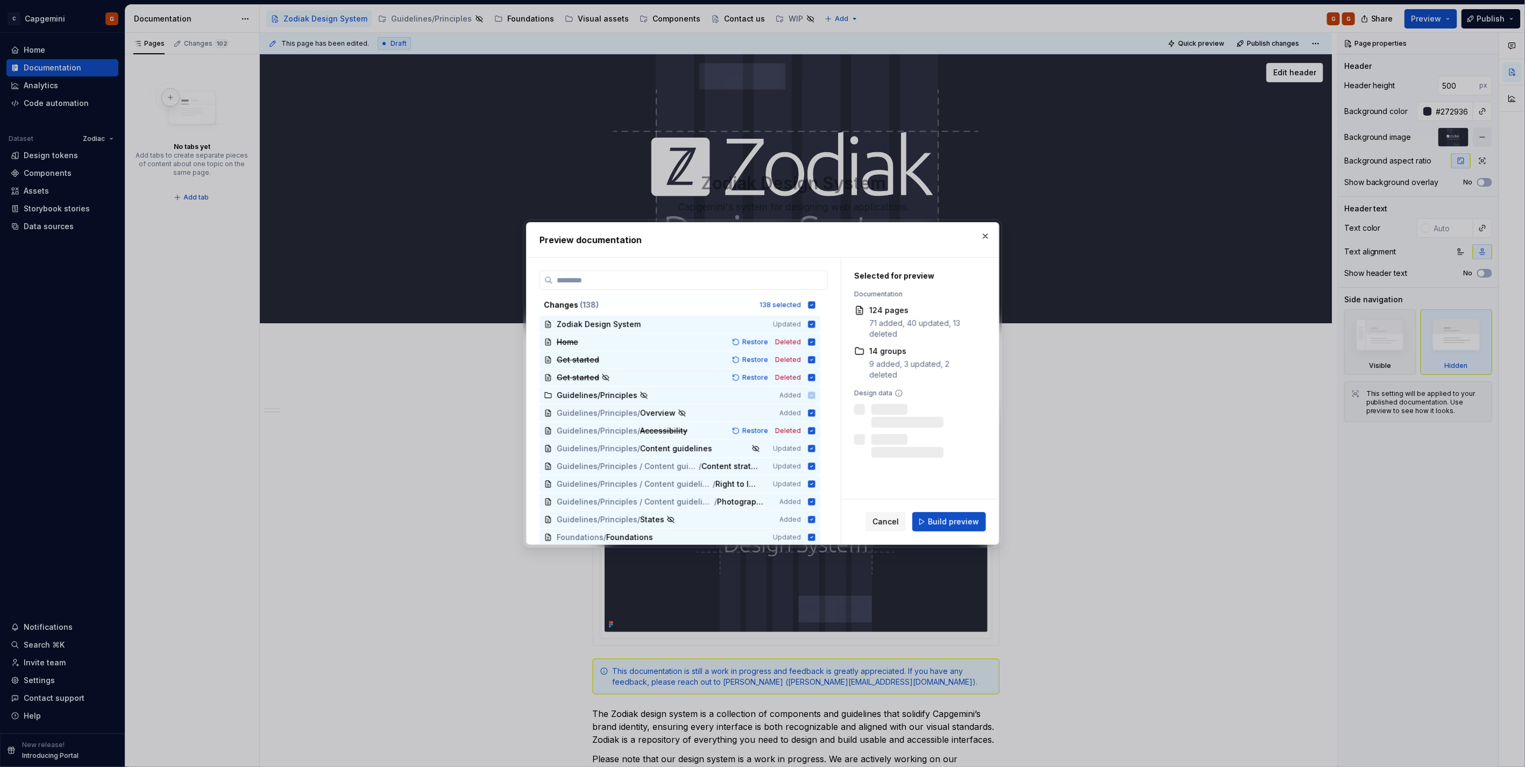
click at [982, 237] on button "button" at bounding box center [985, 236] width 15 height 15
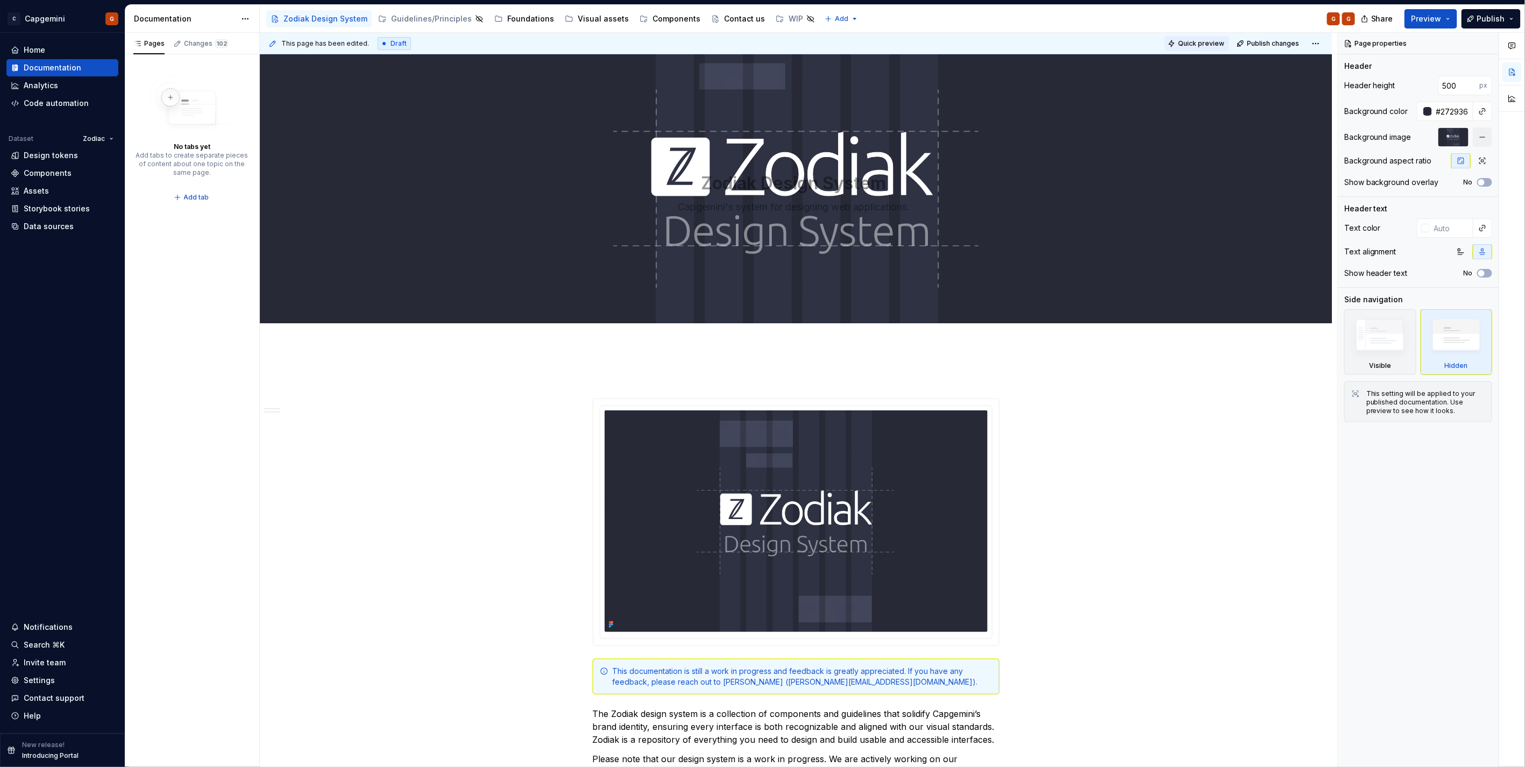
click at [1193, 43] on span "Quick preview" at bounding box center [1201, 43] width 46 height 9
click at [1454, 736] on link "Open page" at bounding box center [1464, 741] width 54 height 15
click at [1484, 181] on span "button" at bounding box center [1481, 182] width 6 height 6
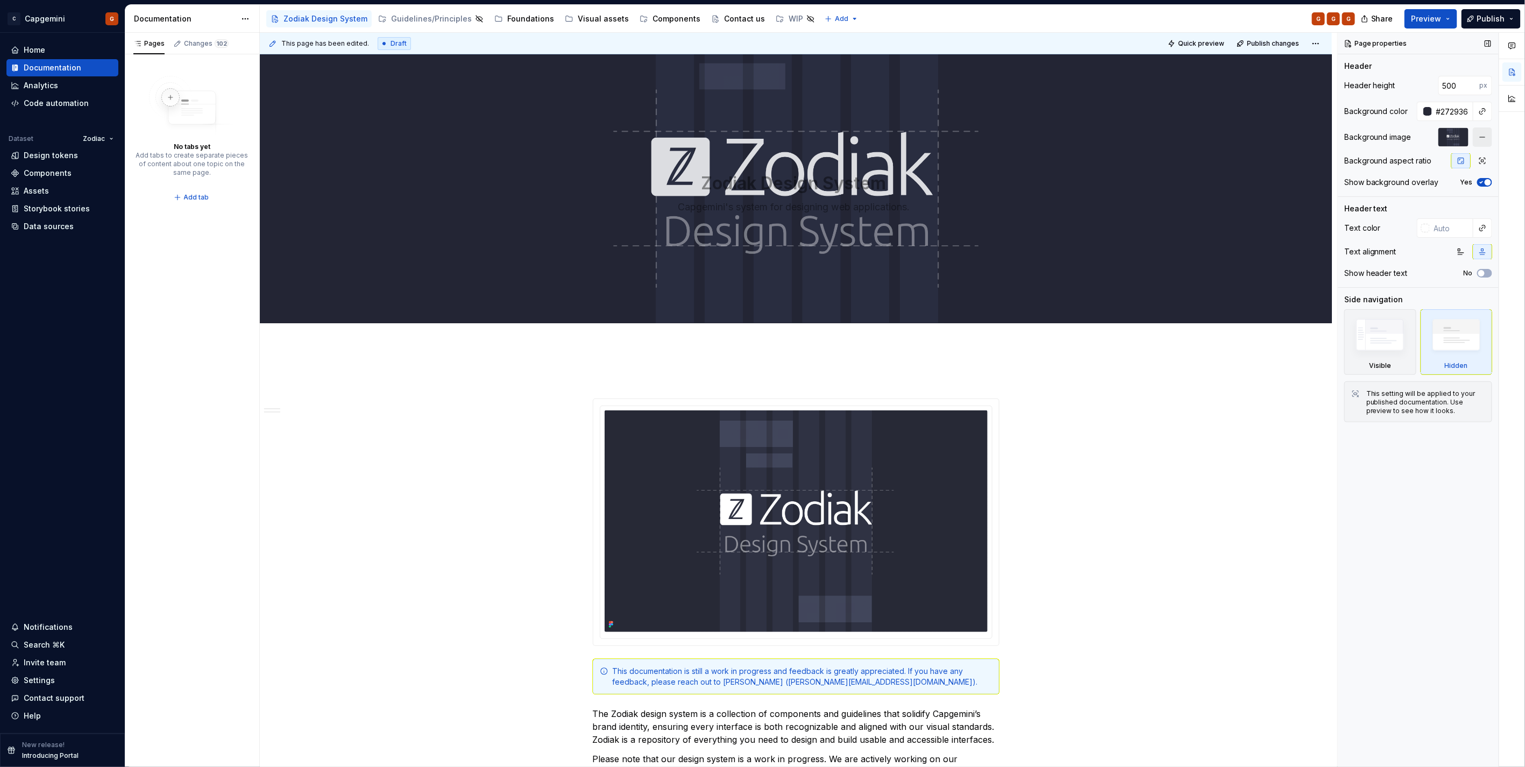
click at [1477, 138] on button "button" at bounding box center [1482, 136] width 19 height 19
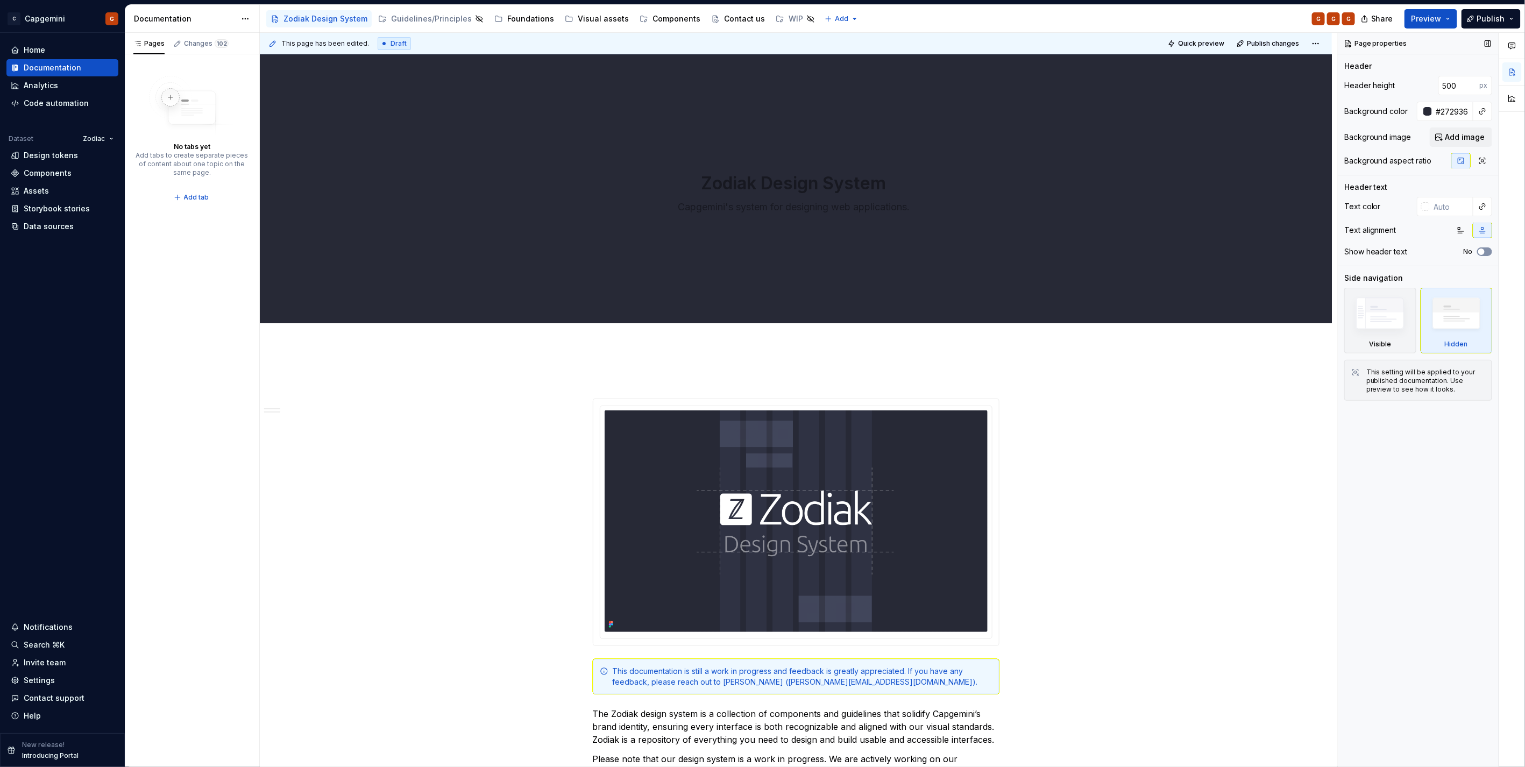
click at [1485, 252] on icon "button" at bounding box center [1481, 252] width 9 height 6
type textarea "*"
click at [1446, 209] on input "text" at bounding box center [1452, 206] width 44 height 19
type input "ffffff"
type textarea "*"
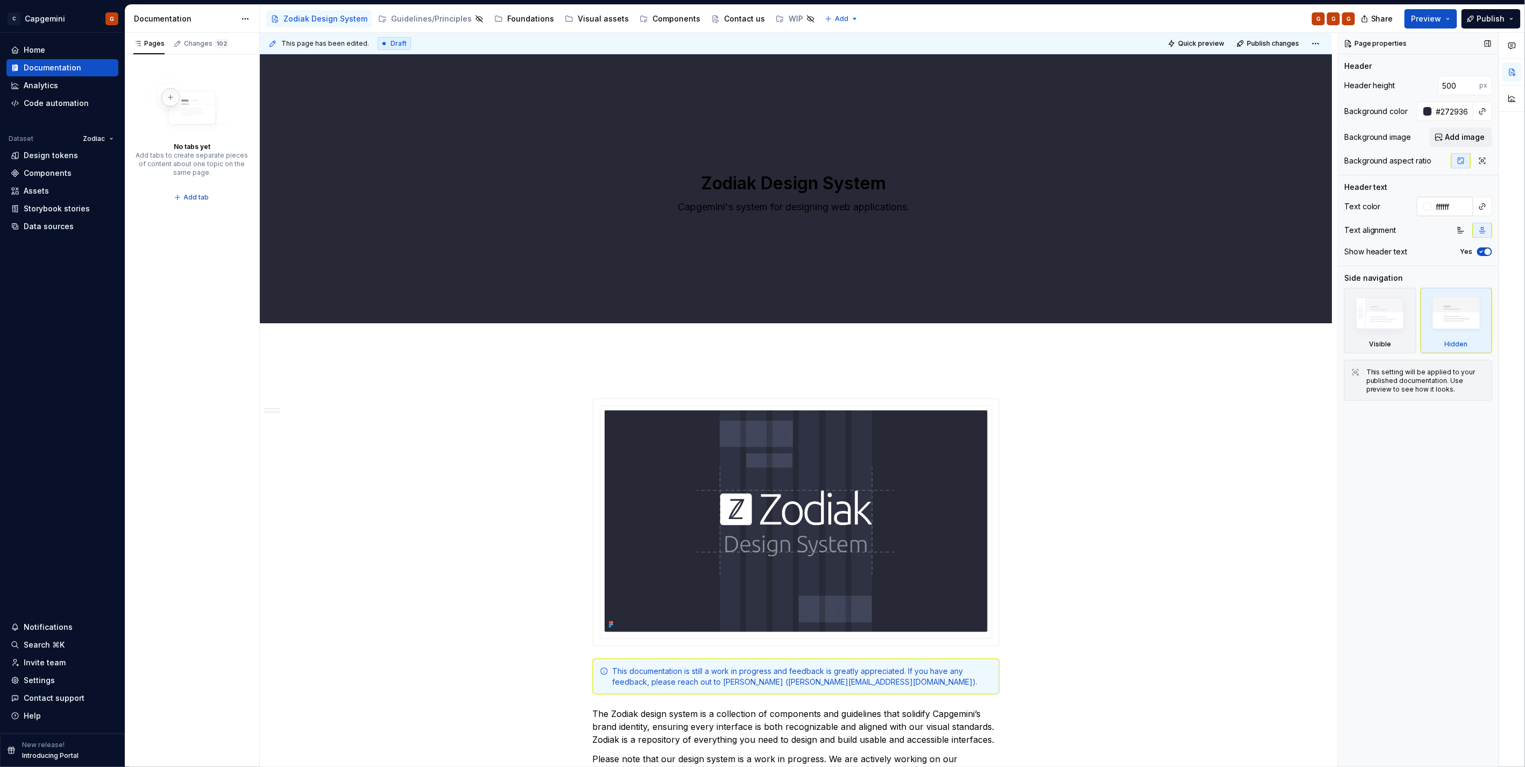
type input "#FFFFFF"
click at [1061, 134] on div "Zodiak Design System Capgemini's system for designing web applications. Edit he…" at bounding box center [796, 188] width 1072 height 269
click at [1051, 250] on div "Zodiak Design System Capgemini's system for designing web applications. Edit he…" at bounding box center [796, 188] width 1072 height 269
click at [1466, 83] on input "500" at bounding box center [1459, 85] width 41 height 19
type textarea "*"
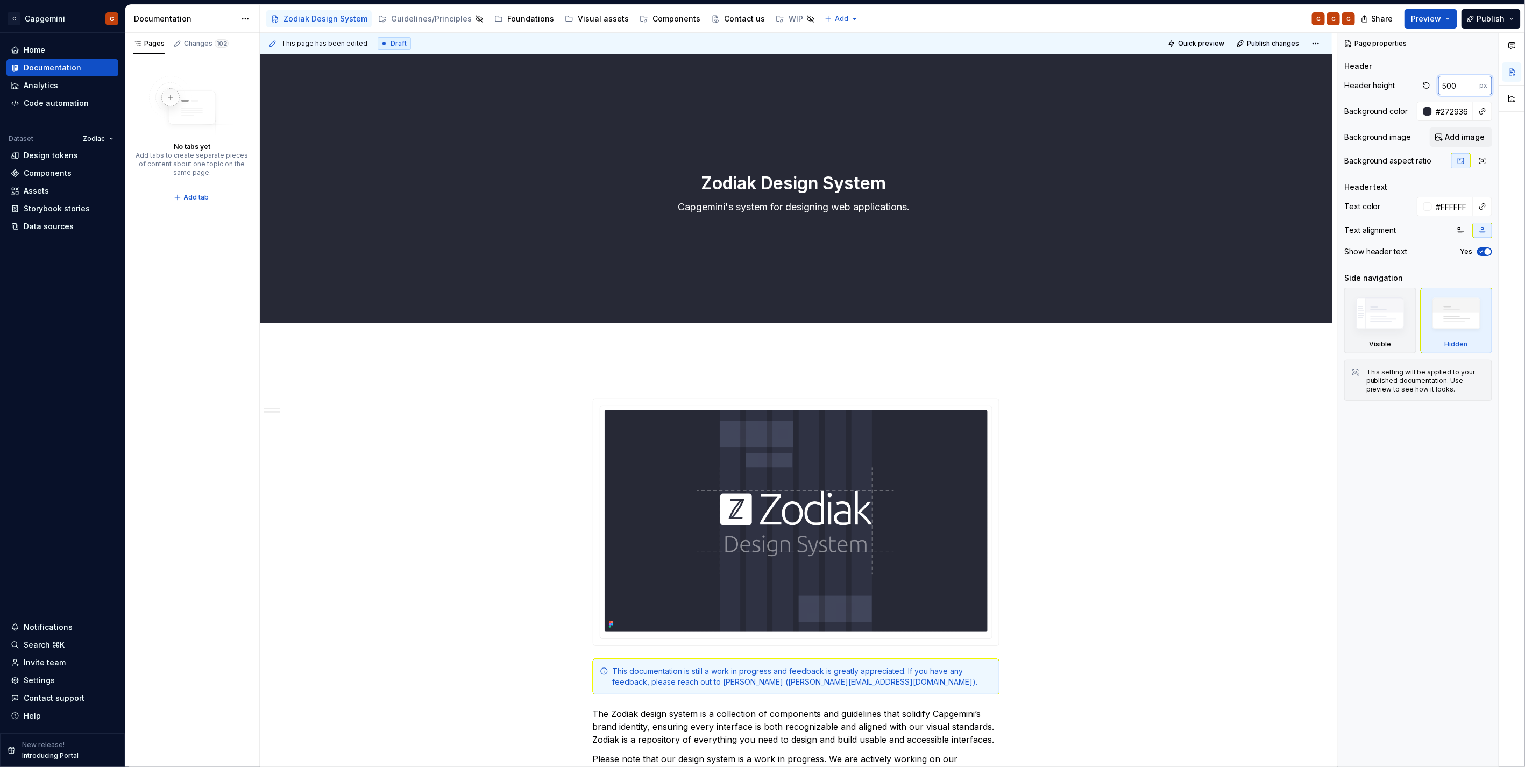
click at [1450, 86] on input "500" at bounding box center [1459, 85] width 41 height 19
type input "400"
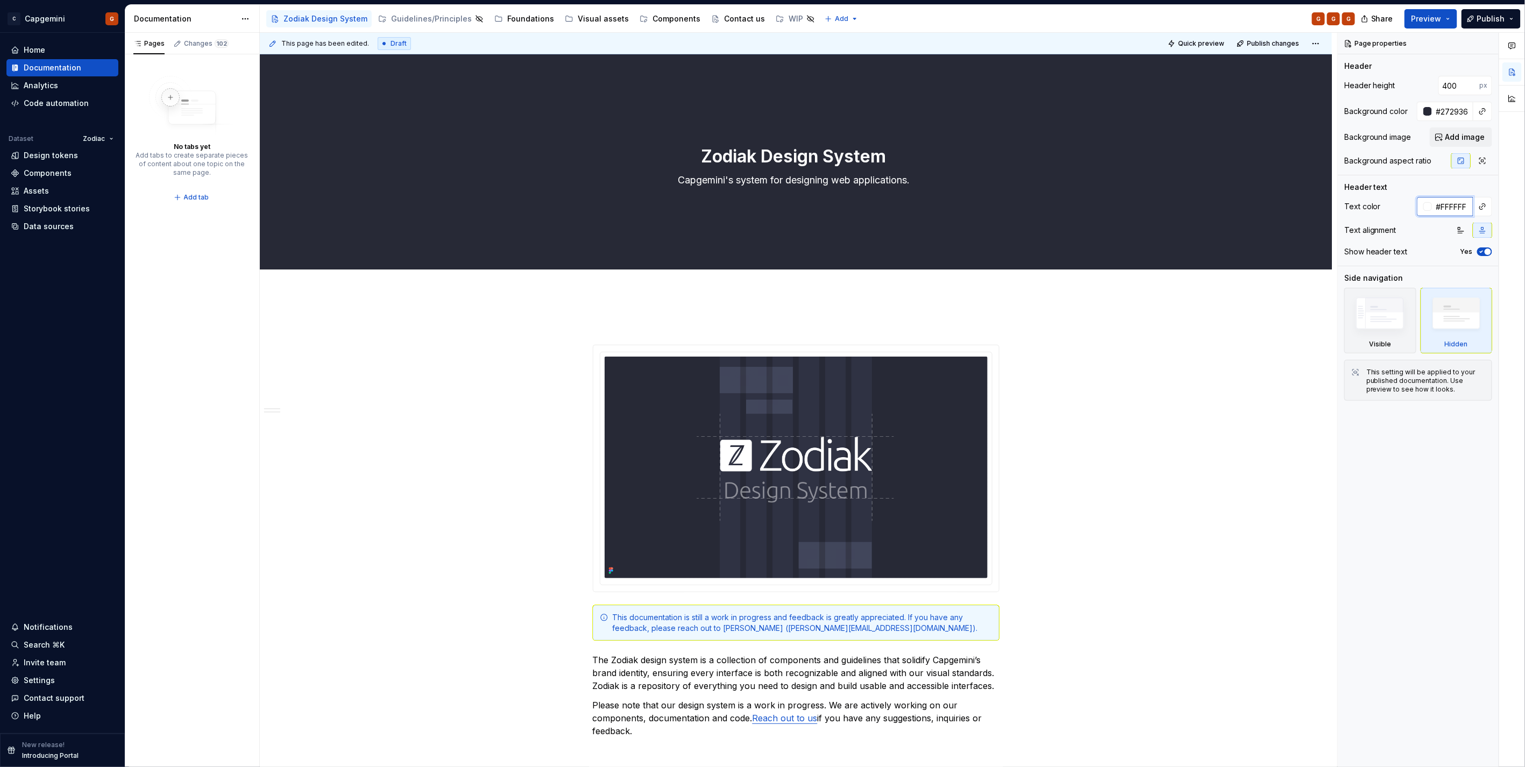
click at [1455, 213] on input "#FFFFFF" at bounding box center [1452, 206] width 41 height 19
click at [1460, 114] on input "#272936" at bounding box center [1452, 111] width 41 height 19
click at [1455, 137] on span "Add image" at bounding box center [1466, 137] width 40 height 11
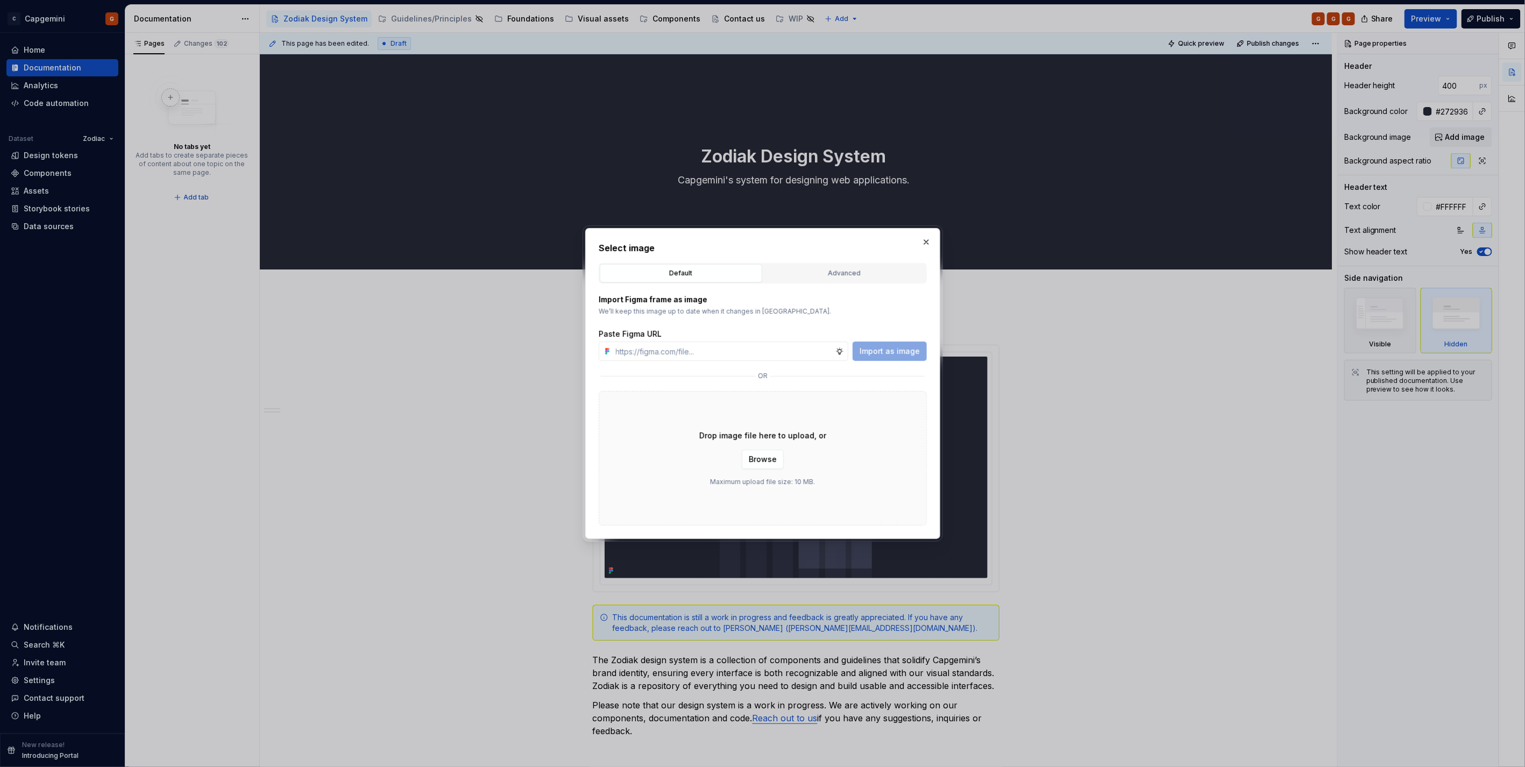
click at [813, 283] on div "Default Advanced" at bounding box center [763, 273] width 328 height 20
click at [826, 276] on div "Advanced" at bounding box center [844, 273] width 155 height 11
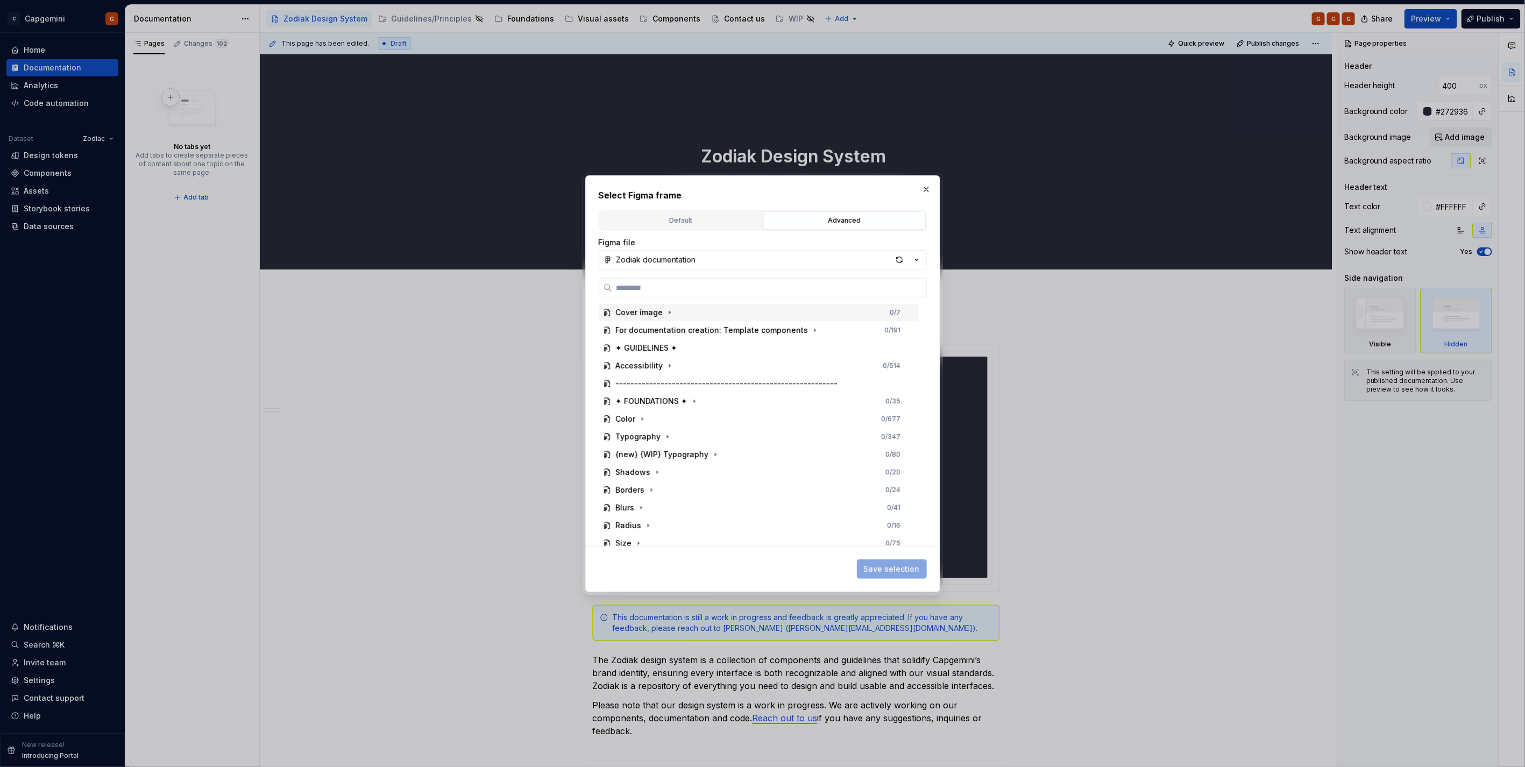
type textarea "*"
type input "****"
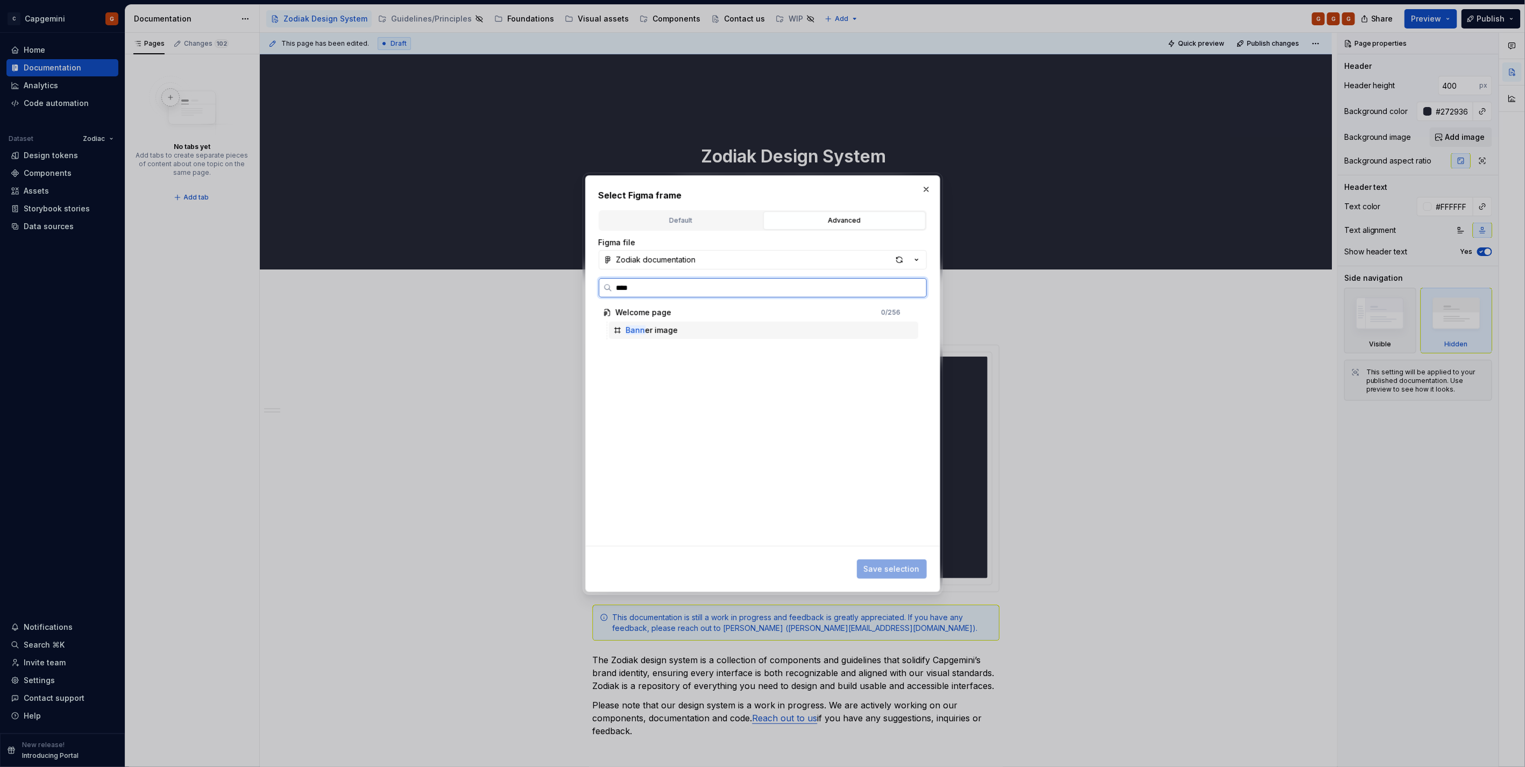
click at [823, 324] on div "Bann er image" at bounding box center [763, 330] width 309 height 17
click at [900, 566] on span "Save selection" at bounding box center [892, 569] width 56 height 11
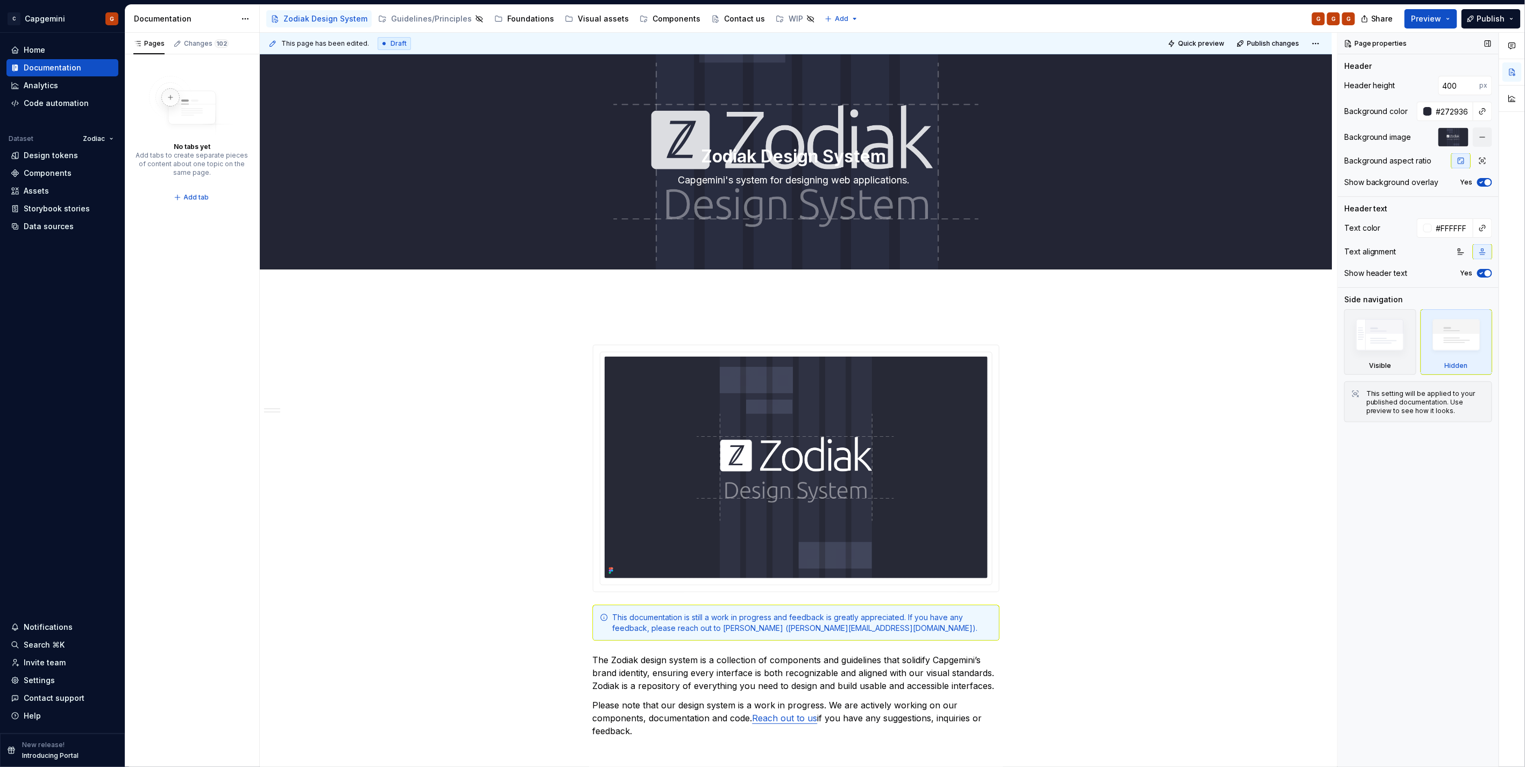
click at [1461, 137] on div at bounding box center [1454, 136] width 30 height 19
click at [1477, 138] on button "button" at bounding box center [1482, 136] width 19 height 19
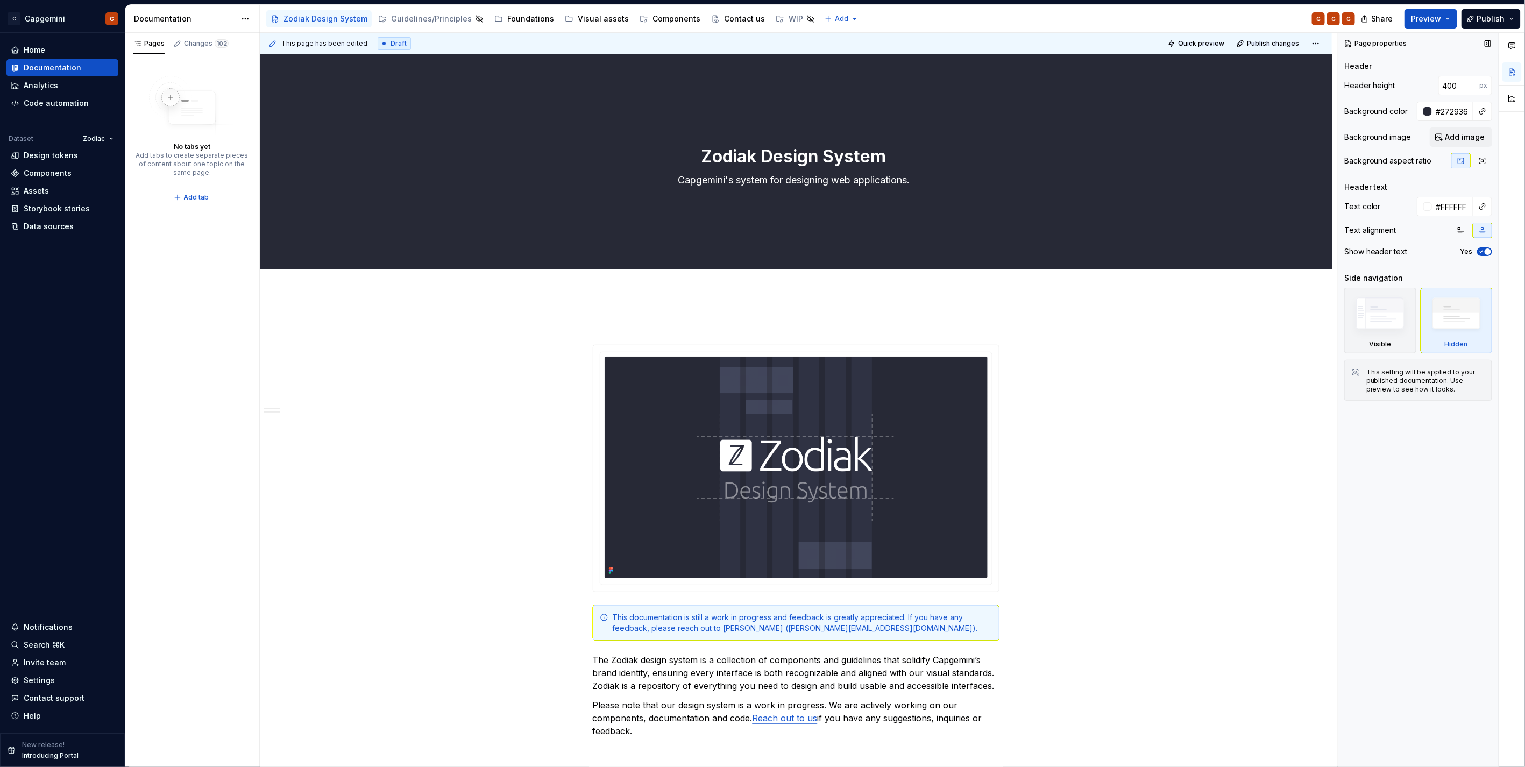
click at [1477, 138] on span "Add image" at bounding box center [1466, 137] width 40 height 11
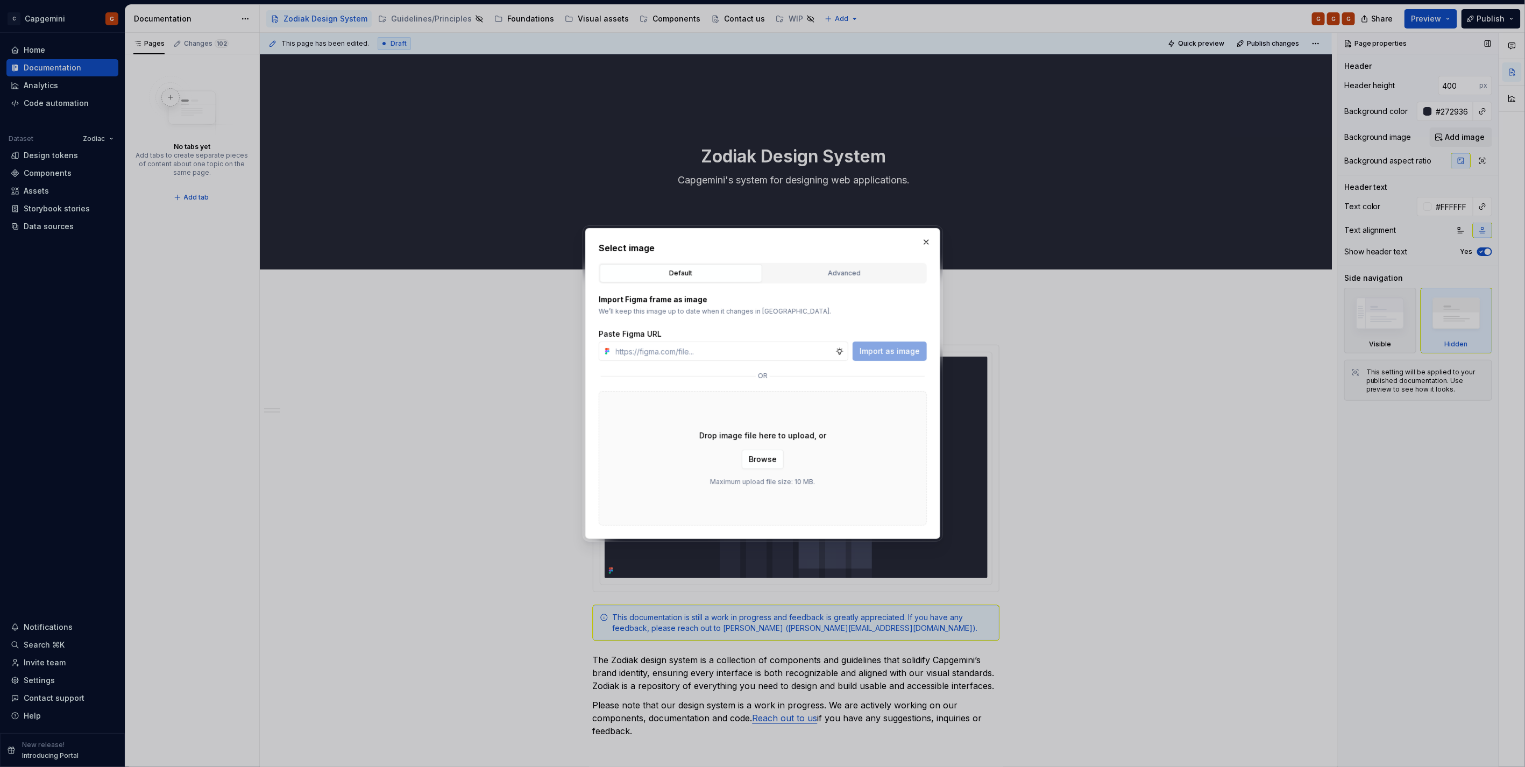
drag, startPoint x: 880, startPoint y: 265, endPoint x: 872, endPoint y: 278, distance: 15.7
click at [879, 265] on button "Advanced" at bounding box center [844, 273] width 162 height 18
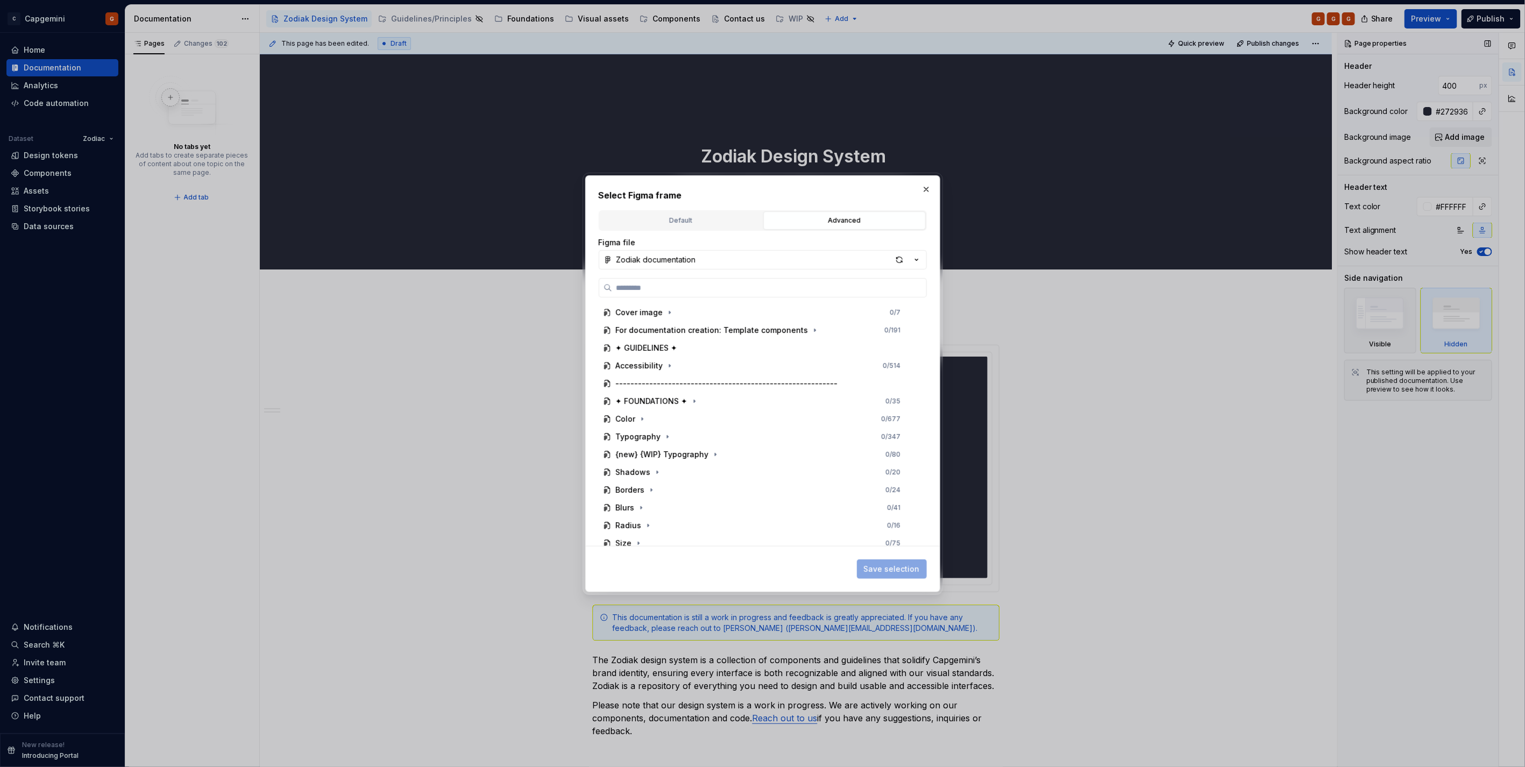
click at [899, 260] on div "button" at bounding box center [899, 259] width 15 height 15
click at [852, 288] on input "search" at bounding box center [769, 287] width 314 height 11
type textarea "*"
type input "******"
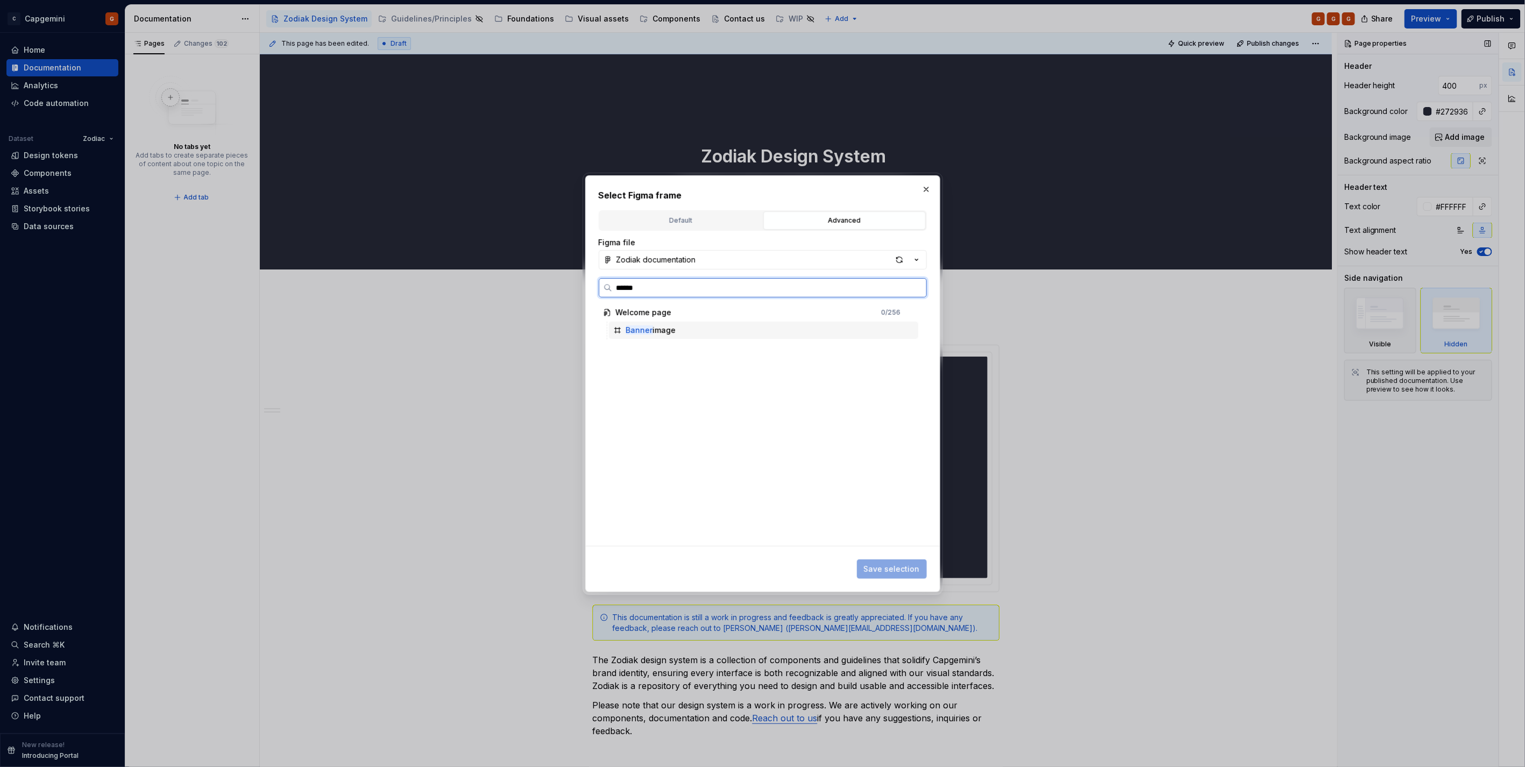
click at [831, 324] on div "Banner image" at bounding box center [763, 330] width 309 height 17
click at [904, 567] on span "Save selection" at bounding box center [892, 569] width 56 height 11
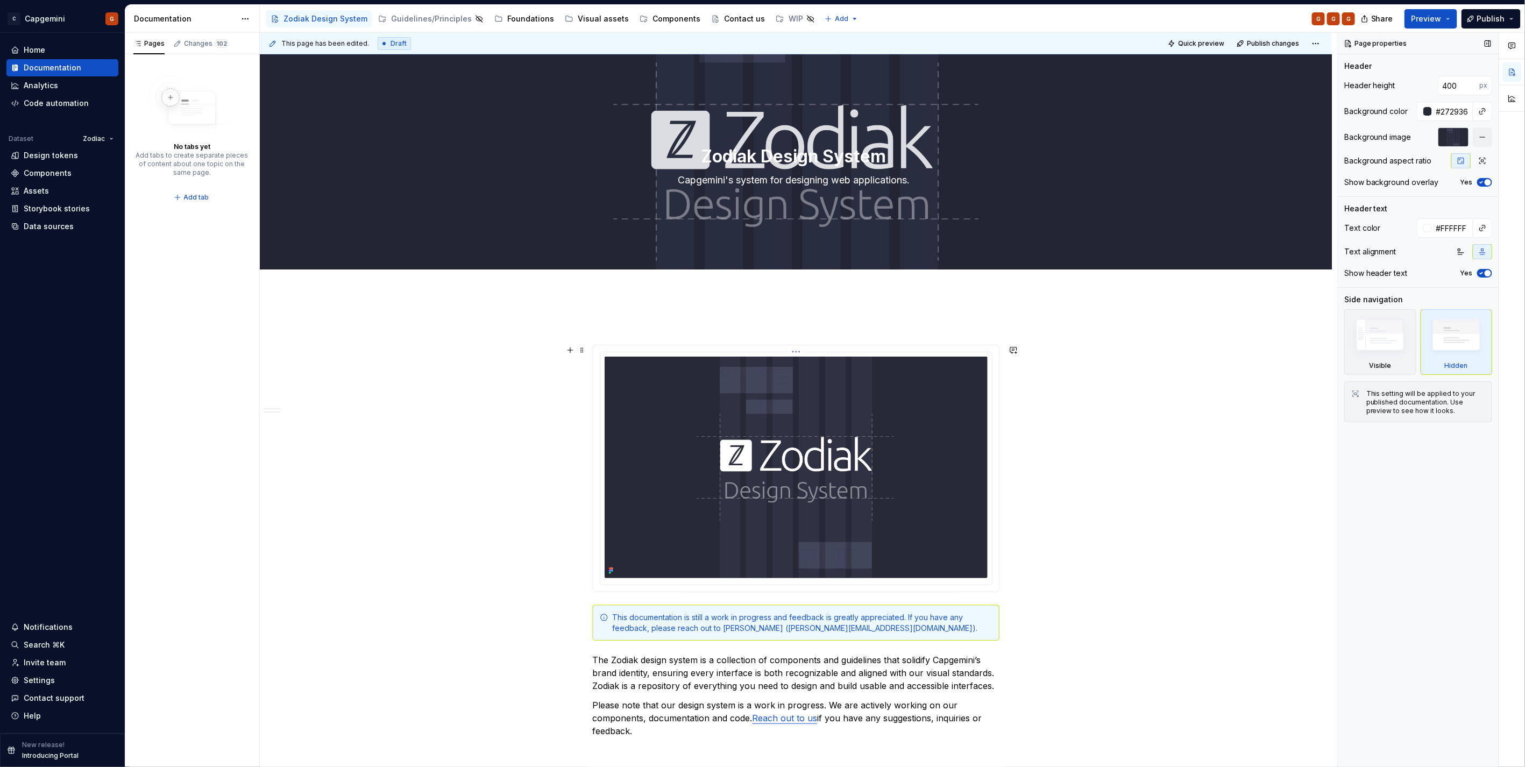
type textarea "*"
click at [1461, 84] on input "400" at bounding box center [1459, 85] width 41 height 19
type input "4"
type input "500"
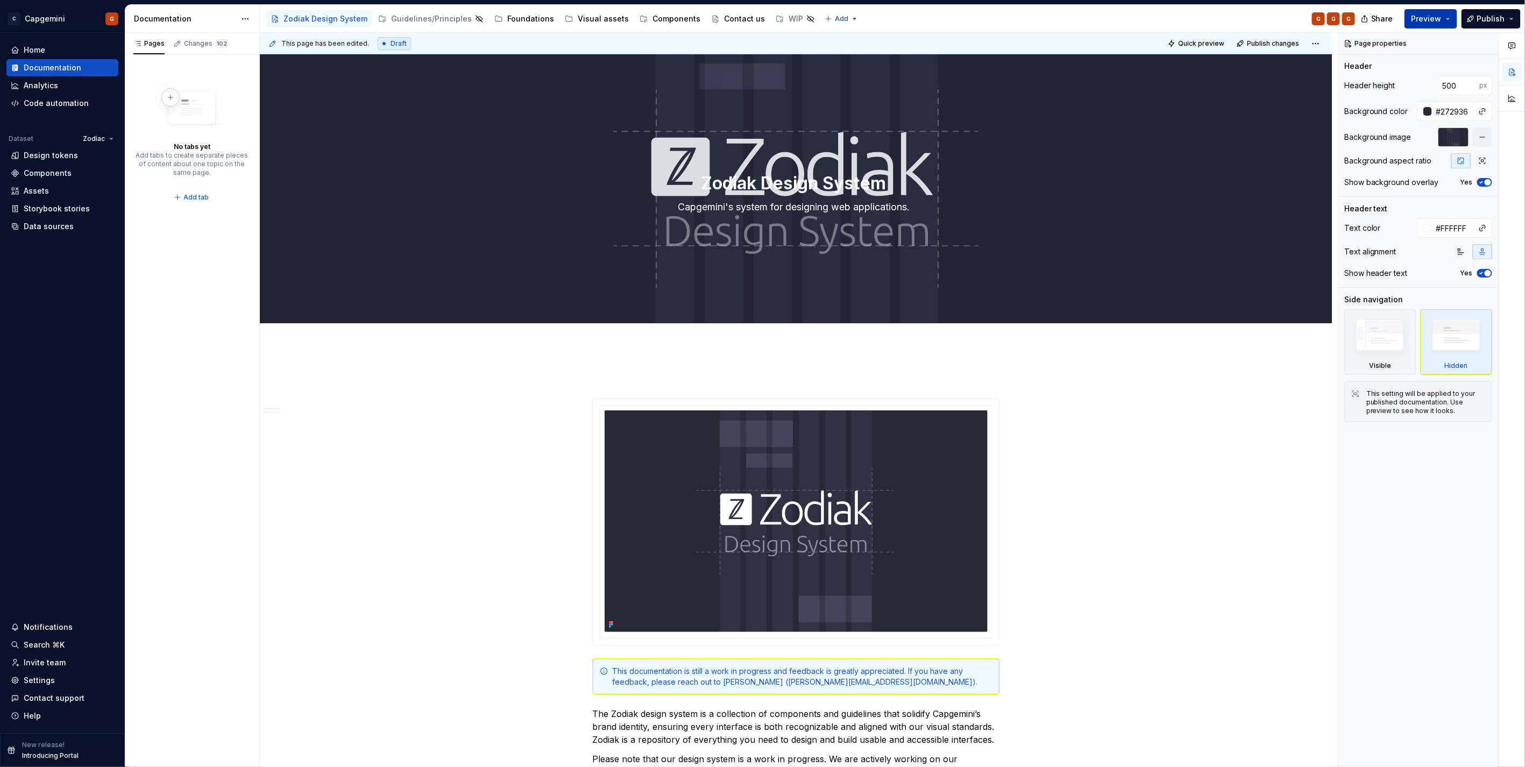
click at [1442, 24] on span "Preview" at bounding box center [1427, 18] width 30 height 11
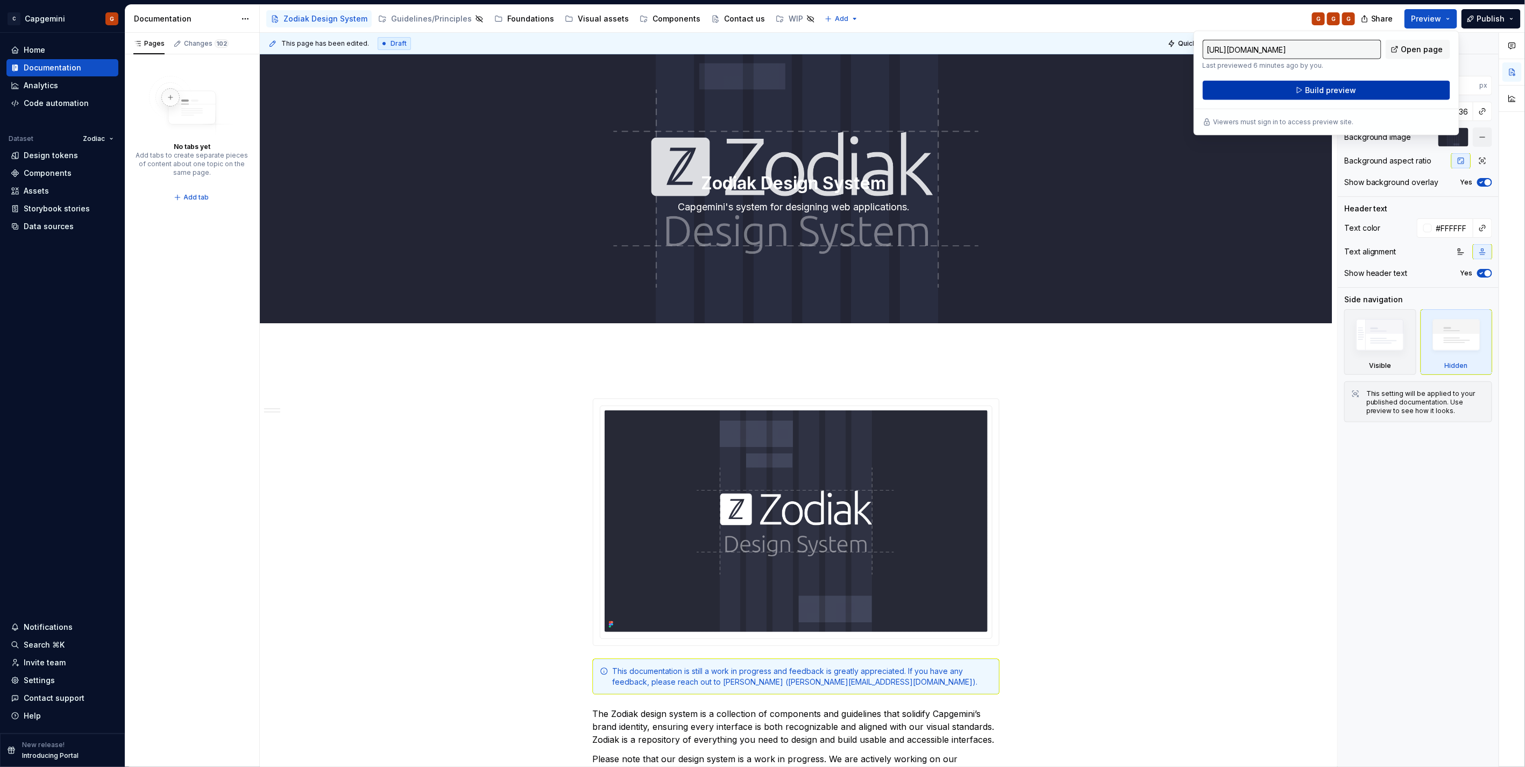
drag, startPoint x: 1443, startPoint y: 24, endPoint x: 1373, endPoint y: 93, distance: 98.5
click at [1373, 93] on button "Build preview" at bounding box center [1326, 90] width 247 height 19
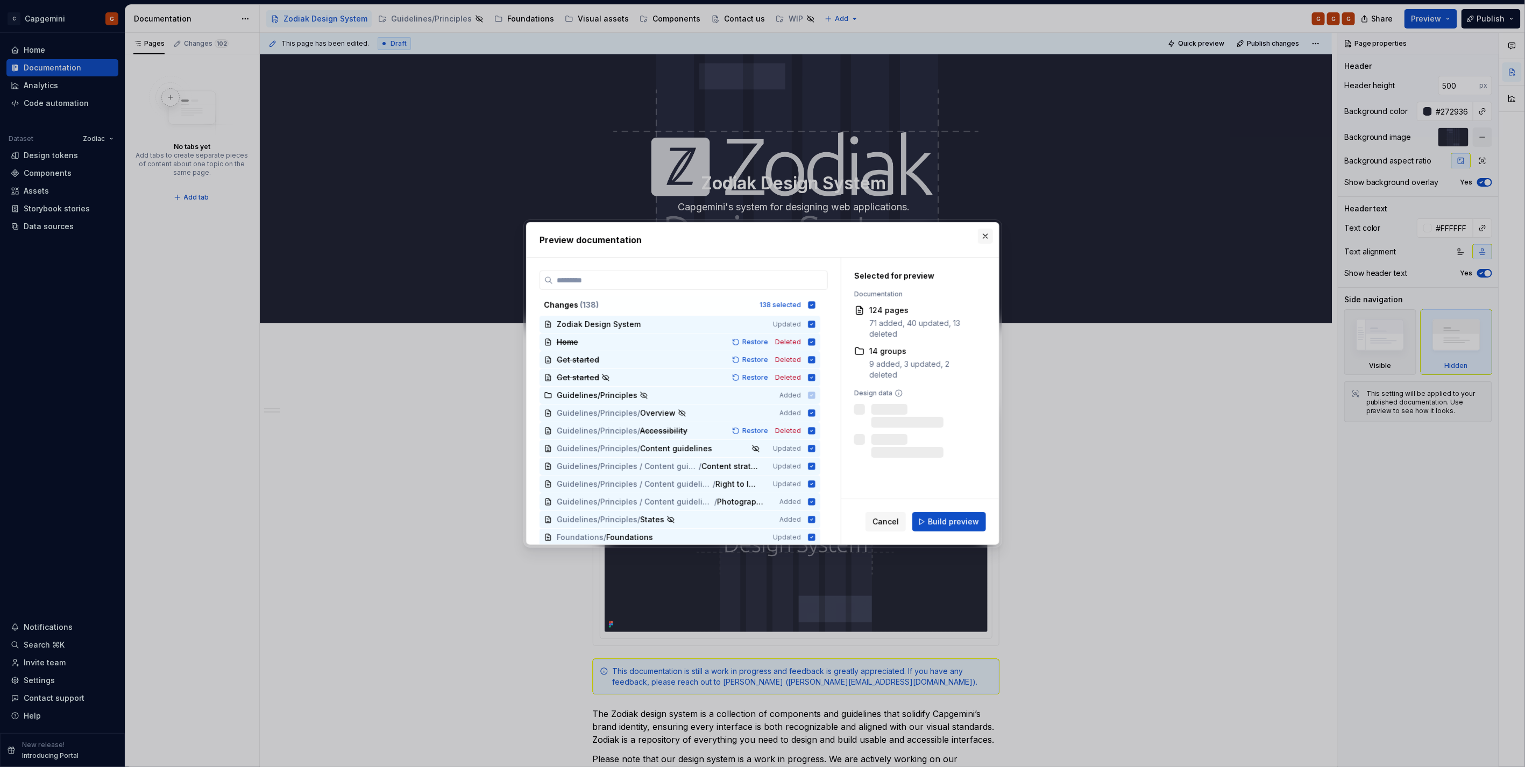
click at [987, 237] on button "button" at bounding box center [985, 236] width 15 height 15
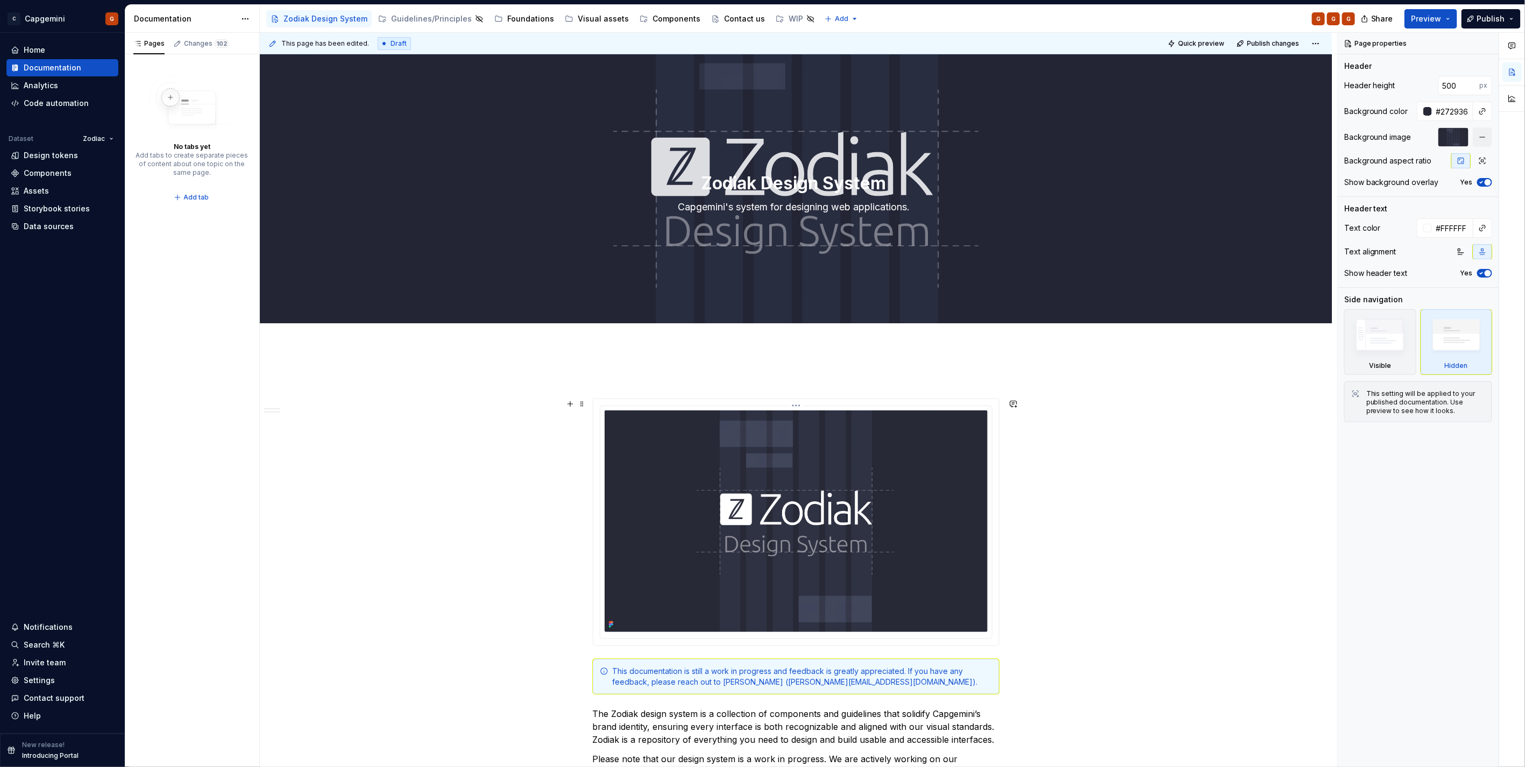
click at [836, 421] on img at bounding box center [796, 521] width 383 height 222
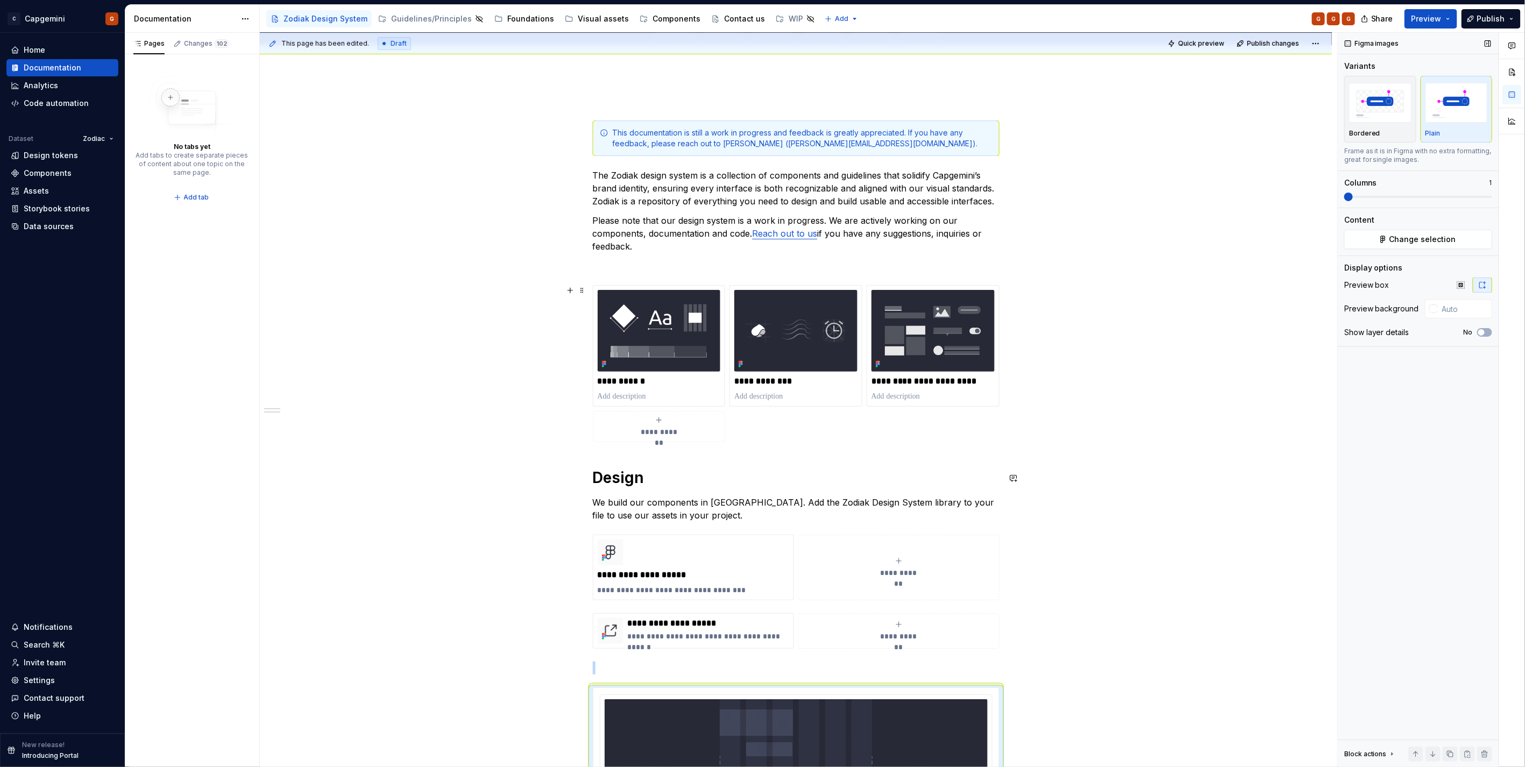
scroll to position [233, 0]
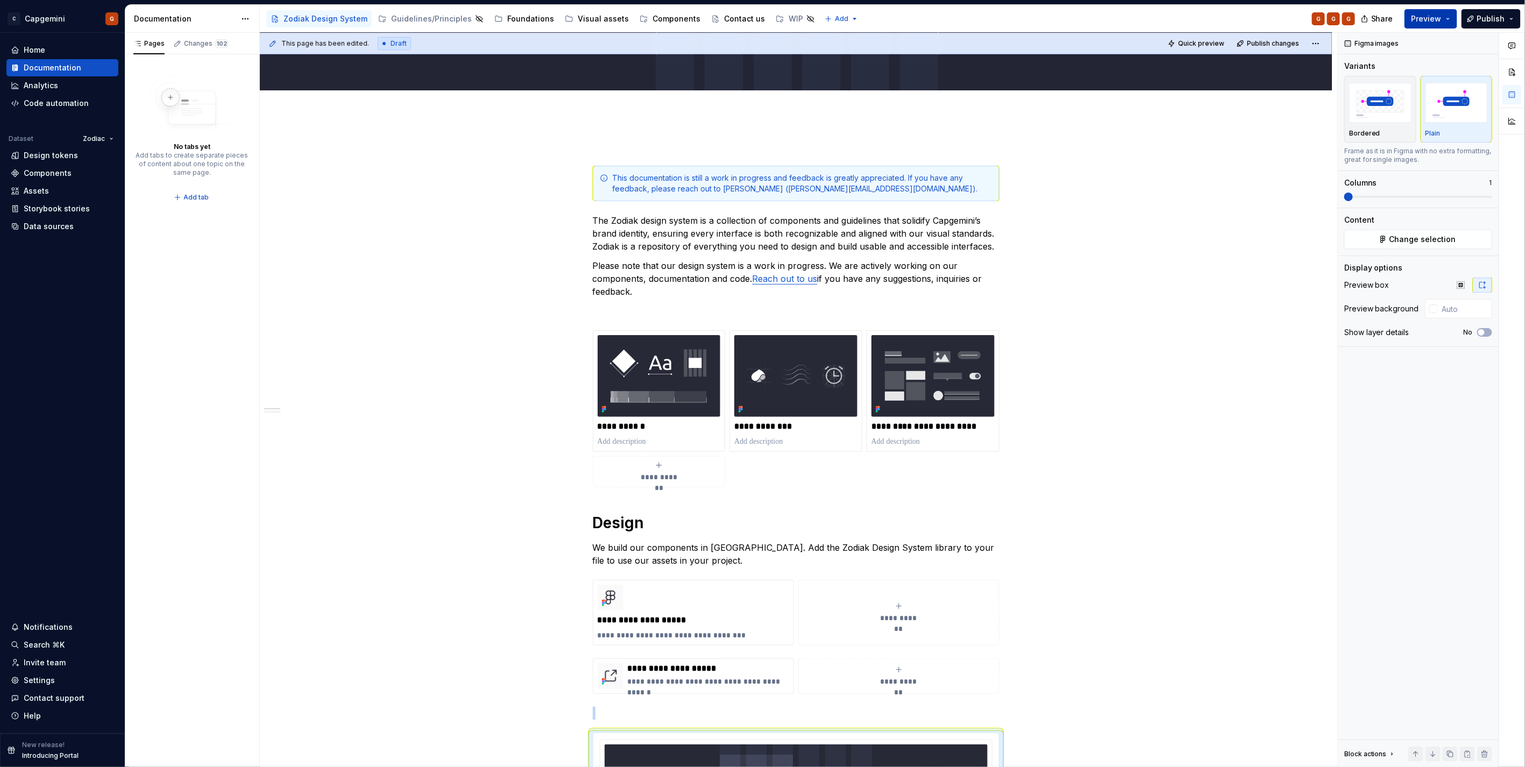
click at [1443, 11] on button "Preview" at bounding box center [1431, 18] width 53 height 19
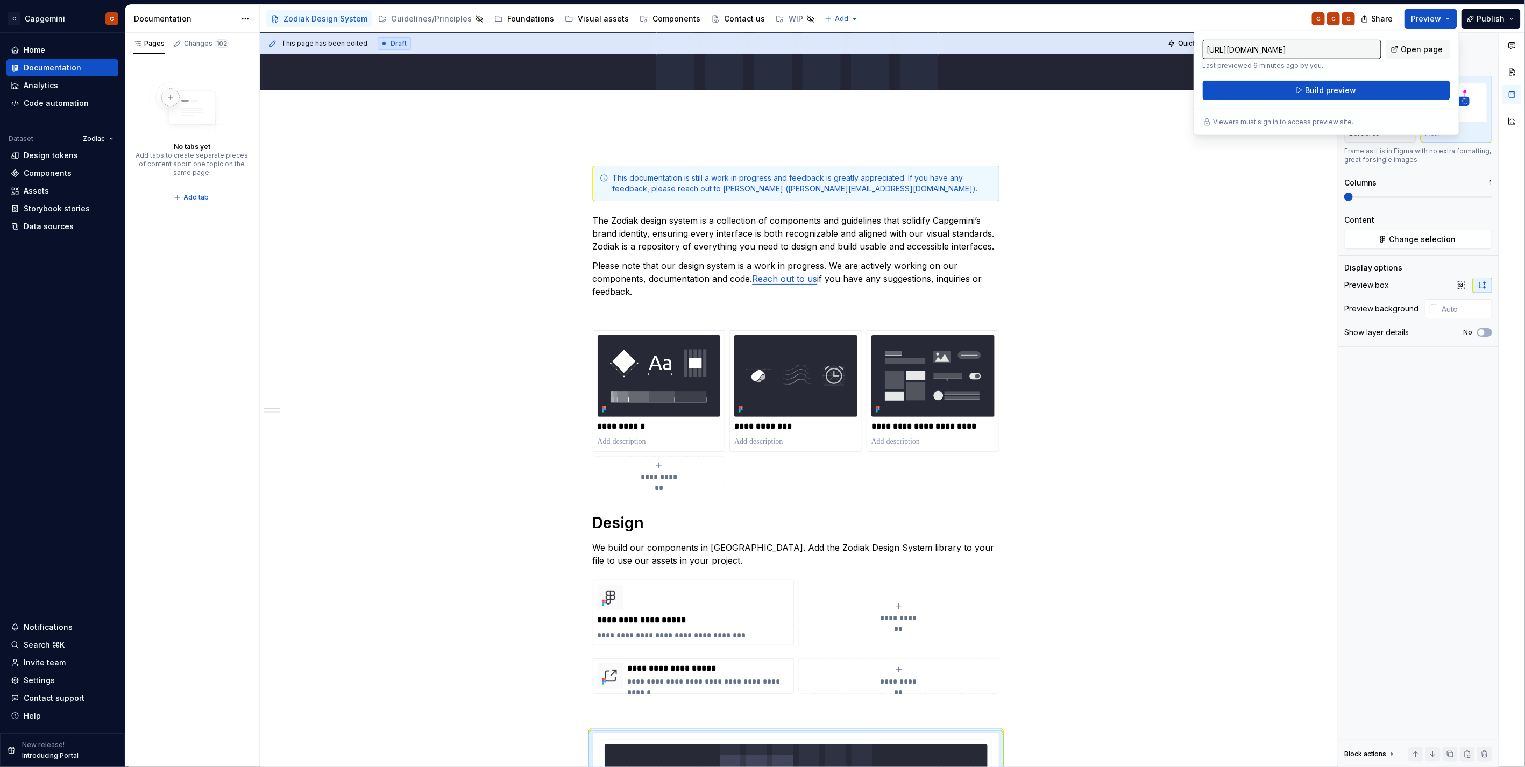
drag, startPoint x: 1443, startPoint y: 11, endPoint x: 762, endPoint y: 135, distance: 692.2
click at [762, 135] on div "**********" at bounding box center [796, 721] width 1072 height 1214
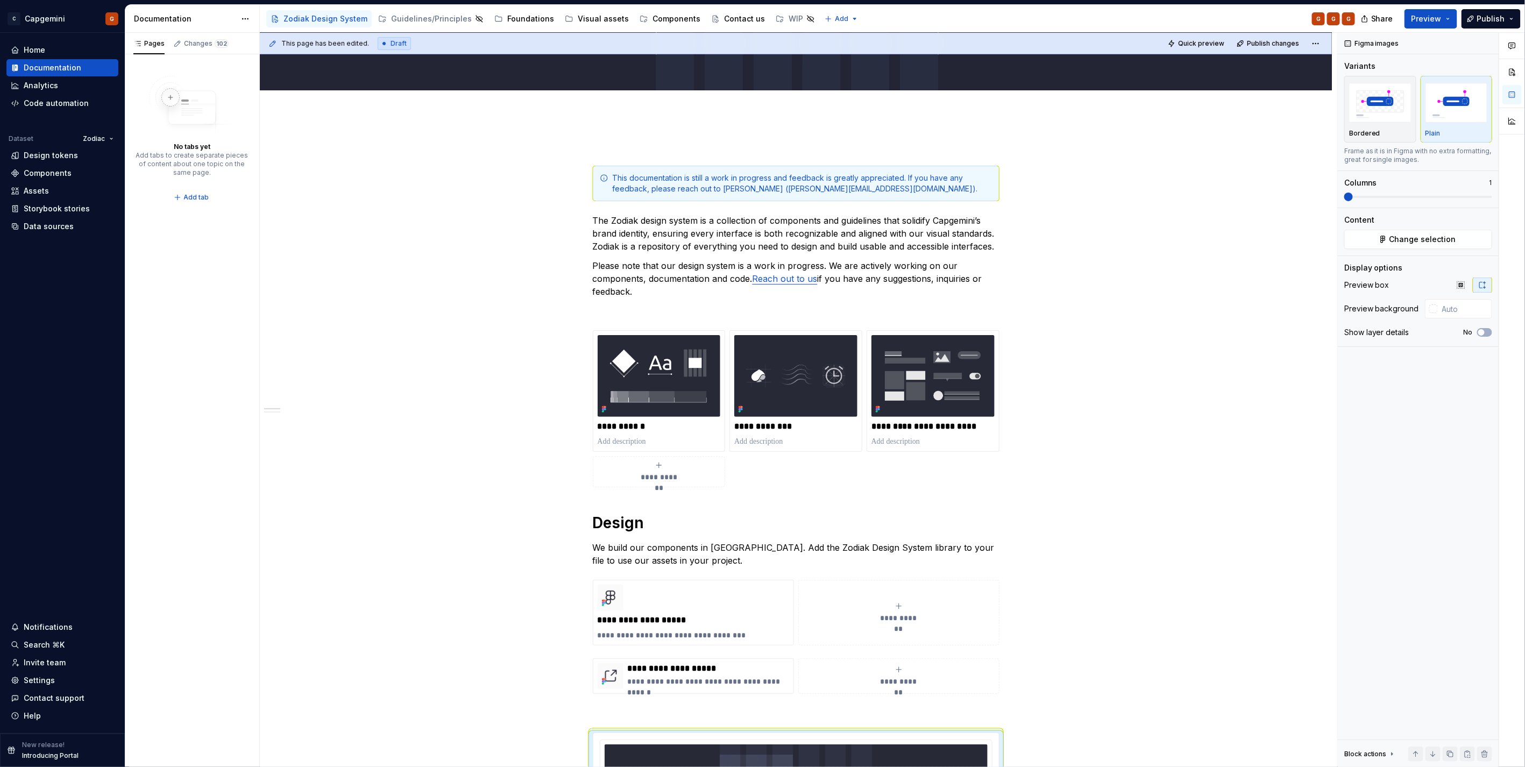
click at [670, 143] on p at bounding box center [796, 146] width 407 height 13
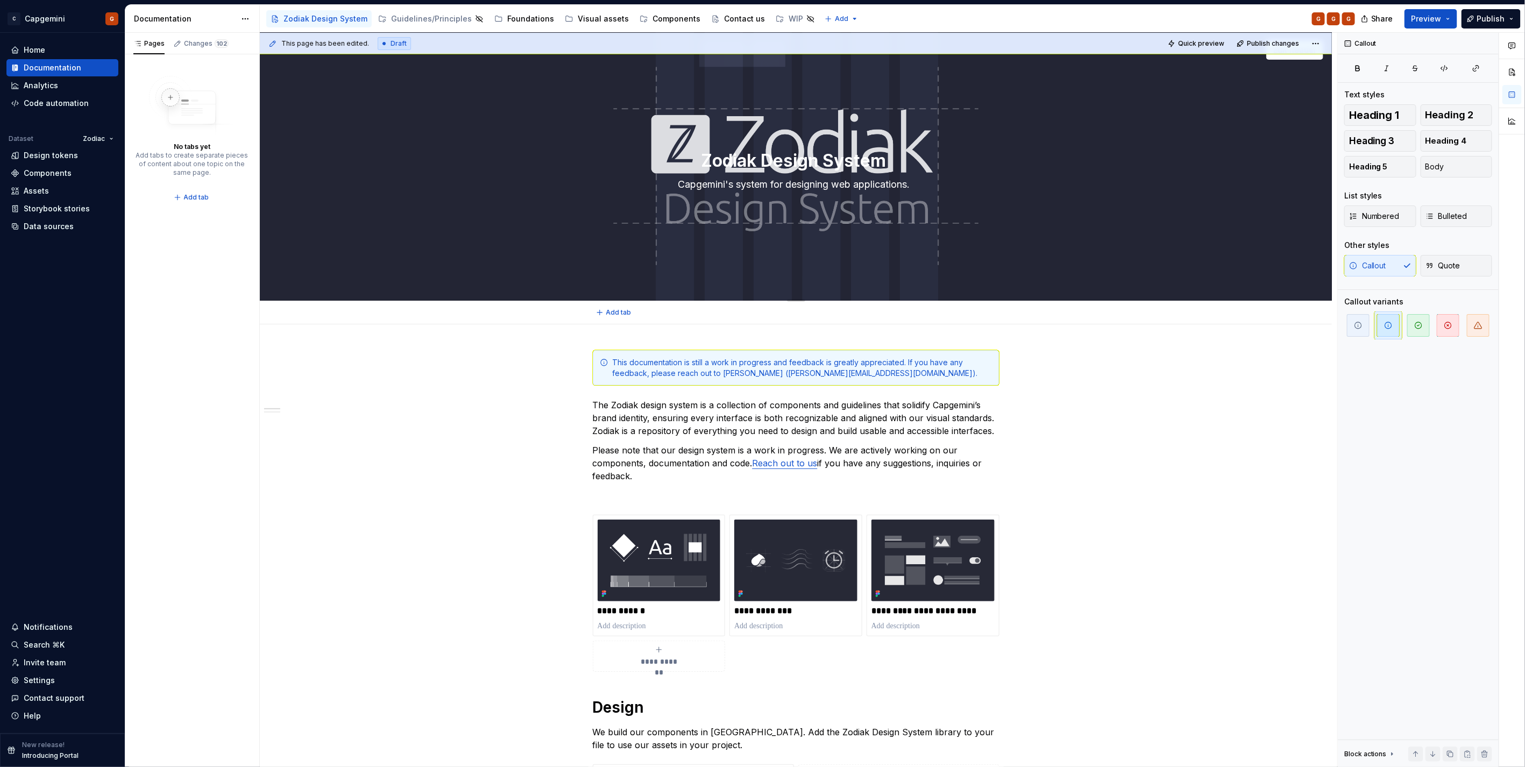
scroll to position [0, 0]
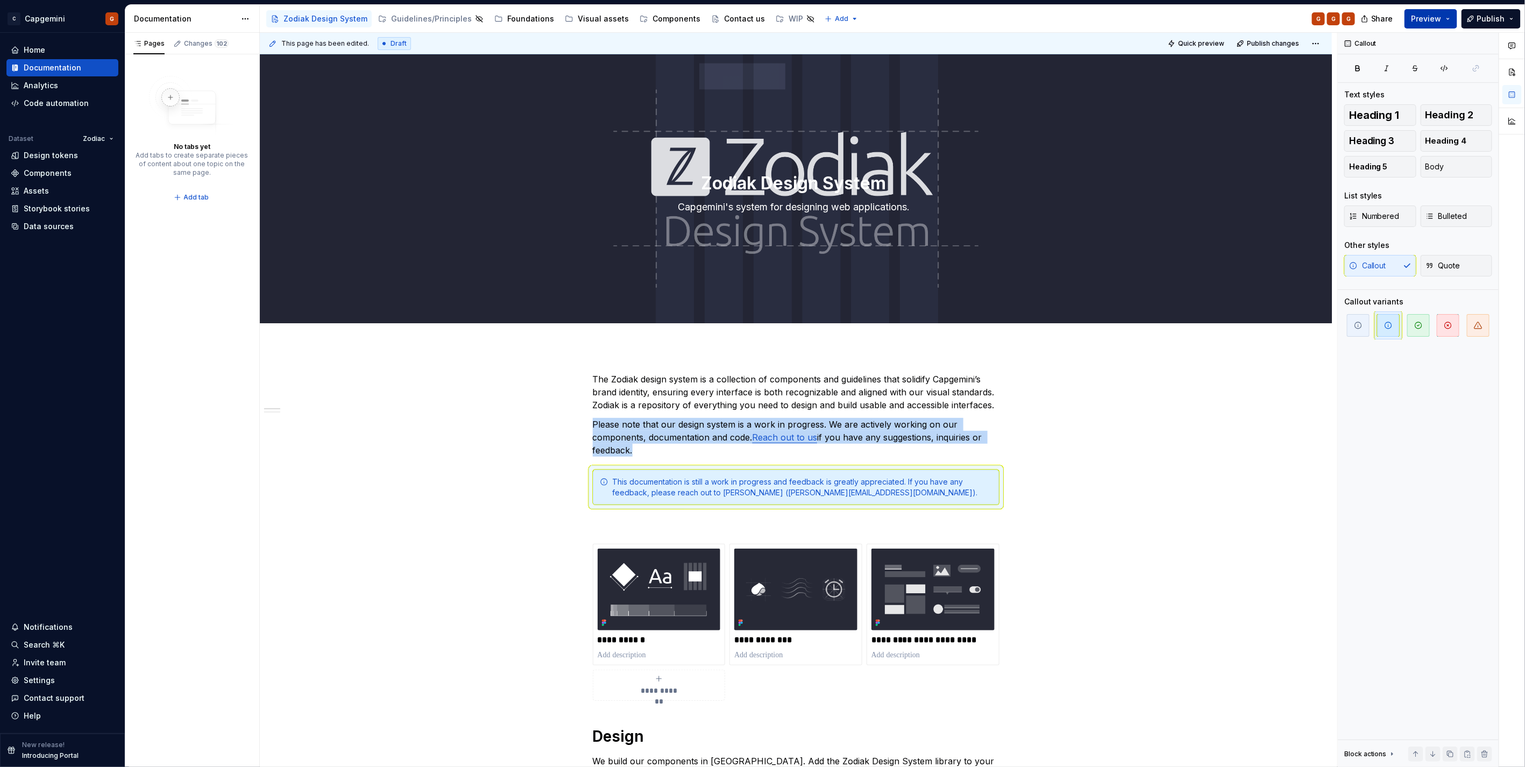
click at [1448, 19] on button "Preview" at bounding box center [1431, 18] width 53 height 19
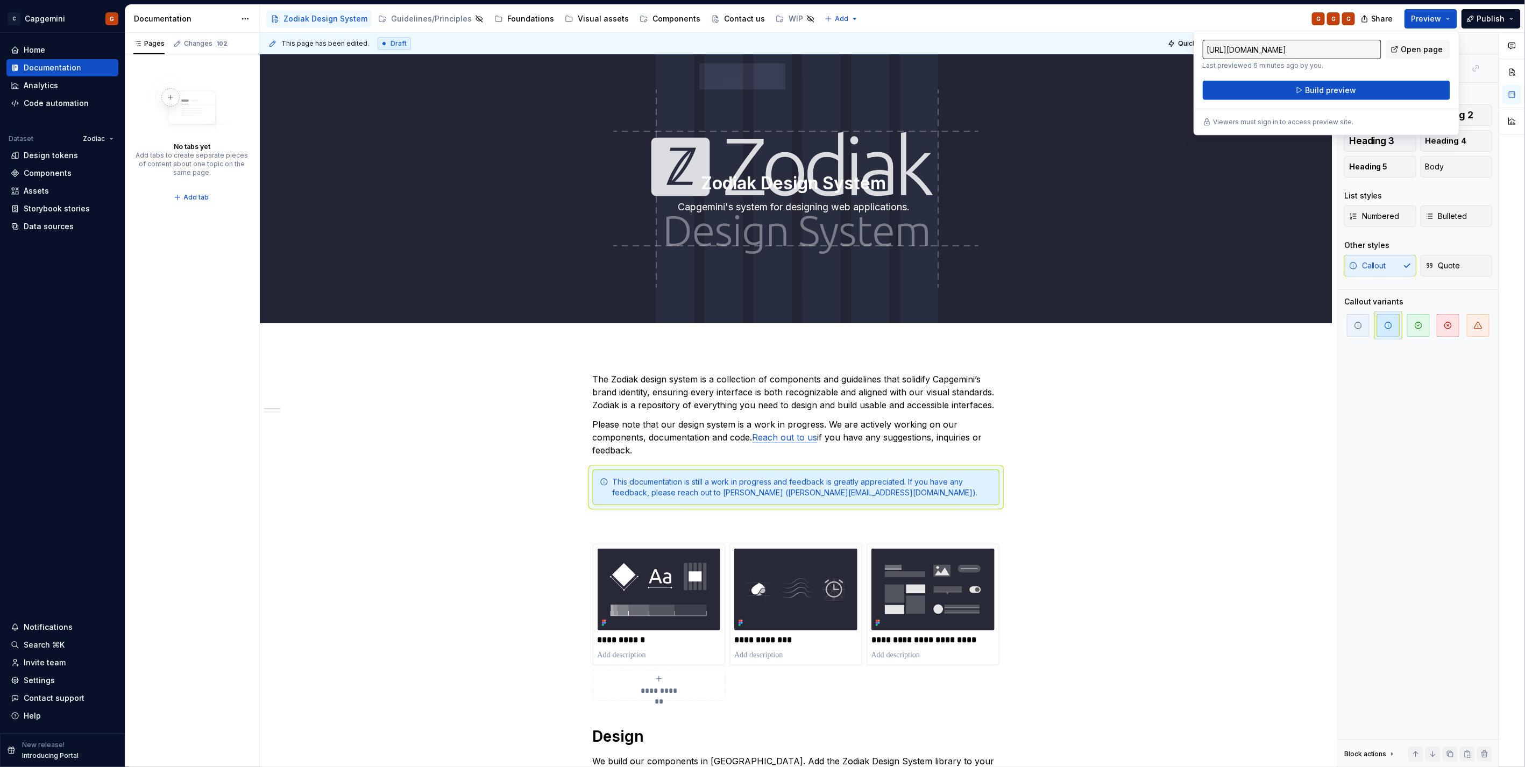
click at [1208, 20] on div "Accessibility guide for tree Page tree. Navigate the tree with the arrow keys. …" at bounding box center [812, 19] width 1104 height 28
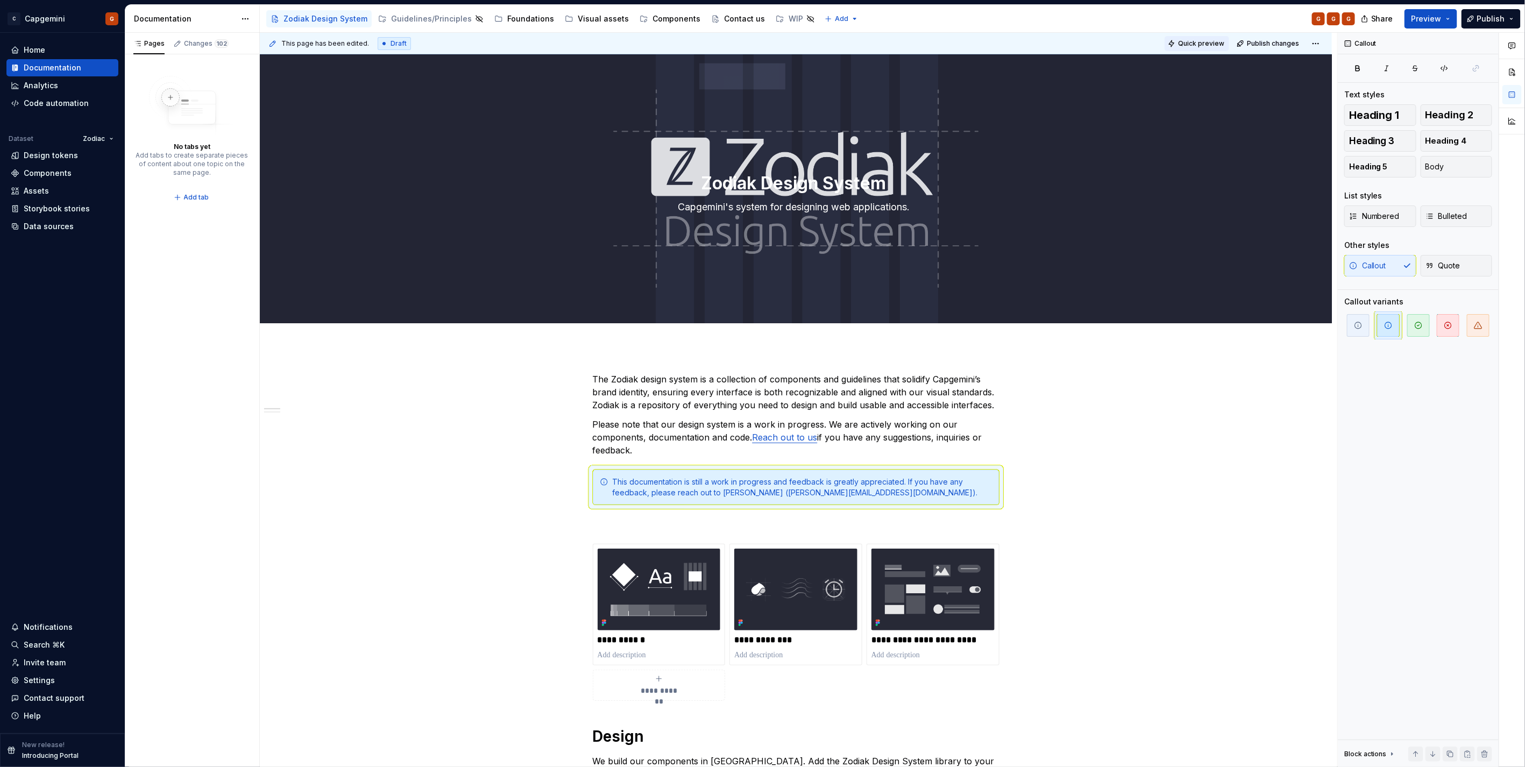
click at [1213, 48] on button "Quick preview" at bounding box center [1197, 43] width 65 height 15
click at [1457, 749] on div "Open page" at bounding box center [1473, 741] width 73 height 15
click at [1463, 742] on span "Open page" at bounding box center [1468, 741] width 36 height 9
click at [619, 154] on div "Zodiak Design System Capgemini's system for designing web applications." at bounding box center [796, 188] width 407 height 105
click at [575, 239] on div at bounding box center [796, 188] width 1072 height 268
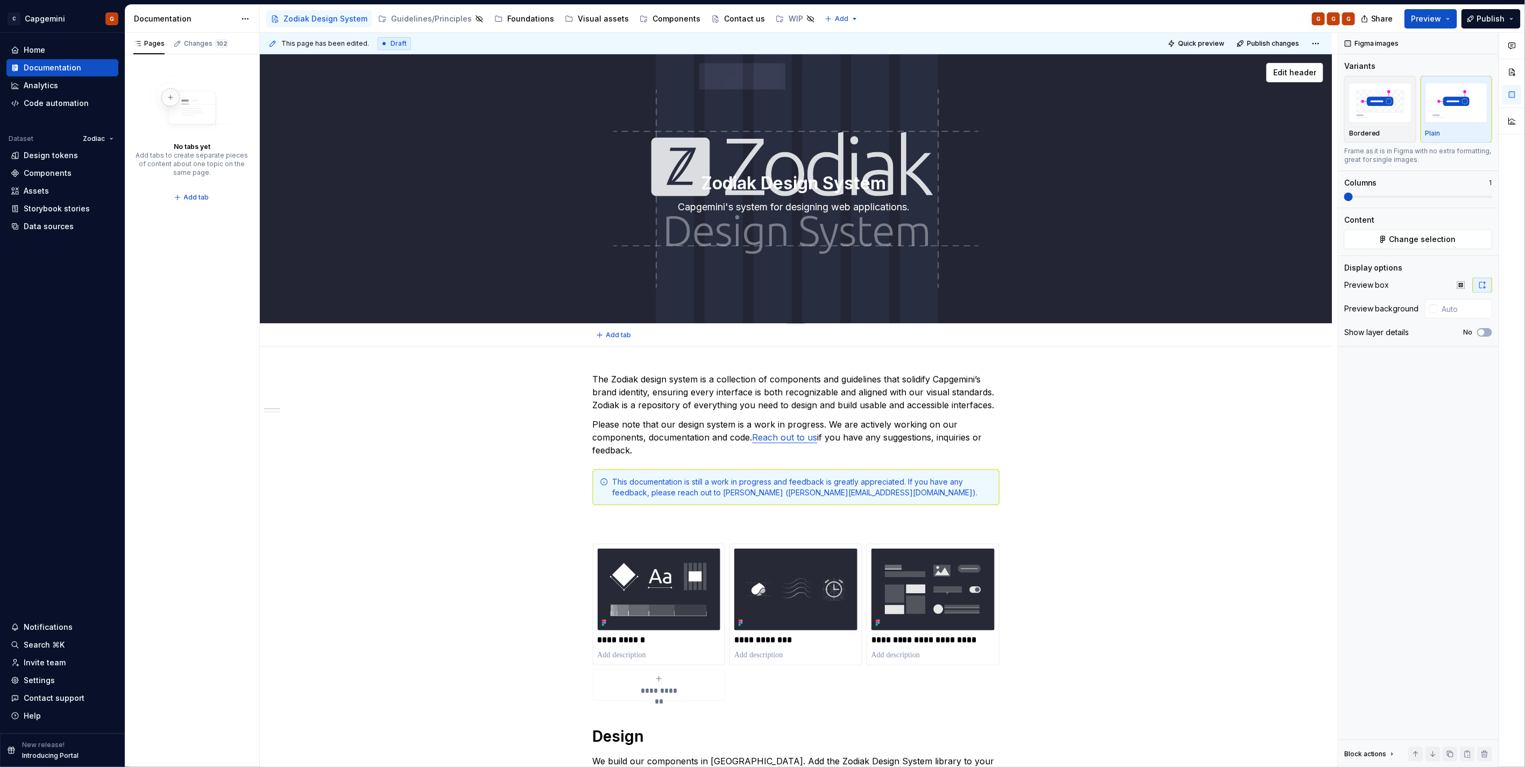
click at [599, 219] on div "Zodiak Design System Capgemini's system for designing web applications." at bounding box center [796, 188] width 407 height 105
click at [1289, 76] on span "Edit header" at bounding box center [1294, 72] width 43 height 11
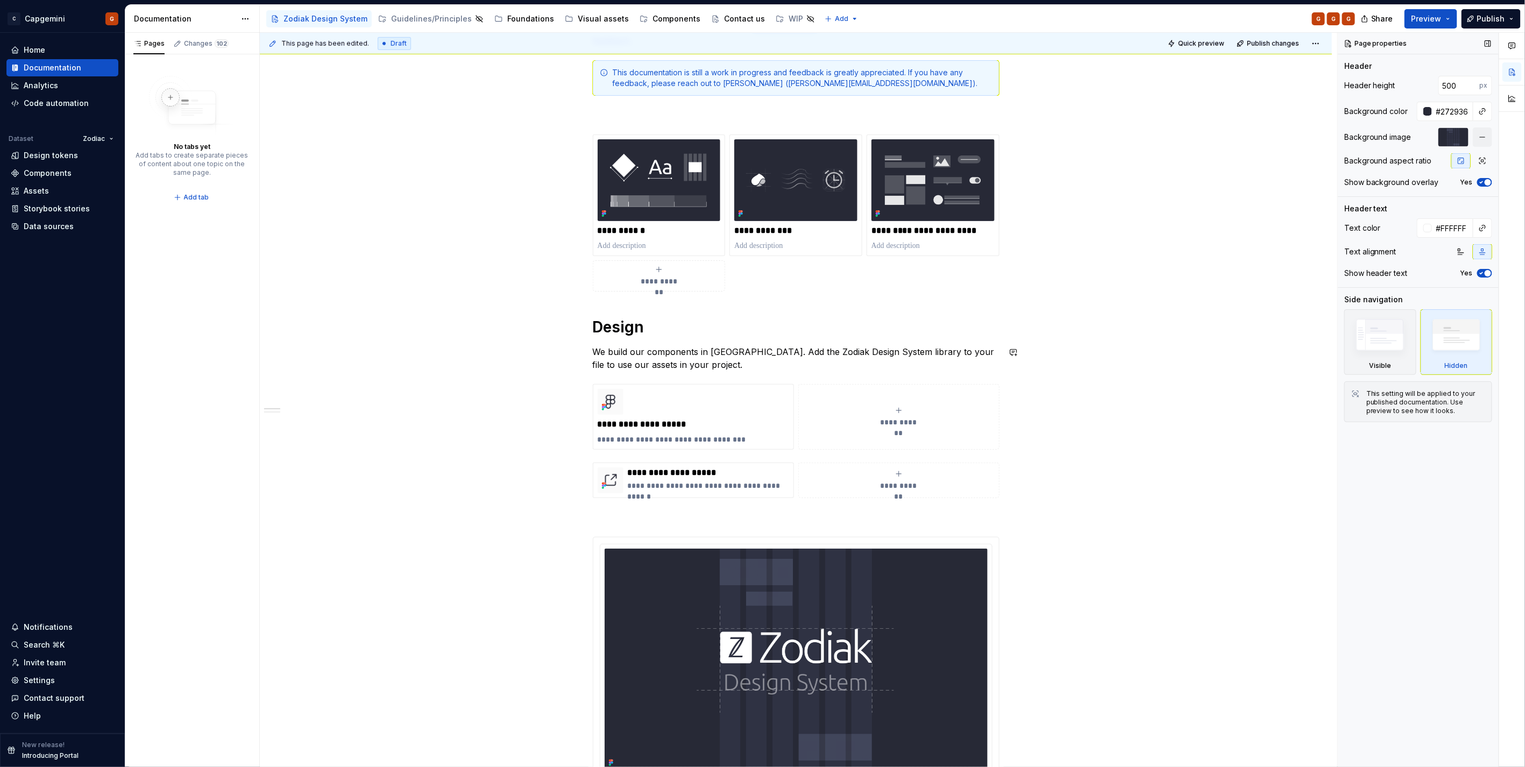
scroll to position [179, 0]
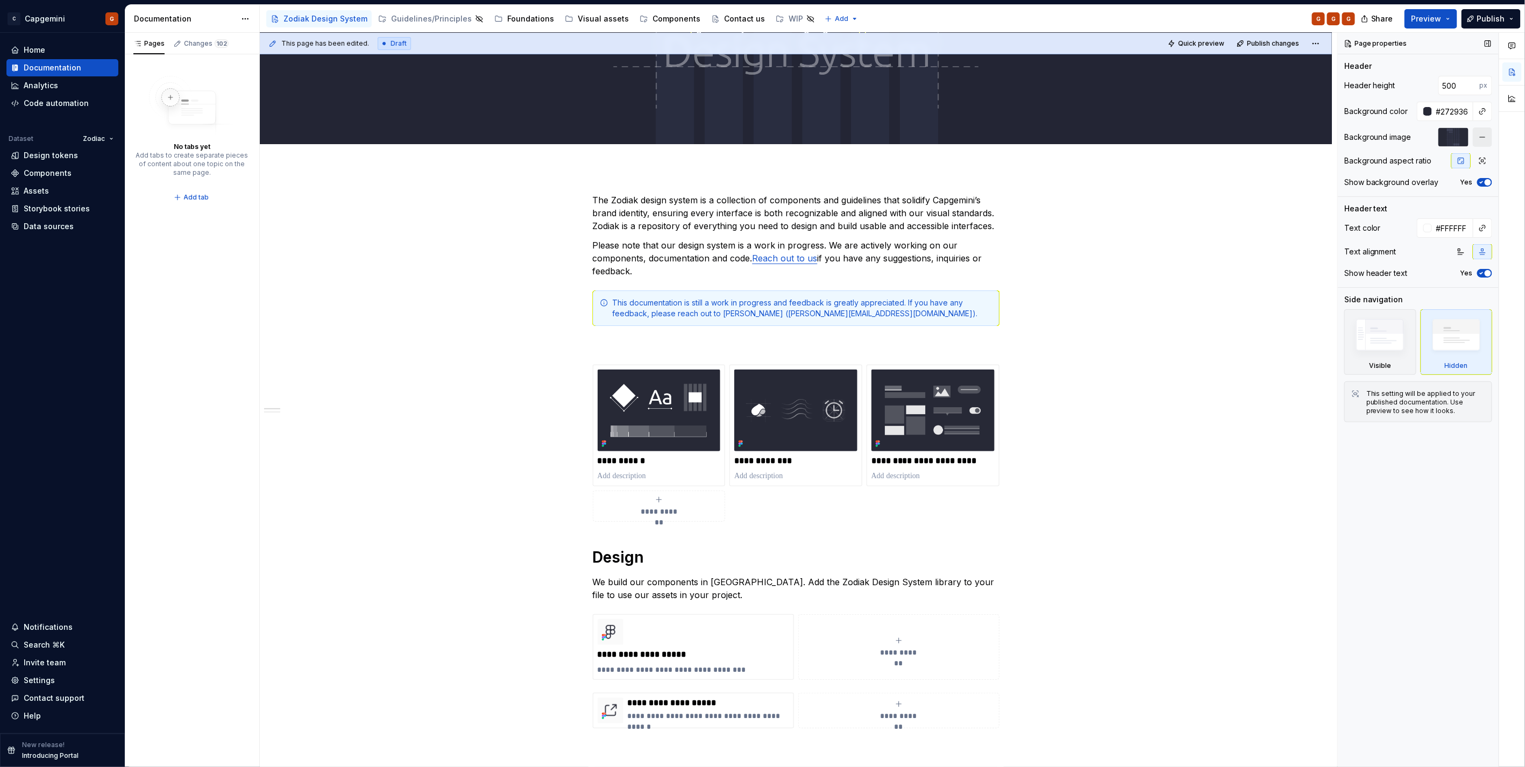
click at [1481, 138] on button "button" at bounding box center [1482, 136] width 19 height 19
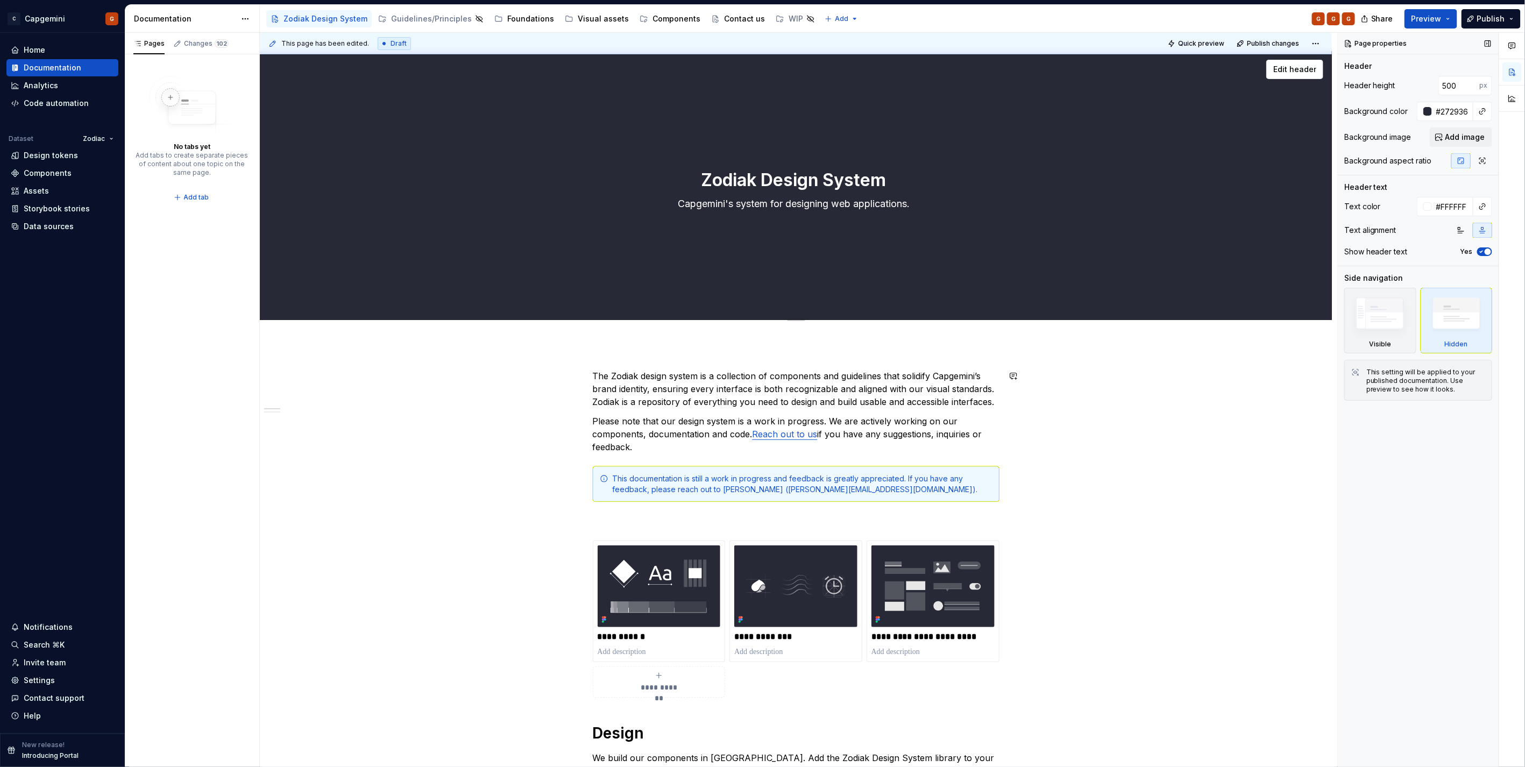
scroll to position [0, 0]
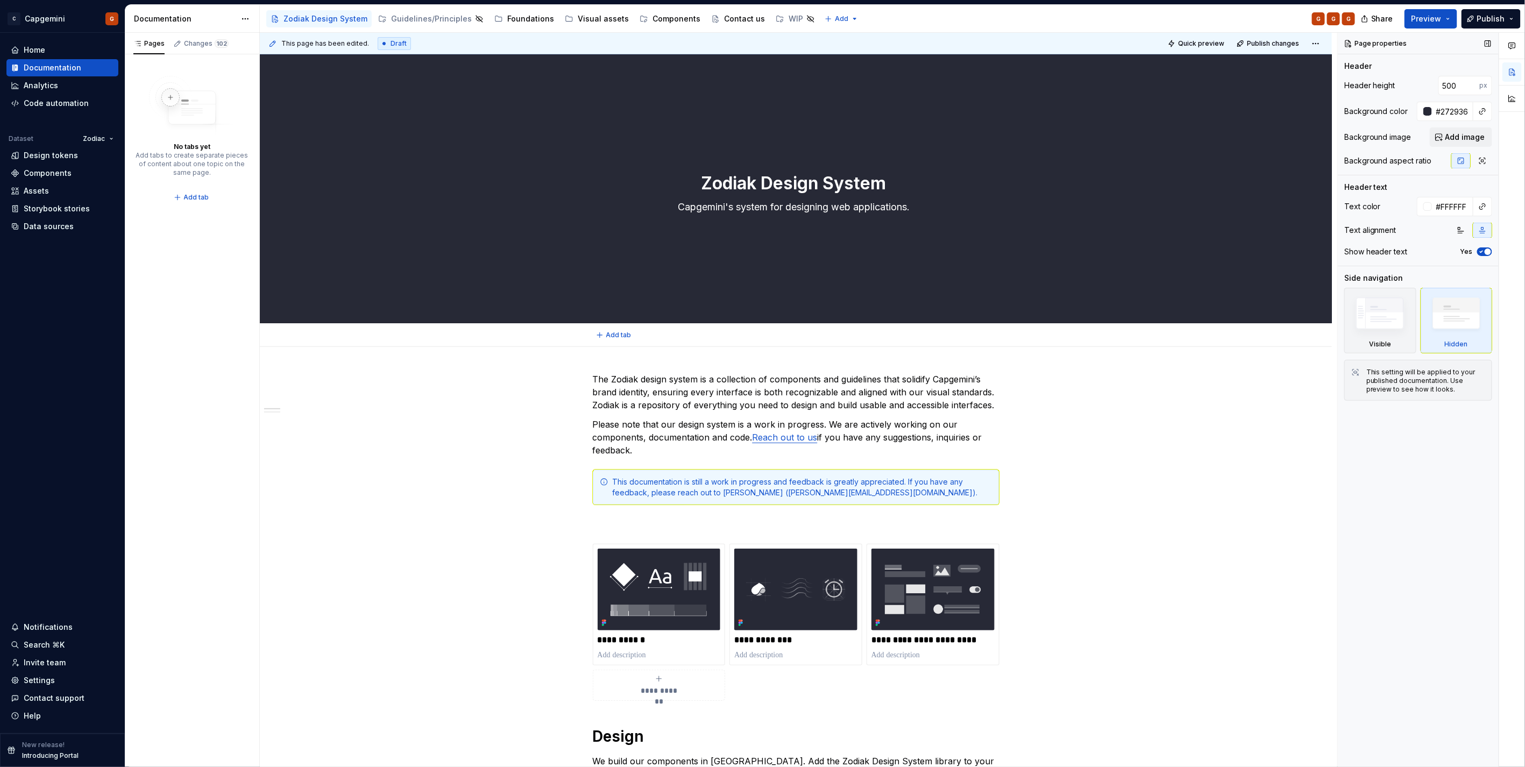
type textarea "*"
click at [1449, 114] on input "#272936" at bounding box center [1452, 111] width 41 height 19
type input "ffff"
drag, startPoint x: 1458, startPoint y: 110, endPoint x: 1426, endPoint y: 114, distance: 33.0
click at [1426, 114] on div "ffff" at bounding box center [1445, 111] width 56 height 19
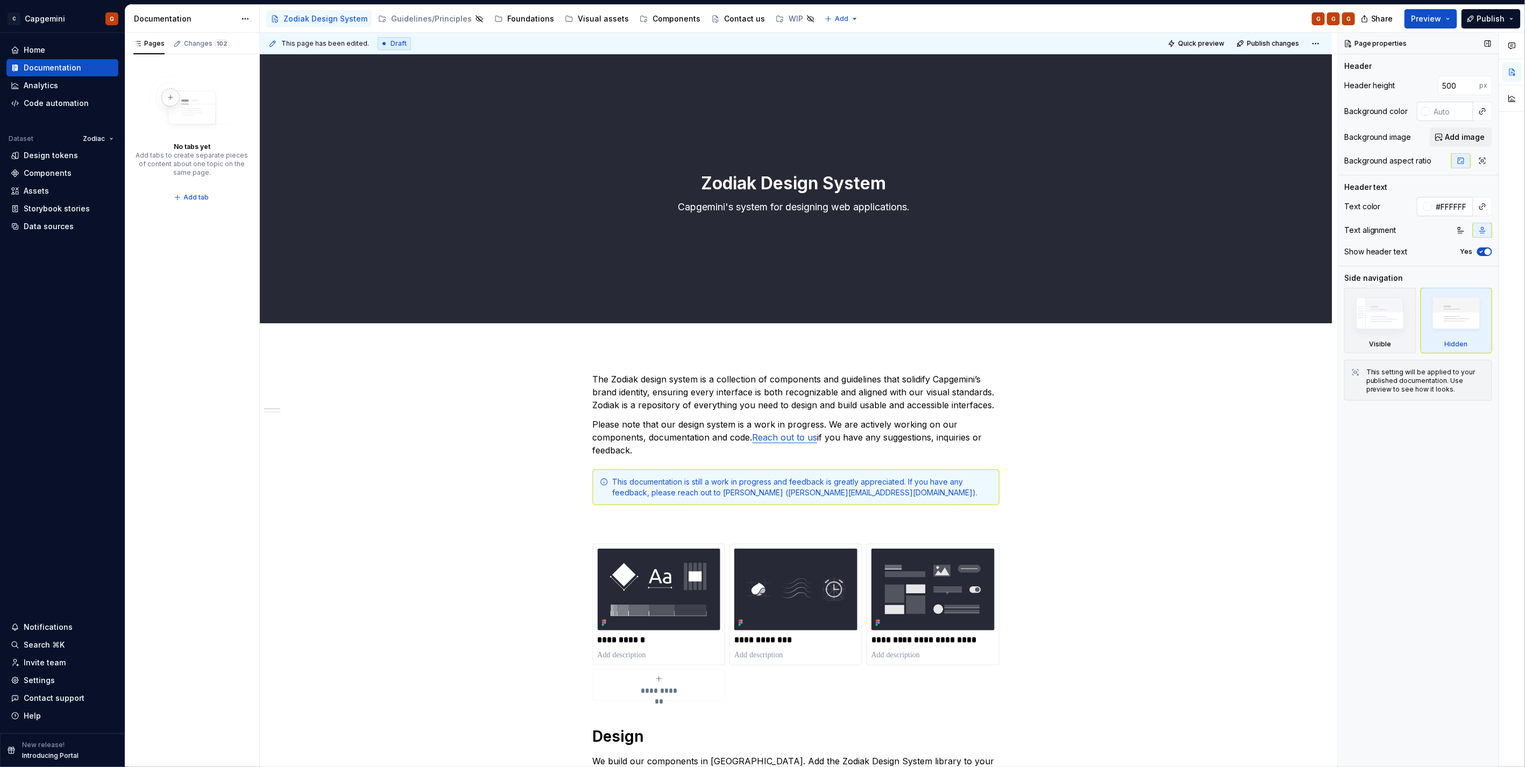
type textarea "*"
click at [1469, 209] on input "#FFFFFF" at bounding box center [1452, 206] width 41 height 19
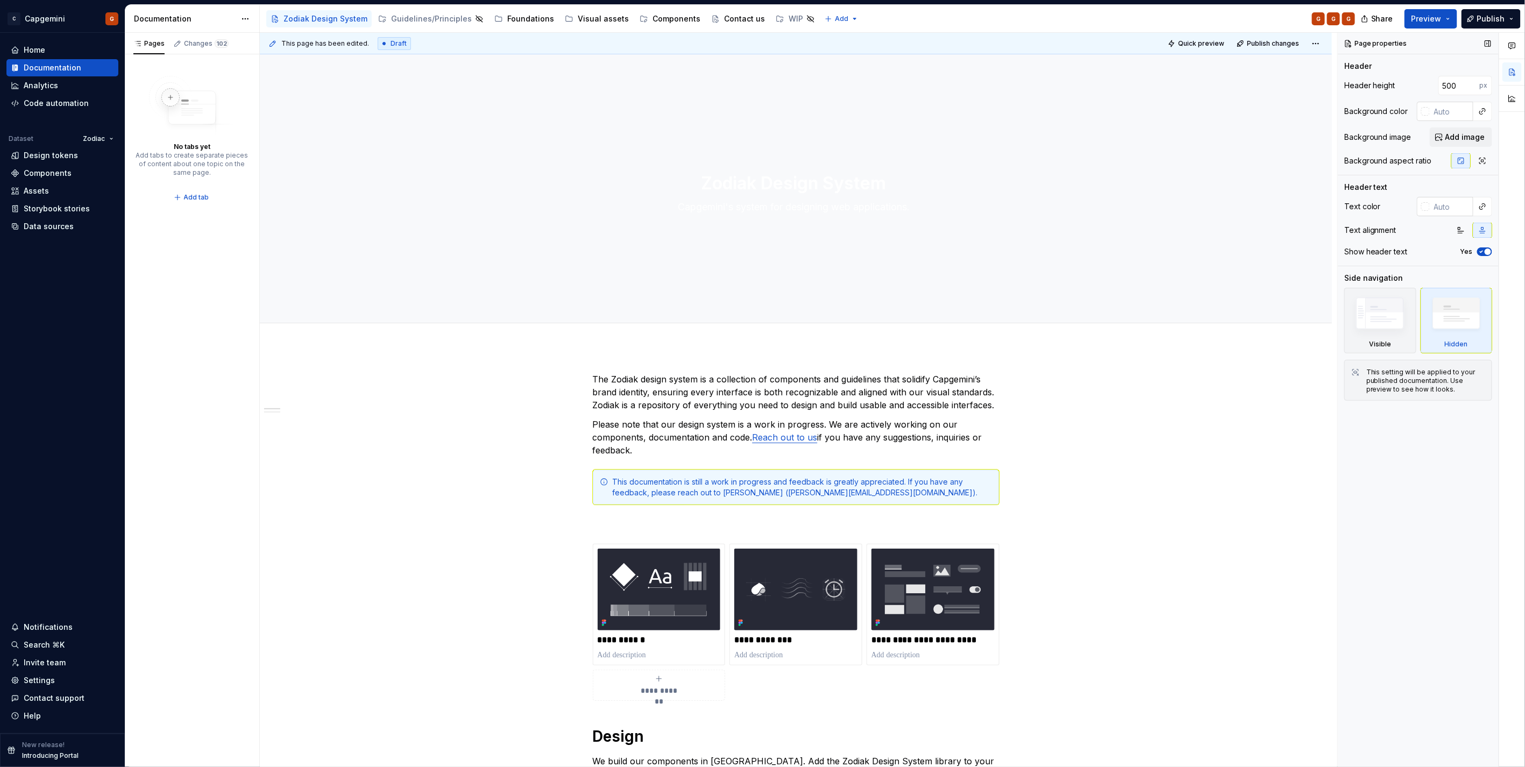
type textarea "*"
type input "501"
click at [1469, 82] on input "501" at bounding box center [1459, 85] width 41 height 19
click at [1426, 84] on button "button" at bounding box center [1426, 85] width 15 height 15
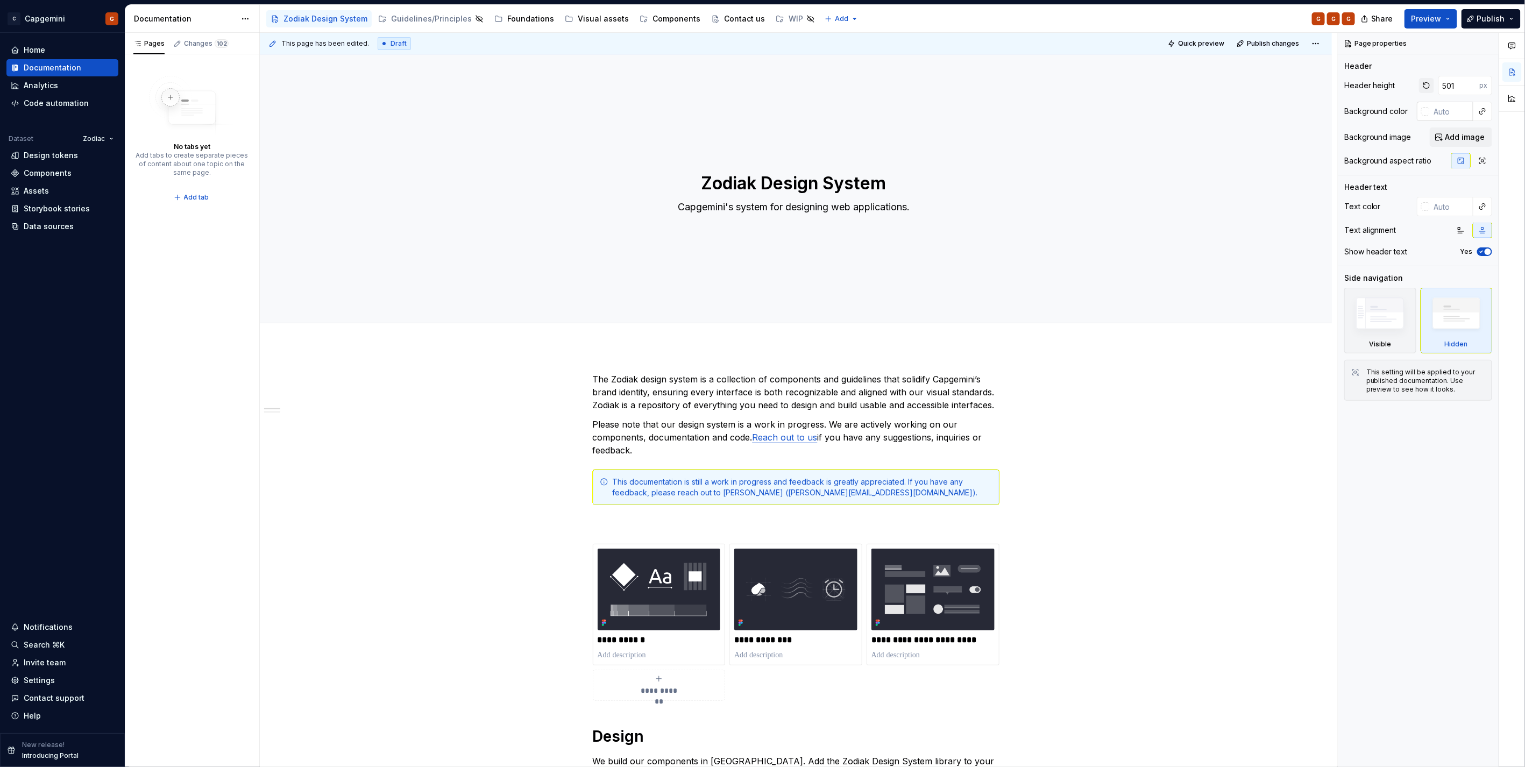
type textarea "*"
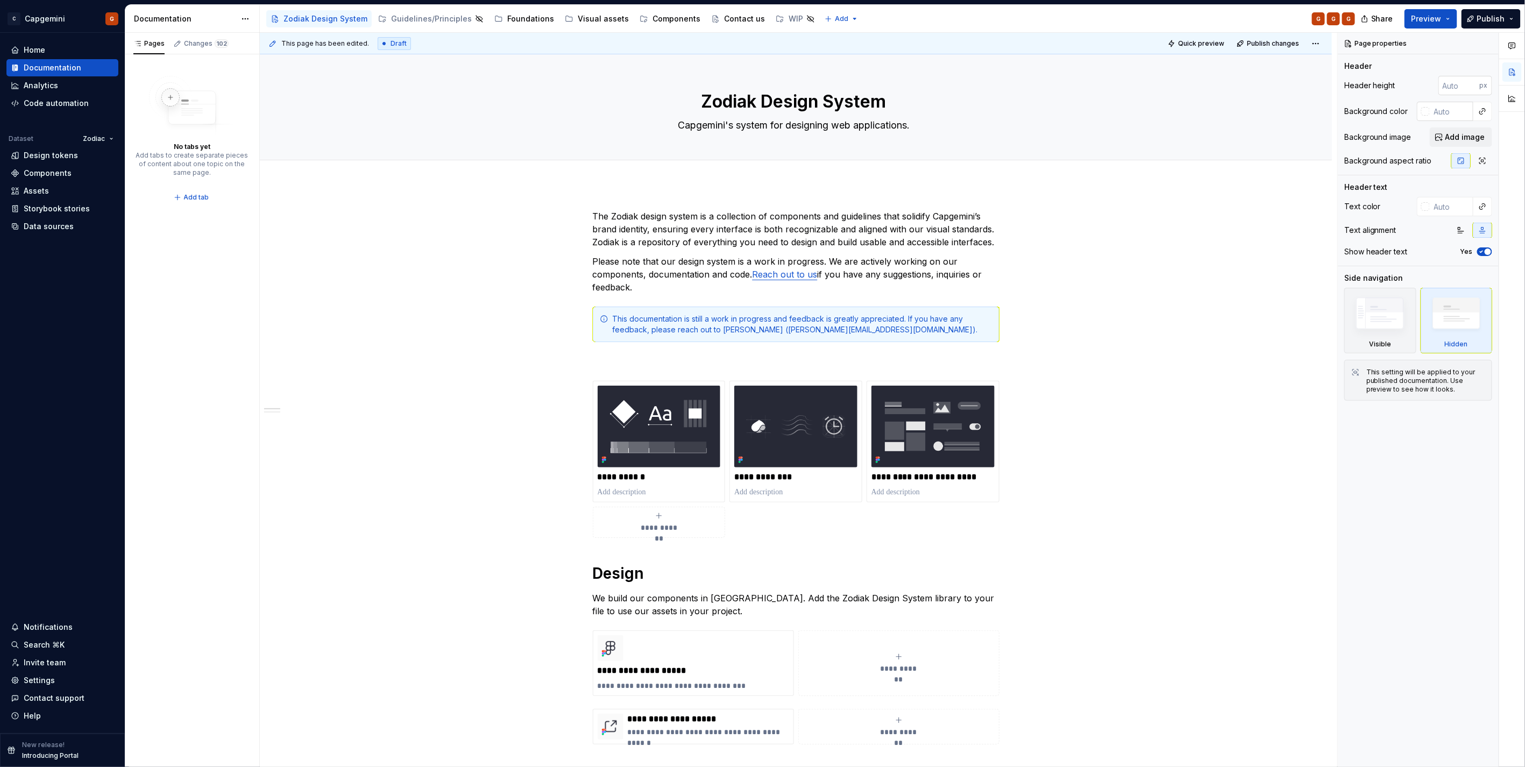
click at [1462, 87] on input "number" at bounding box center [1459, 85] width 41 height 19
type textarea "*"
type input "200"
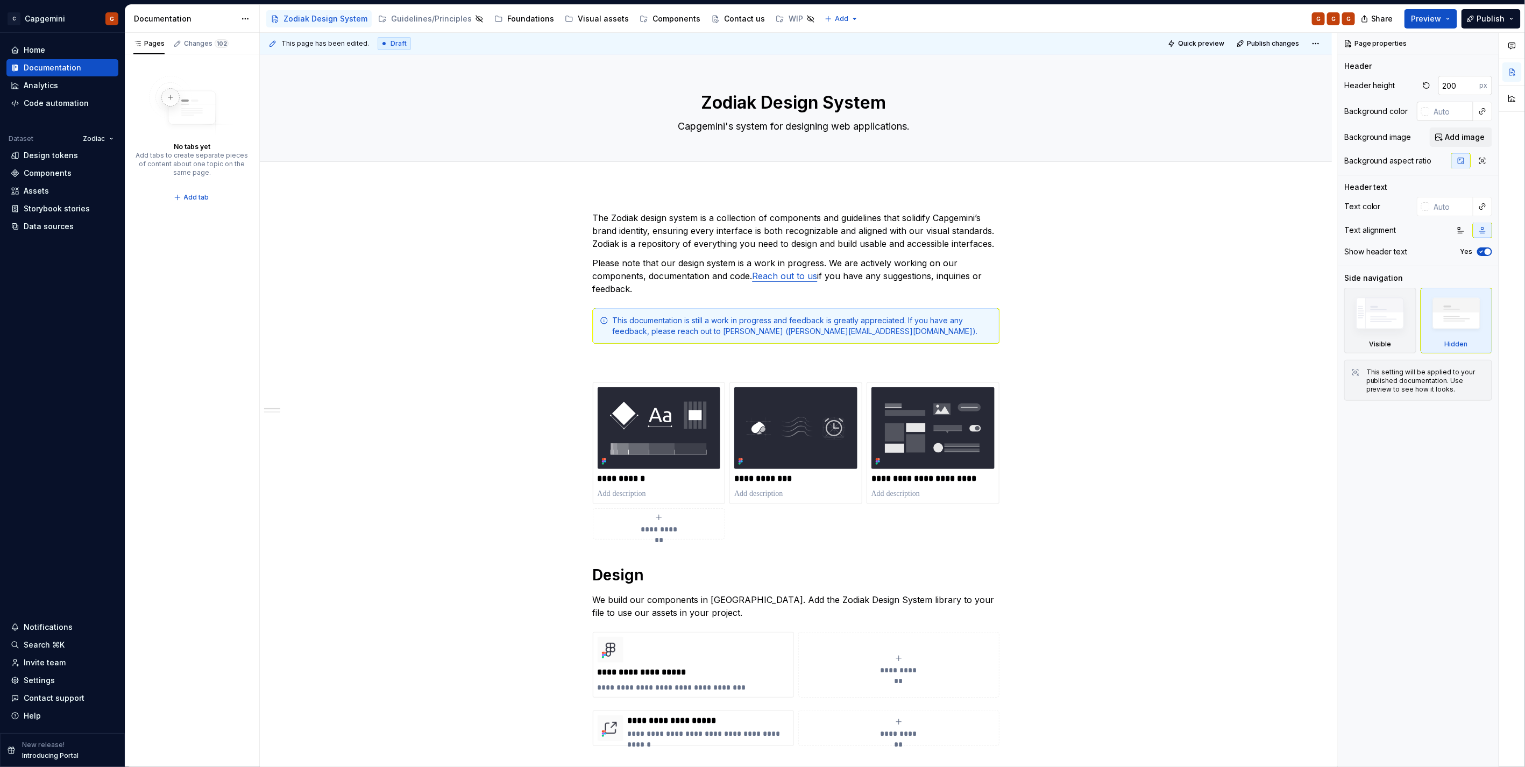
click at [1462, 87] on input "200" at bounding box center [1459, 85] width 41 height 19
type textarea "*"
type input "240"
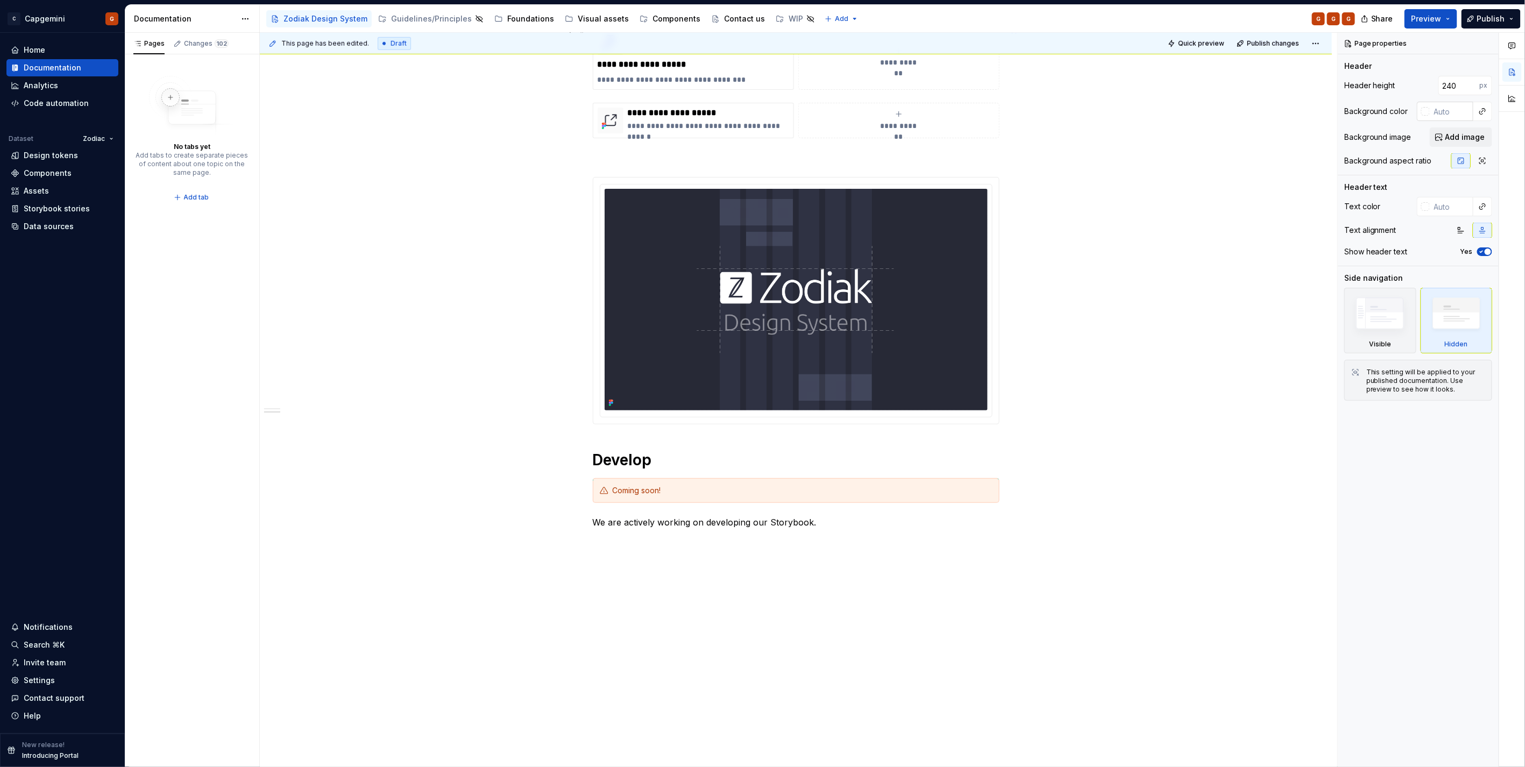
scroll to position [634, 0]
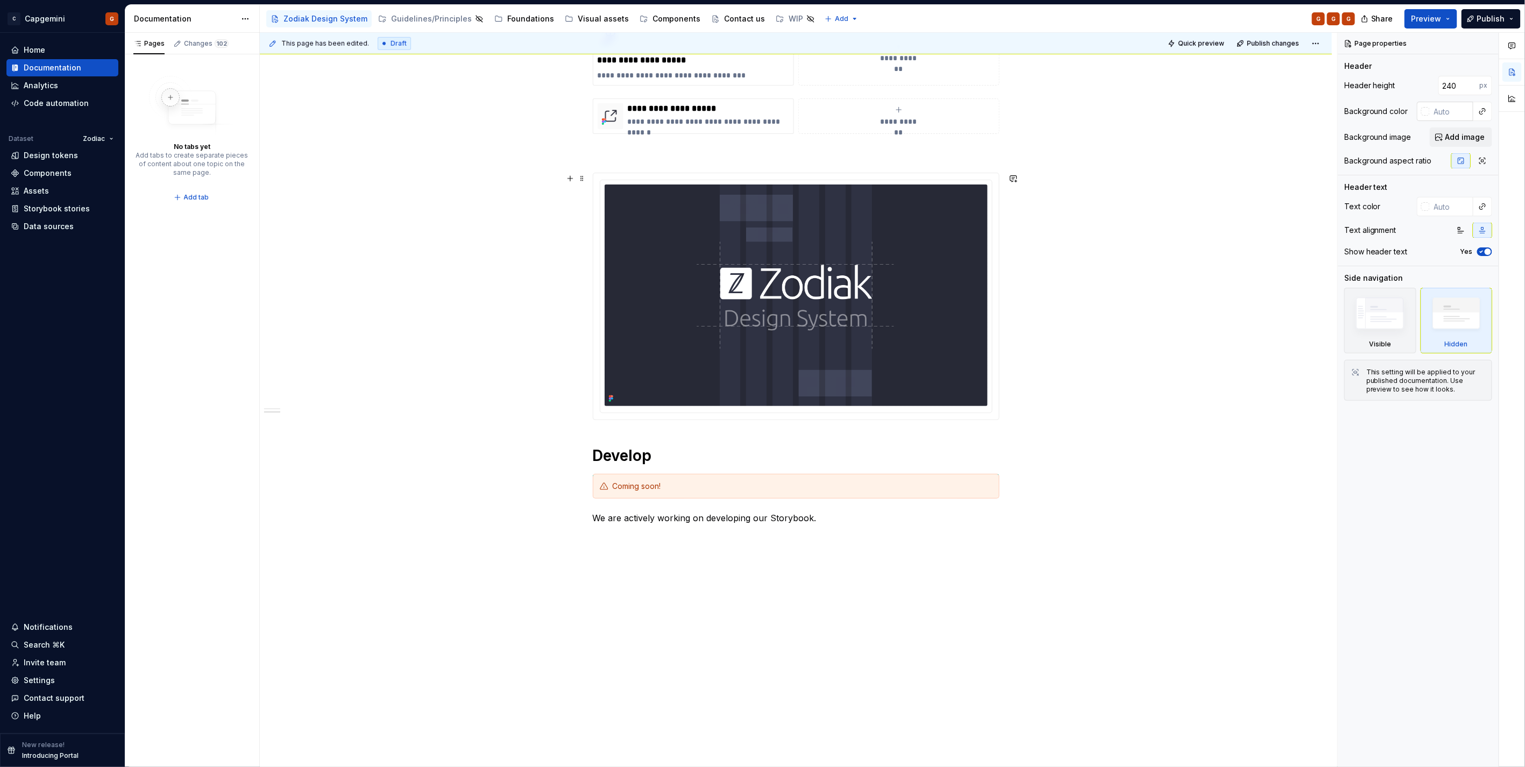
click at [928, 281] on img at bounding box center [796, 296] width 383 height 222
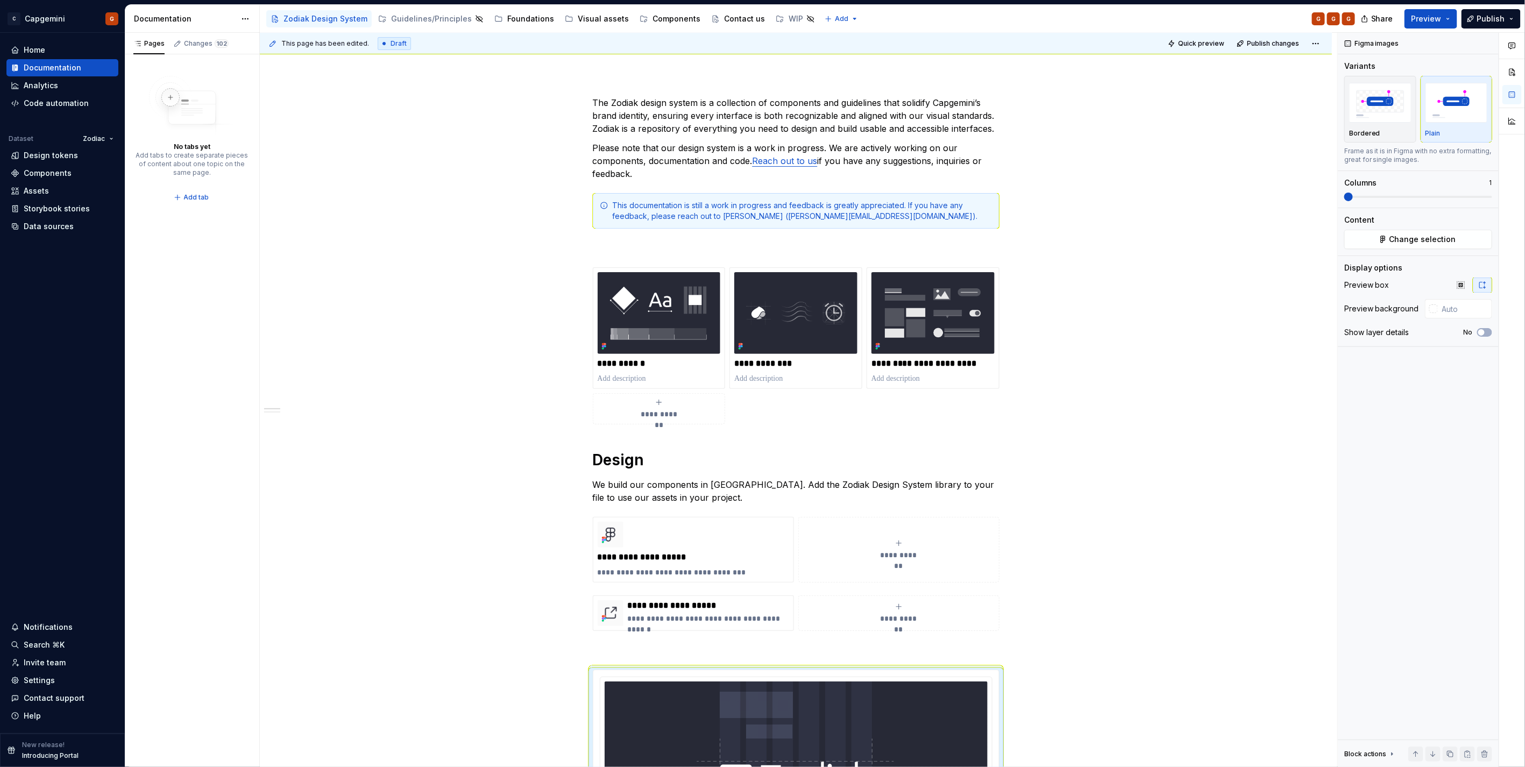
scroll to position [75, 0]
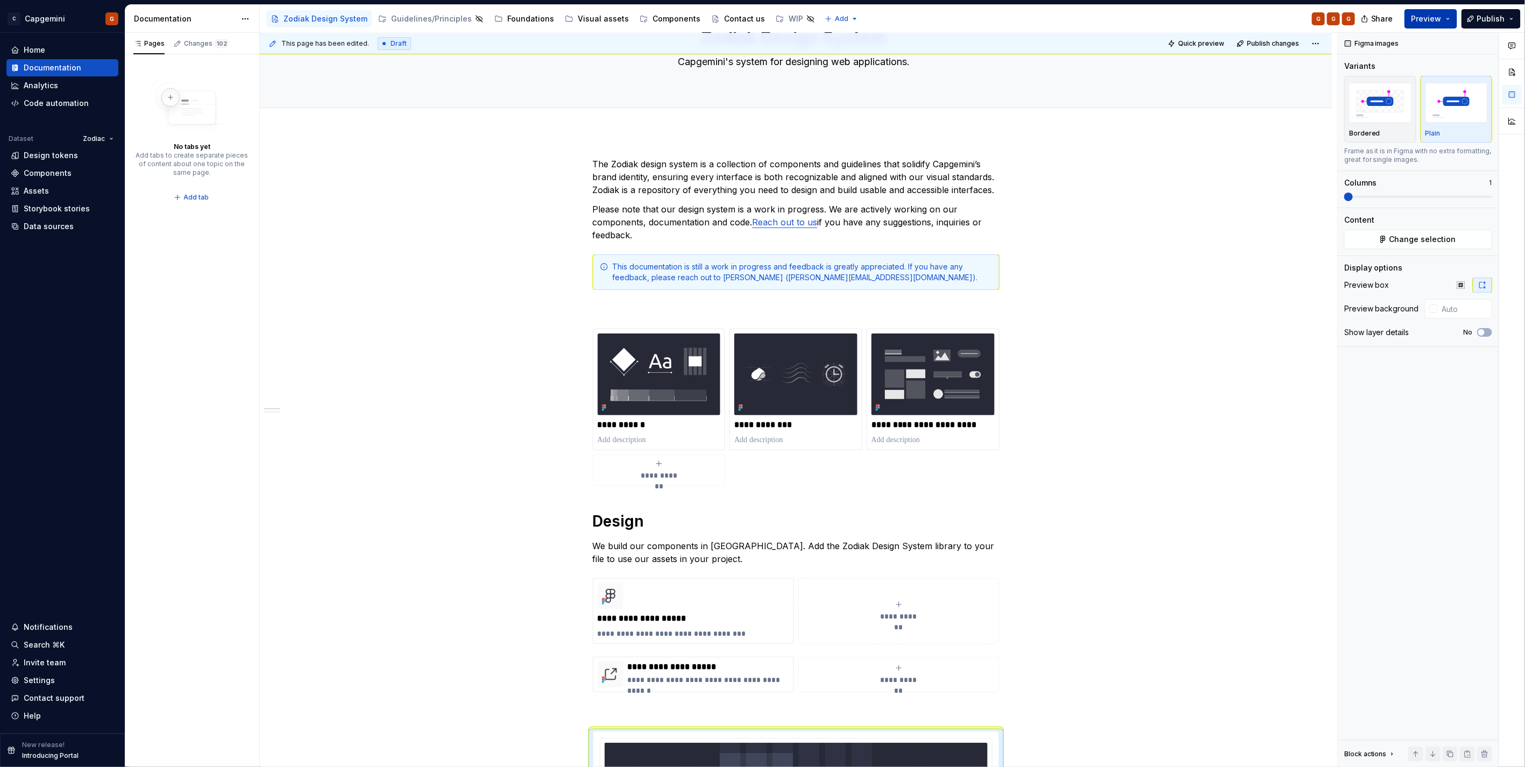
click at [1442, 22] on span "Preview" at bounding box center [1427, 18] width 30 height 11
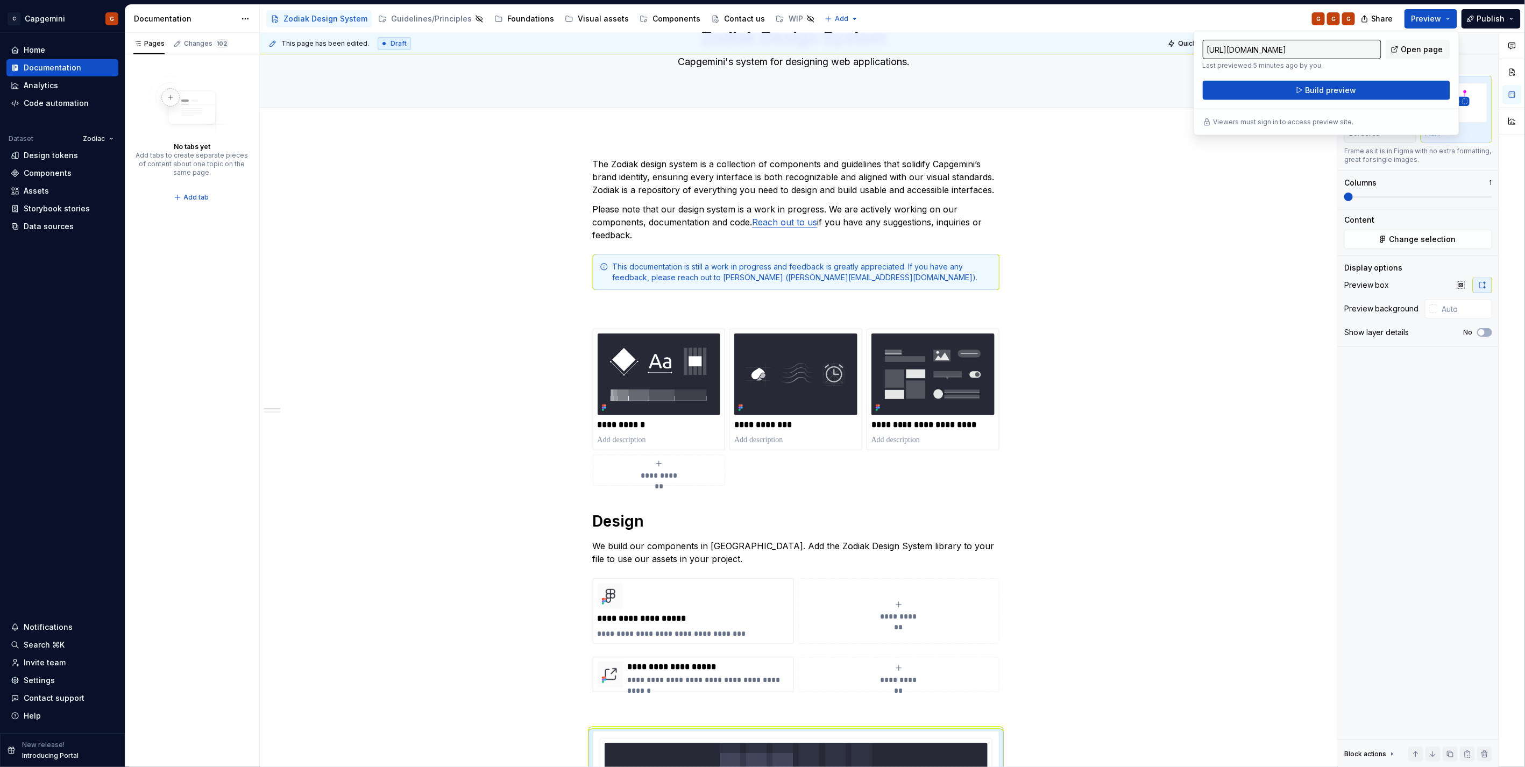
drag, startPoint x: 1440, startPoint y: 22, endPoint x: 1356, endPoint y: 100, distance: 114.9
click at [1356, 100] on div "https://capgemini.preview.supernova-docs.io/latest/zodiak-design-system-DMOZ8U0…" at bounding box center [1327, 83] width 266 height 105
click at [1356, 89] on button "Build preview" at bounding box center [1326, 90] width 247 height 19
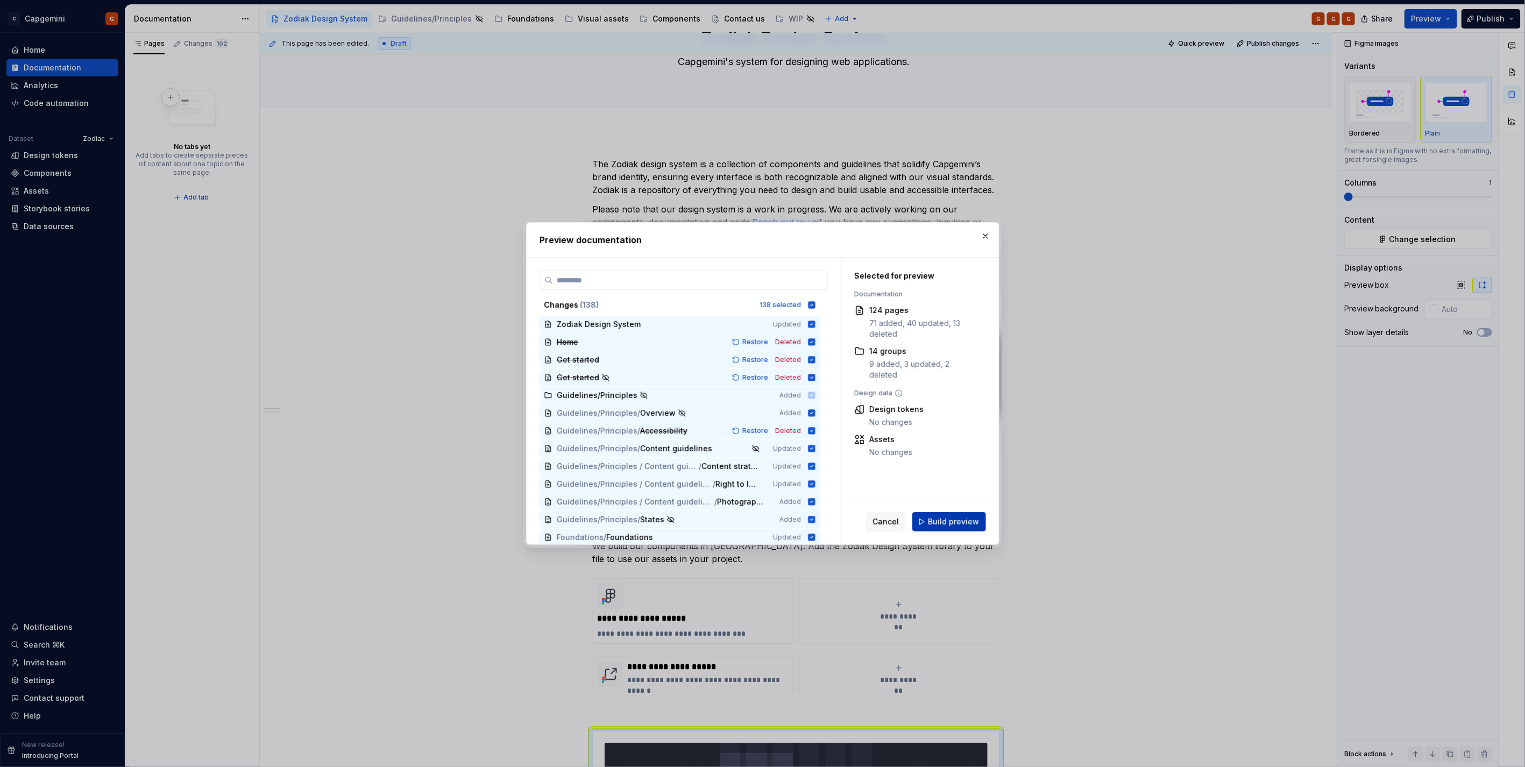
click at [977, 517] on span "Build preview" at bounding box center [953, 521] width 51 height 11
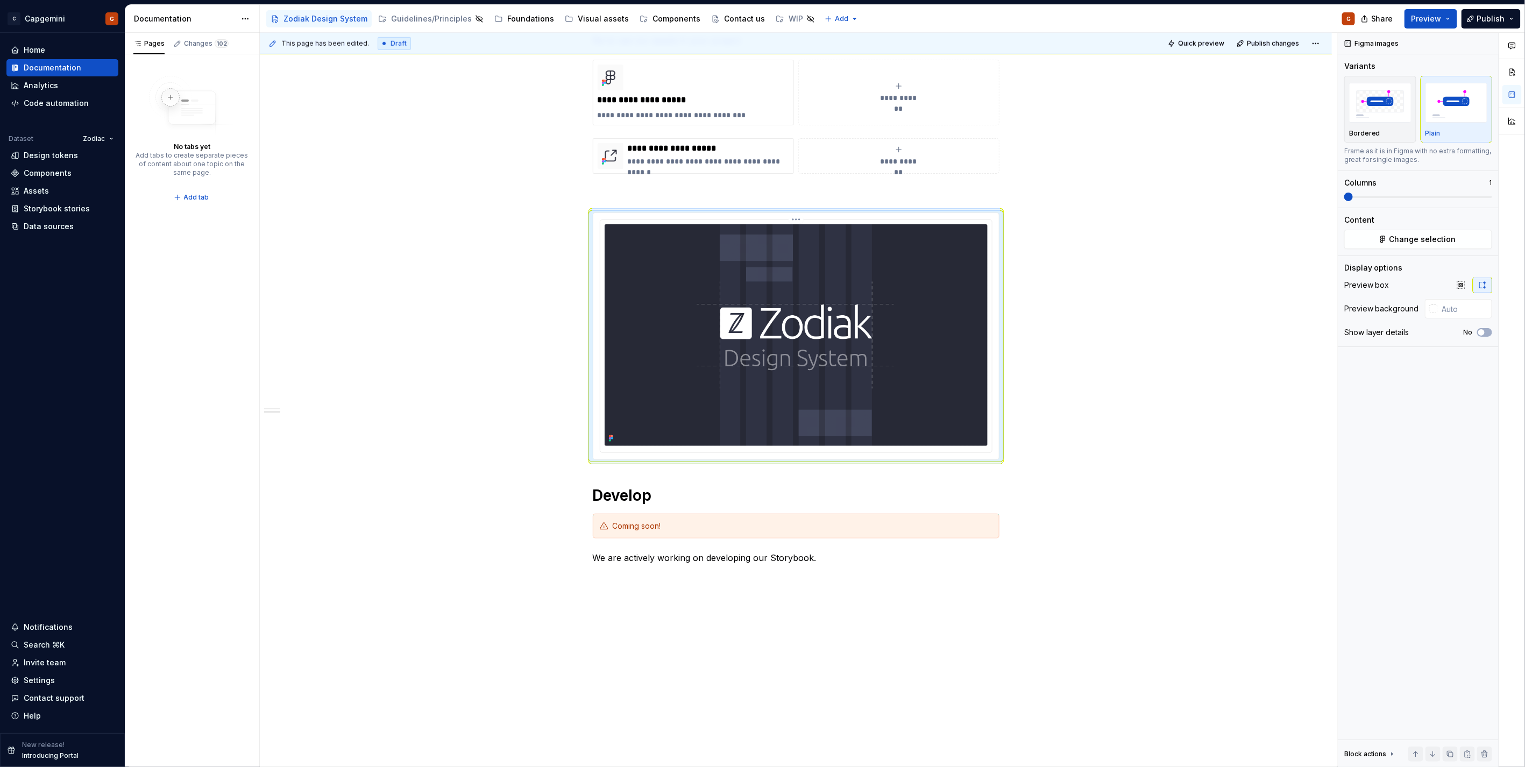
scroll to position [634, 0]
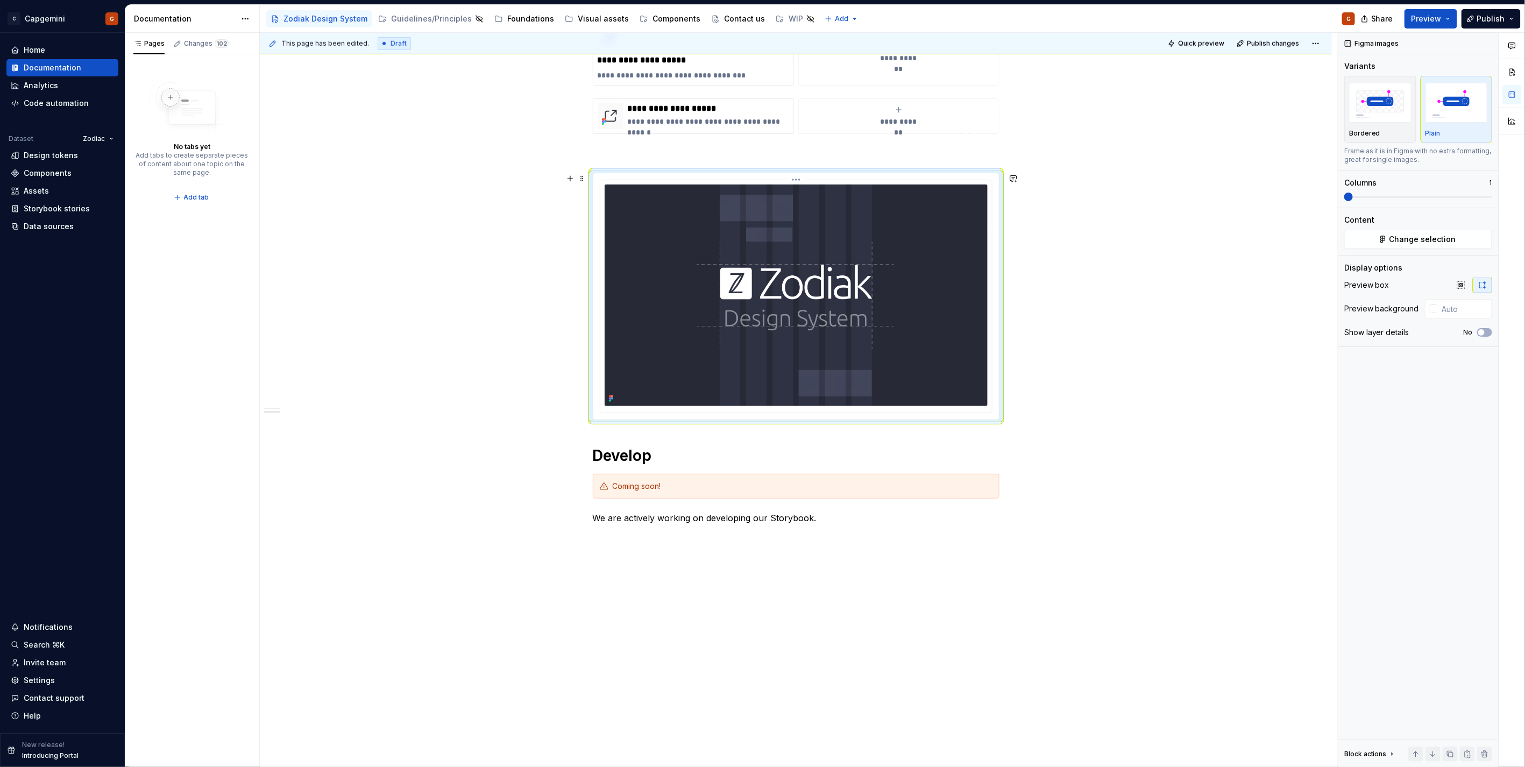
click at [789, 294] on img at bounding box center [796, 296] width 383 height 222
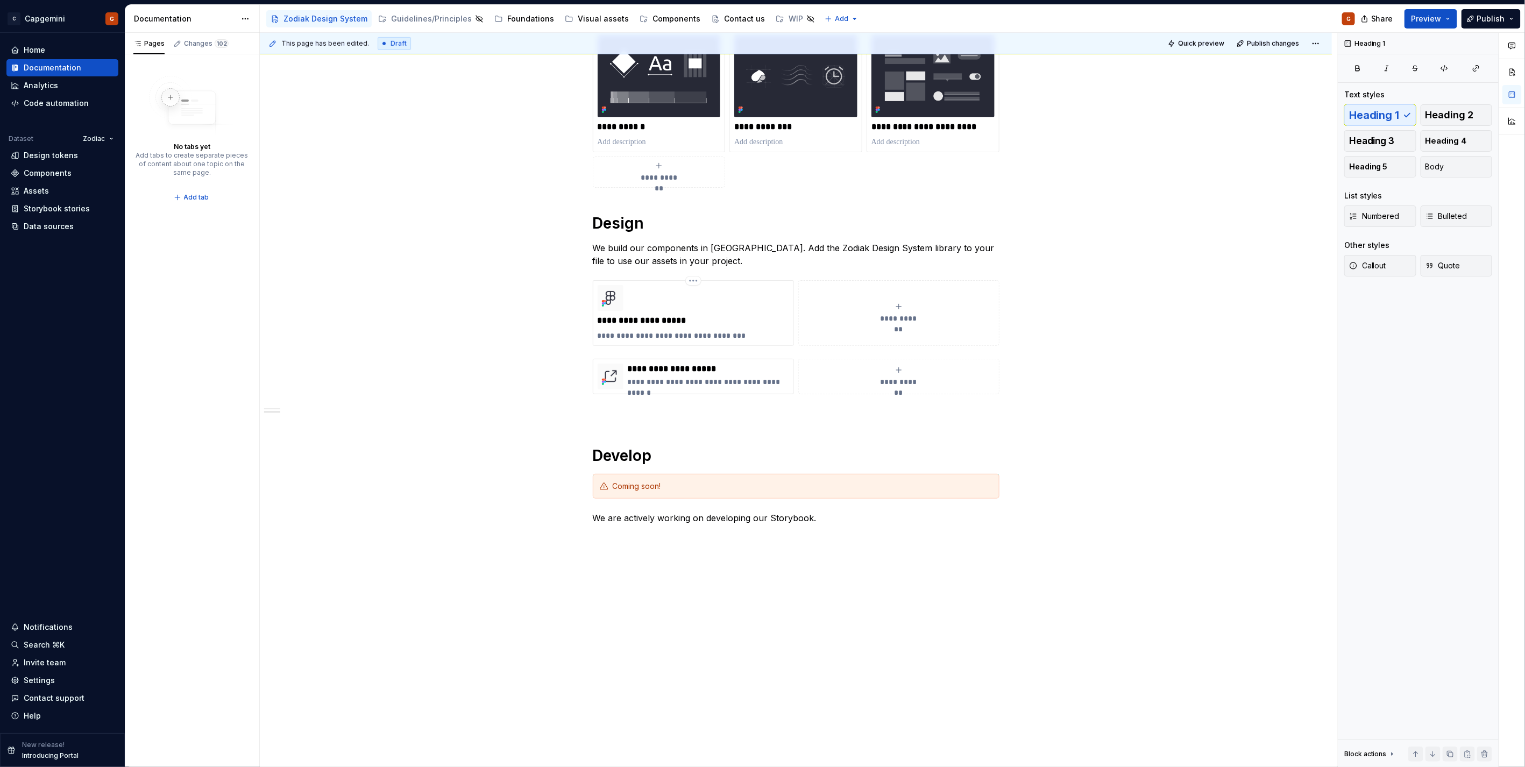
scroll to position [373, 0]
click at [711, 412] on p at bounding box center [796, 413] width 407 height 13
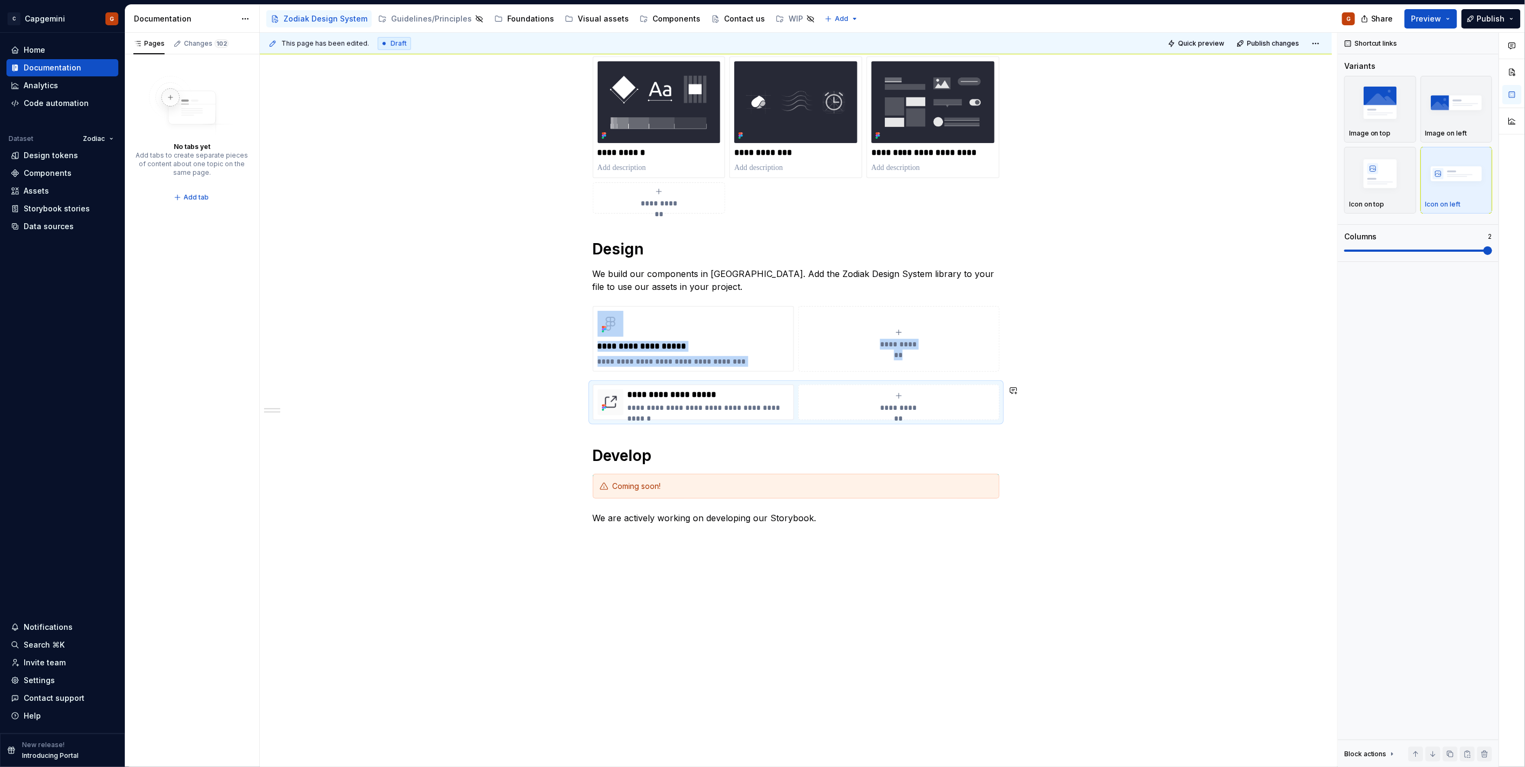
scroll to position [0, 0]
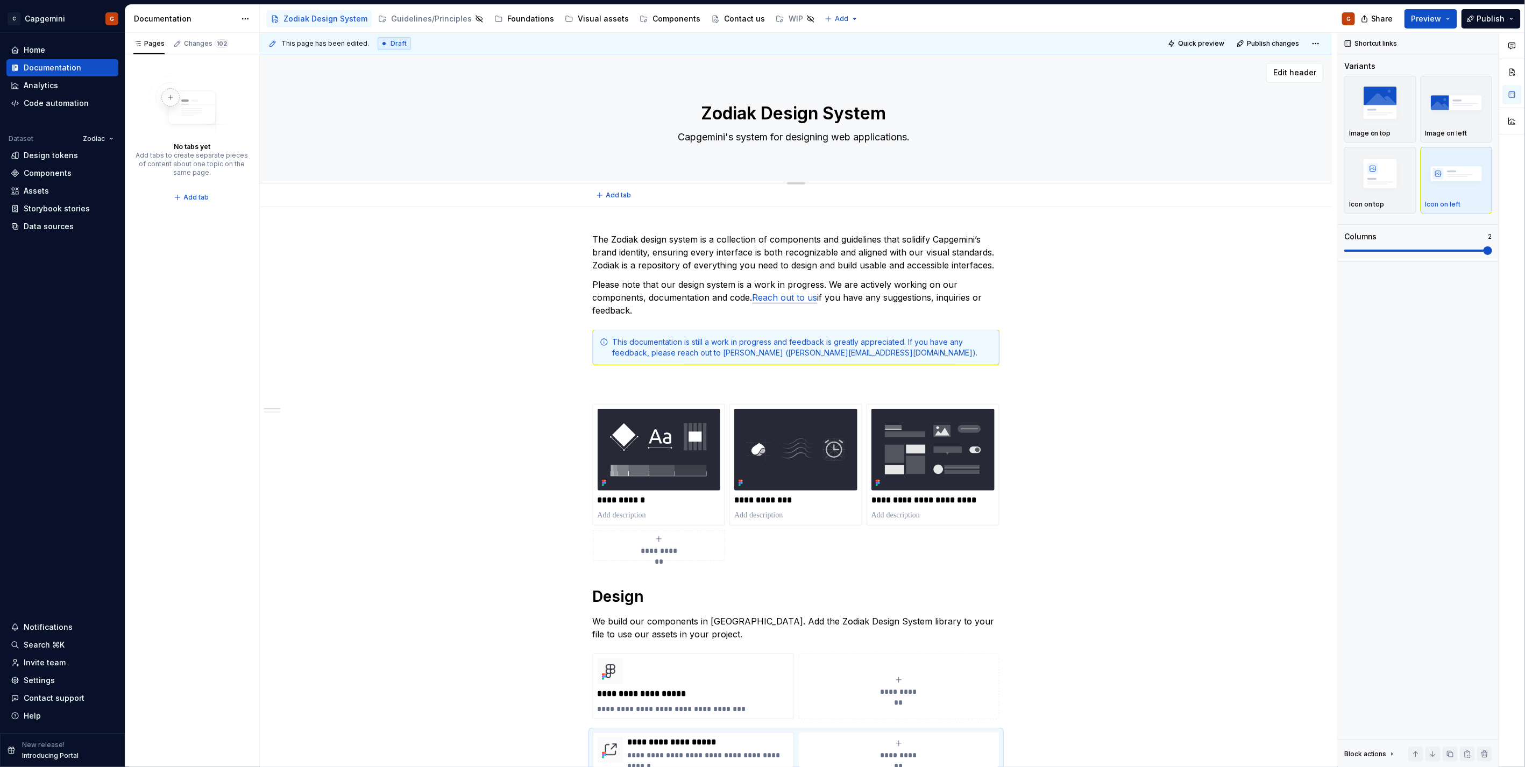
click at [847, 133] on textarea "Capgemini's system for designing web applications." at bounding box center [794, 137] width 407 height 17
click at [846, 126] on div "Zodiak Design System Capgemini's system for designing web applications." at bounding box center [796, 118] width 407 height 105
click at [846, 125] on textarea "Zodiak Design System" at bounding box center [794, 114] width 407 height 26
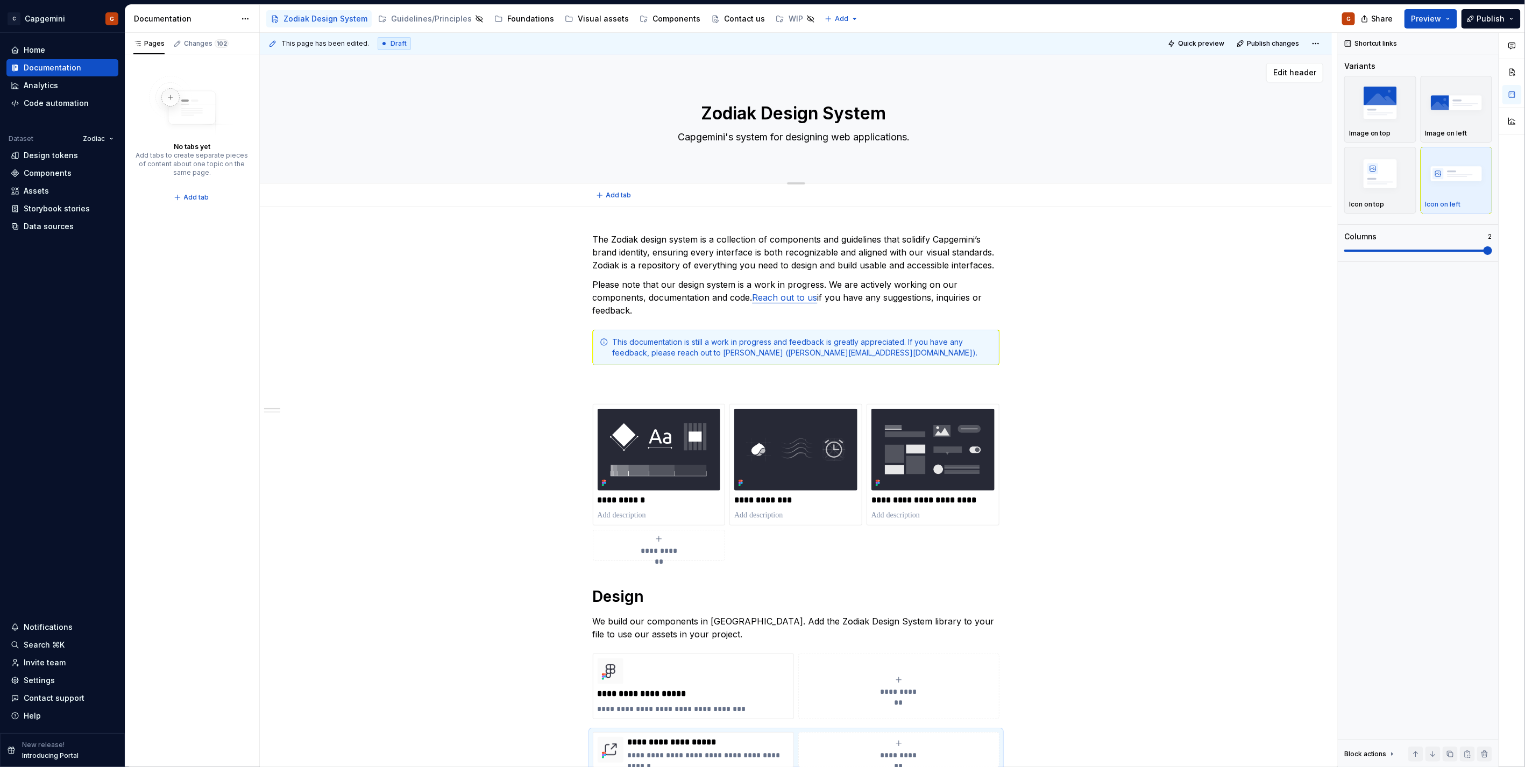
click at [782, 146] on div "Zodiak Design System Capgemini's system for designing web applications." at bounding box center [796, 118] width 407 height 105
click at [780, 136] on textarea "Capgemini's system for designing web applications." at bounding box center [794, 137] width 407 height 17
click at [739, 137] on textarea "Capgemini's system for designing web applications." at bounding box center [794, 137] width 407 height 17
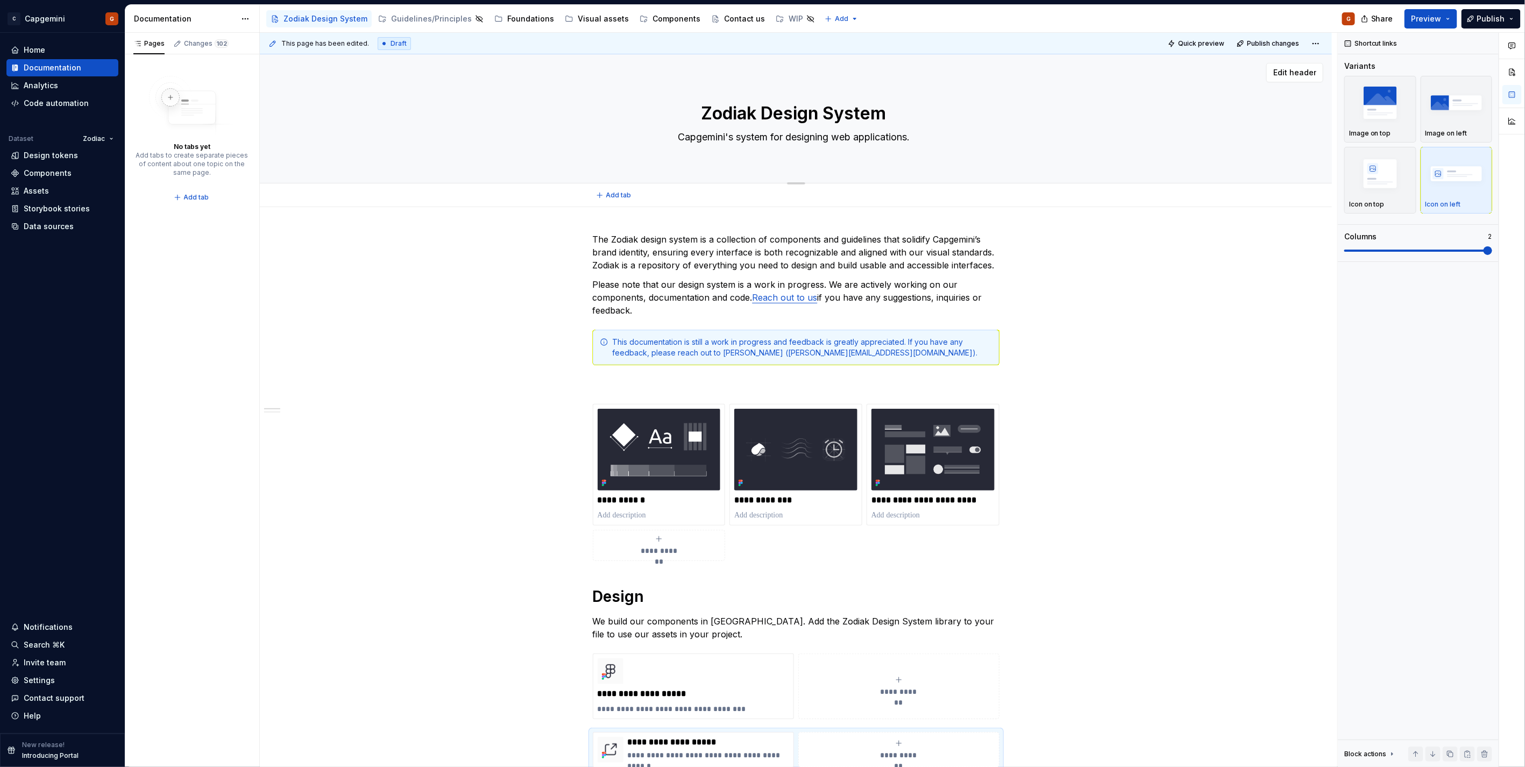
paste textarea "’s constellation of design principles and components"
type textarea "*"
type textarea "Capgemini’s constellation of design principles and components"
type textarea "*"
type textarea "Capgemini’s constellation of design principles and components."
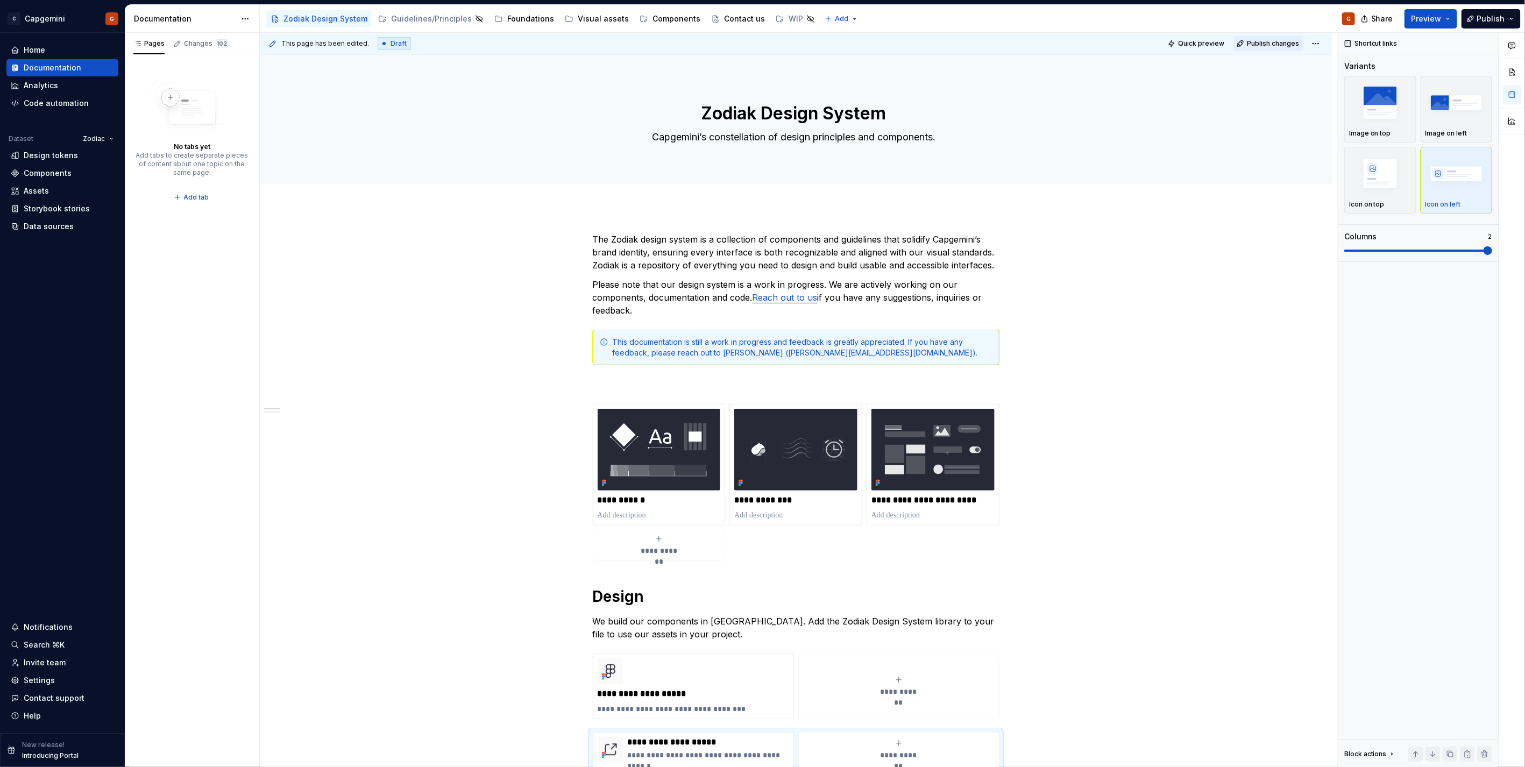
type textarea "*"
type textarea "Capgemini’s constellation of design principles and components."
click at [932, 138] on textarea "Capgemini’s constellation of design principles and components." at bounding box center [794, 137] width 407 height 17
click at [940, 135] on textarea "Capgemini’s constellation of design principles and components." at bounding box center [794, 137] width 407 height 17
type textarea "*"
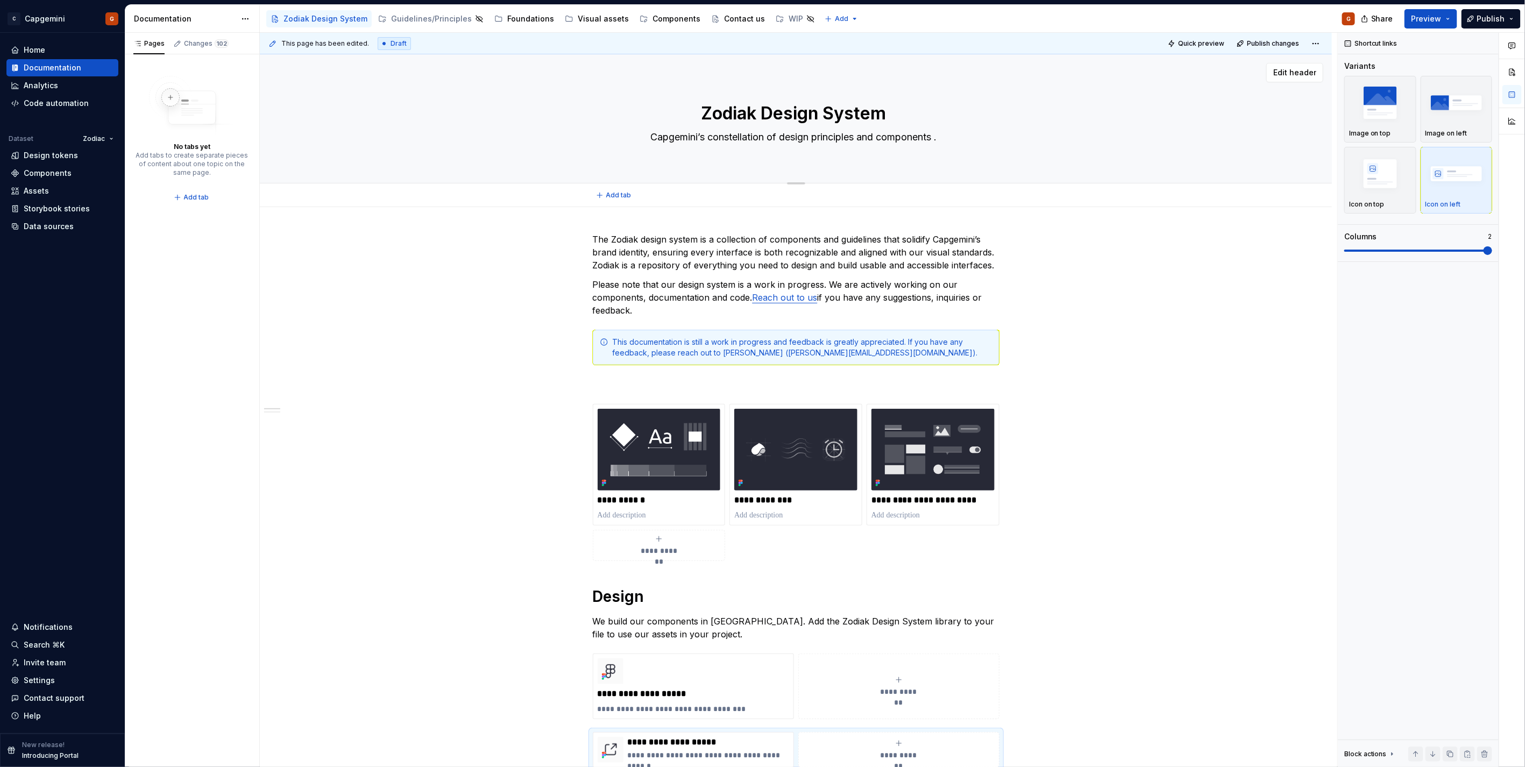
type textarea "Capgemini’s constellation of design principles and components f."
type textarea "*"
type textarea "Capgemini’s constellation of design principles and components fo."
type textarea "*"
type textarea "Capgemini’s constellation of design principles and components for."
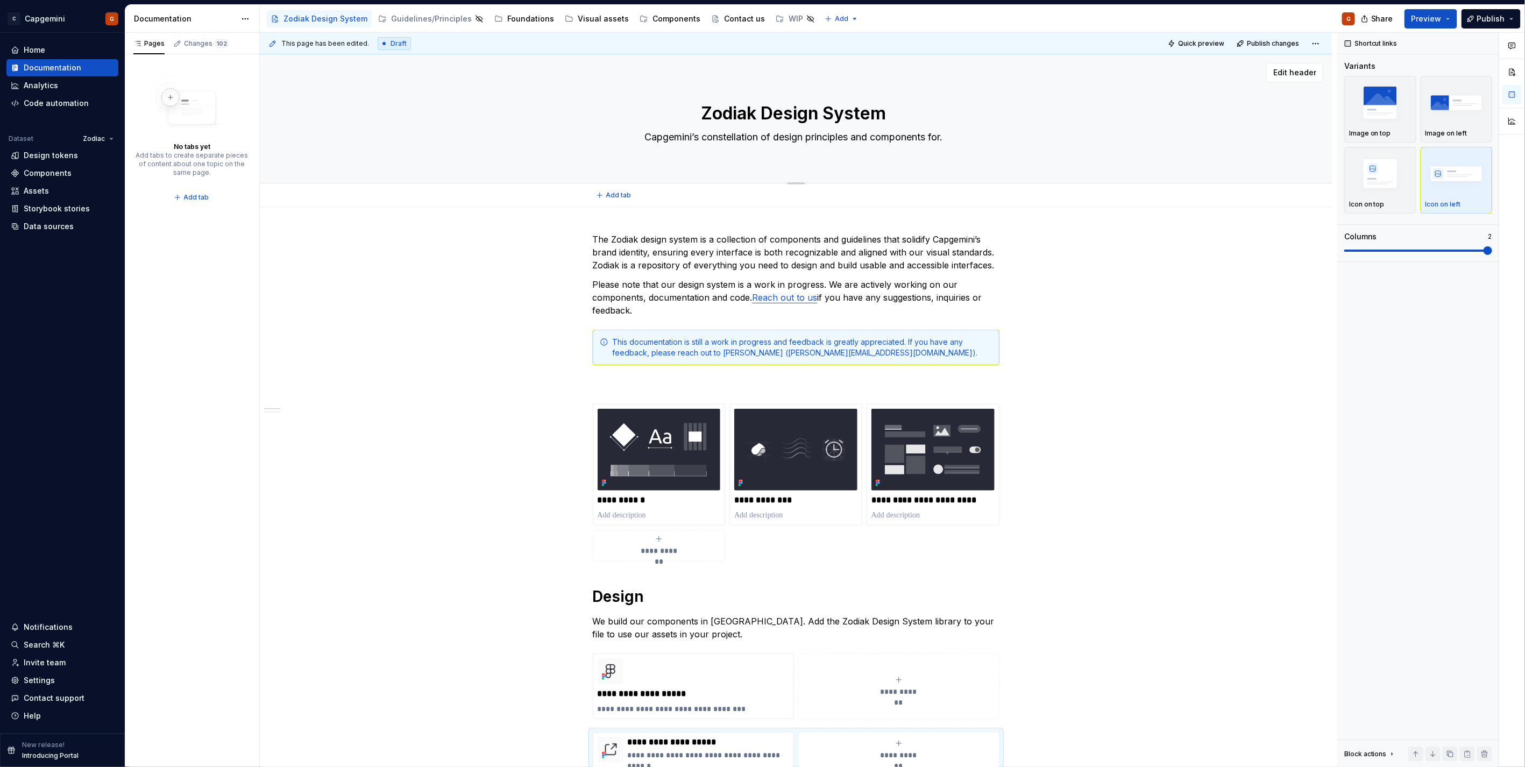
type textarea "*"
type textarea "Capgemini’s constellation of design principles and components for ."
type textarea "*"
type textarea "Capgemini’s constellation of design principles and components for w."
type textarea "*"
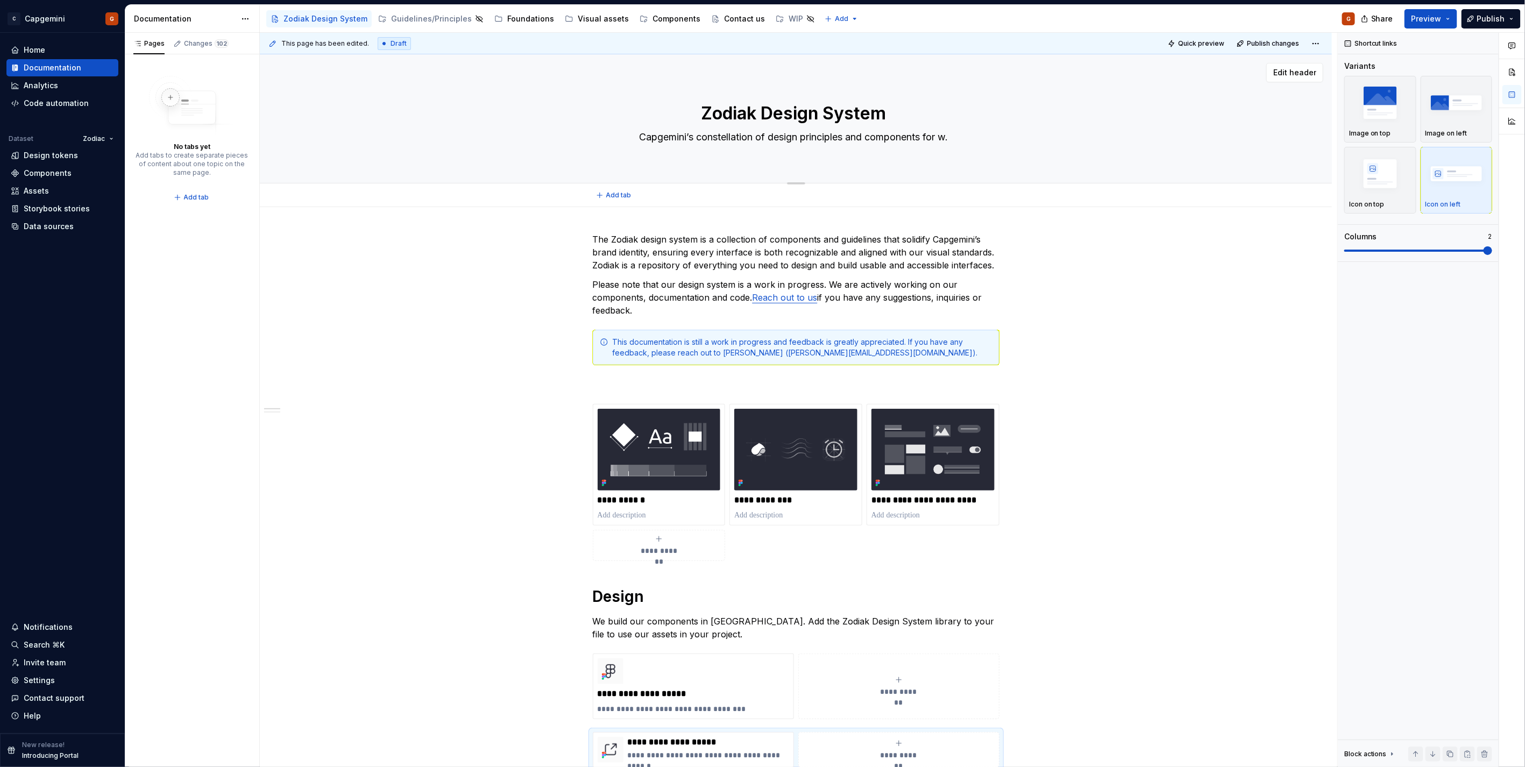
type textarea "Capgemini’s constellation of design principles and components for we."
type textarea "*"
type textarea "Capgemini’s constellation of design principles and components for web."
type textarea "*"
type textarea "Capgemini’s constellation of design principles and components for web ."
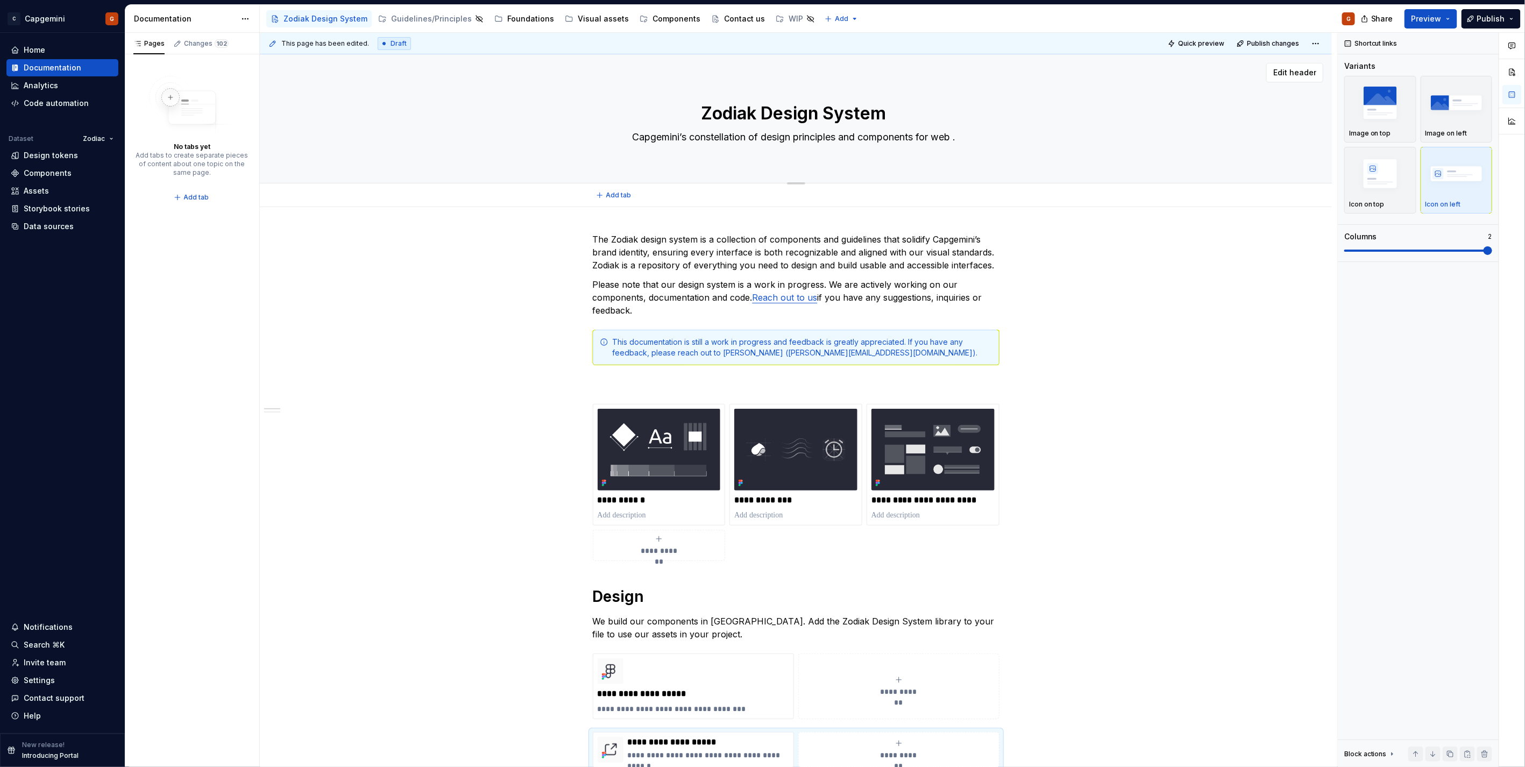
type textarea "*"
type textarea "Capgemini’s constellation of design principles and components for web a."
type textarea "*"
type textarea "Capgemini’s constellation of design principles and components for web ap."
type textarea "*"
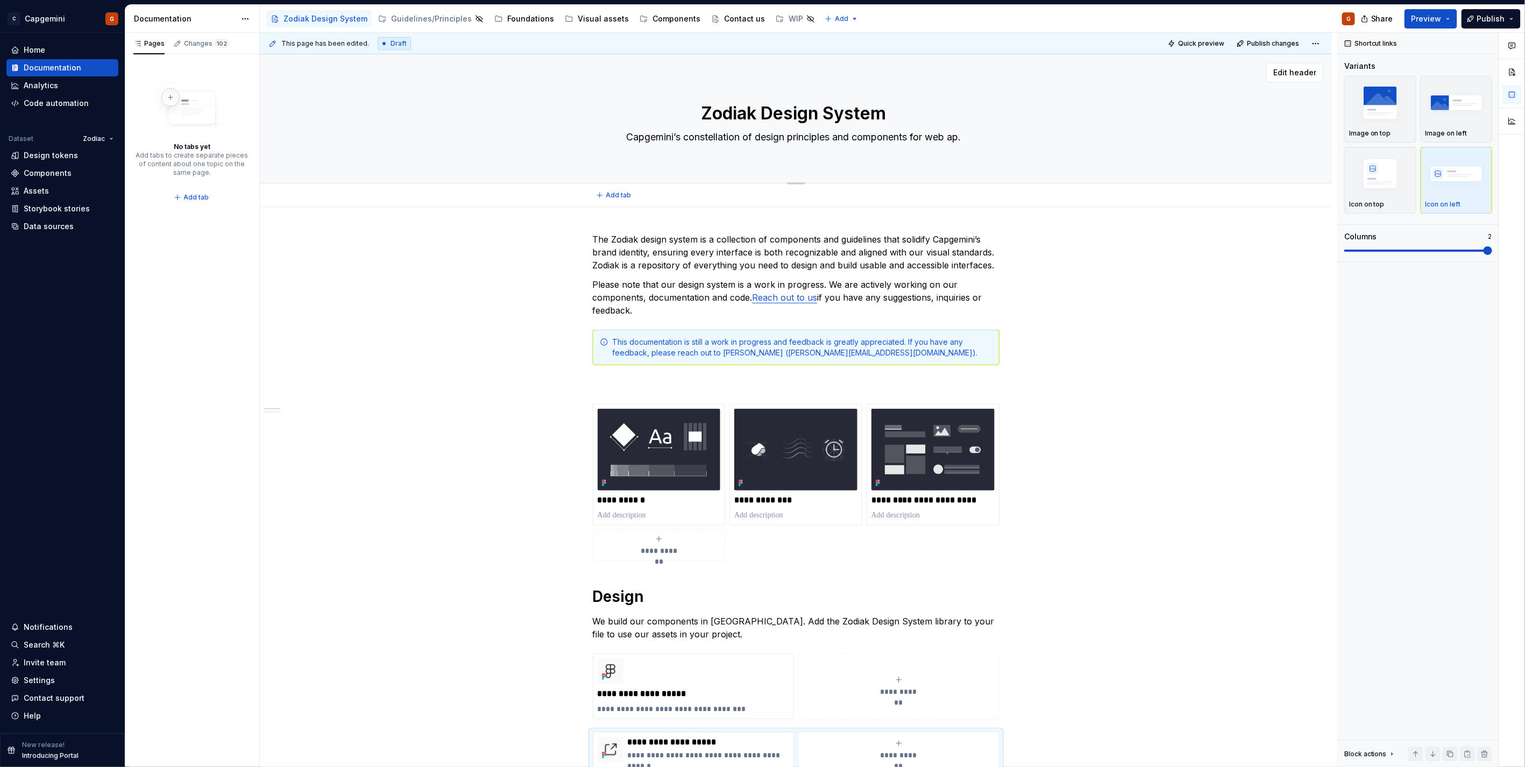
type textarea "Capgemini’s constellation of design principles and components for web app."
type textarea "*"
type textarea "Capgemini’s constellation of design principles and components for web appl."
type textarea "*"
type textarea "Capgemini’s constellation of design principles and components for web appli."
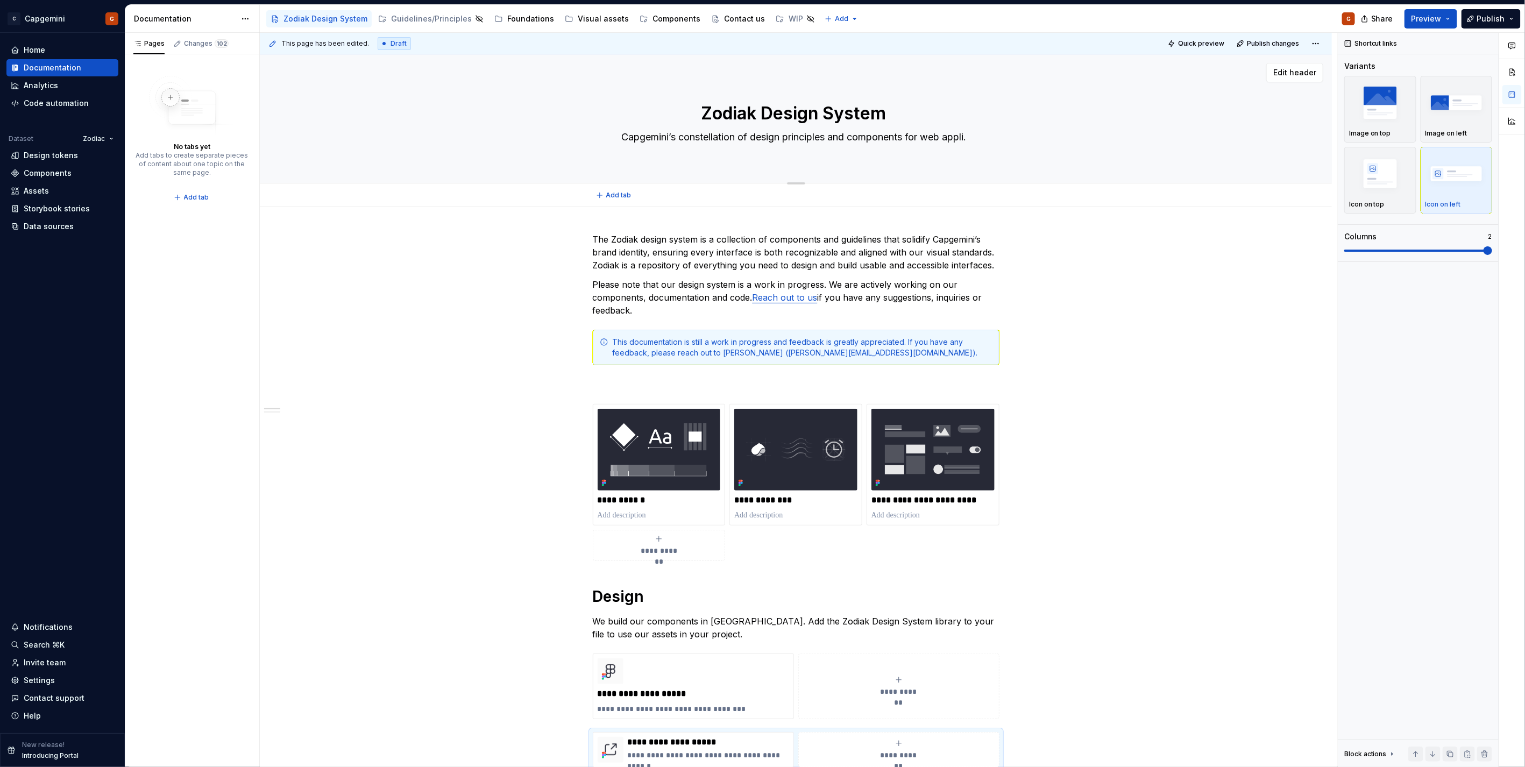
type textarea "*"
type textarea "Capgemini’s constellation of design principles and components for web applic."
type textarea "*"
type textarea "Capgemini’s constellation of design principles and components for web applica."
type textarea "*"
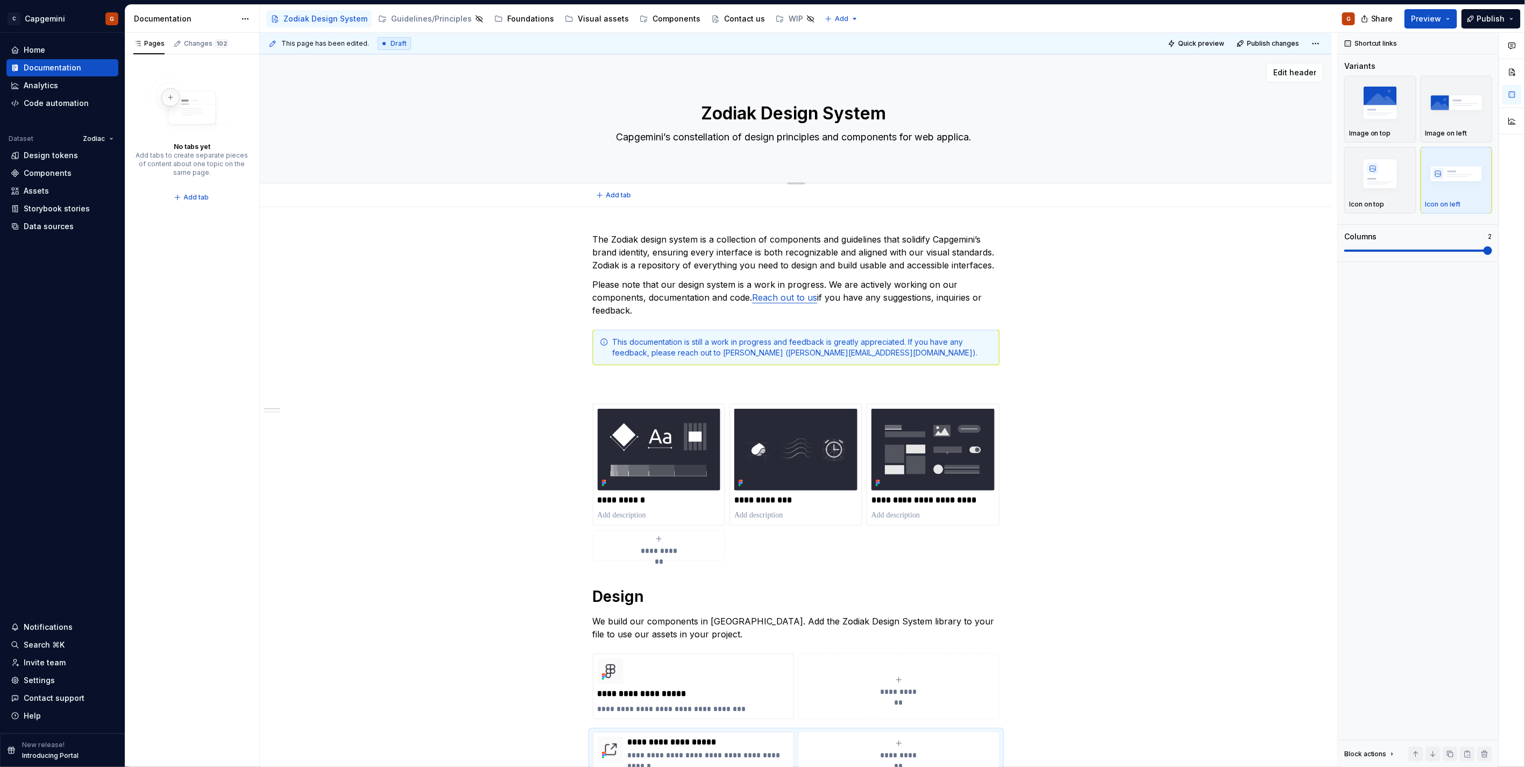
type textarea "Capgemini’s constellation of design principles and components for web applicat."
type textarea "*"
type textarea "Capgemini’s constellation of design principles and components for web applicati."
type textarea "*"
type textarea "Capgemini’s constellation of design principles and components for web applicati…"
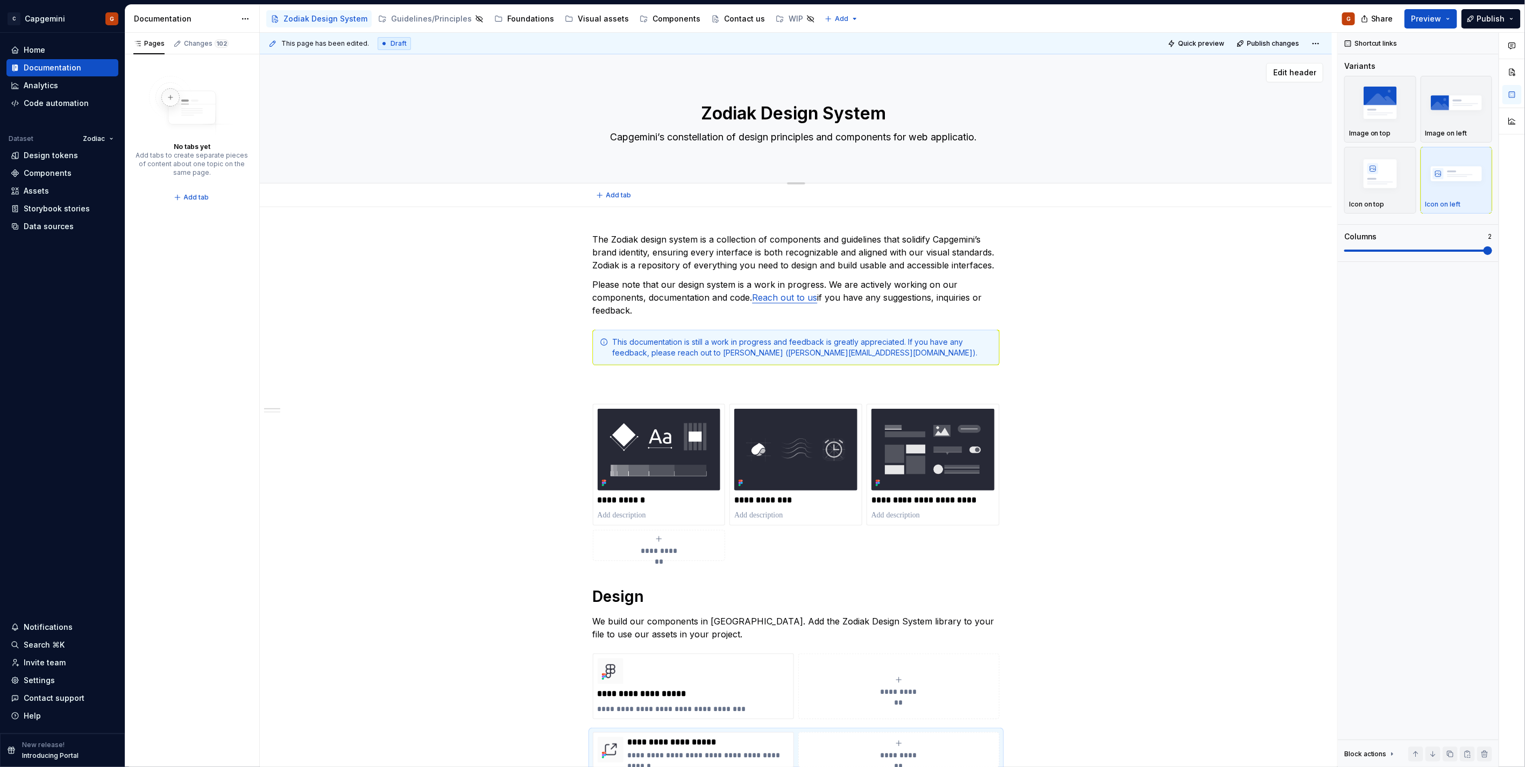
type textarea "*"
type textarea "Capgemini’s constellation of design principles and components for web applicati…"
type textarea "*"
type textarea "Capgemini’s constellation of design principles and components for web applicati…"
click at [976, 137] on textarea "Capgemini’s constellation of design principles and components for web applicati…" at bounding box center [794, 137] width 407 height 17
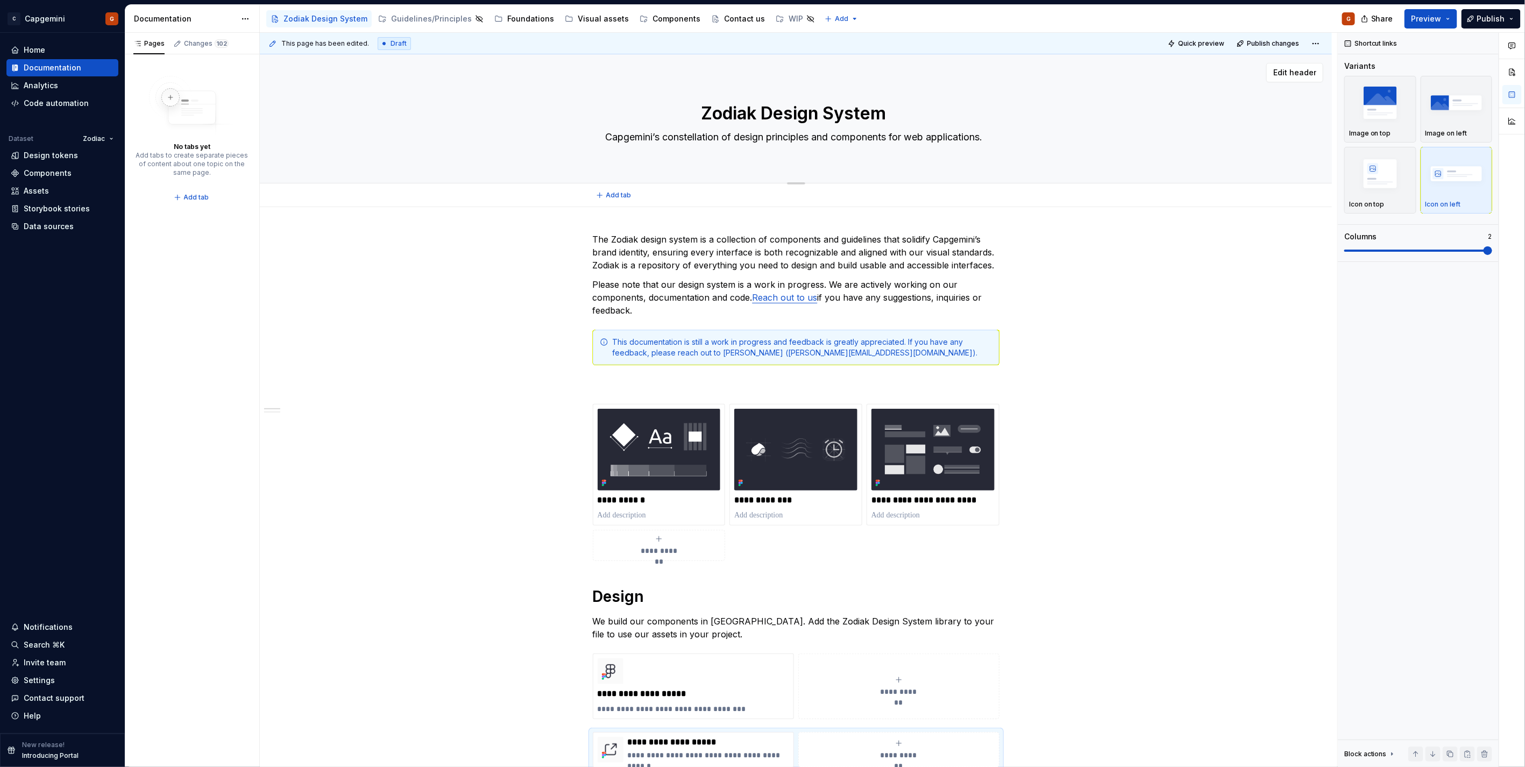
click at [976, 137] on textarea "Capgemini’s constellation of design principles and components for web applicati…" at bounding box center [794, 137] width 407 height 17
type textarea "*"
type textarea "Capgemini’s constellation of design principles and components for web applicati…"
click at [960, 264] on p "The Zodiak design system is a collection of components and guidelines that soli…" at bounding box center [796, 252] width 407 height 39
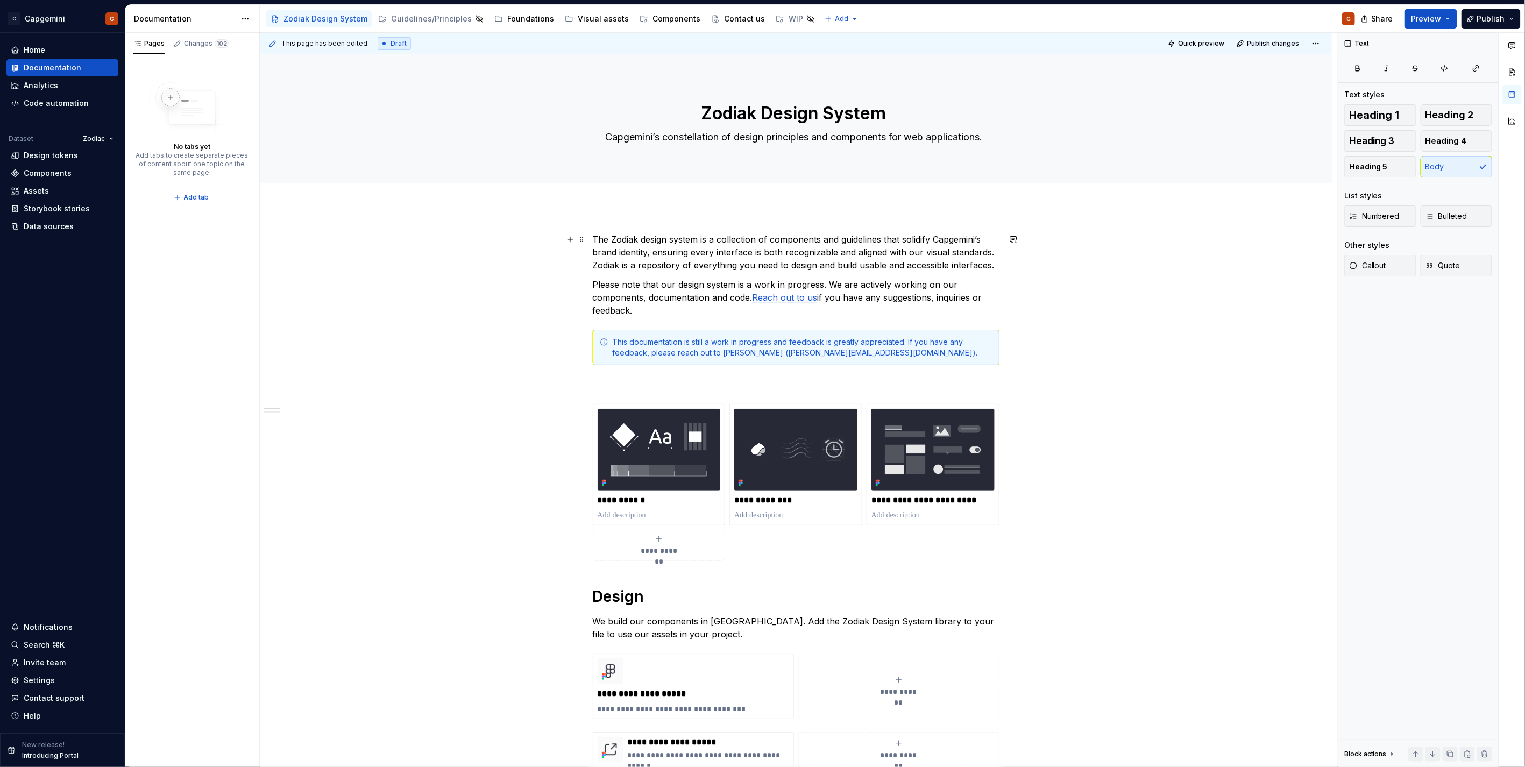
click at [960, 264] on p "The Zodiak design system is a collection of components and guidelines that soli…" at bounding box center [796, 252] width 407 height 39
click at [874, 272] on div "**********" at bounding box center [796, 552] width 407 height 639
type textarea "*"
